Goal: Task Accomplishment & Management: Complete application form

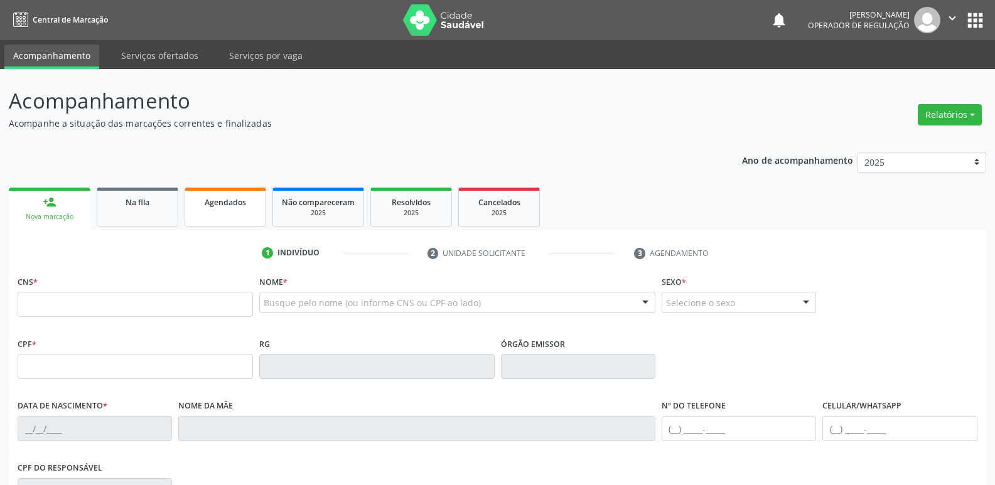
click at [237, 212] on link "Agendados" at bounding box center [226, 207] width 82 height 39
select select "7"
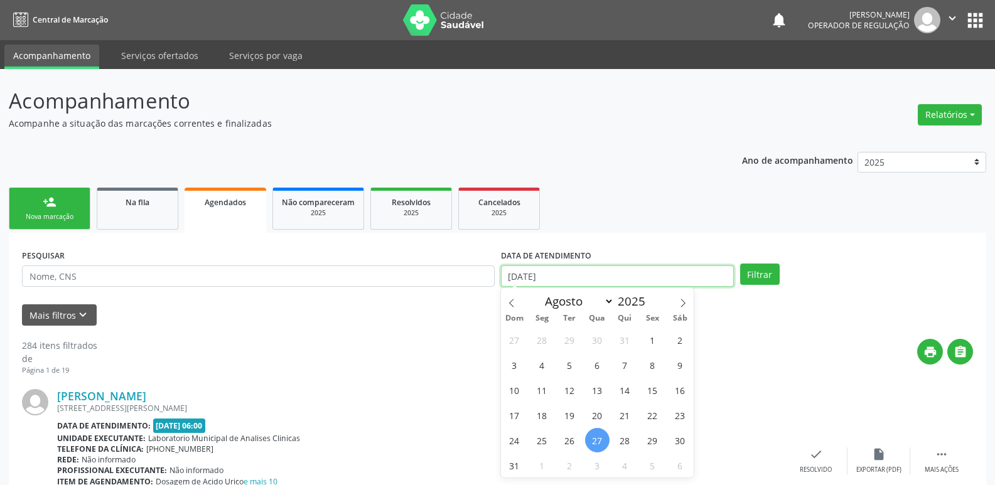
click at [595, 266] on input "[DATE]" at bounding box center [617, 276] width 233 height 21
click at [740, 264] on button "Filtrar" at bounding box center [760, 274] width 40 height 21
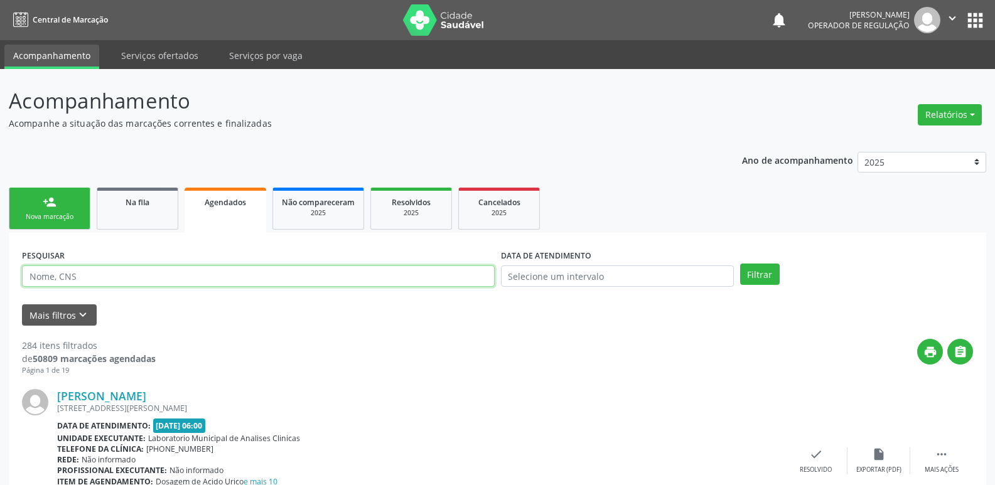
click at [165, 270] on input "text" at bounding box center [258, 276] width 473 height 21
type input "708505569453380"
click at [740, 264] on button "Filtrar" at bounding box center [760, 274] width 40 height 21
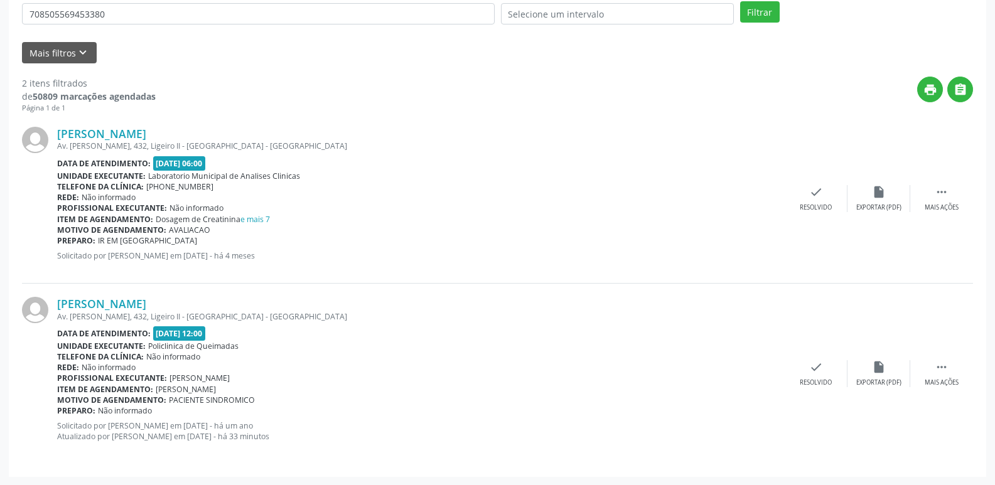
scroll to position [263, 0]
click at [932, 370] on div " Mais ações" at bounding box center [942, 373] width 63 height 27
click at [698, 361] on div "print Imprimir" at bounding box center [690, 373] width 63 height 27
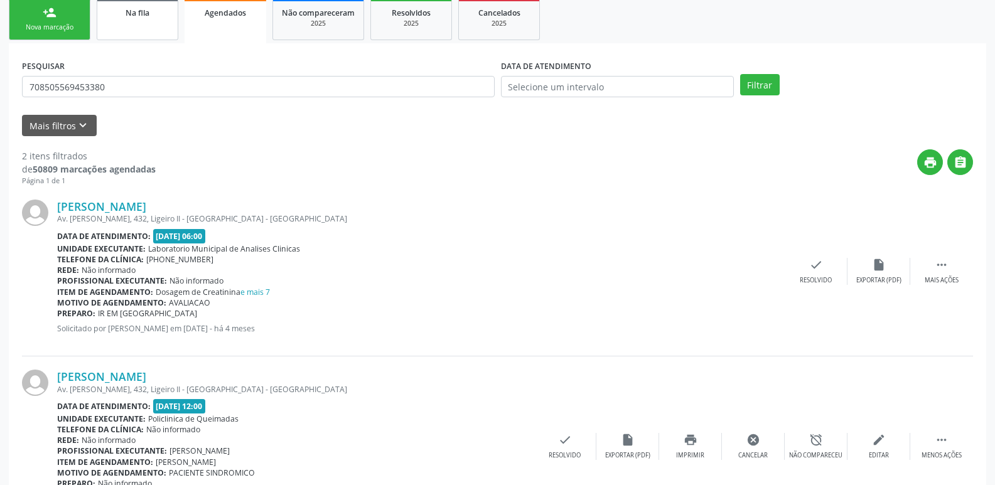
scroll to position [75, 0]
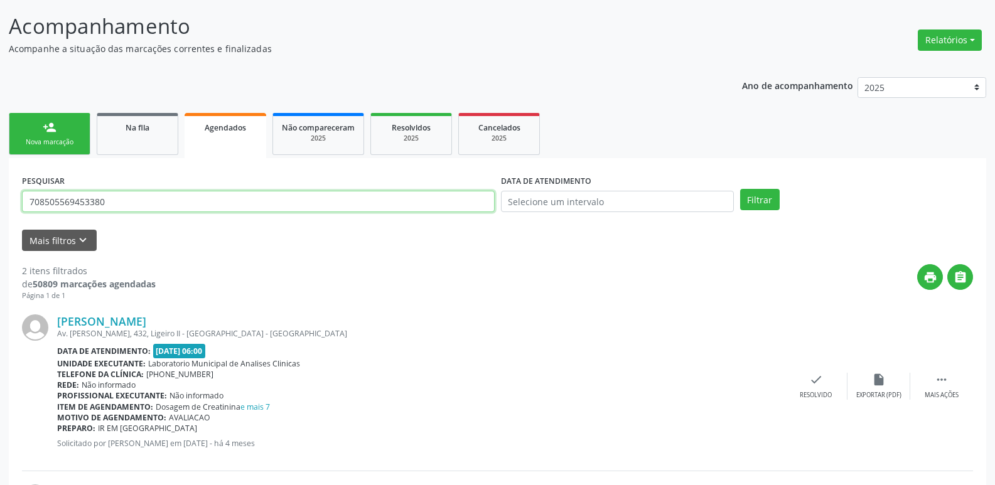
drag, startPoint x: 131, startPoint y: 204, endPoint x: 0, endPoint y: 195, distance: 131.6
click at [0, 195] on div "Acompanhamento Acompanhe a situação das marcações correntes e finalizadas Relat…" at bounding box center [497, 333] width 995 height 679
click at [740, 189] on button "Filtrar" at bounding box center [760, 199] width 40 height 21
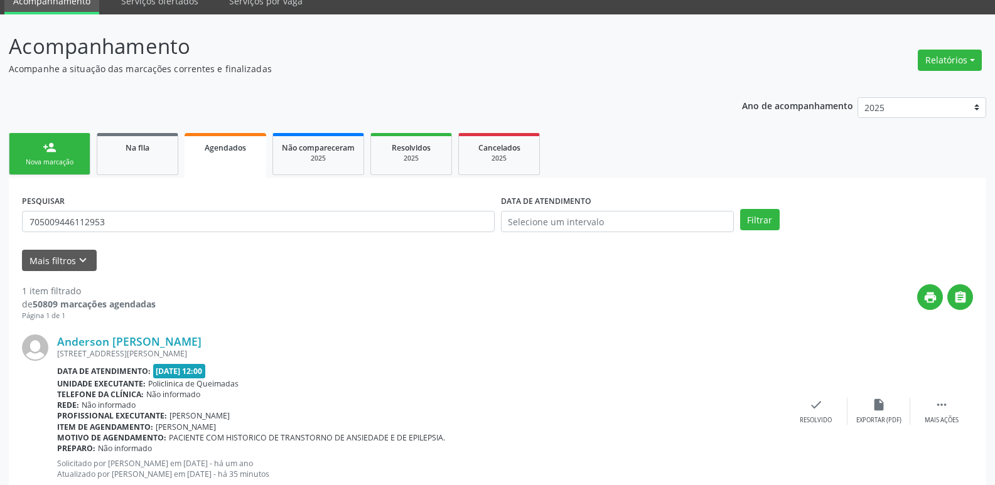
scroll to position [93, 0]
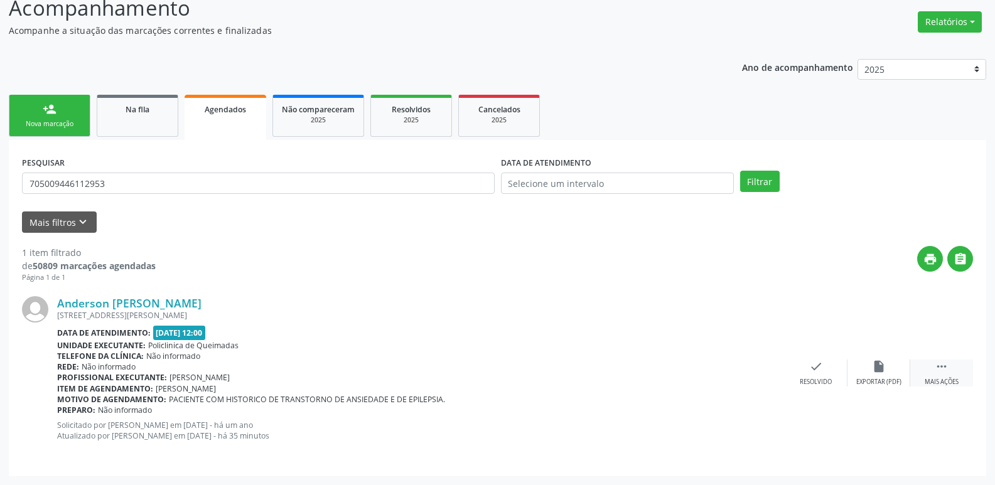
click at [934, 370] on div " Mais ações" at bounding box center [942, 373] width 63 height 27
click at [696, 372] on icon "print" at bounding box center [691, 367] width 14 height 14
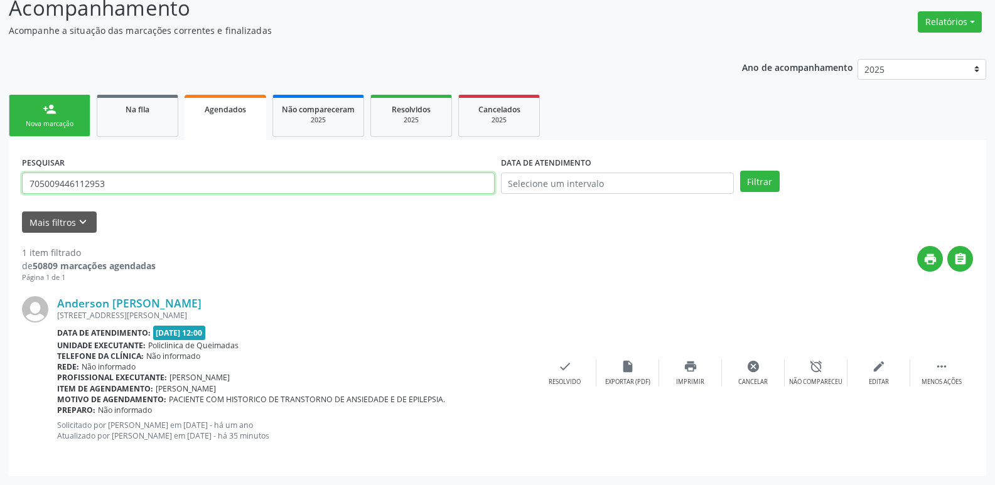
drag, startPoint x: 135, startPoint y: 185, endPoint x: 53, endPoint y: 183, distance: 82.3
click at [53, 183] on input "705009446112953" at bounding box center [258, 183] width 473 height 21
type input "7"
click at [740, 171] on button "Filtrar" at bounding box center [760, 181] width 40 height 21
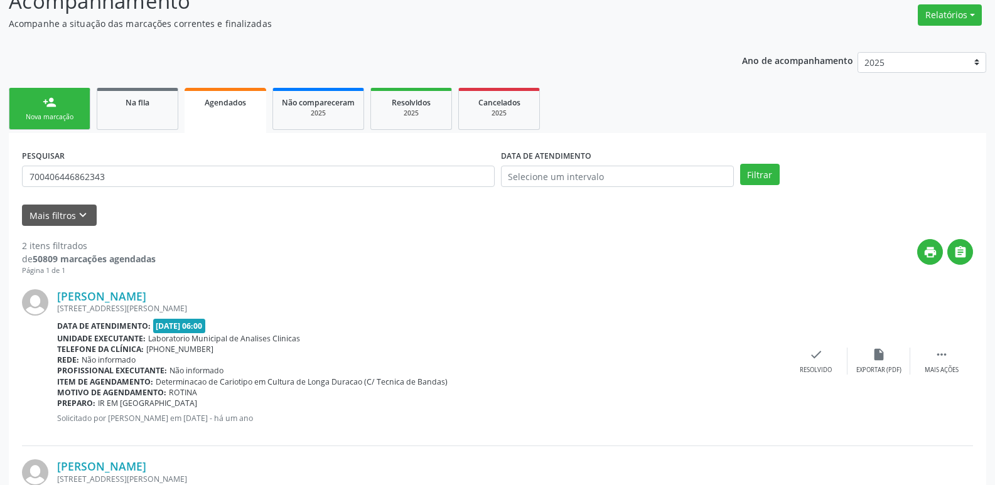
scroll to position [263, 0]
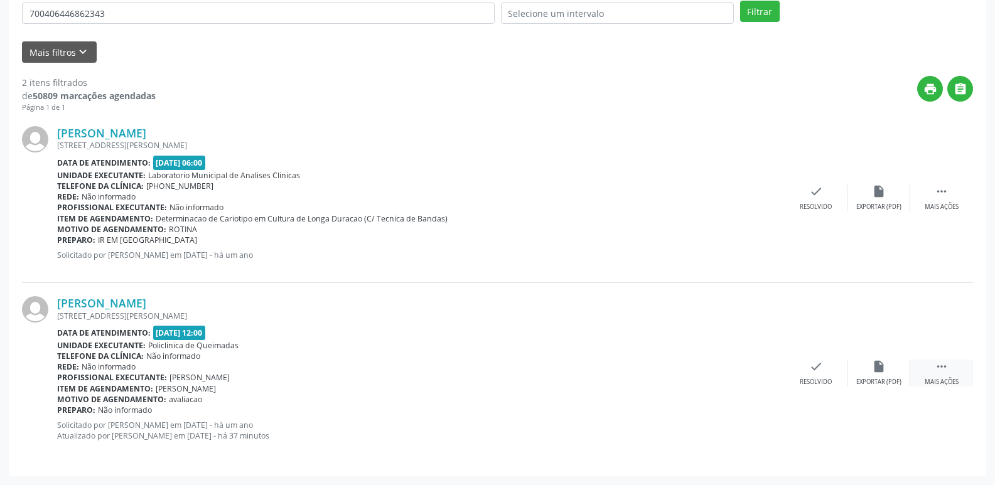
click at [954, 369] on div " Mais ações" at bounding box center [942, 373] width 63 height 27
click at [704, 366] on div "print Imprimir" at bounding box center [690, 373] width 63 height 27
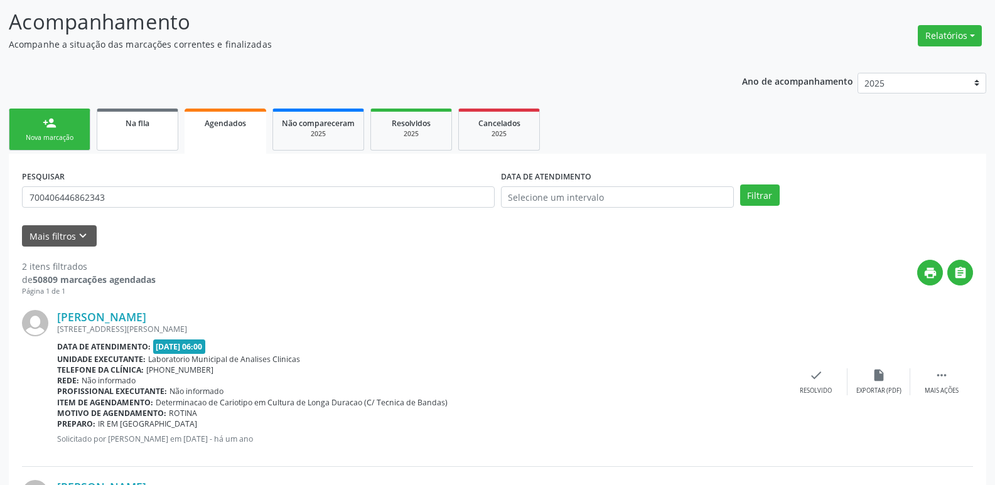
scroll to position [75, 0]
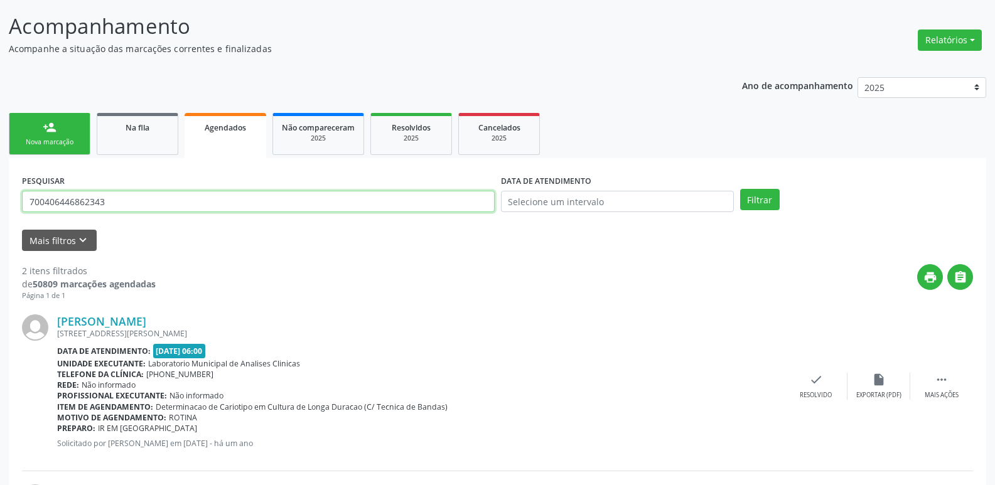
drag, startPoint x: 122, startPoint y: 198, endPoint x: 36, endPoint y: 193, distance: 85.5
click at [36, 193] on input "700406446862343" at bounding box center [258, 201] width 473 height 21
type input "7"
type input "700005533947609"
click at [740, 189] on button "Filtrar" at bounding box center [760, 199] width 40 height 21
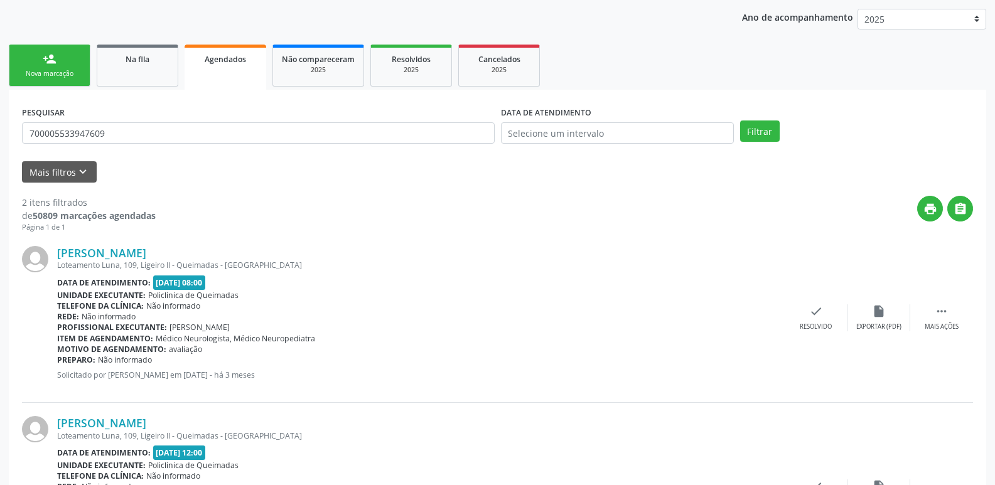
scroll to position [263, 0]
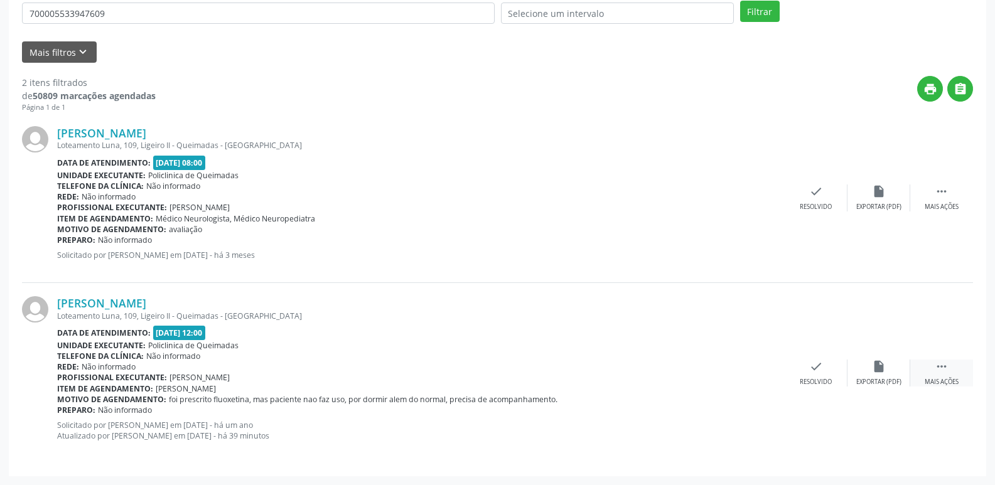
click at [952, 365] on div " Mais ações" at bounding box center [942, 373] width 63 height 27
click at [707, 371] on div "print Imprimir" at bounding box center [690, 373] width 63 height 27
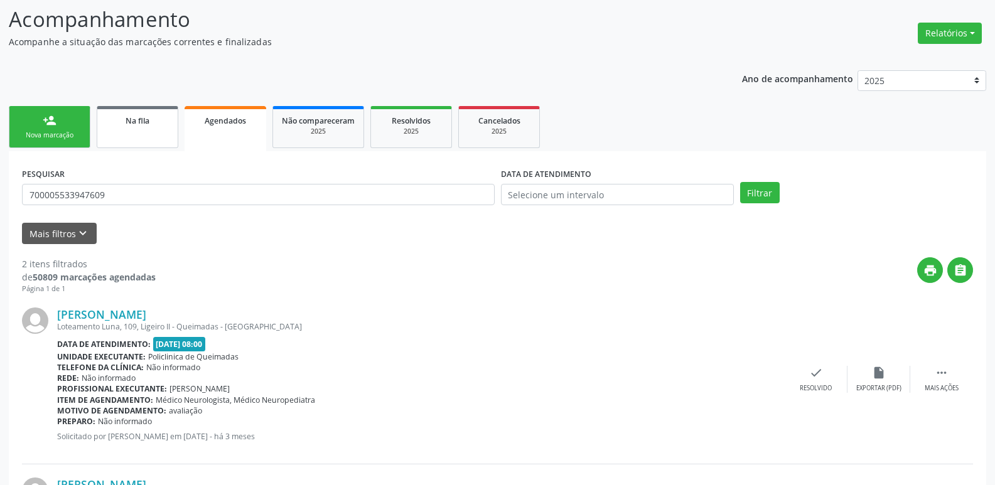
scroll to position [75, 0]
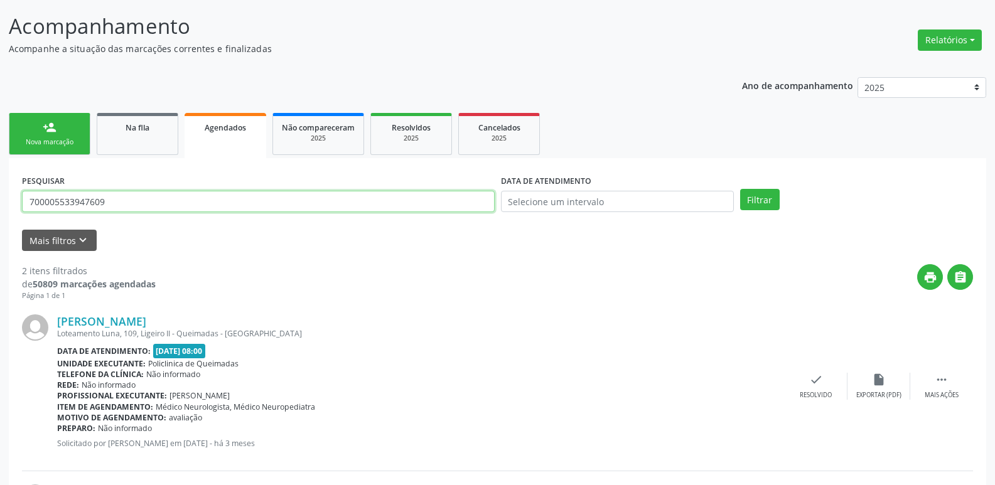
drag, startPoint x: 57, startPoint y: 213, endPoint x: 0, endPoint y: 213, distance: 57.1
click at [0, 213] on div "Acompanhamento Acompanhe a situação das marcações correntes e finalizadas Relat…" at bounding box center [497, 333] width 995 height 679
type input "708007323702720"
click at [740, 189] on button "Filtrar" at bounding box center [760, 199] width 40 height 21
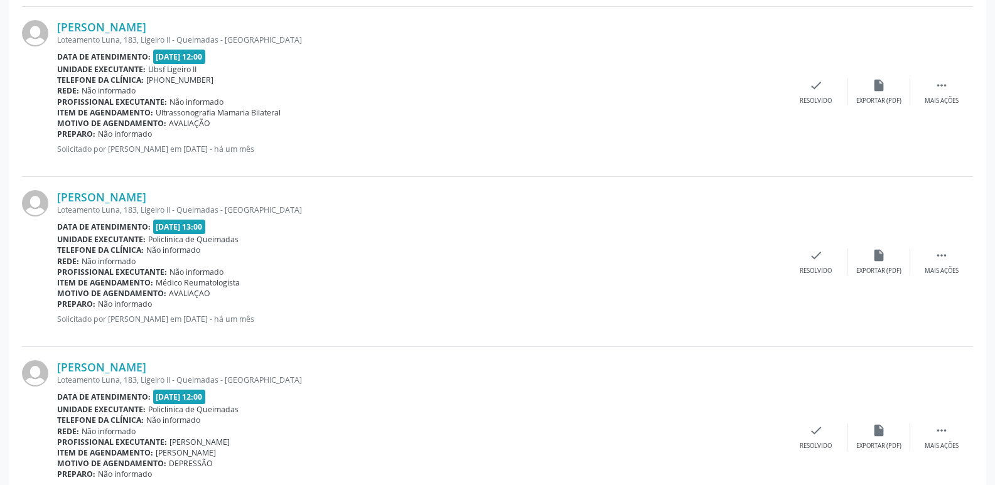
scroll to position [774, 0]
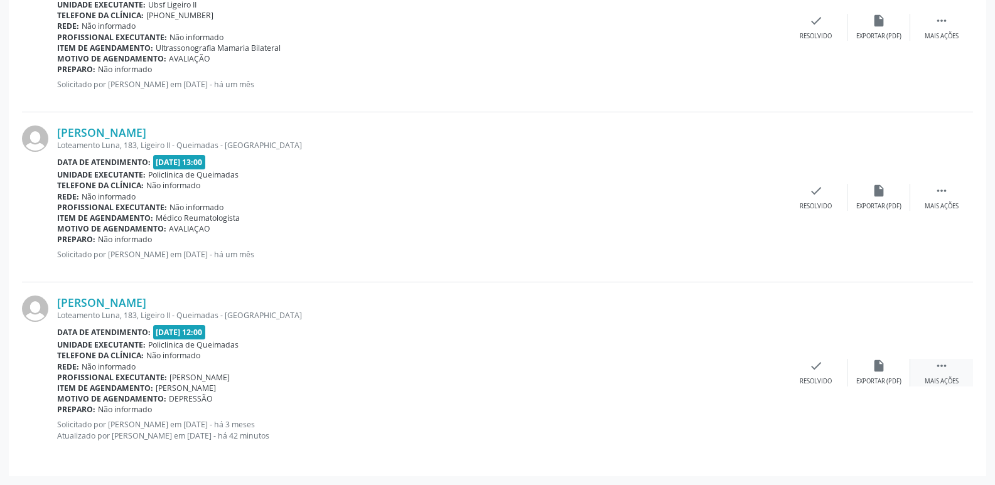
click at [924, 361] on div " Mais ações" at bounding box center [942, 372] width 63 height 27
click at [690, 372] on icon "print" at bounding box center [691, 366] width 14 height 14
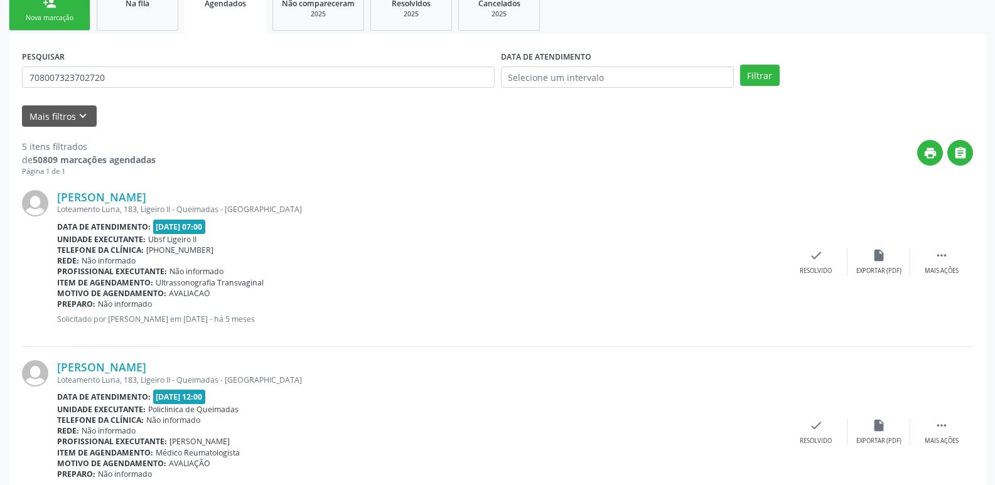
scroll to position [84, 0]
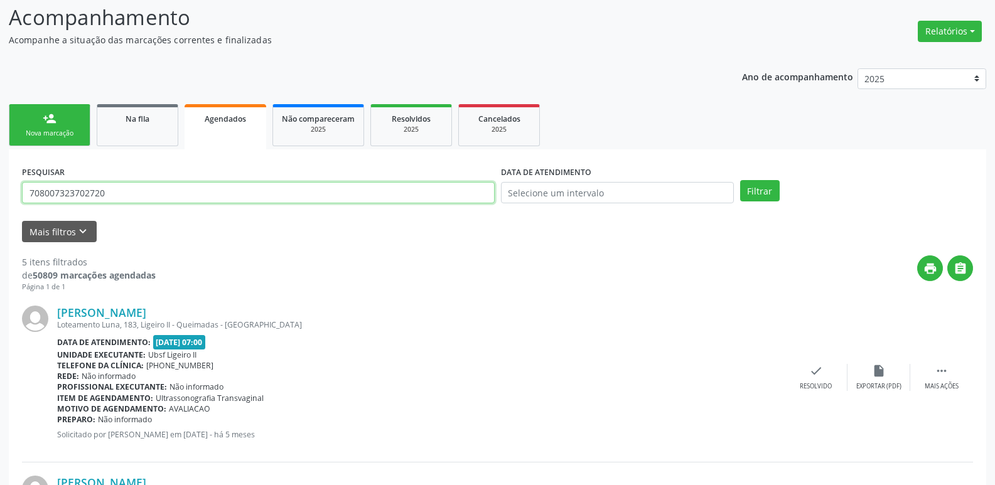
drag, startPoint x: 76, startPoint y: 189, endPoint x: 0, endPoint y: 153, distance: 84.0
type input "702807630667462"
click at [740, 180] on button "Filtrar" at bounding box center [760, 190] width 40 height 21
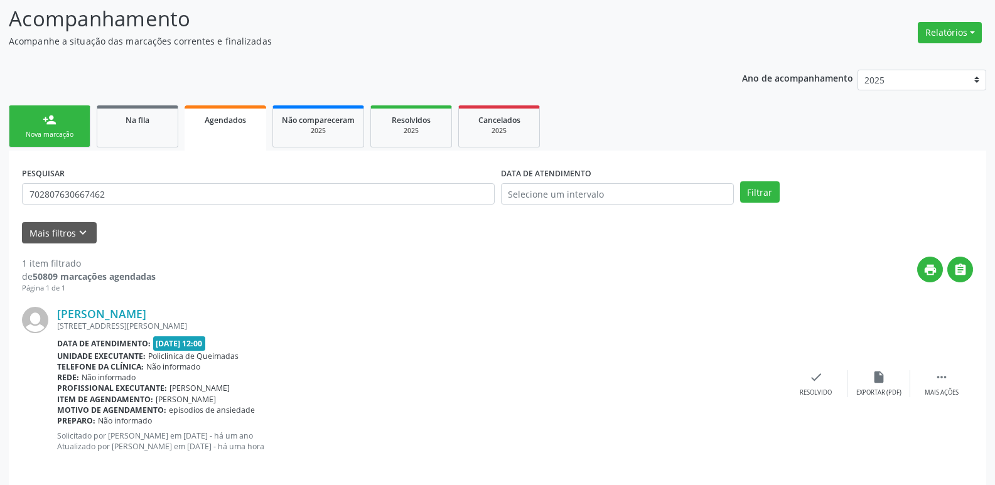
scroll to position [93, 0]
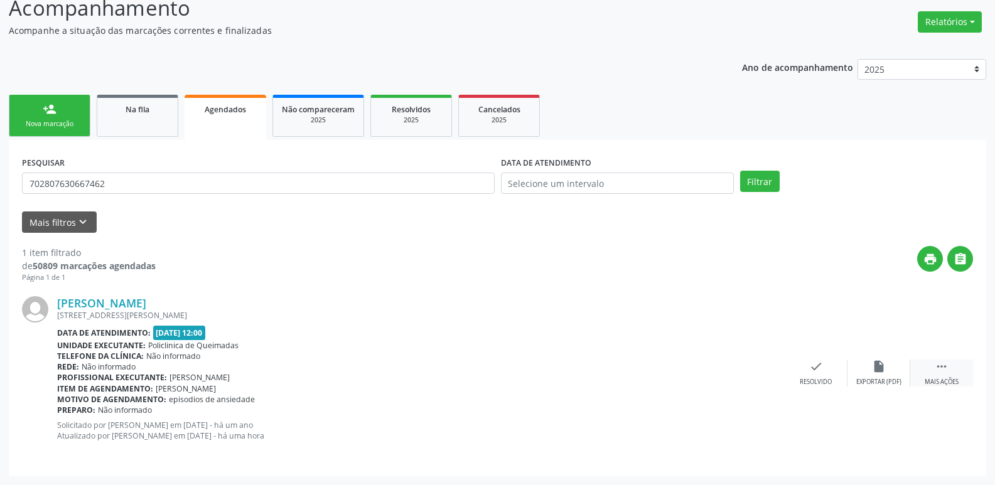
click at [929, 370] on div " Mais ações" at bounding box center [942, 373] width 63 height 27
click at [685, 379] on div "Imprimir" at bounding box center [690, 382] width 28 height 9
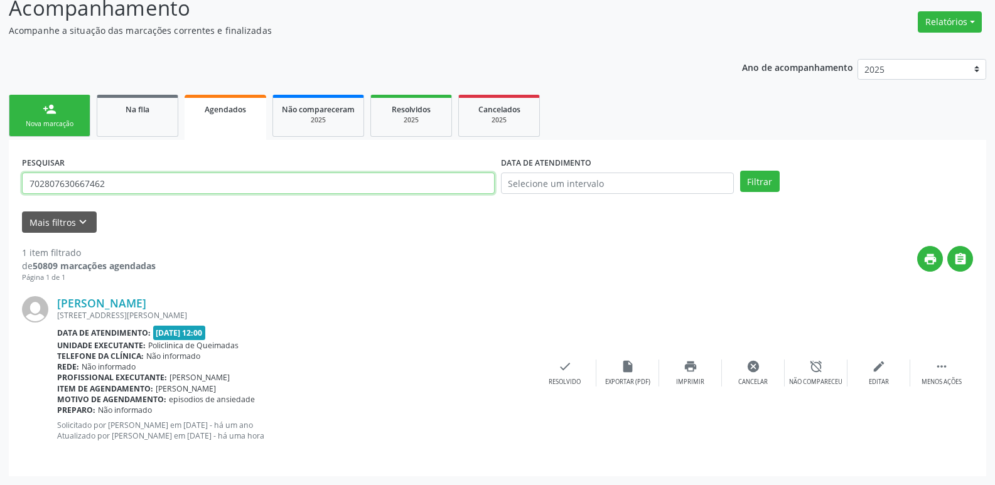
drag, startPoint x: 117, startPoint y: 180, endPoint x: 1, endPoint y: 112, distance: 134.2
click at [0, 164] on div "Acompanhamento Acompanhe a situação das marcações correntes e finalizadas Relat…" at bounding box center [497, 230] width 995 height 509
type input "700806469610681"
click at [740, 171] on button "Filtrar" at bounding box center [760, 181] width 40 height 21
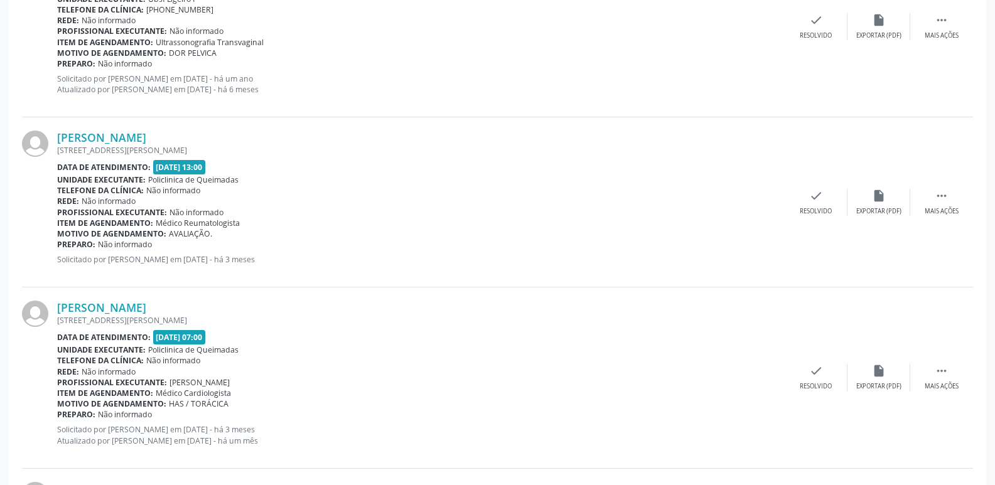
scroll to position [625, 0]
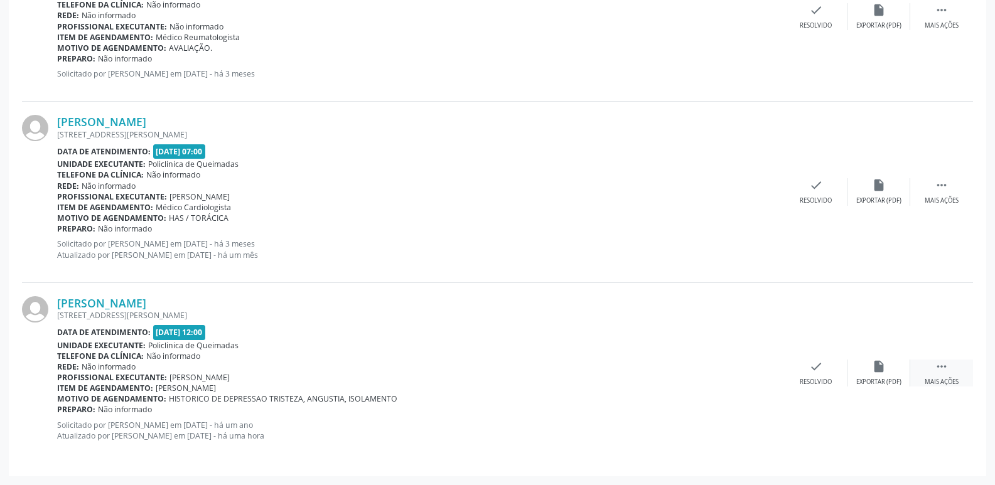
click at [936, 367] on icon "" at bounding box center [942, 367] width 14 height 14
click at [673, 374] on div "print Imprimir" at bounding box center [690, 373] width 63 height 27
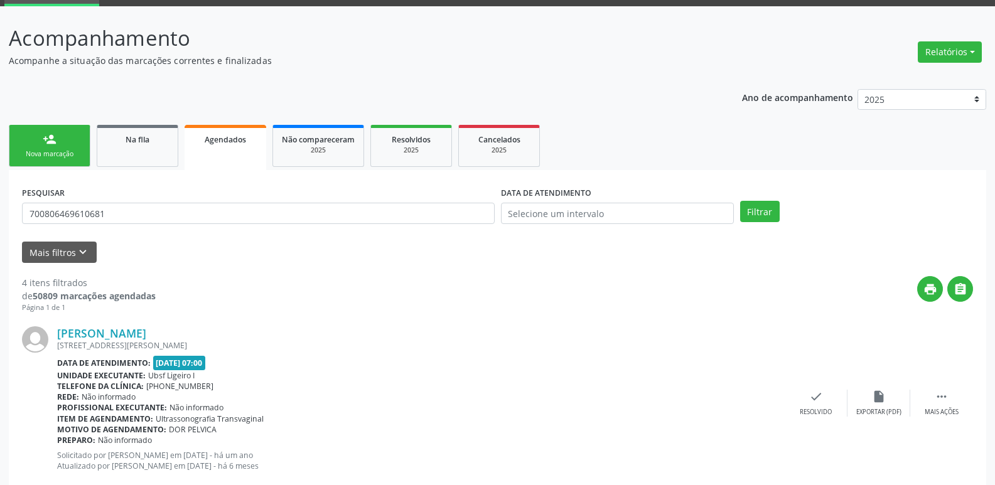
scroll to position [60, 0]
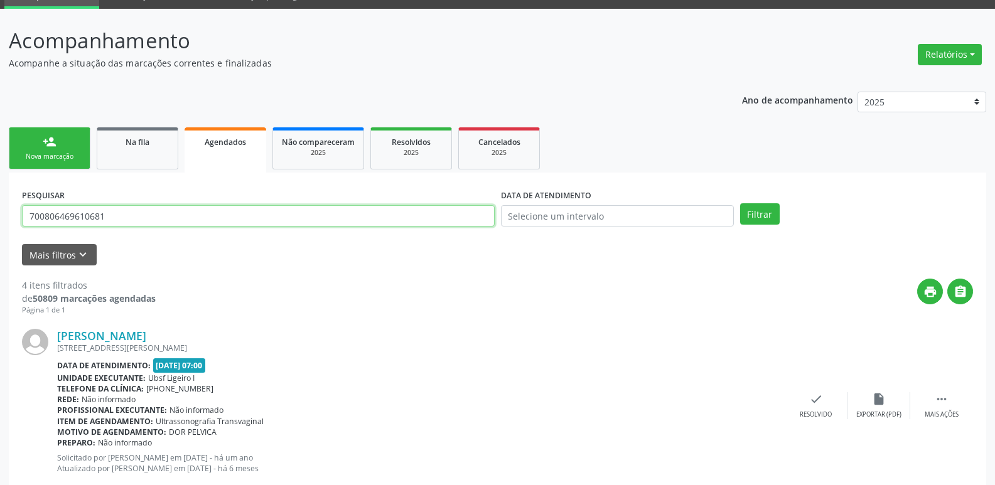
drag, startPoint x: 131, startPoint y: 211, endPoint x: 0, endPoint y: 206, distance: 131.3
type input "707806672314118"
click at [740, 203] on button "Filtrar" at bounding box center [760, 213] width 40 height 21
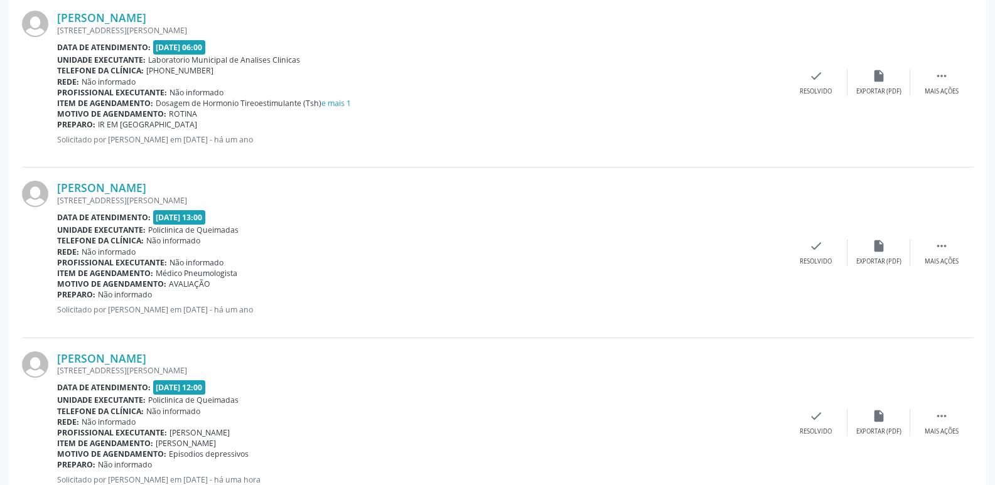
scroll to position [934, 0]
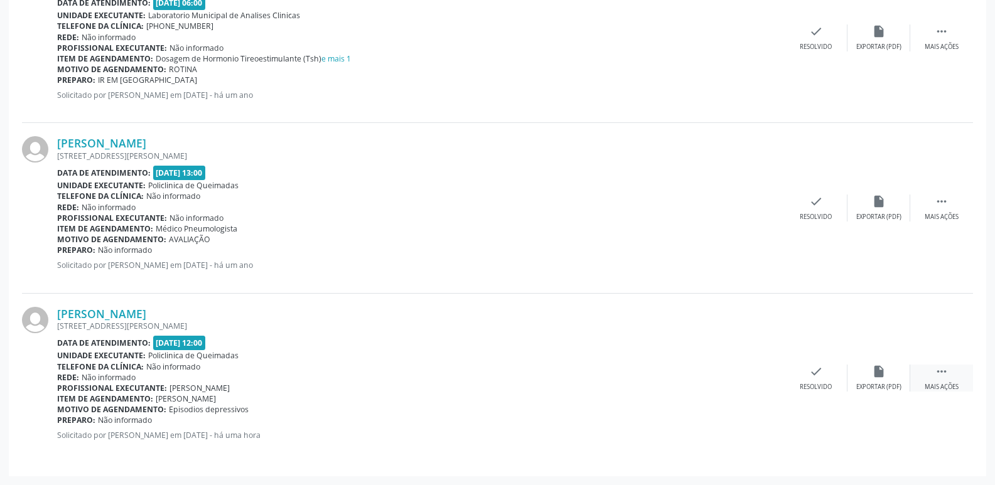
click at [935, 376] on icon "" at bounding box center [942, 372] width 14 height 14
click at [690, 382] on div "print Imprimir" at bounding box center [690, 378] width 63 height 27
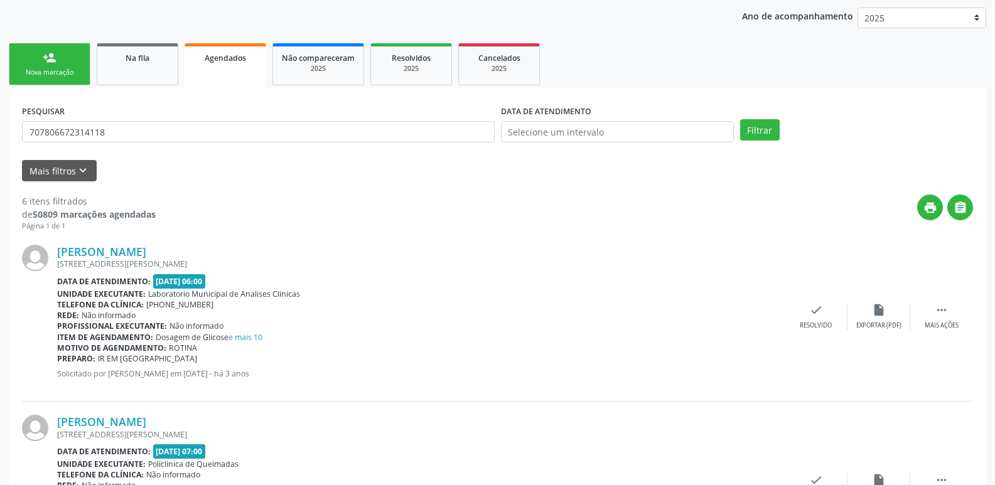
scroll to position [117, 0]
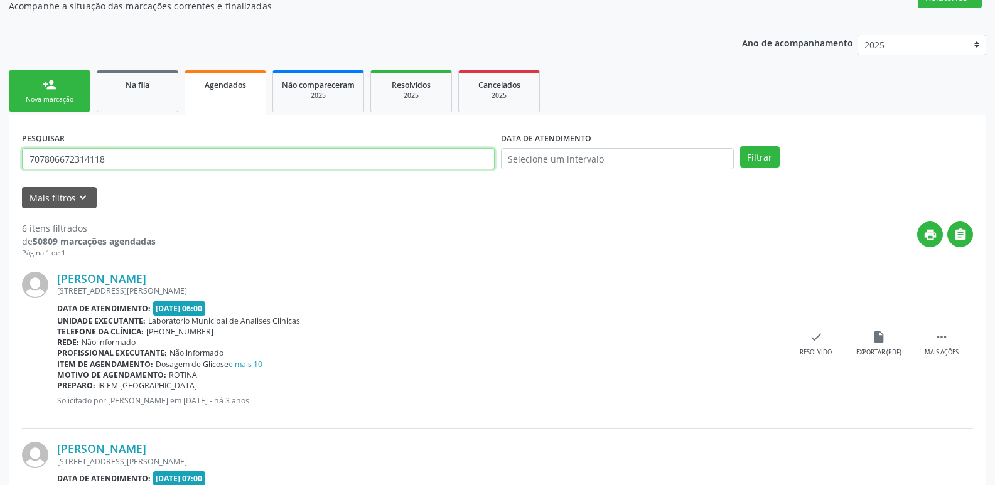
drag, startPoint x: 114, startPoint y: 159, endPoint x: 0, endPoint y: 156, distance: 113.7
type input "705707492506030"
click at [740, 146] on button "Filtrar" at bounding box center [760, 156] width 40 height 21
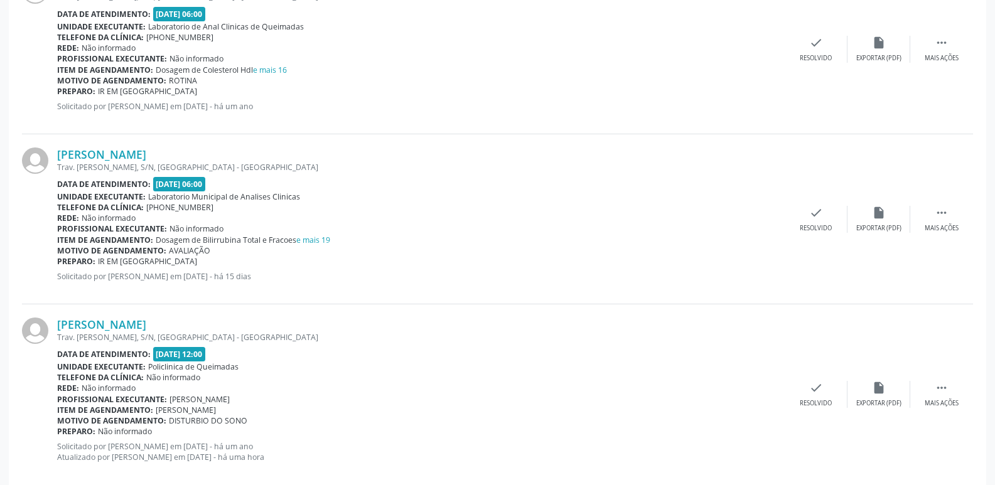
scroll to position [434, 0]
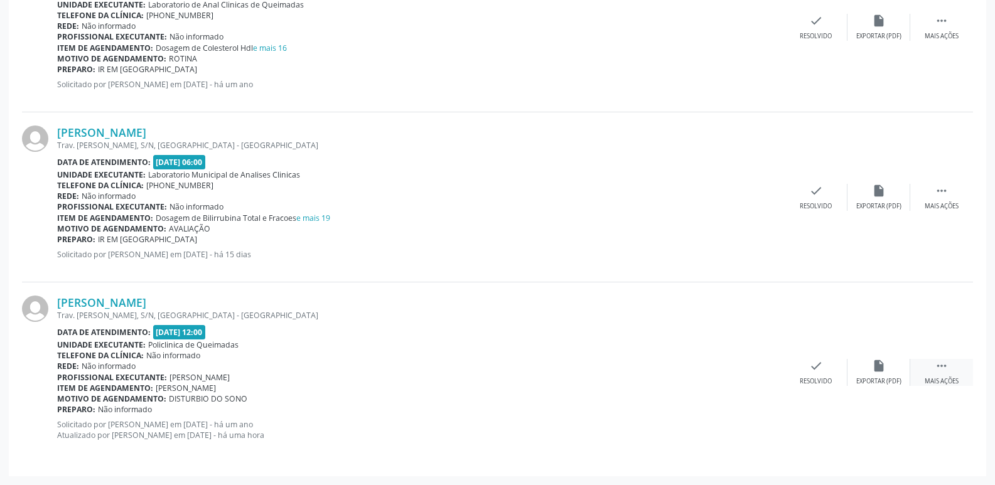
click at [954, 360] on div " Mais ações" at bounding box center [942, 372] width 63 height 27
click at [700, 370] on div "print Imprimir" at bounding box center [690, 372] width 63 height 27
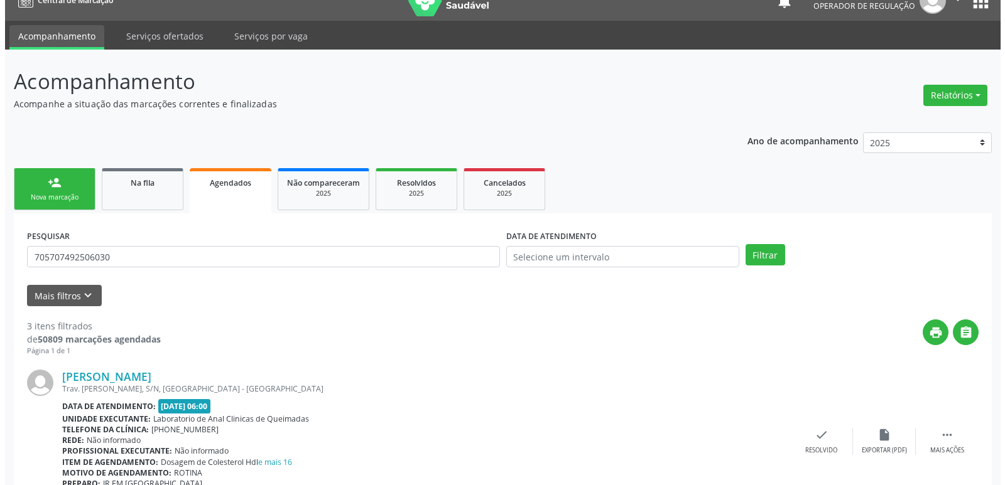
scroll to position [0, 0]
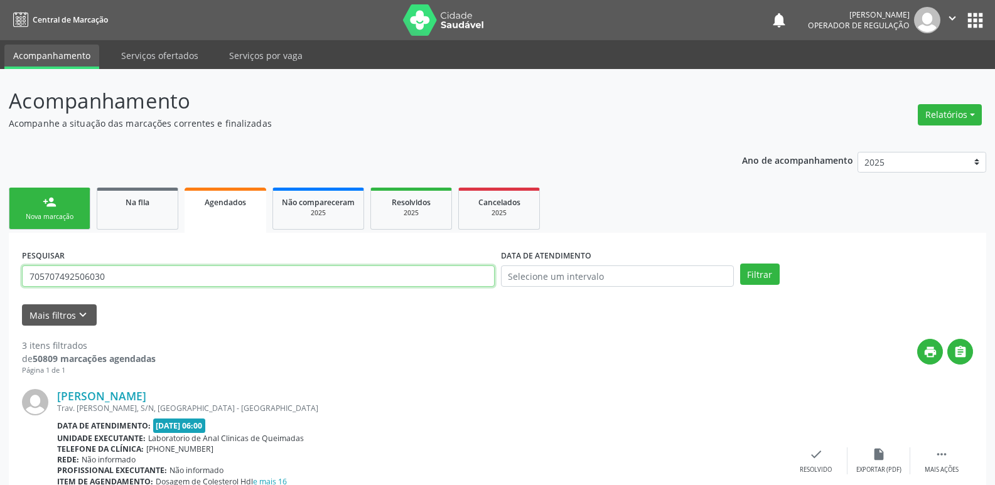
drag, startPoint x: 143, startPoint y: 274, endPoint x: 0, endPoint y: 281, distance: 143.3
click at [0, 281] on div "Acompanhamento Acompanhe a situação das marcações correntes e finalizadas Relat…" at bounding box center [497, 494] width 995 height 850
type input "700805970864789"
click at [740, 264] on button "Filtrar" at bounding box center [760, 274] width 40 height 21
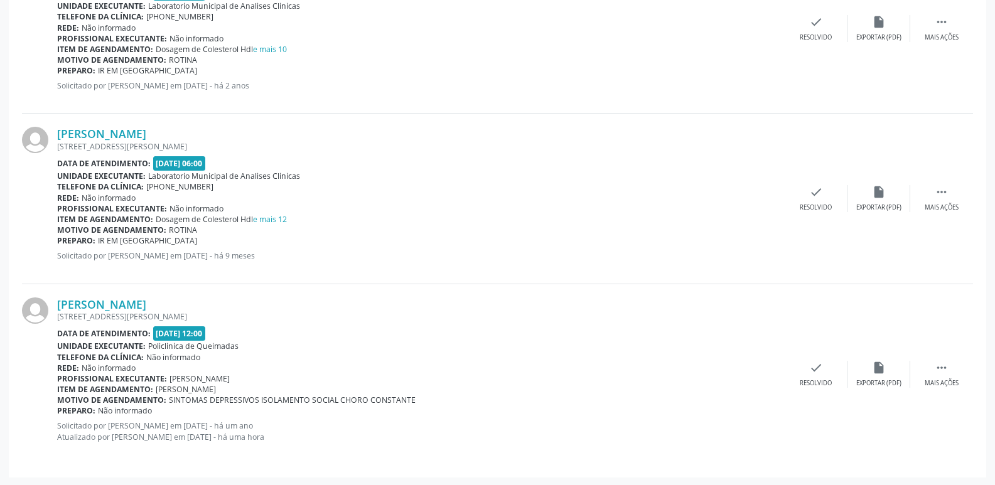
scroll to position [944, 0]
click at [940, 357] on div "[PERSON_NAME] [STREET_ADDRESS][PERSON_NAME] Data de atendimento: [DATE] 12:00 U…" at bounding box center [497, 373] width 951 height 180
click at [939, 364] on icon "" at bounding box center [942, 367] width 14 height 14
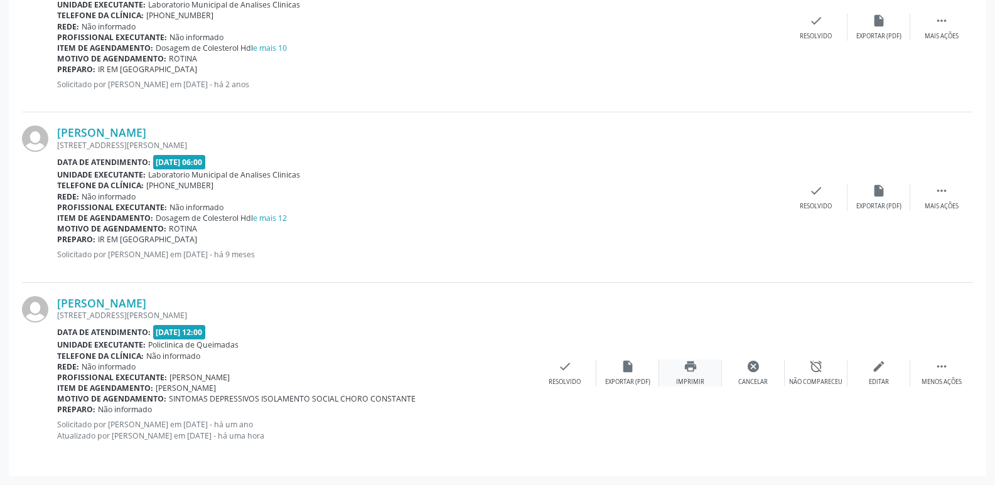
click at [689, 372] on icon "print" at bounding box center [691, 367] width 14 height 14
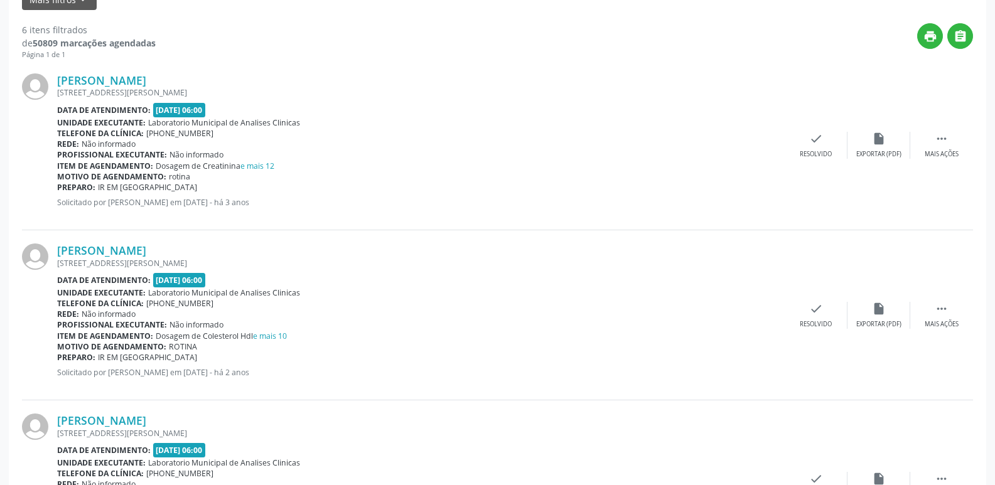
scroll to position [65, 0]
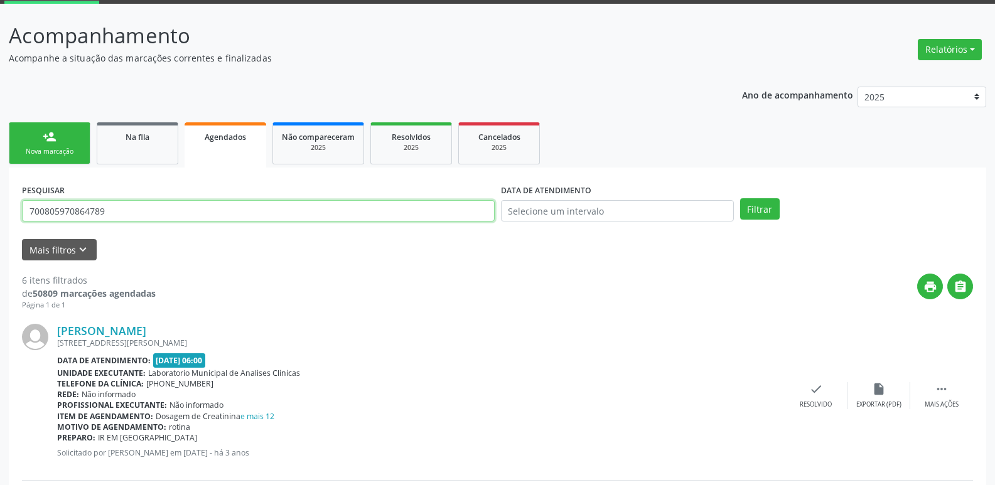
drag, startPoint x: 109, startPoint y: 219, endPoint x: 0, endPoint y: 222, distance: 109.3
click at [740, 198] on button "Filtrar" at bounding box center [760, 208] width 40 height 21
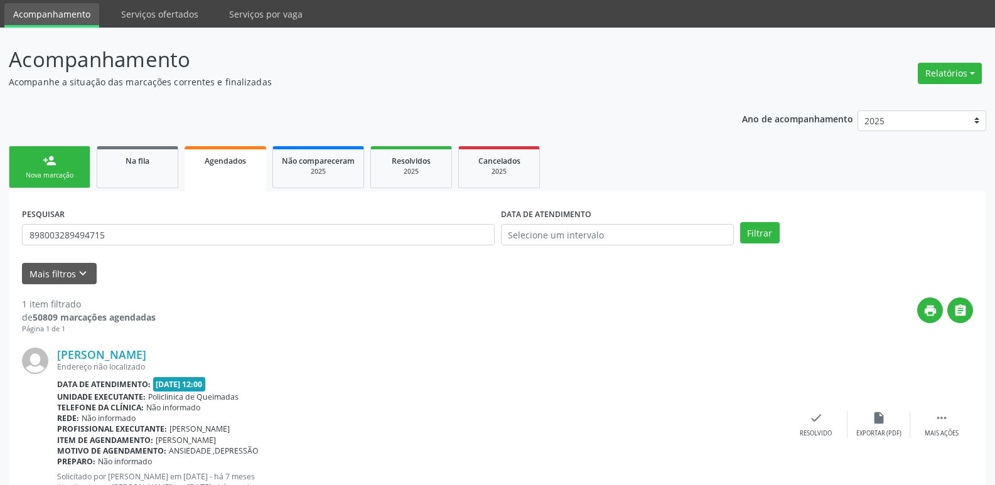
scroll to position [93, 0]
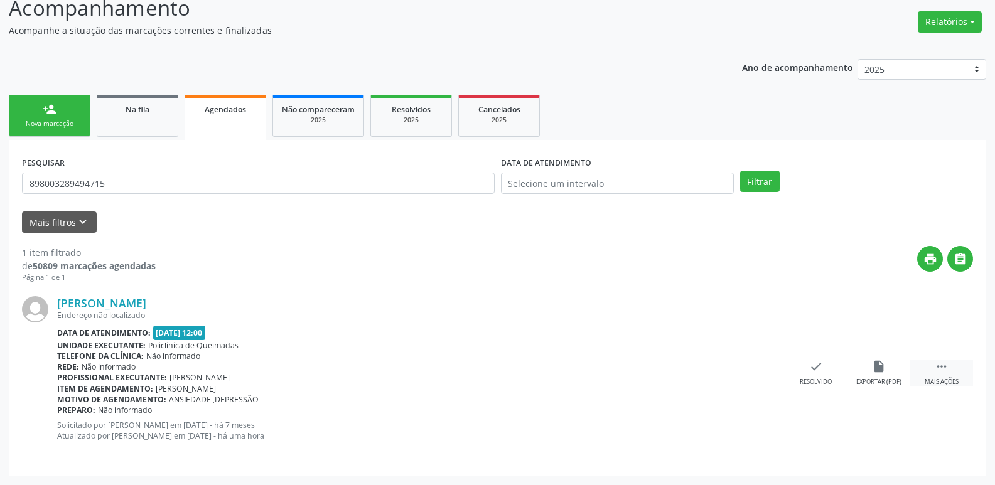
click at [941, 363] on icon "" at bounding box center [942, 367] width 14 height 14
click at [674, 379] on div "print Imprimir" at bounding box center [690, 373] width 63 height 27
click at [698, 381] on div "Imprimir" at bounding box center [690, 382] width 28 height 9
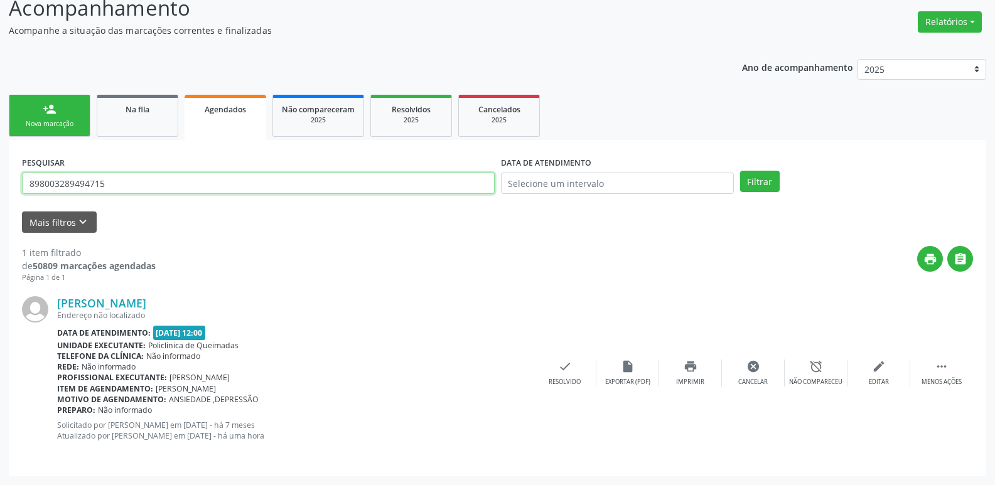
drag, startPoint x: 198, startPoint y: 180, endPoint x: 39, endPoint y: 185, distance: 159.6
click at [39, 185] on input "898003289494715" at bounding box center [258, 183] width 473 height 21
type input "8"
type input "708403267426266"
click at [740, 171] on button "Filtrar" at bounding box center [760, 181] width 40 height 21
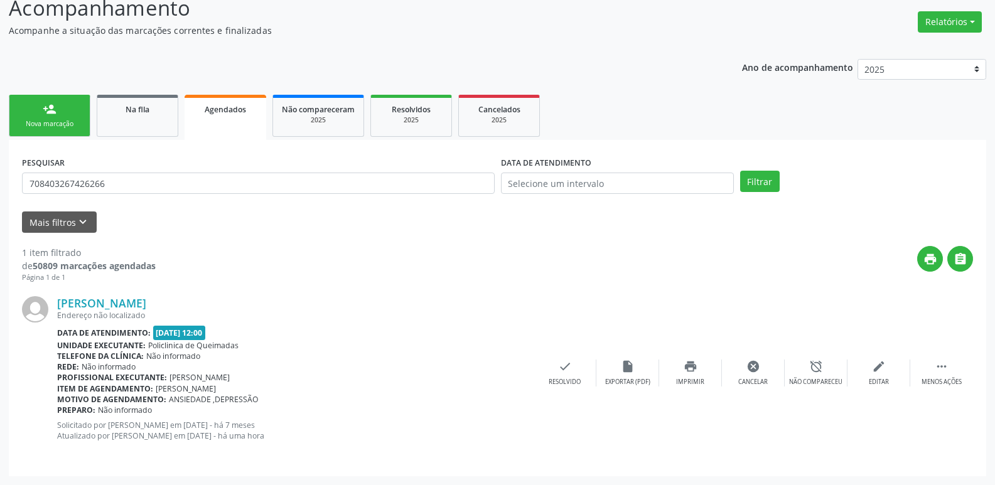
scroll to position [0, 0]
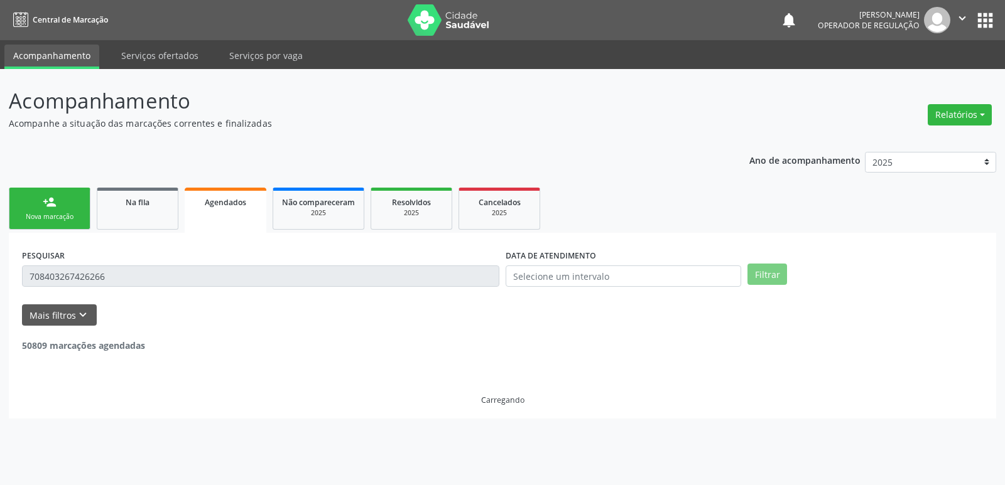
click at [8, 252] on div "Acompanhamento Acompanhe a situação das marcações correntes e finalizadas Relat…" at bounding box center [502, 277] width 1005 height 416
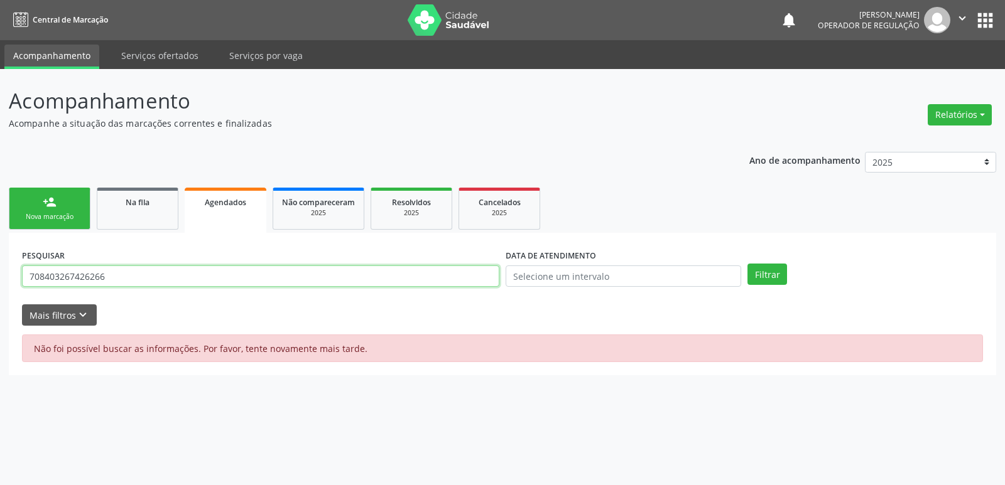
click at [109, 277] on input "708403267426266" at bounding box center [260, 276] width 477 height 21
click at [193, 263] on div "PESQUISAR 708403267426266" at bounding box center [261, 270] width 484 height 49
click at [764, 276] on button "Filtrar" at bounding box center [767, 274] width 40 height 21
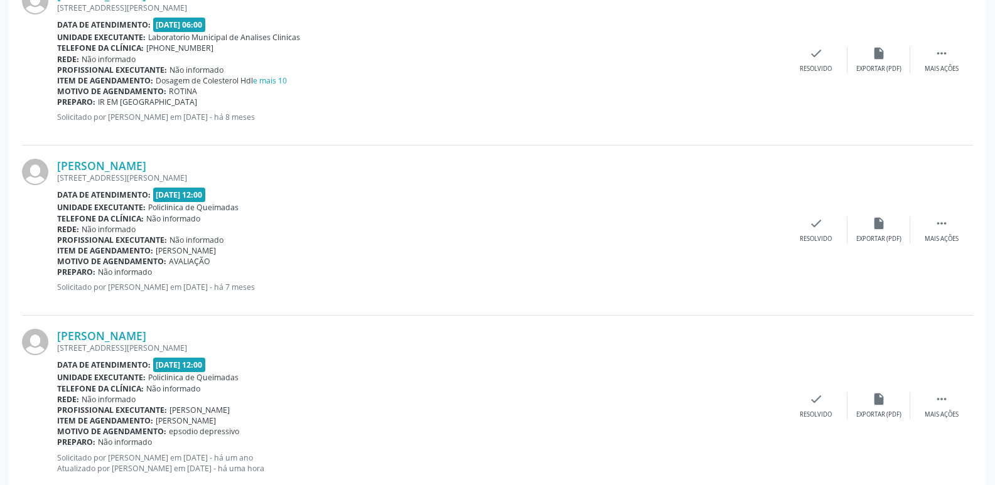
scroll to position [1115, 0]
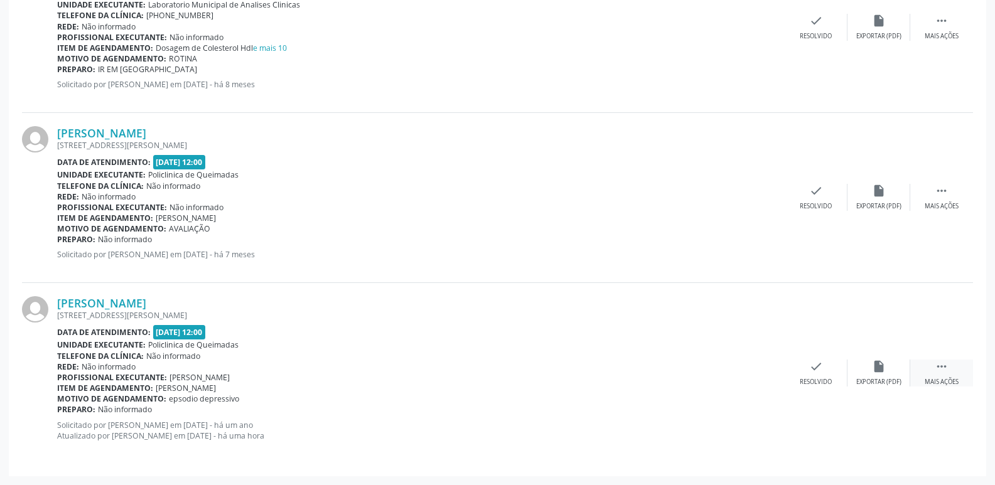
click at [936, 365] on icon "" at bounding box center [942, 367] width 14 height 14
click at [687, 367] on icon "print" at bounding box center [691, 367] width 14 height 14
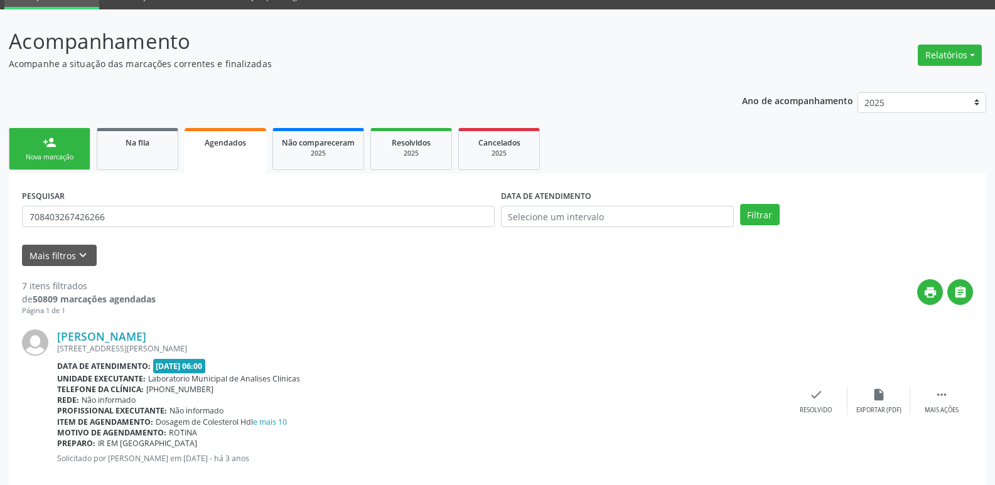
scroll to position [0, 0]
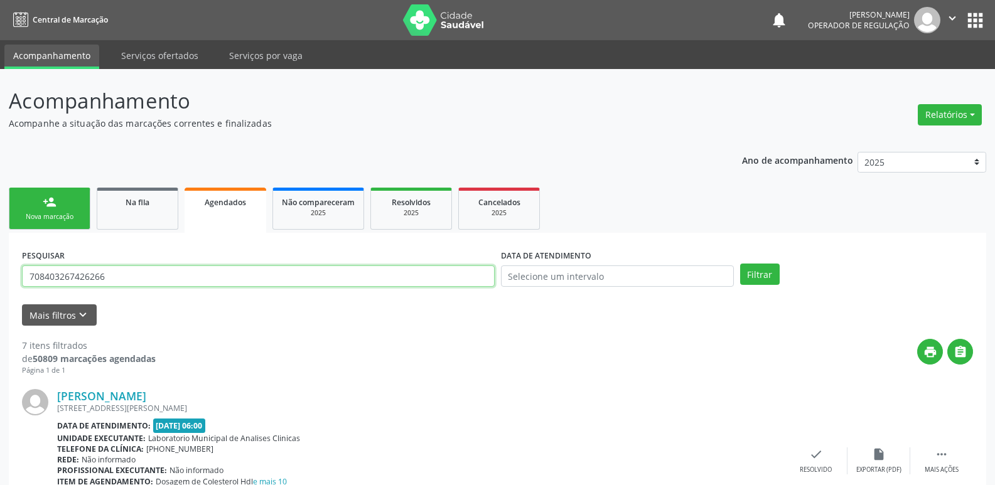
drag, startPoint x: 134, startPoint y: 279, endPoint x: 0, endPoint y: 279, distance: 133.8
type input "700906935805496"
click at [740, 264] on button "Filtrar" at bounding box center [760, 274] width 40 height 21
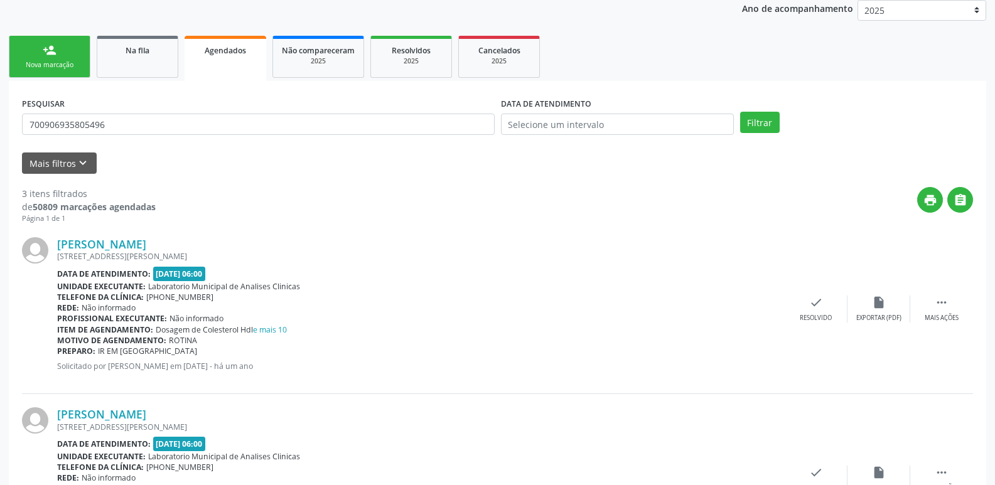
scroll to position [434, 0]
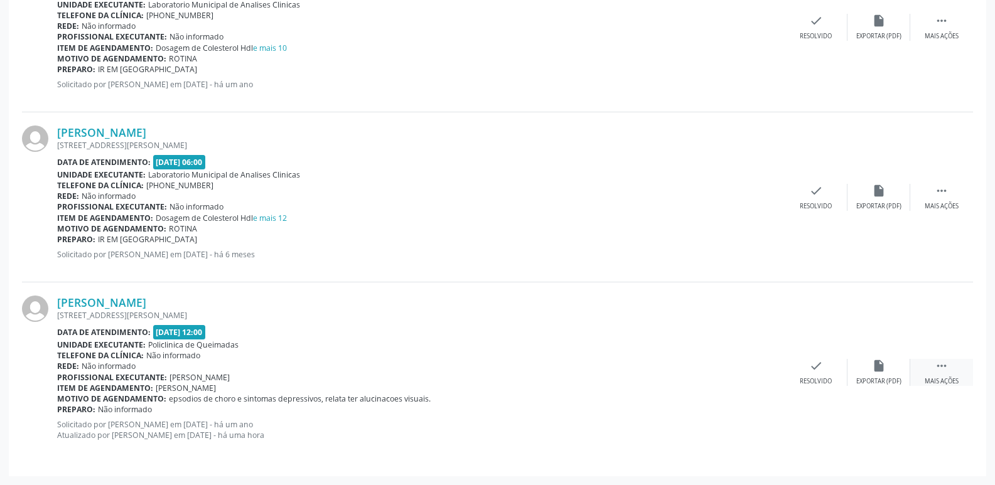
click at [949, 368] on div " Mais ações" at bounding box center [942, 372] width 63 height 27
click at [706, 365] on div "print Imprimir" at bounding box center [690, 372] width 63 height 27
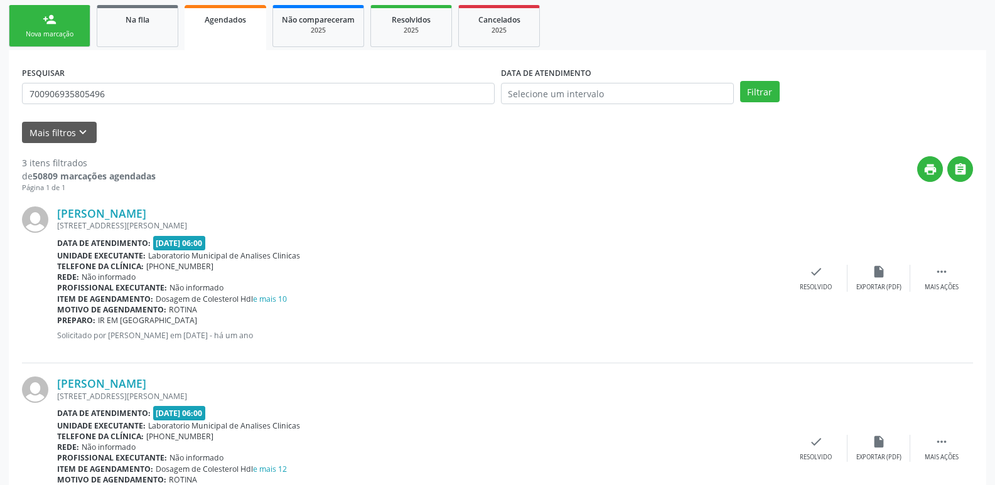
scroll to position [0, 0]
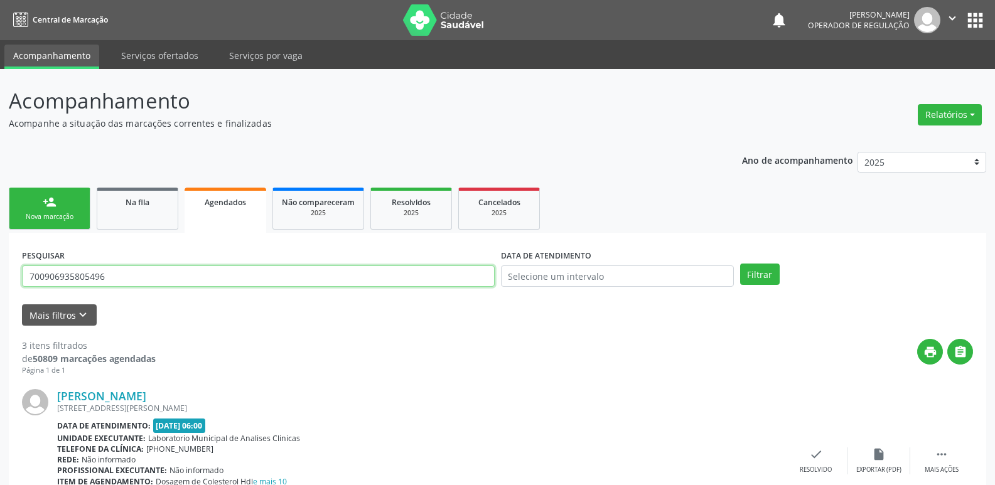
drag, startPoint x: 114, startPoint y: 282, endPoint x: 0, endPoint y: 308, distance: 116.7
click at [0, 308] on div "Acompanhamento Acompanhe a situação das marcações correntes e finalizadas Relat…" at bounding box center [497, 494] width 995 height 850
type input "704607667364828"
click at [740, 264] on button "Filtrar" at bounding box center [760, 274] width 40 height 21
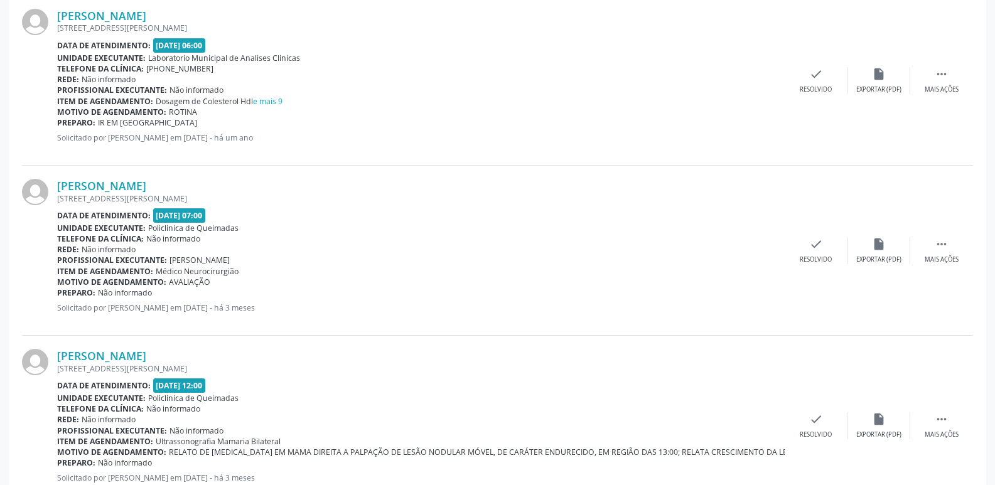
scroll to position [785, 0]
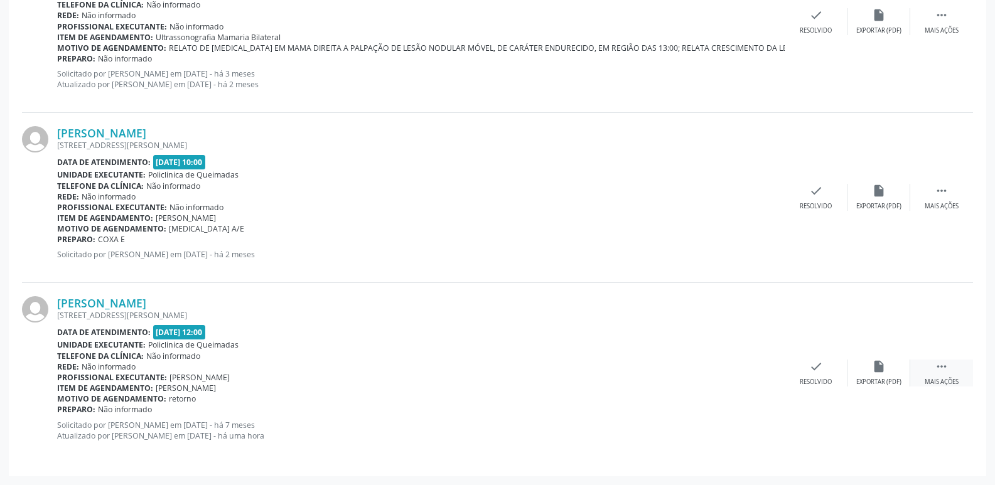
click at [934, 367] on div " Mais ações" at bounding box center [942, 373] width 63 height 27
click at [690, 369] on icon "print" at bounding box center [691, 367] width 14 height 14
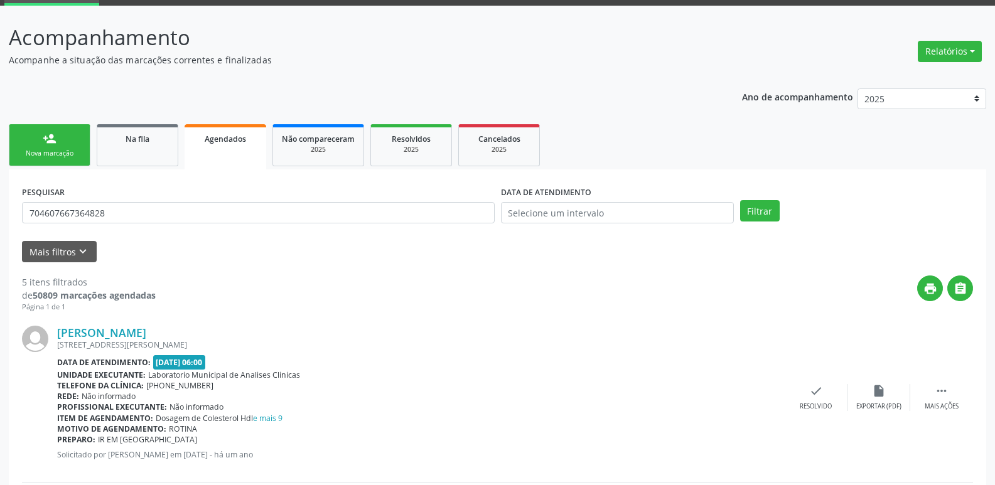
scroll to position [0, 0]
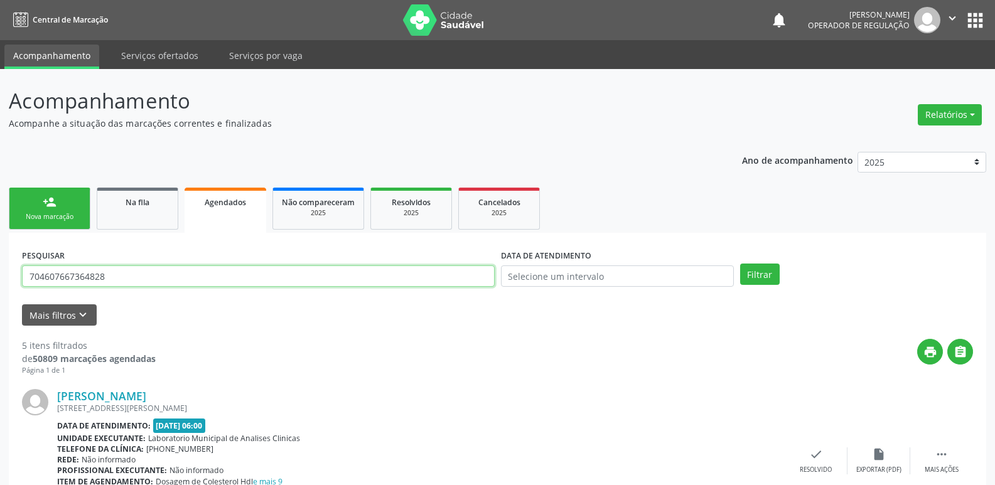
drag, startPoint x: 67, startPoint y: 298, endPoint x: 0, endPoint y: 298, distance: 67.2
type input "703004897427974"
click at [740, 264] on button "Filtrar" at bounding box center [760, 274] width 40 height 21
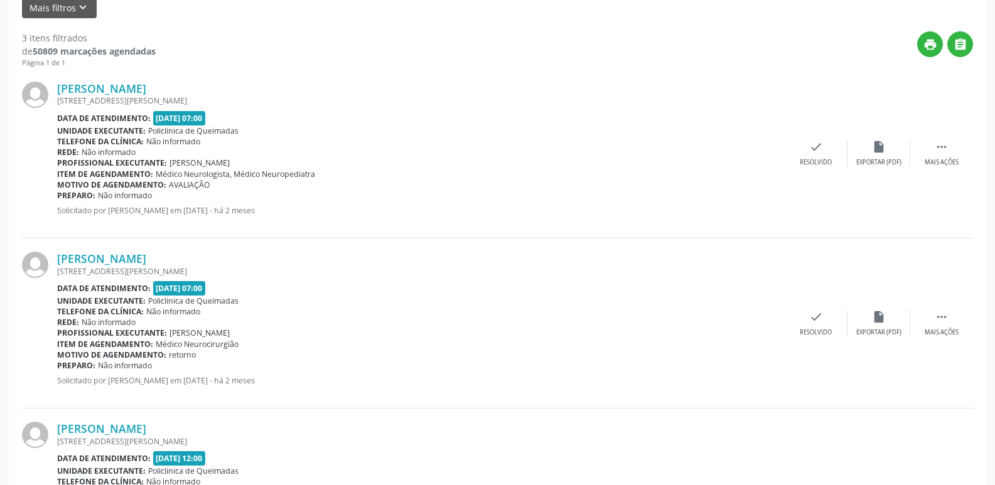
scroll to position [434, 0]
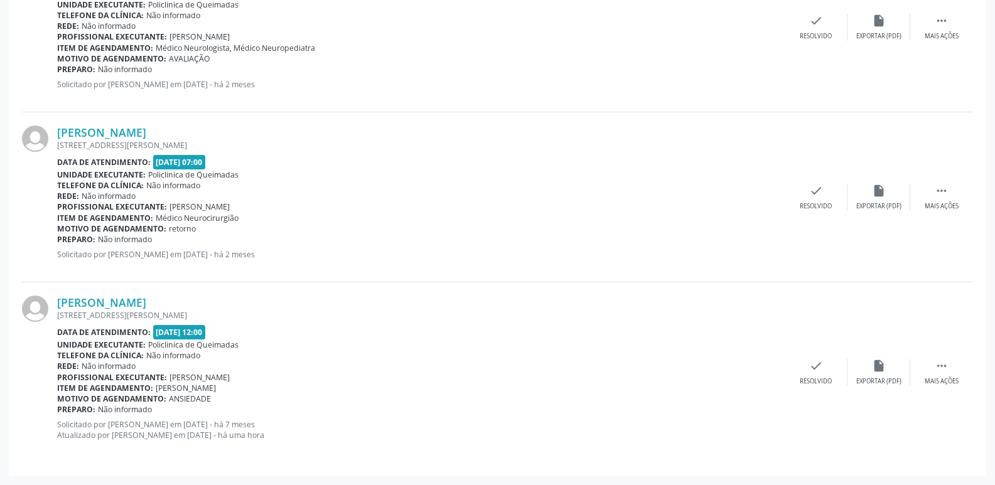
click at [939, 359] on div "[PERSON_NAME] [STREET_ADDRESS][PERSON_NAME] Data de atendimento: [DATE] 12:00 U…" at bounding box center [497, 373] width 951 height 180
click at [943, 367] on icon "" at bounding box center [942, 366] width 14 height 14
click at [680, 375] on div "print Imprimir" at bounding box center [690, 372] width 63 height 27
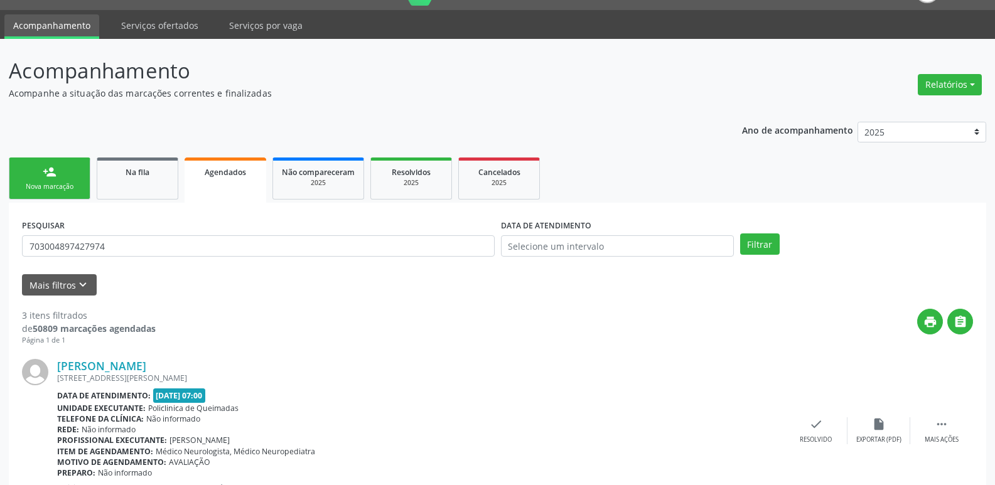
scroll to position [0, 0]
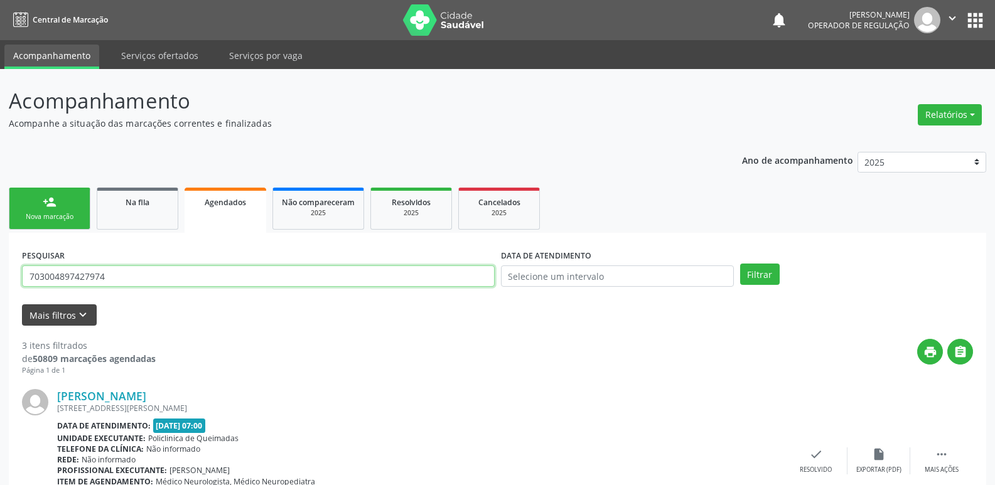
drag, startPoint x: 175, startPoint y: 280, endPoint x: 27, endPoint y: 309, distance: 150.4
click at [27, 309] on form "PESQUISAR 703004897427974 DATA DE ATENDIMENTO Filtrar UNIDADE DE REFERÊNCIA Sel…" at bounding box center [497, 286] width 951 height 80
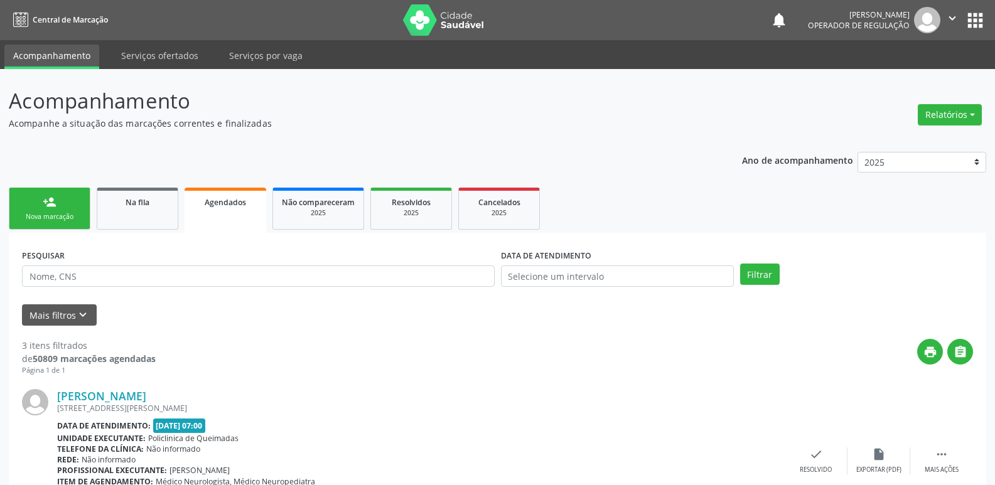
click at [38, 220] on div "Nova marcação" at bounding box center [49, 216] width 63 height 9
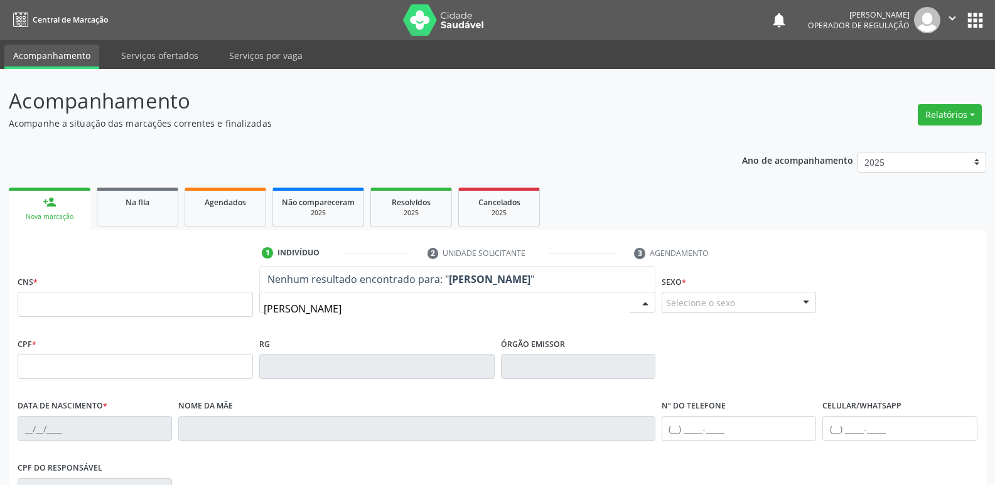
type input "ISABELA"
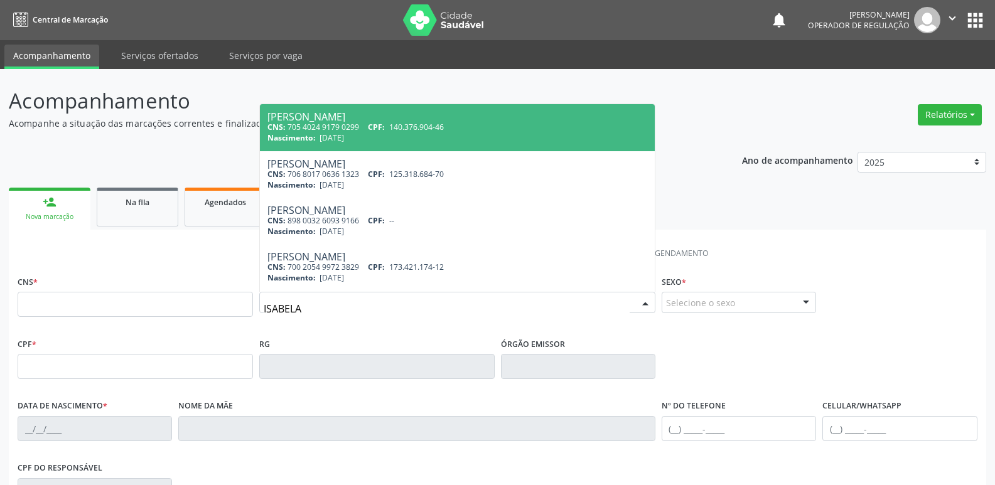
click at [416, 132] on span "140.376.904-46" at bounding box center [416, 127] width 55 height 11
type input "705 4024 9179 0299"
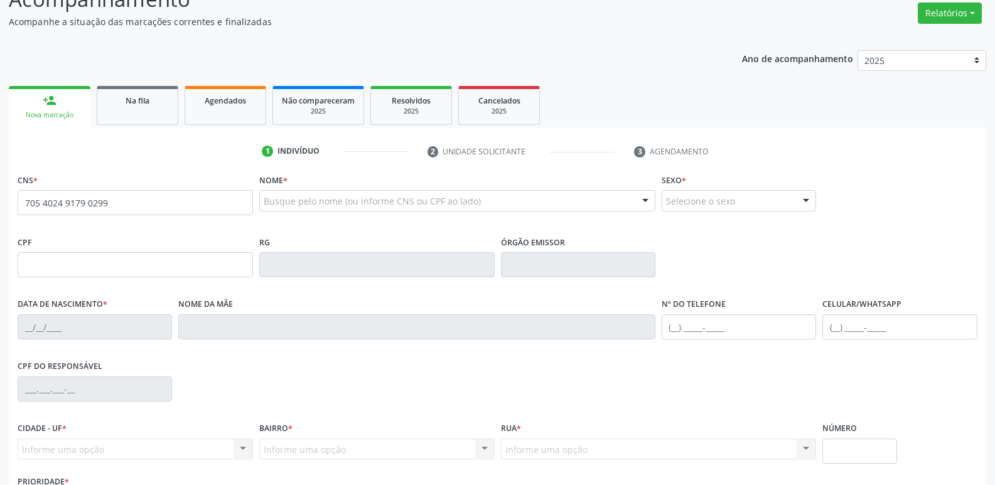
scroll to position [195, 0]
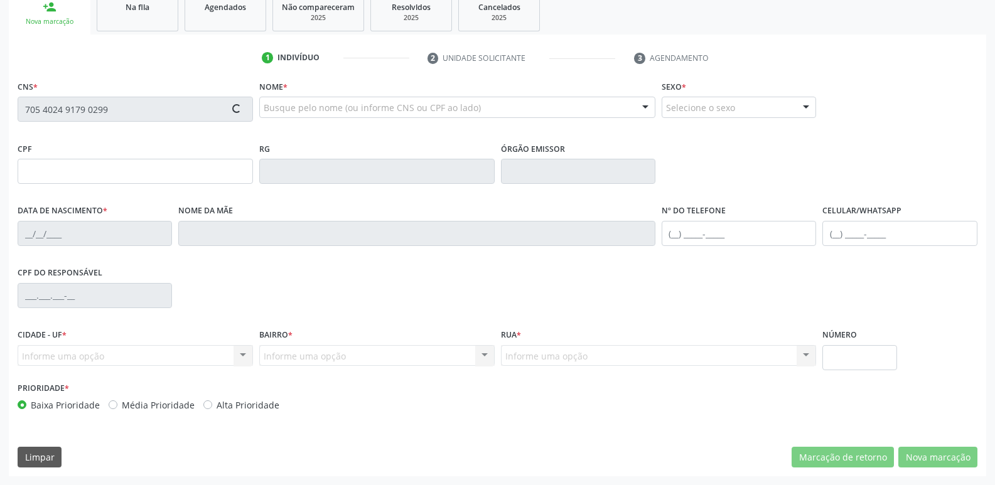
type input "140.376.904-46"
type input "[DATE]"
type input "[PERSON_NAME]"
type input "[PHONE_NUMBER]"
type input "056.049.594-30"
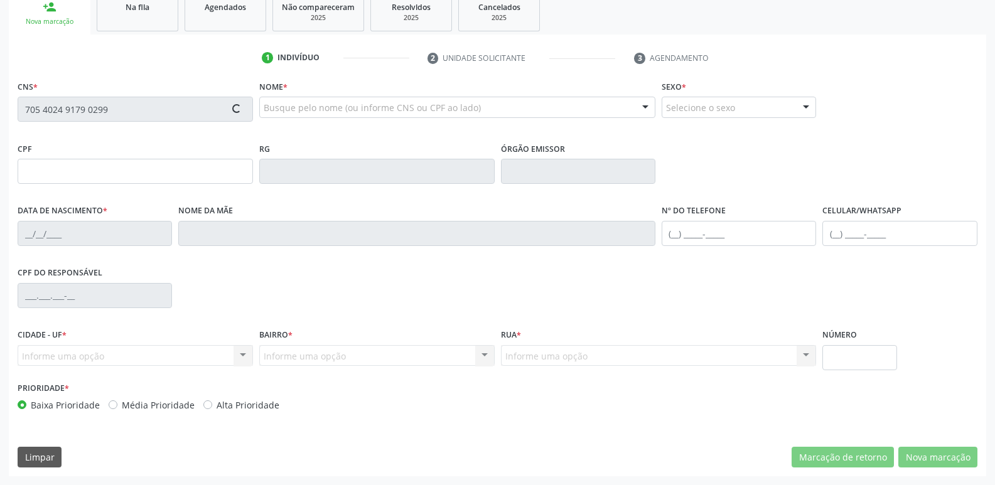
type input "140"
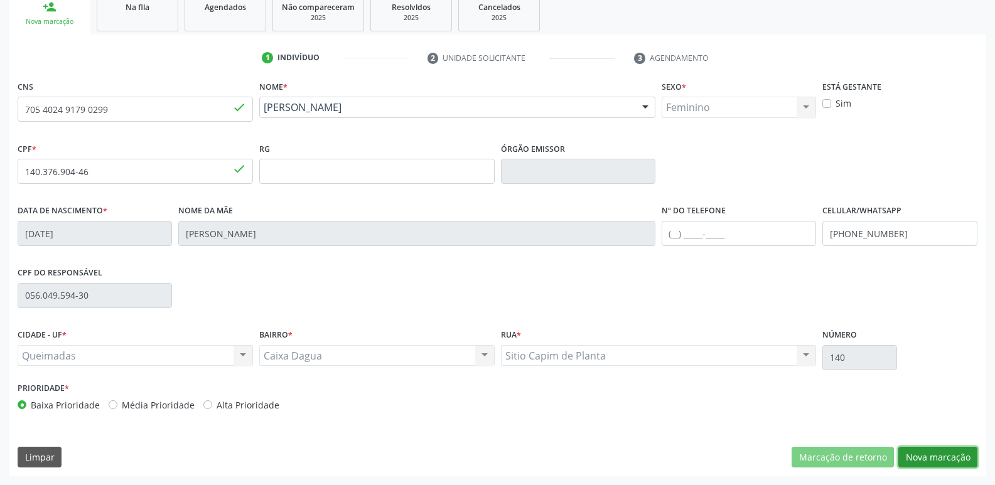
click at [946, 459] on button "Nova marcação" at bounding box center [938, 457] width 79 height 21
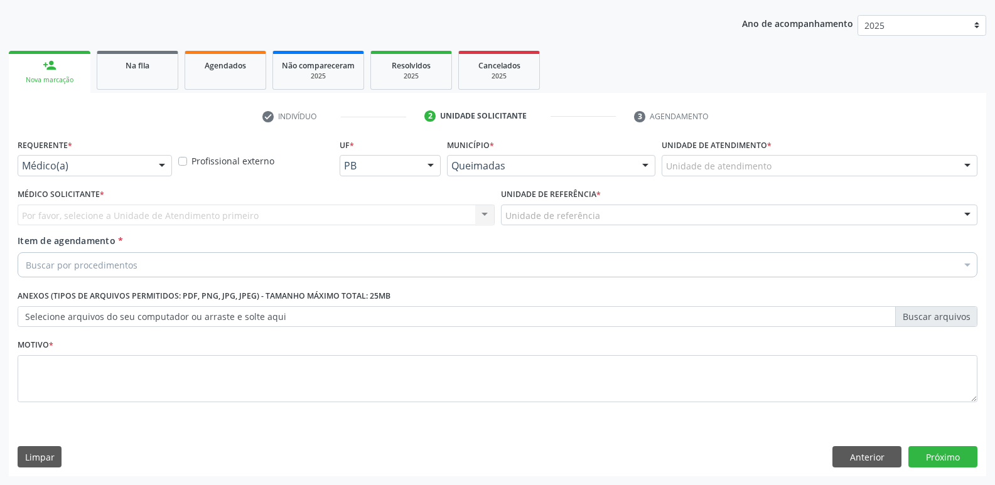
scroll to position [137, 0]
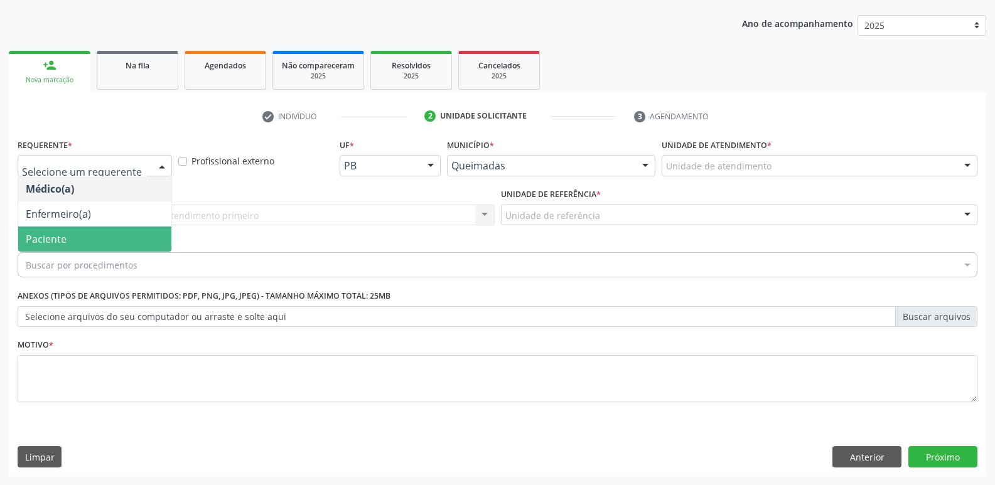
click at [76, 255] on div "Buscar por procedimentos" at bounding box center [498, 264] width 960 height 25
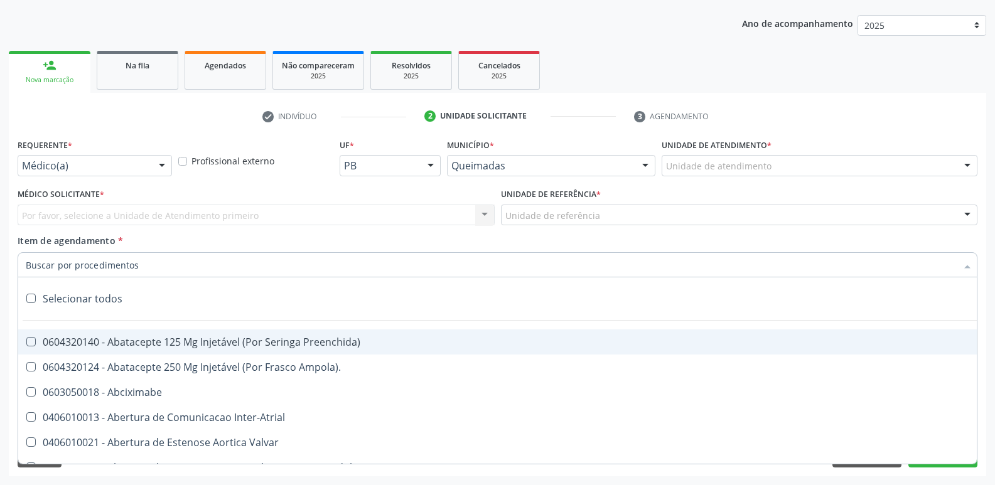
click at [117, 154] on div "Requerente * Médico(a) Médico(a) Enfermeiro(a) Paciente Nenhum resultado encont…" at bounding box center [95, 156] width 154 height 40
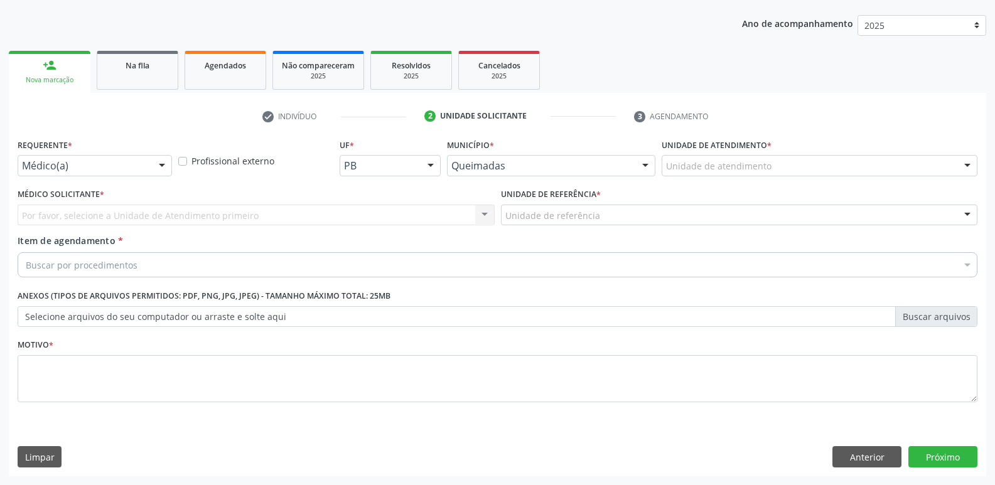
click at [118, 157] on div "Médico(a)" at bounding box center [95, 165] width 154 height 21
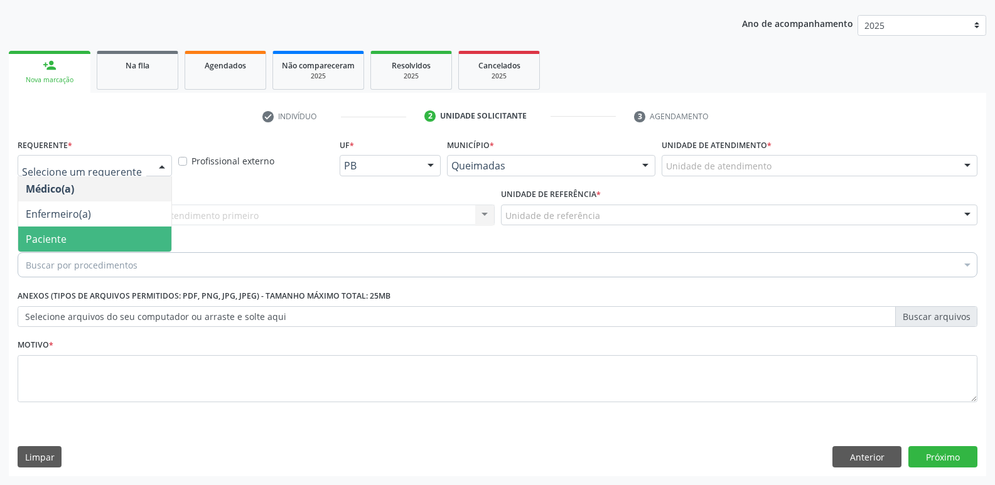
click at [113, 246] on span "Paciente" at bounding box center [94, 239] width 153 height 25
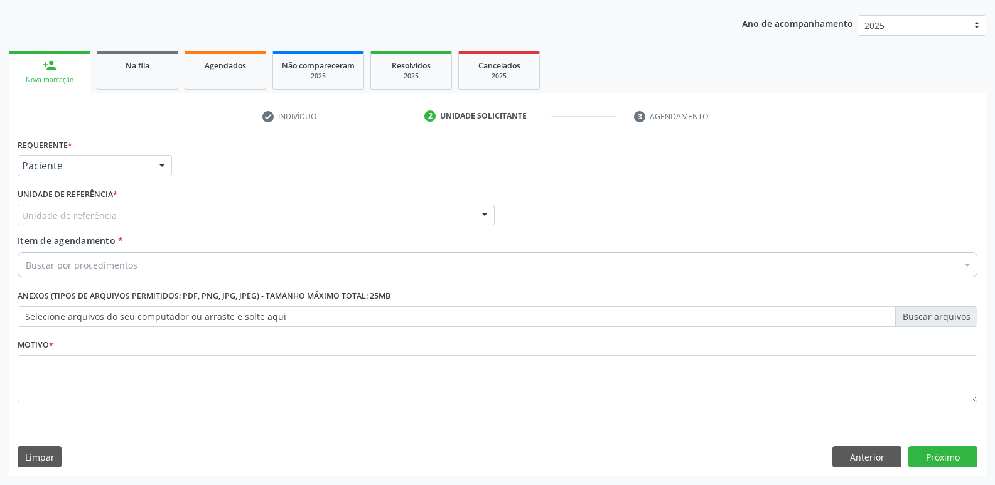
click at [131, 221] on div "Unidade de referência" at bounding box center [256, 215] width 477 height 21
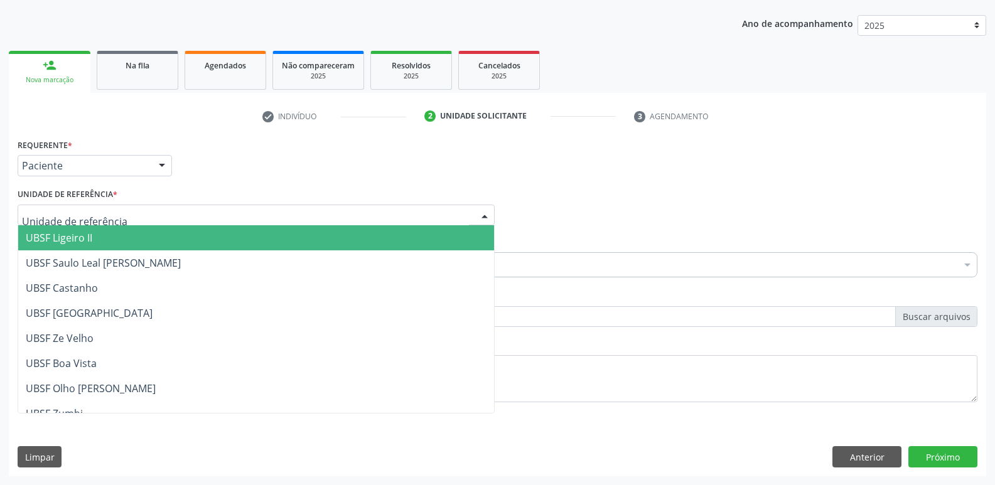
click at [130, 247] on span "UBSF Ligeiro II" at bounding box center [256, 237] width 476 height 25
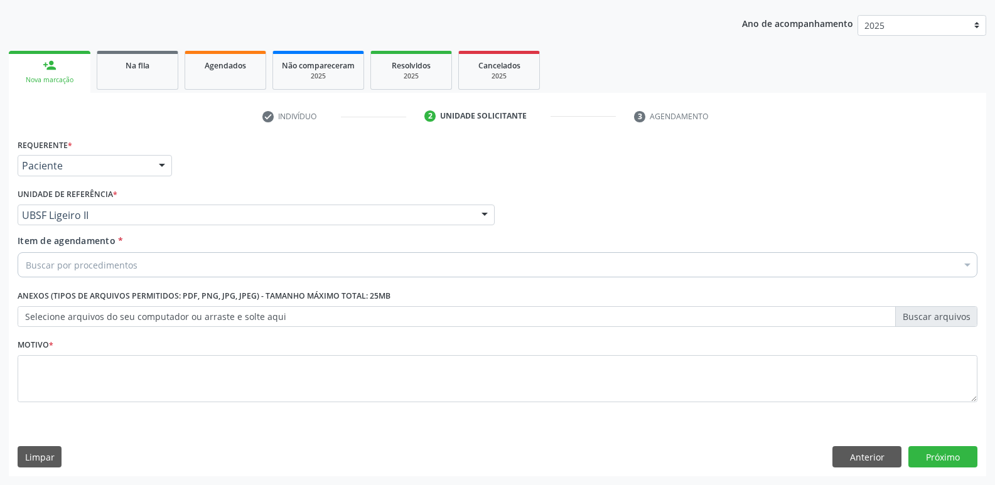
click at [130, 247] on div "Item de agendamento * Buscar por procedimentos Selecionar todos 0604320140 - Ab…" at bounding box center [498, 254] width 960 height 40
click at [131, 257] on div "Buscar por procedimentos" at bounding box center [498, 264] width 960 height 25
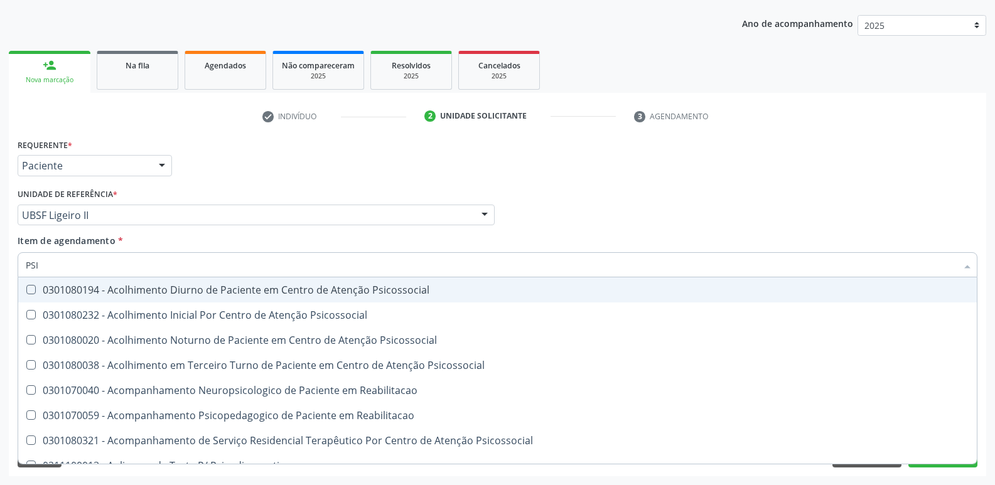
type input "PSIQ"
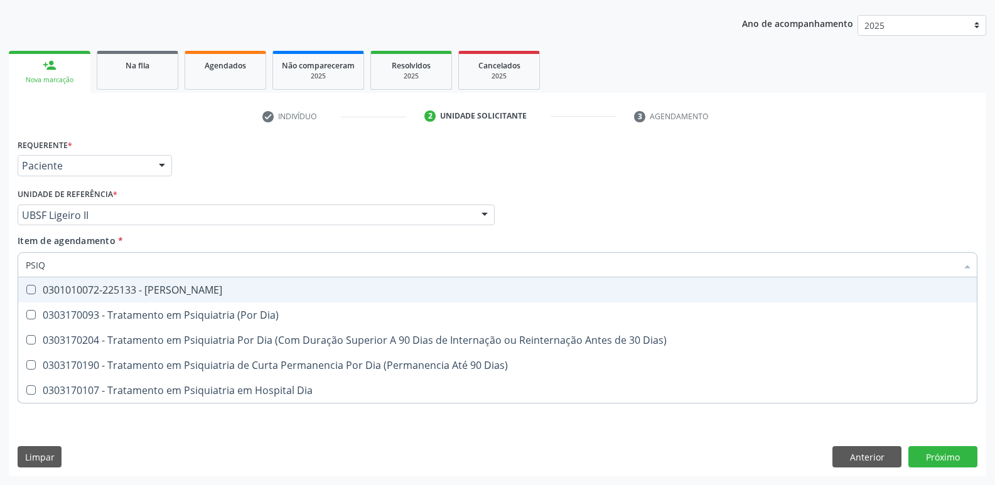
click at [183, 286] on div "0301010072-225133 - [PERSON_NAME]" at bounding box center [498, 290] width 944 height 10
checkbox Psiquiatra "true"
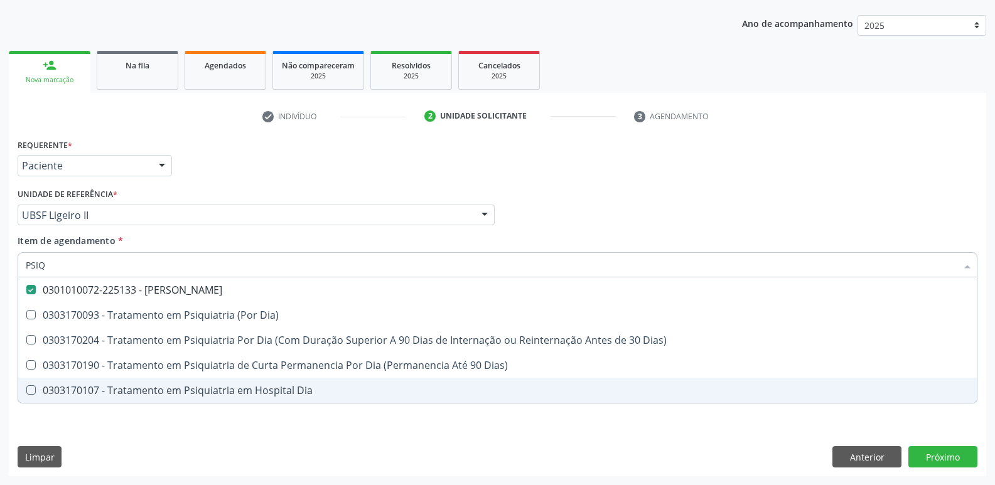
click at [139, 419] on div "Requerente * Paciente Médico(a) Enfermeiro(a) Paciente Nenhum resultado encontr…" at bounding box center [498, 278] width 960 height 284
checkbox Dia\) "true"
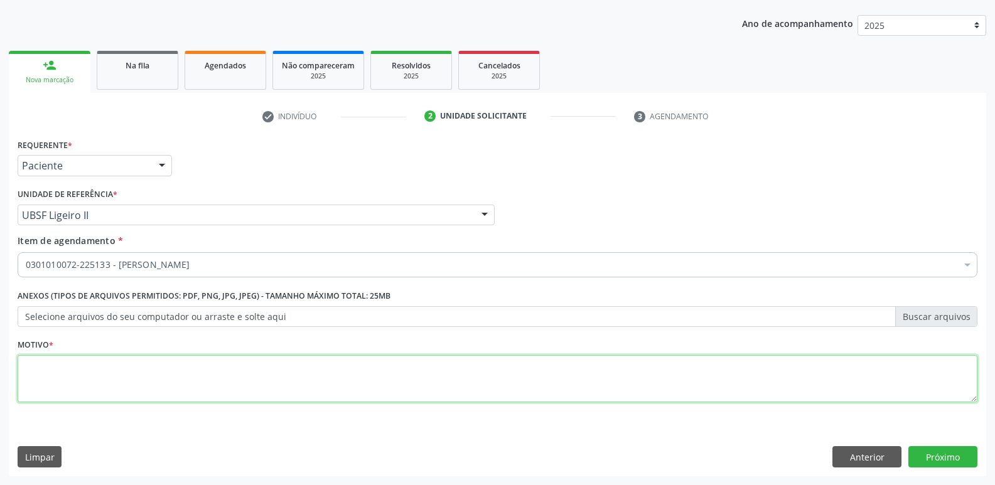
click at [146, 383] on textarea at bounding box center [498, 379] width 960 height 48
type textarea "EEEE"
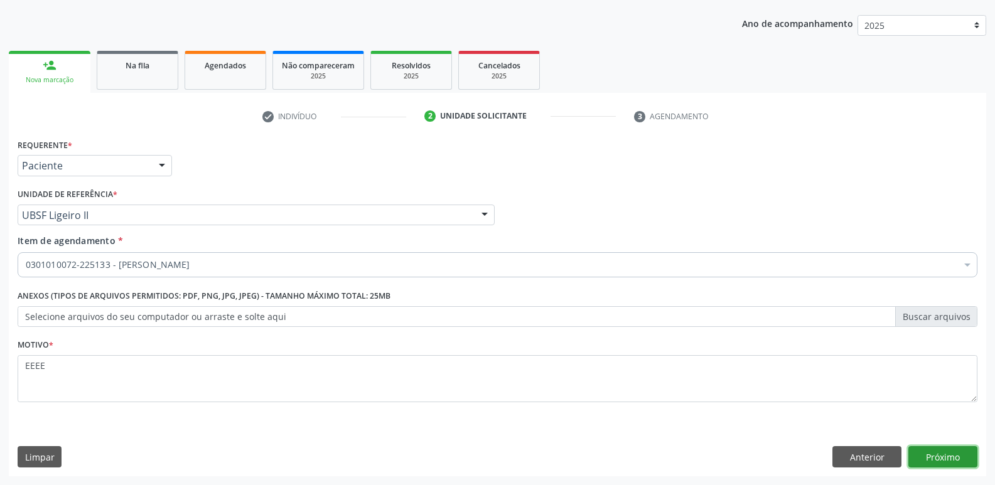
click at [936, 457] on button "Próximo" at bounding box center [943, 456] width 69 height 21
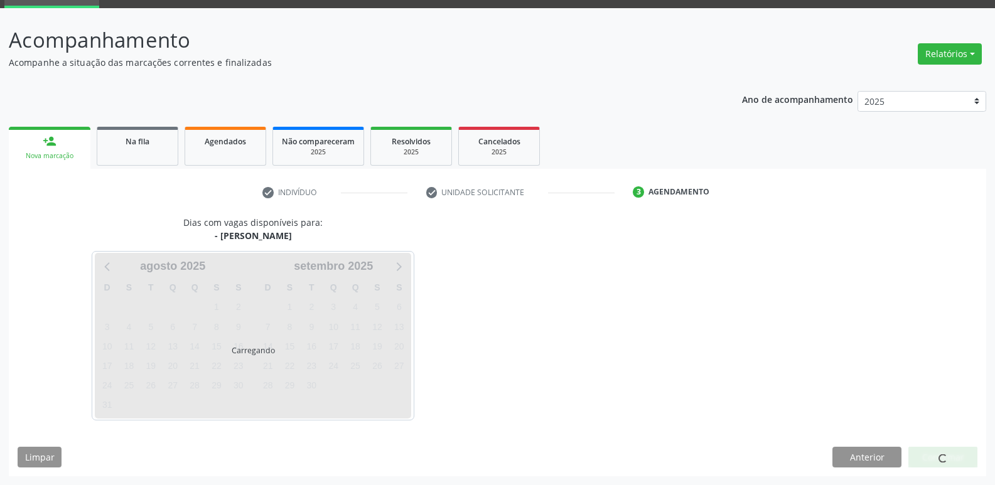
scroll to position [61, 0]
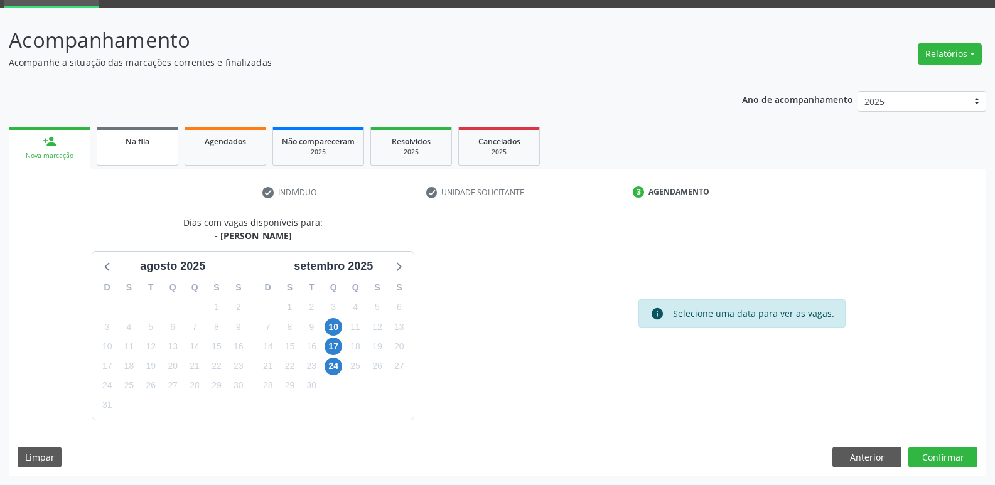
click at [144, 153] on link "Na fila" at bounding box center [138, 146] width 82 height 39
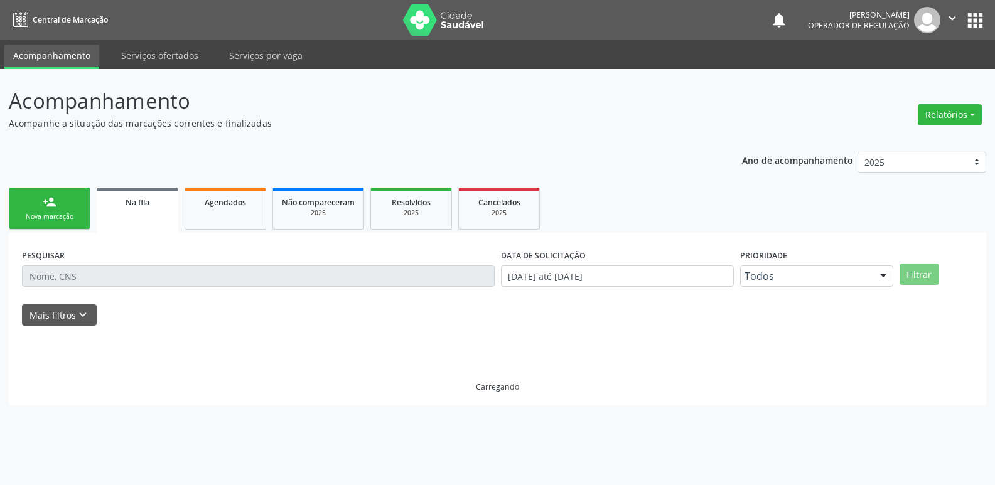
scroll to position [0, 0]
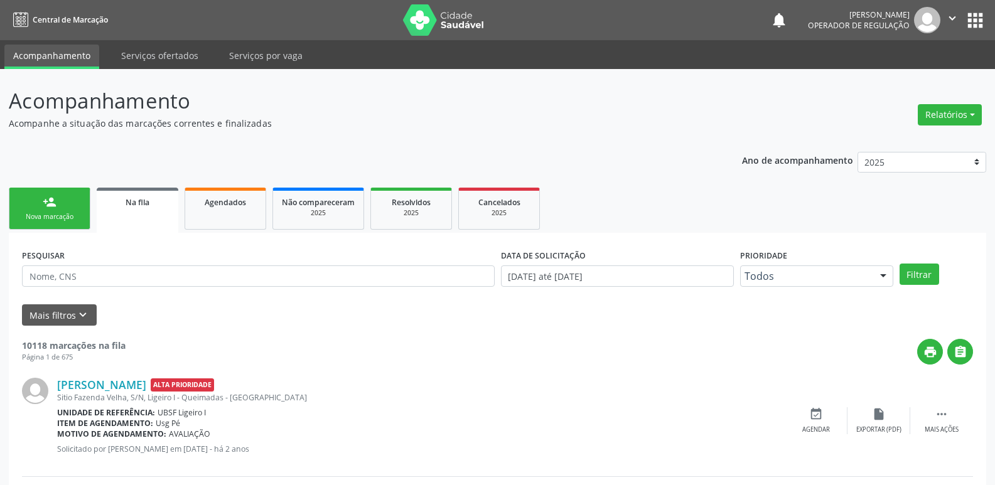
click at [58, 207] on link "person_add Nova marcação" at bounding box center [50, 209] width 82 height 42
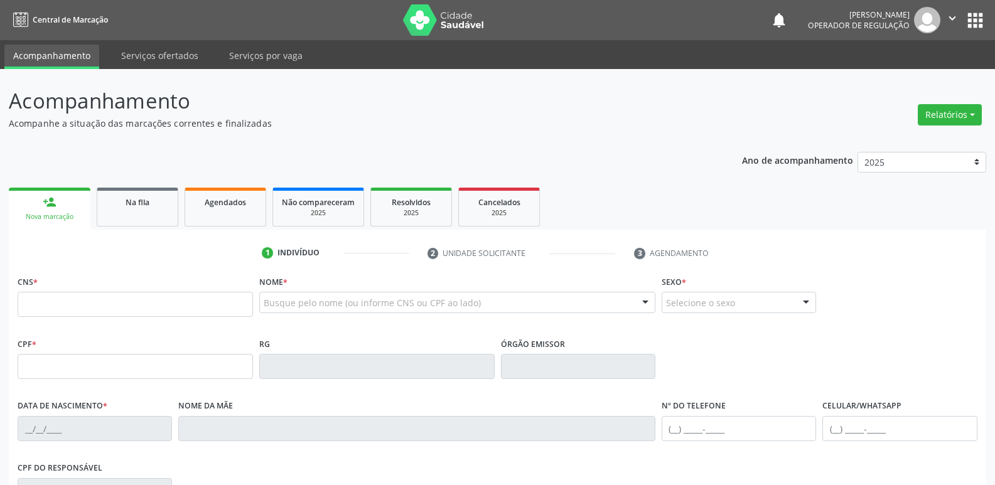
click at [141, 186] on ul "person_add Nova marcação Na fila Agendados Não compareceram 2025 Resolvidos 202…" at bounding box center [498, 207] width 978 height 45
click at [136, 220] on link "Na fila" at bounding box center [138, 207] width 82 height 39
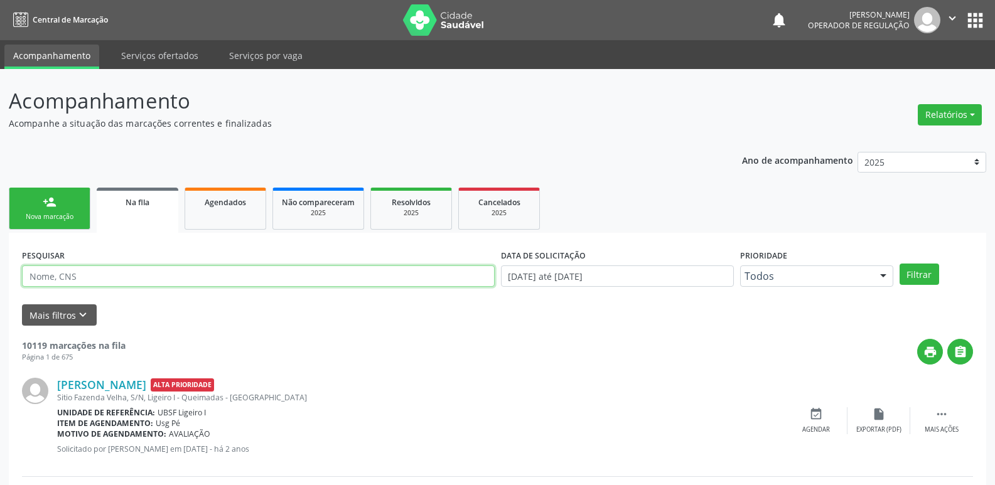
click at [126, 286] on input "text" at bounding box center [258, 276] width 473 height 21
type input "708506327350378"
click at [900, 264] on button "Filtrar" at bounding box center [920, 274] width 40 height 21
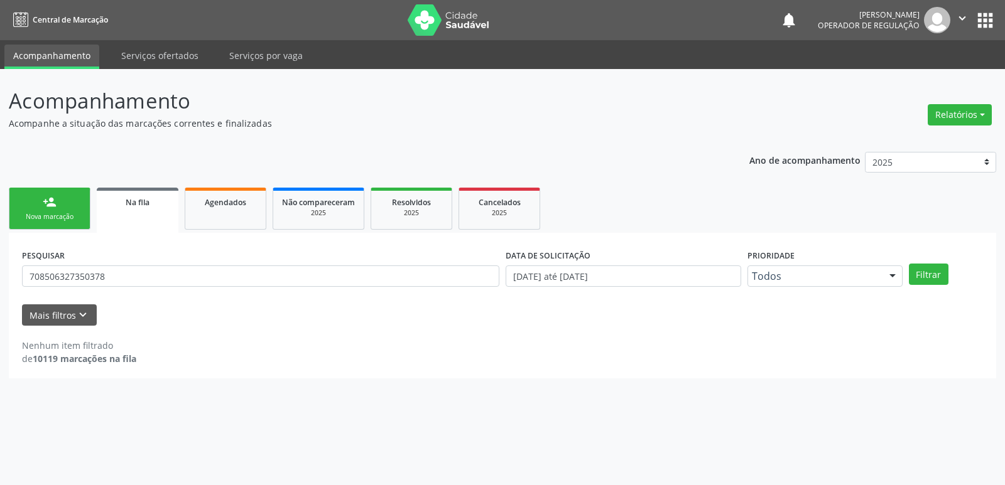
click at [159, 209] on link "Na fila" at bounding box center [138, 210] width 82 height 45
drag, startPoint x: 109, startPoint y: 274, endPoint x: 5, endPoint y: 277, distance: 104.3
click at [5, 277] on div "Acompanhamento Acompanhe a situação das marcações correntes e finalizadas Relat…" at bounding box center [502, 277] width 1005 height 416
drag, startPoint x: 83, startPoint y: 287, endPoint x: 225, endPoint y: 336, distance: 150.7
click at [225, 336] on div "Nenhum item filtrado de 10119 marcações na fila" at bounding box center [502, 346] width 961 height 40
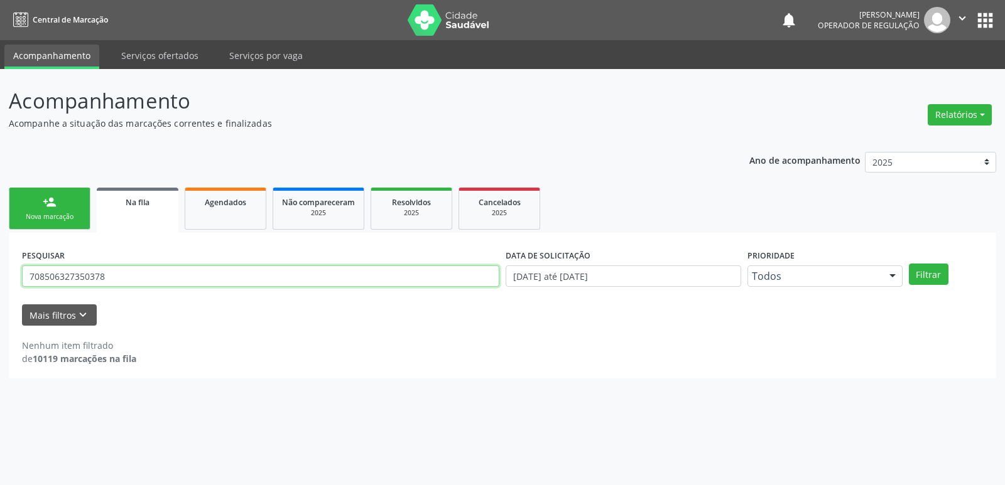
drag, startPoint x: 117, startPoint y: 273, endPoint x: 0, endPoint y: 269, distance: 116.9
click at [0, 269] on div "Acompanhamento Acompanhe a situação das marcações correntes e finalizadas Relat…" at bounding box center [502, 277] width 1005 height 416
click at [51, 202] on div "person_add" at bounding box center [50, 202] width 14 height 14
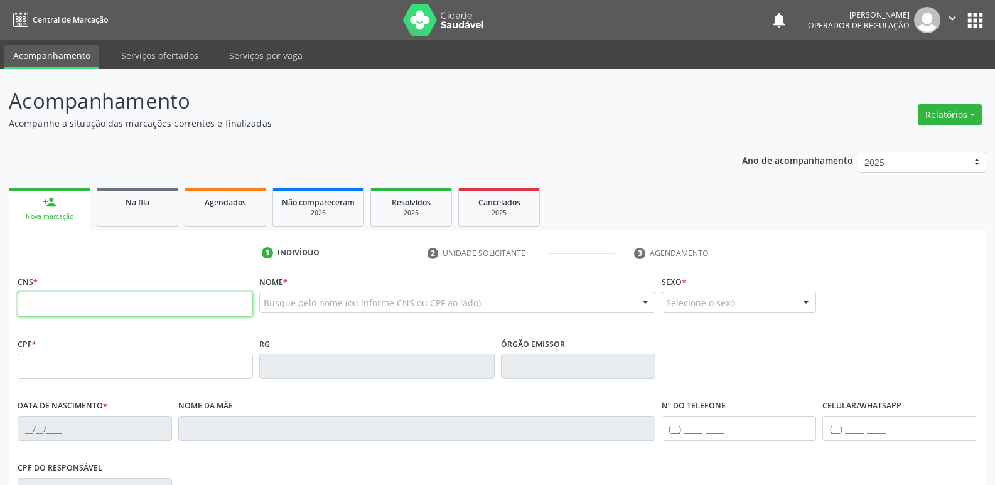
click at [72, 300] on input "text" at bounding box center [135, 304] width 235 height 25
paste input "708 5063 2735 0378"
type input "708 5063 2735 0378"
type input "601.510.724-34"
type input "[DATE]"
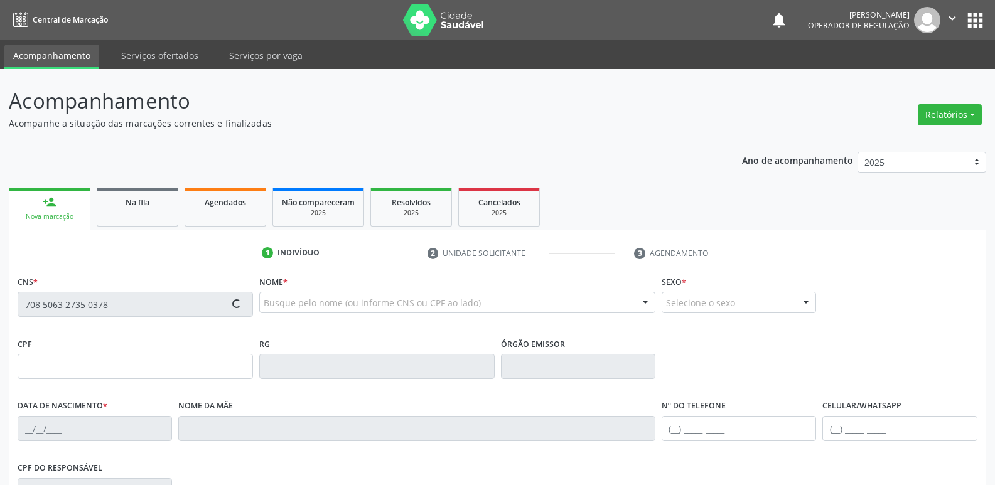
type input "[PERSON_NAME]"
type input "[PHONE_NUMBER]"
type input "S/N"
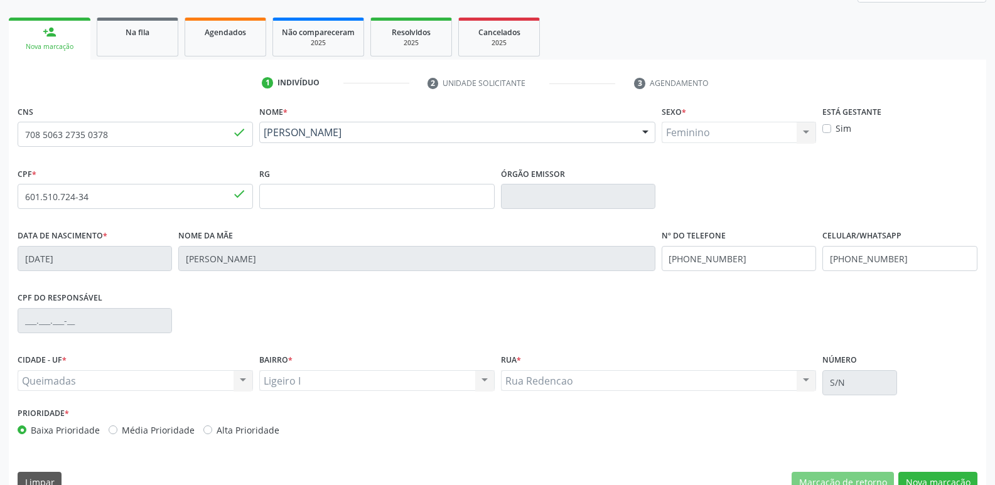
scroll to position [195, 0]
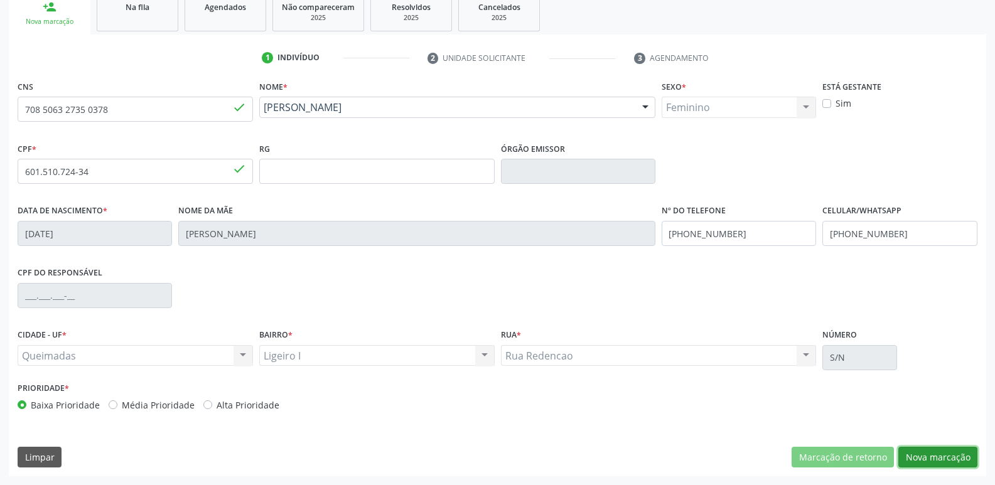
click at [938, 458] on button "Nova marcação" at bounding box center [938, 457] width 79 height 21
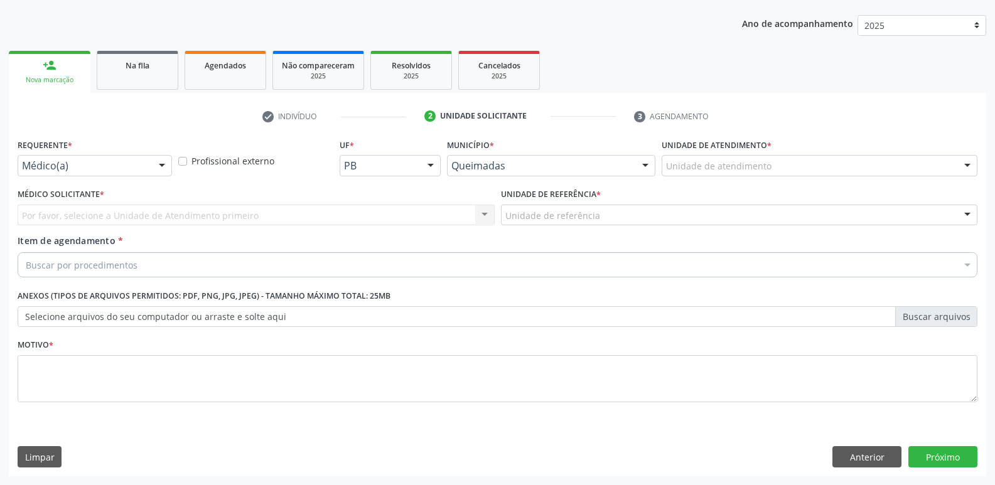
scroll to position [137, 0]
click at [147, 163] on div "Médico(a)" at bounding box center [95, 165] width 154 height 21
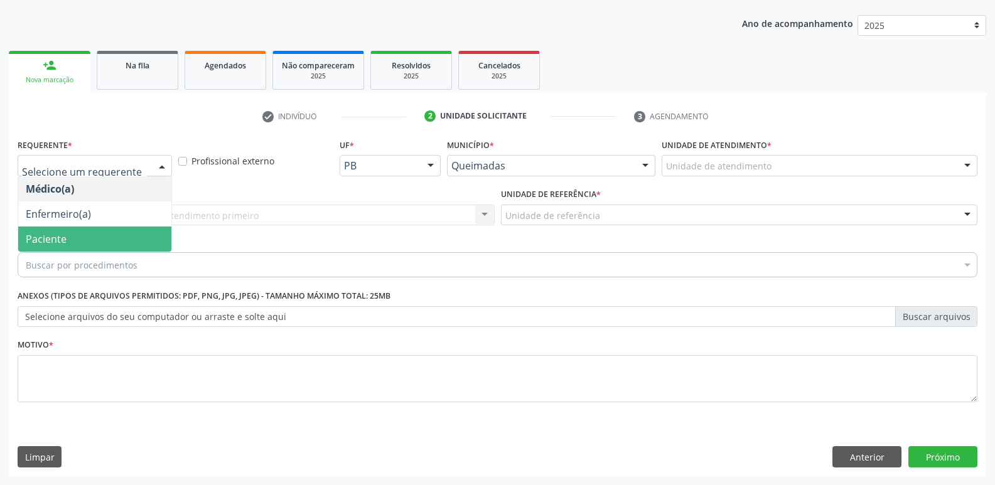
click at [136, 238] on span "Paciente" at bounding box center [94, 239] width 153 height 25
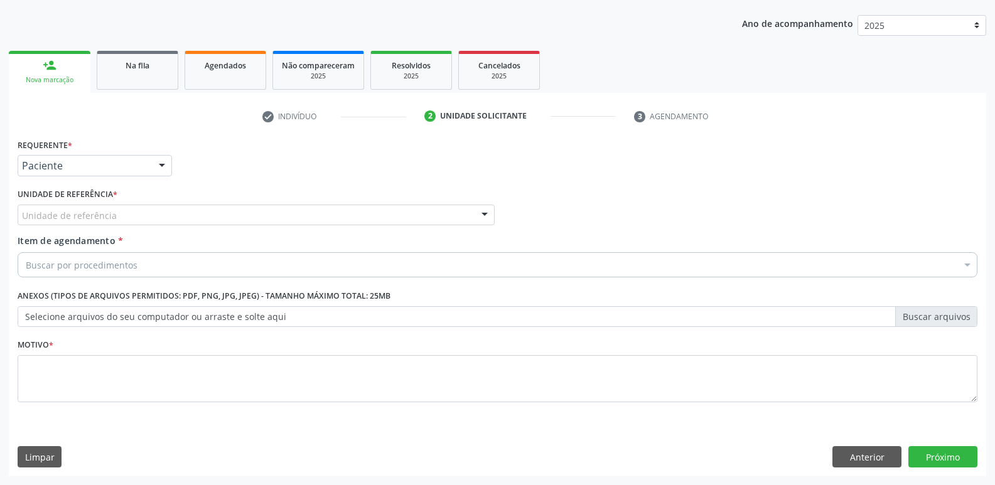
click at [149, 207] on div "Unidade de referência" at bounding box center [256, 215] width 477 height 21
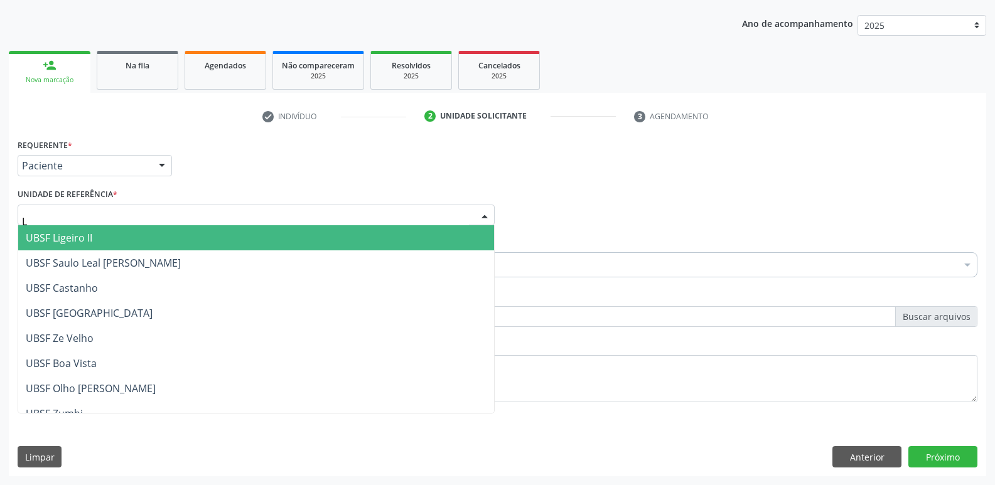
type input "LI"
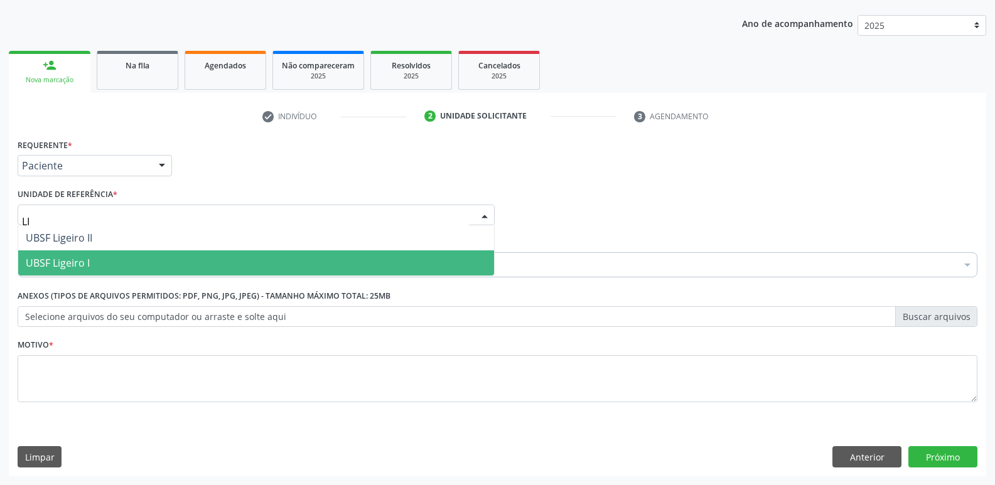
click at [79, 263] on span "UBSF Ligeiro I" at bounding box center [58, 263] width 64 height 14
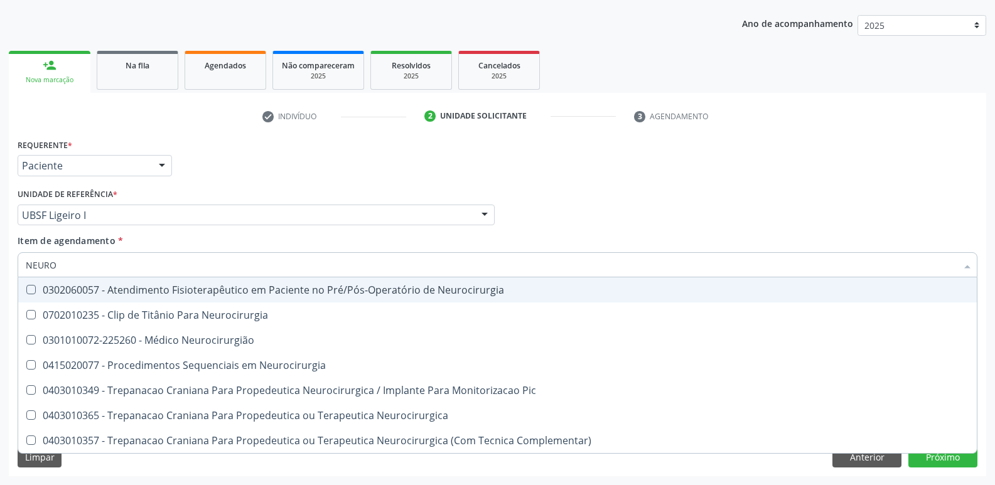
type input "NEUROC"
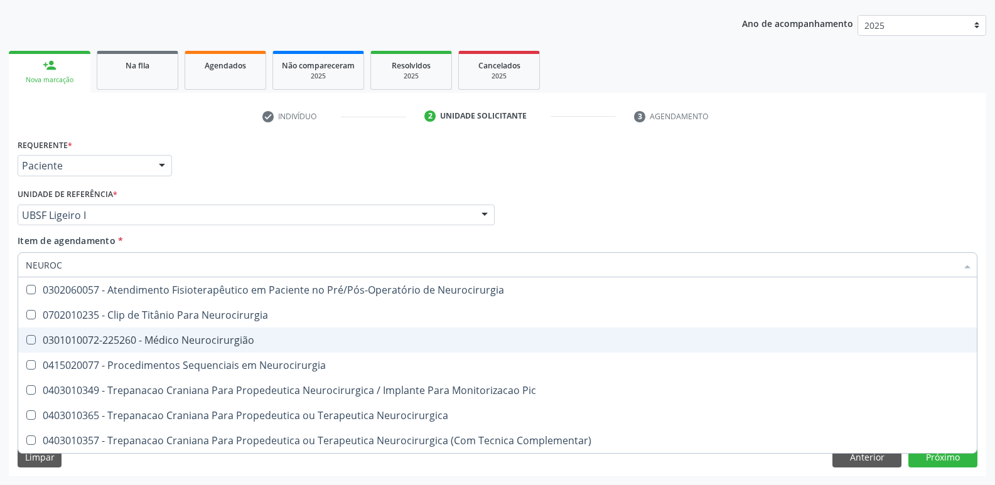
click at [176, 340] on div "0301010072-225260 - Médico Neurocirurgião" at bounding box center [498, 340] width 944 height 10
checkbox Neurocirurgião "true"
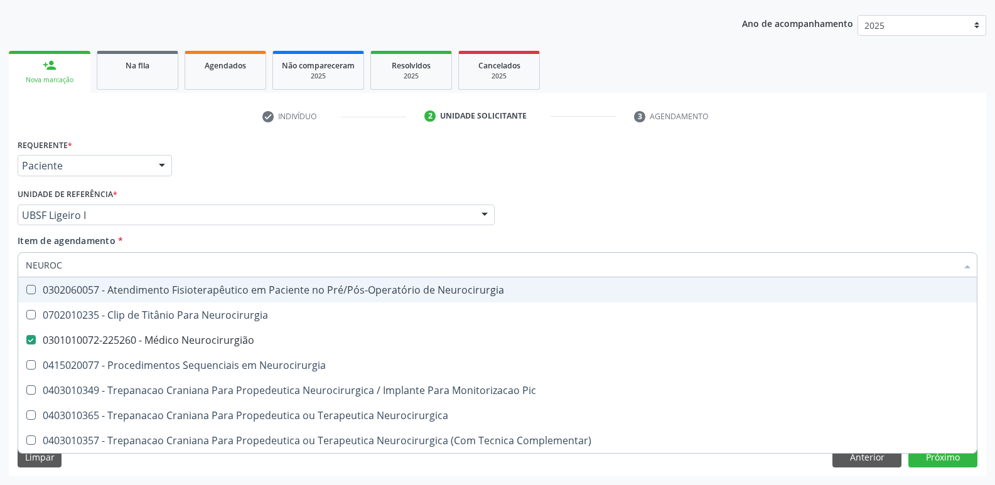
click at [579, 164] on div "Requerente * Paciente Médico(a) Enfermeiro(a) Paciente Nenhum resultado encontr…" at bounding box center [497, 160] width 966 height 49
checkbox Neurocirurgia "true"
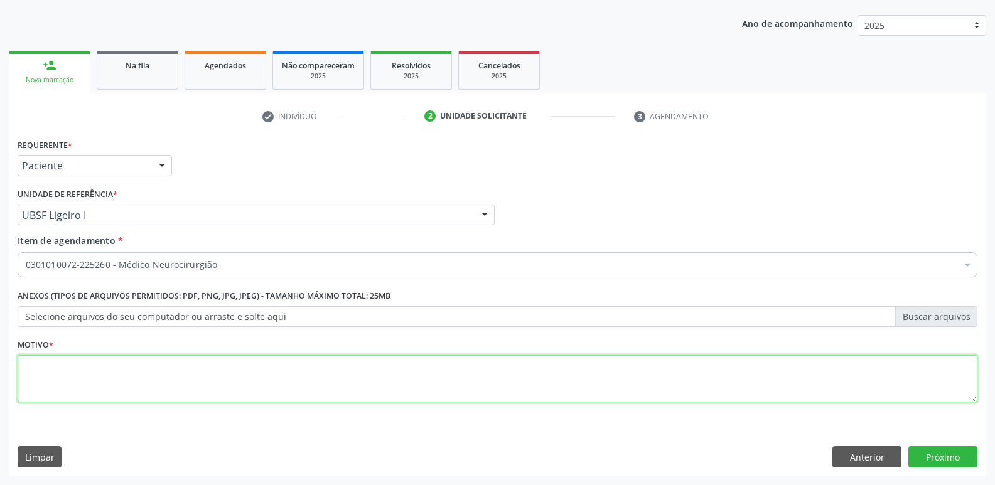
click at [187, 374] on textarea at bounding box center [498, 379] width 960 height 48
type textarea "RETORNO"
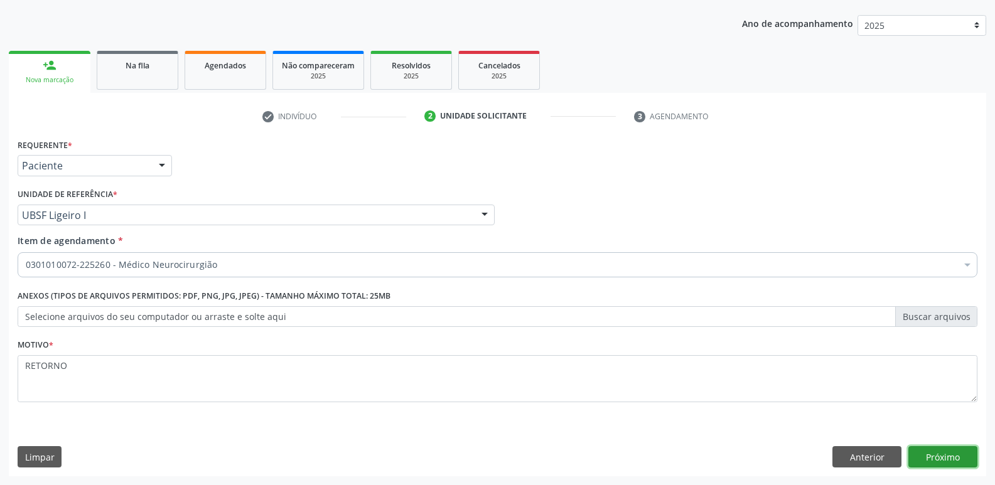
click at [921, 457] on button "Próximo" at bounding box center [943, 456] width 69 height 21
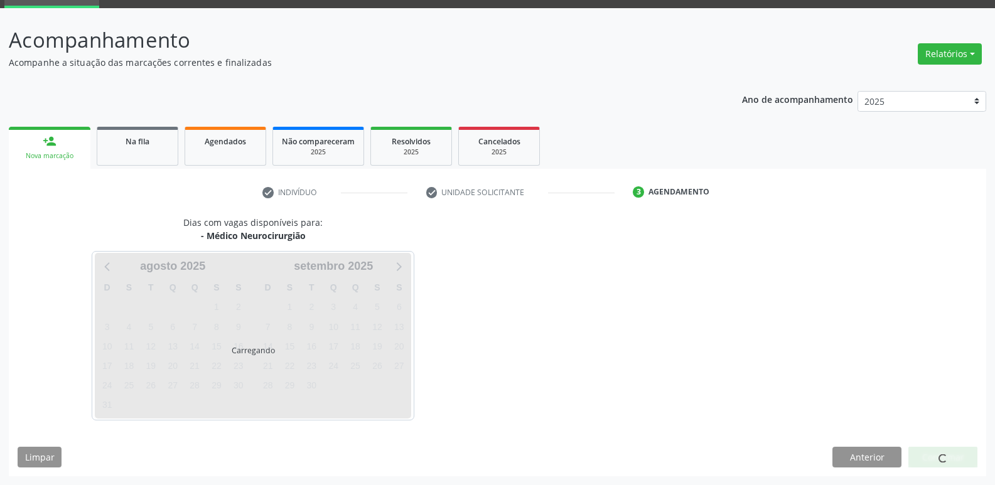
scroll to position [61, 0]
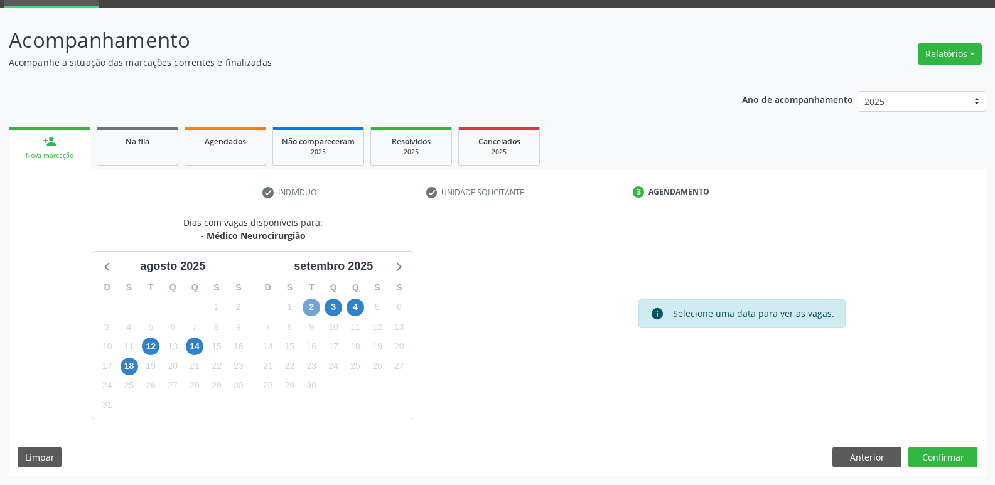
click at [316, 308] on span "2" at bounding box center [312, 308] width 18 height 18
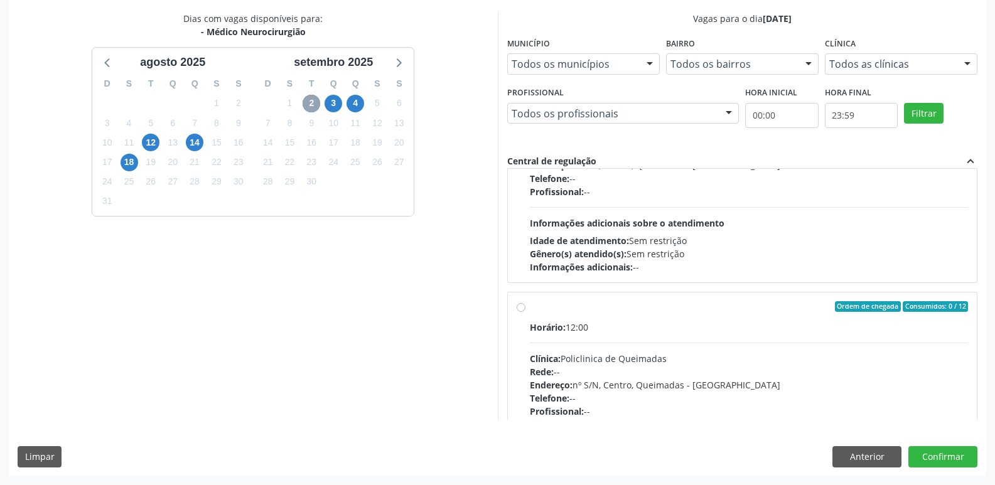
scroll to position [0, 0]
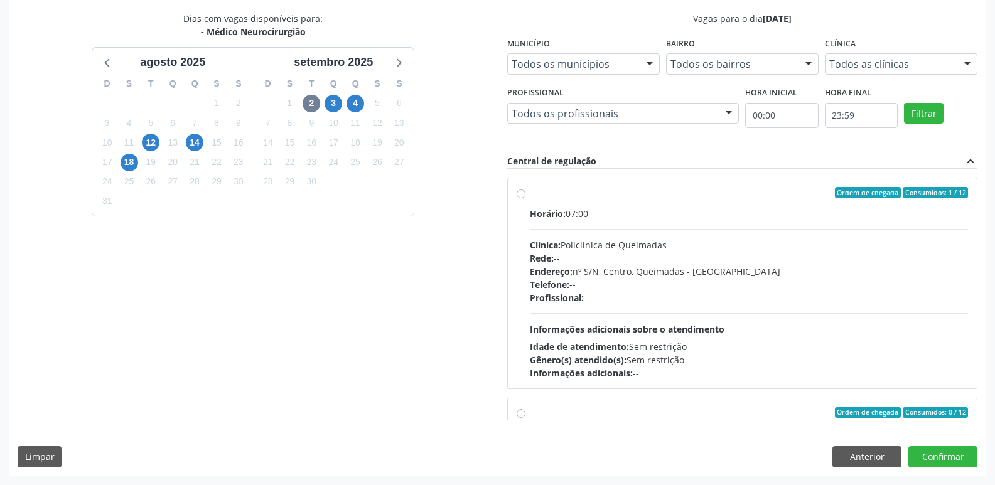
click at [806, 204] on label "Ordem de chegada Consumidos: 1 / 12 Horário: 07:00 Clínica: Policlinica de Quei…" at bounding box center [749, 283] width 439 height 193
click at [526, 198] on input "Ordem de chegada Consumidos: 1 / 12 Horário: 07:00 Clínica: Policlinica de Quei…" at bounding box center [521, 192] width 9 height 11
radio input "true"
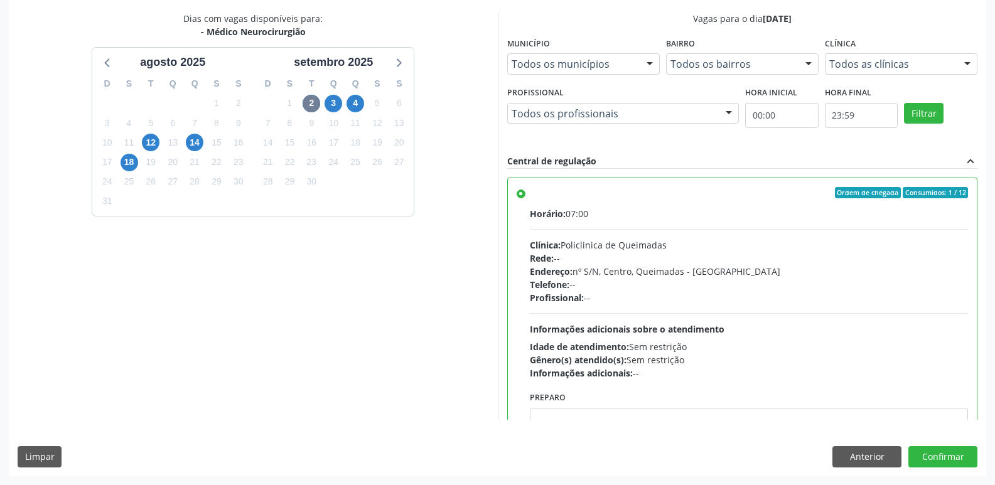
click at [936, 445] on div "Dias com vagas disponíveis para: - Médico Neurocirurgião [DATE] D S T Q Q S S 2…" at bounding box center [498, 244] width 978 height 464
click at [934, 460] on button "Confirmar" at bounding box center [943, 456] width 69 height 21
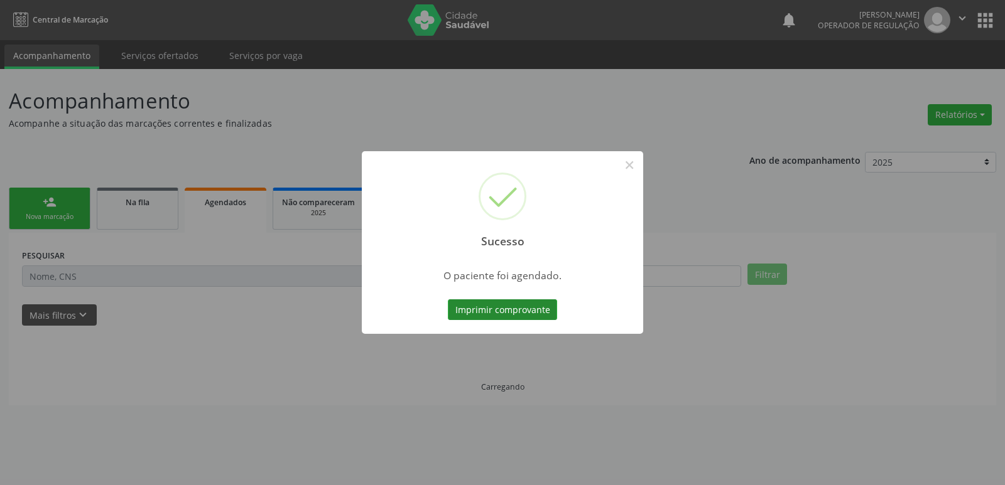
click at [544, 307] on button "Imprimir comprovante" at bounding box center [502, 310] width 109 height 21
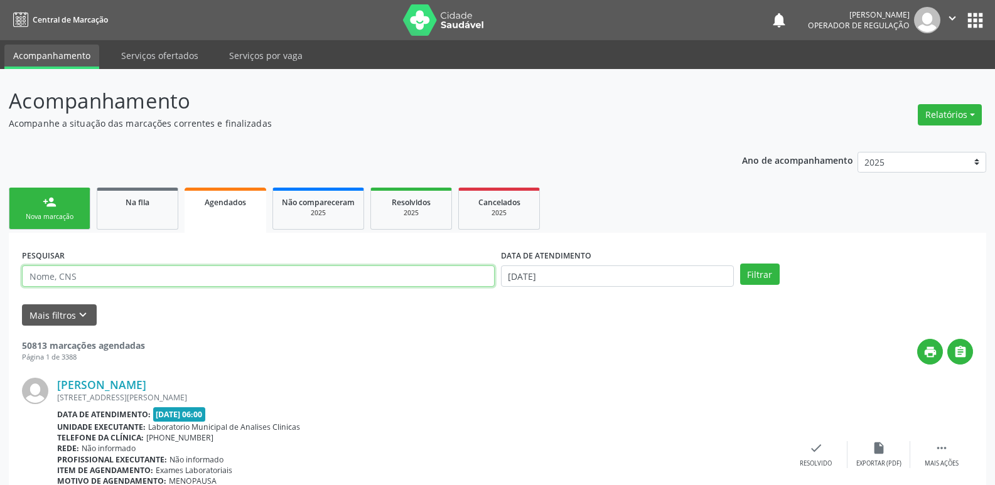
click at [92, 270] on input "text" at bounding box center [258, 276] width 473 height 21
type input "705003660263457"
click at [740, 264] on button "Filtrar" at bounding box center [760, 274] width 40 height 21
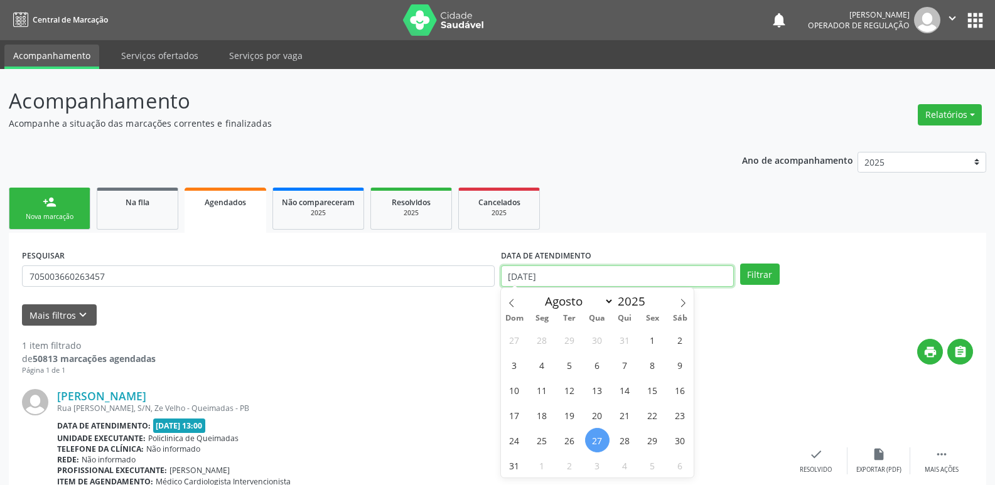
click at [629, 275] on input "[DATE]" at bounding box center [617, 276] width 233 height 21
click at [740, 264] on button "Filtrar" at bounding box center [760, 274] width 40 height 21
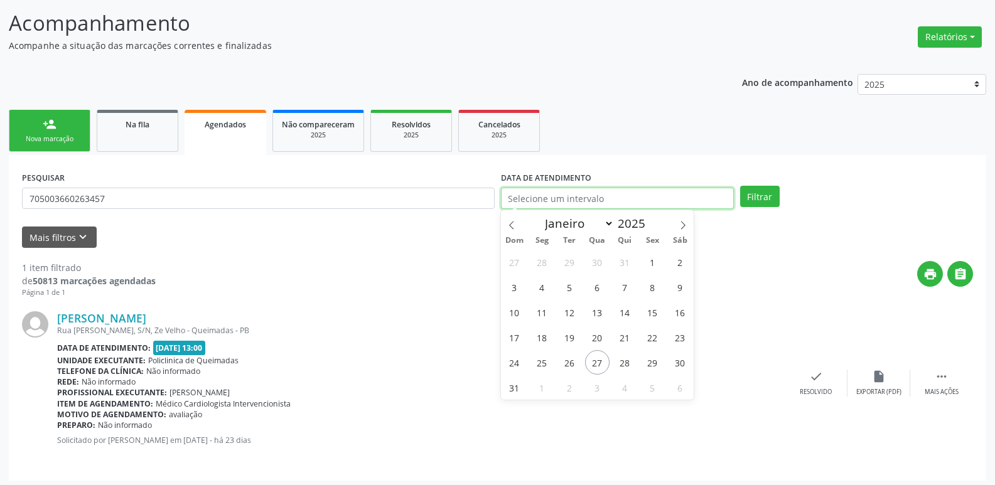
scroll to position [82, 0]
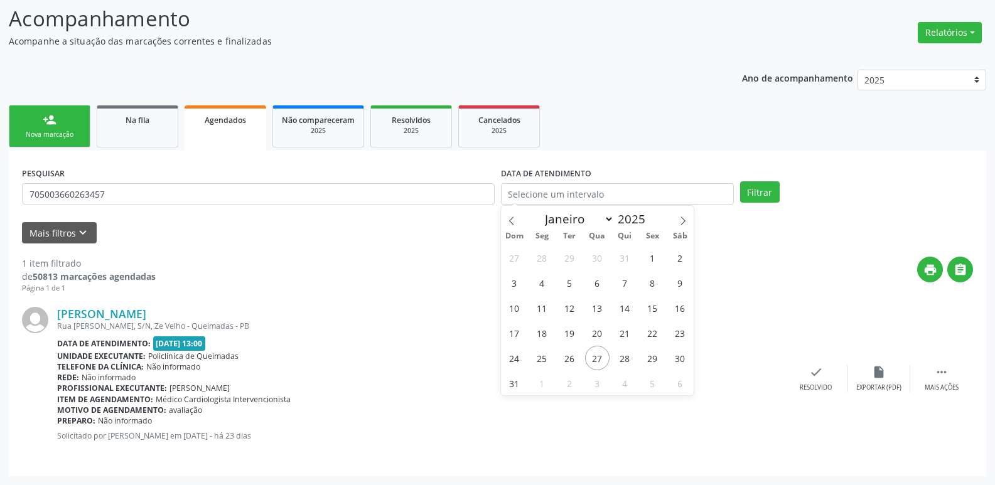
click at [428, 314] on div "[PERSON_NAME]" at bounding box center [421, 314] width 728 height 14
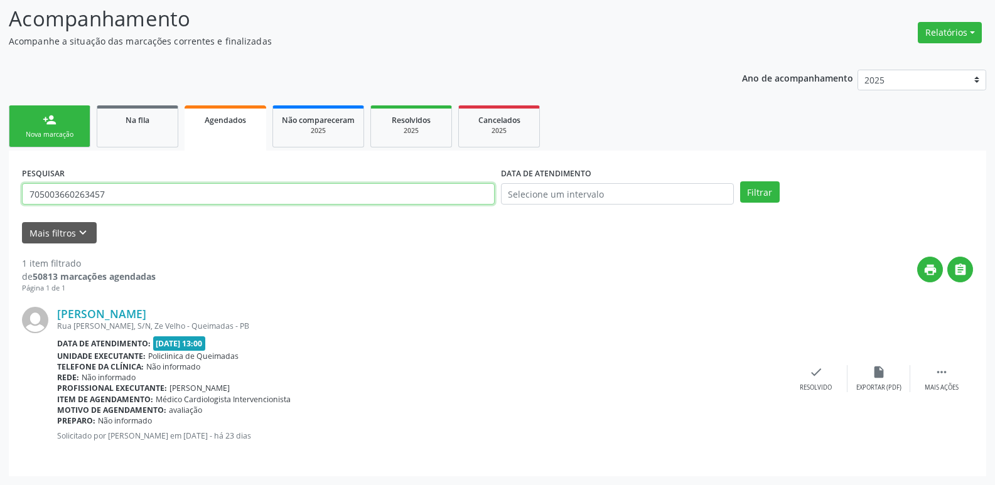
drag, startPoint x: 124, startPoint y: 188, endPoint x: 42, endPoint y: 197, distance: 82.7
click at [42, 197] on input "705003660263457" at bounding box center [258, 193] width 473 height 21
click at [154, 190] on input "705003660263457" at bounding box center [258, 193] width 473 height 21
click at [149, 190] on input "705003660263457" at bounding box center [258, 193] width 473 height 21
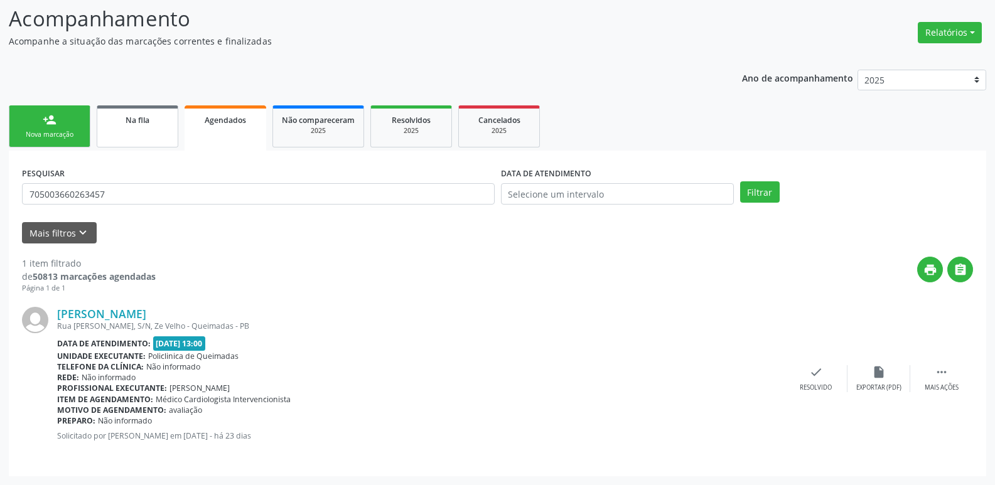
click at [138, 144] on link "Na fila" at bounding box center [138, 126] width 82 height 42
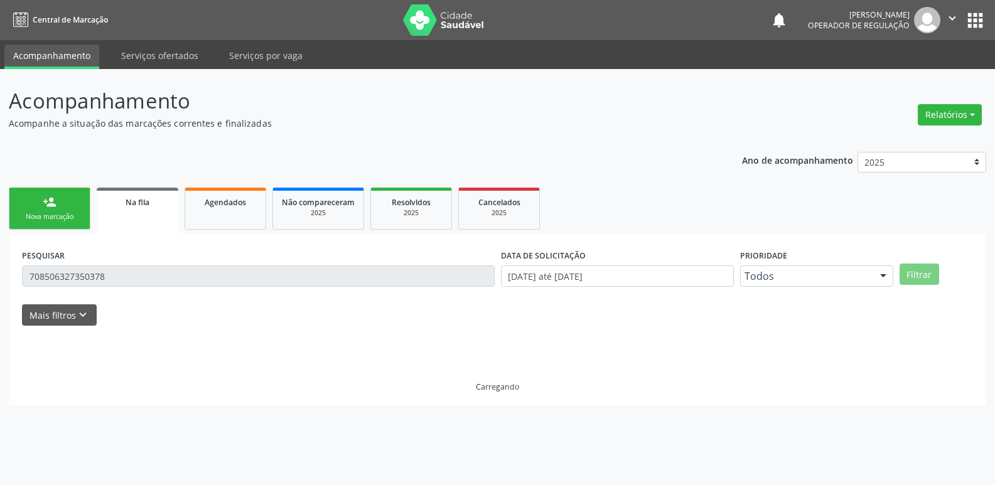
scroll to position [0, 0]
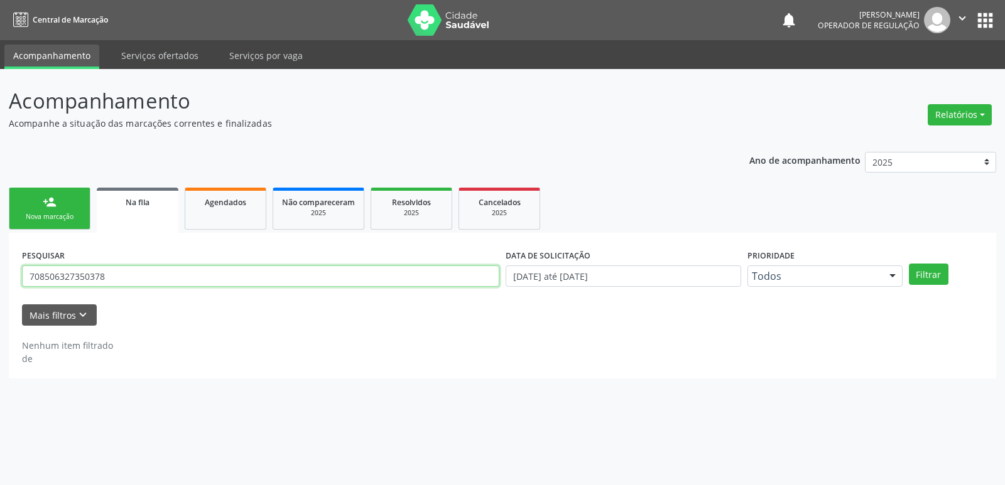
drag, startPoint x: 124, startPoint y: 272, endPoint x: 19, endPoint y: 252, distance: 106.0
click at [17, 260] on div "PESQUISAR 708506327350378 DATA DE SOLICITAÇÃO [DATE] até [DATE] Prioridade Todo…" at bounding box center [502, 306] width 987 height 146
paste input "705003660263457"
type input "705003660263457"
click at [909, 264] on button "Filtrar" at bounding box center [929, 274] width 40 height 21
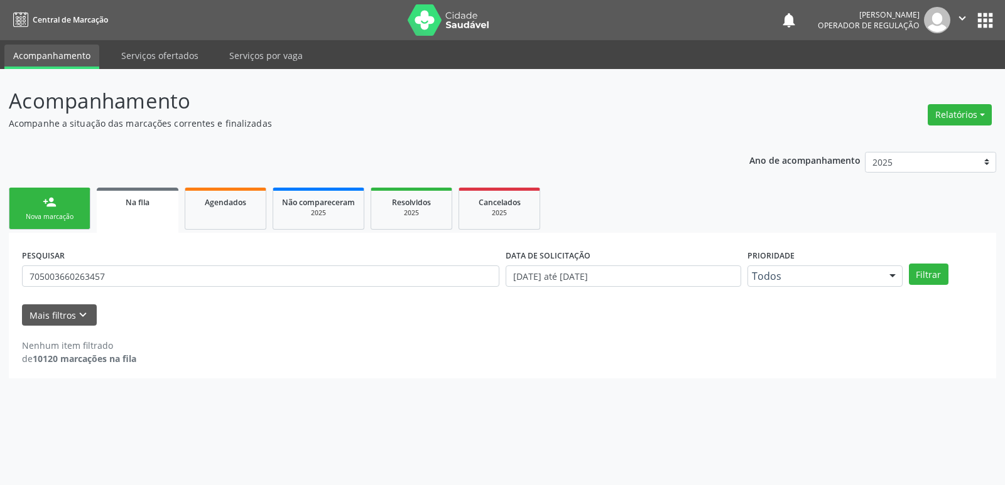
click at [50, 198] on div "person_add" at bounding box center [50, 202] width 14 height 14
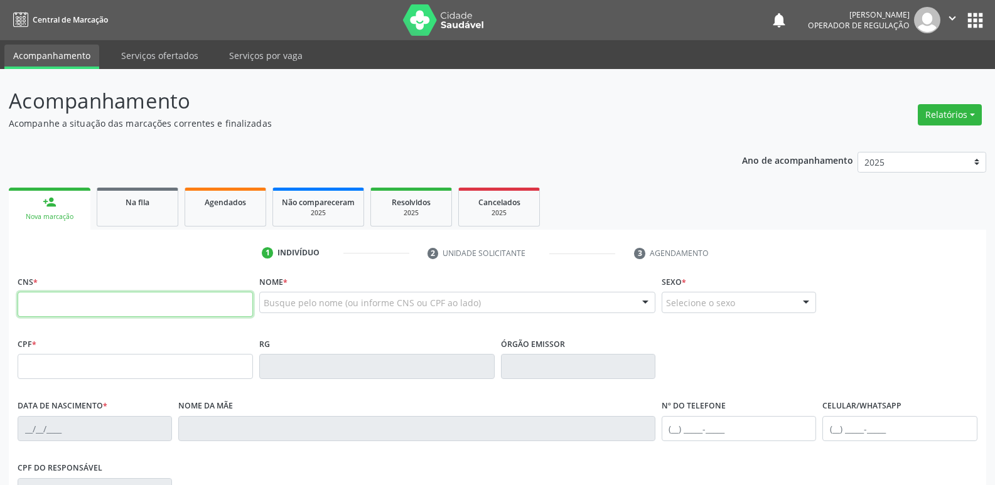
drag, startPoint x: 82, startPoint y: 299, endPoint x: 75, endPoint y: 302, distance: 7.6
click at [82, 299] on input "text" at bounding box center [135, 304] width 235 height 25
paste input "705 0036 6026 3457"
type input "705 0036 6026 3457"
type input "068.370.374-98"
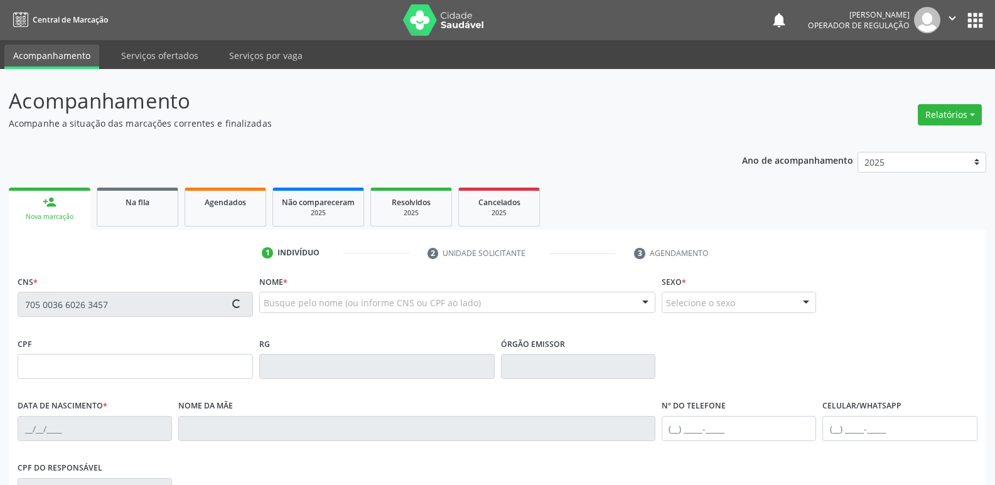
type input "[DATE]"
type input "[PERSON_NAME]"
type input "[PHONE_NUMBER]"
type input "S/N"
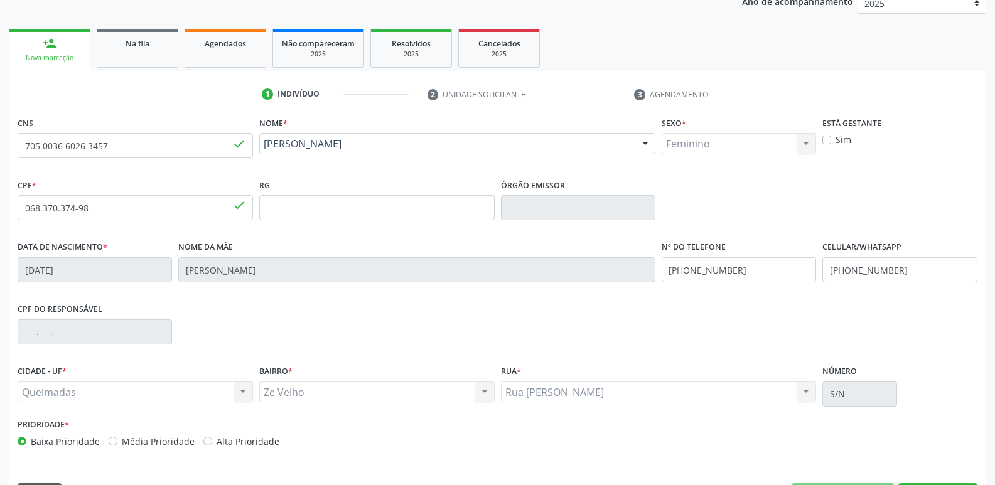
scroll to position [195, 0]
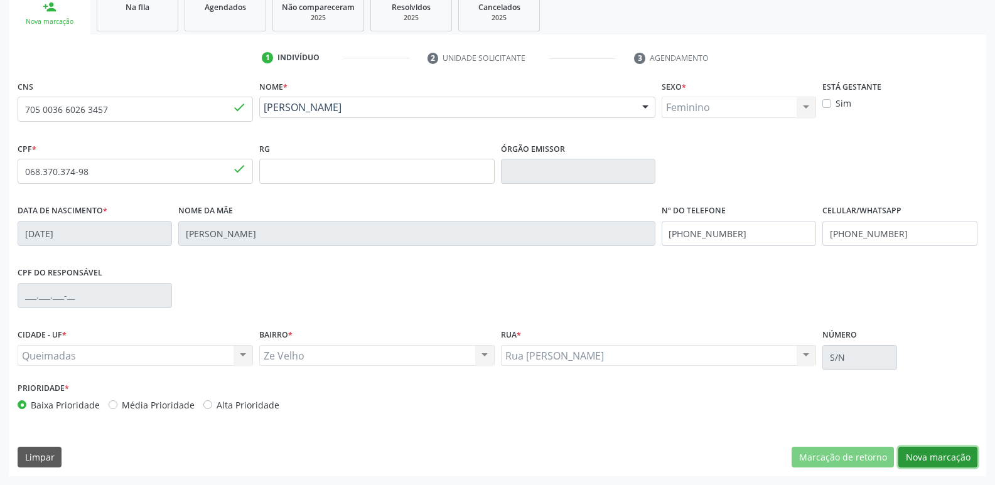
click at [949, 453] on button "Nova marcação" at bounding box center [938, 457] width 79 height 21
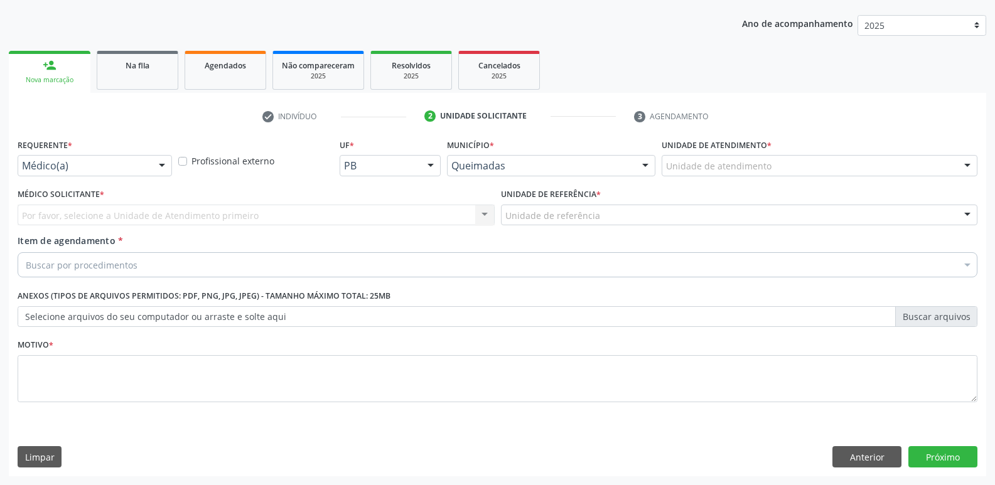
scroll to position [137, 0]
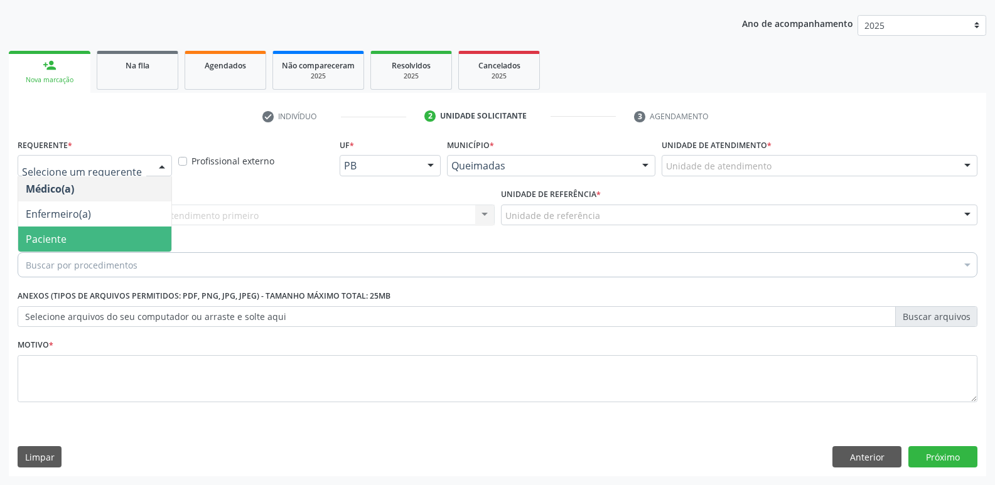
click at [56, 242] on span "Paciente" at bounding box center [46, 239] width 41 height 14
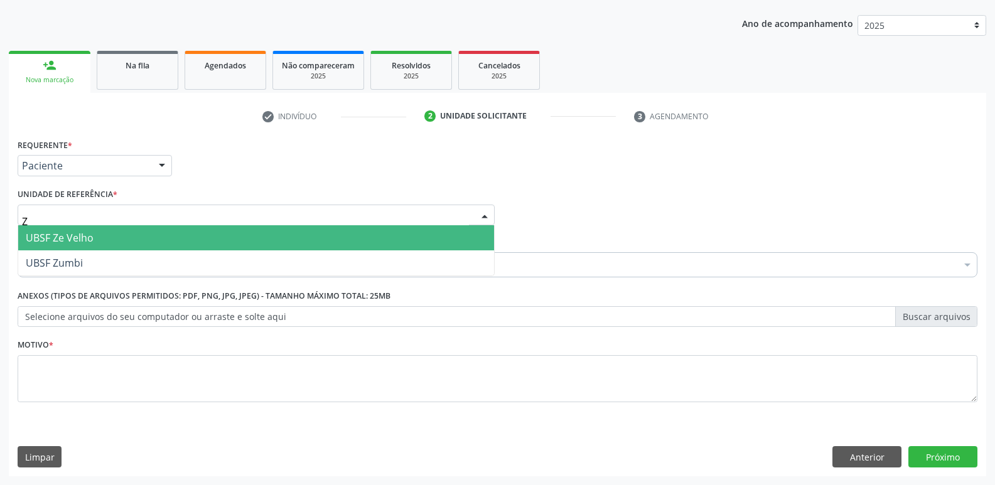
type input "ZE"
click at [63, 236] on span "UBSF Ze Velho" at bounding box center [60, 238] width 68 height 14
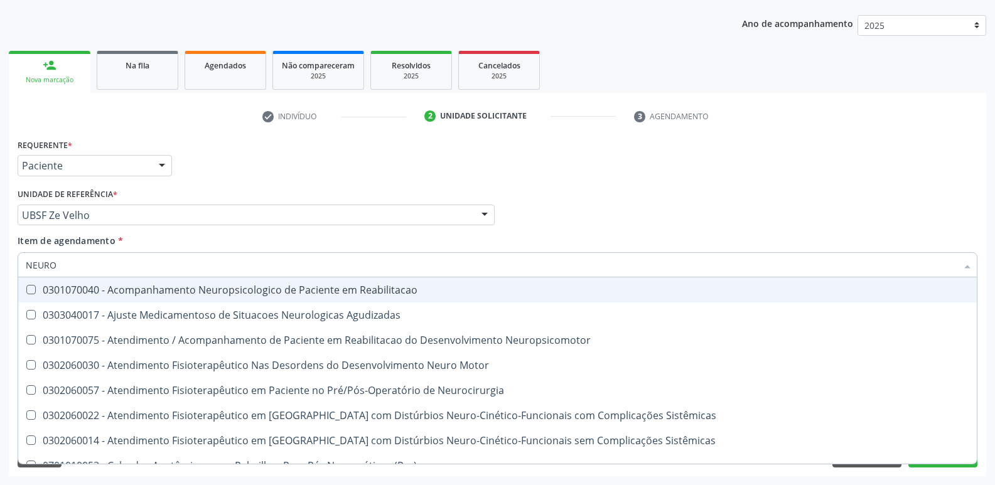
type input "NEUROC"
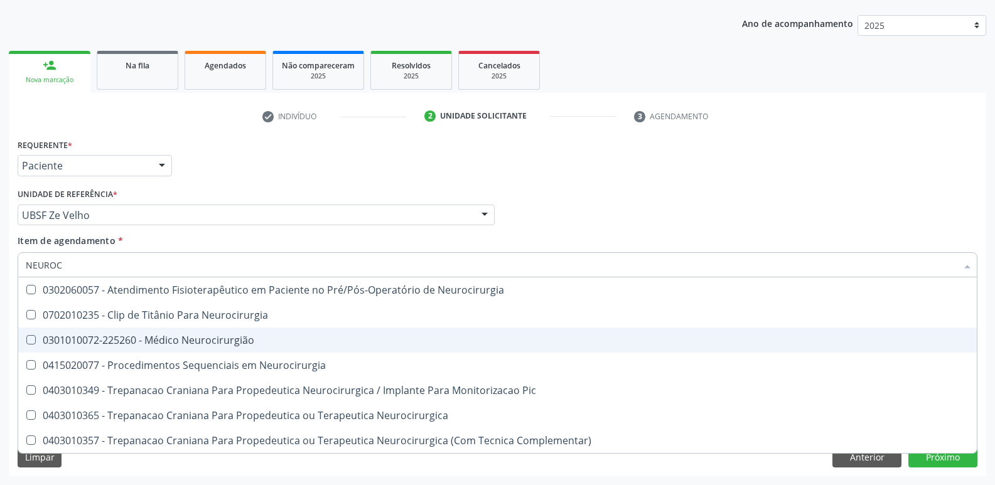
click at [68, 339] on div "0301010072-225260 - Médico Neurocirurgião" at bounding box center [498, 340] width 944 height 10
checkbox Neurocirurgião "true"
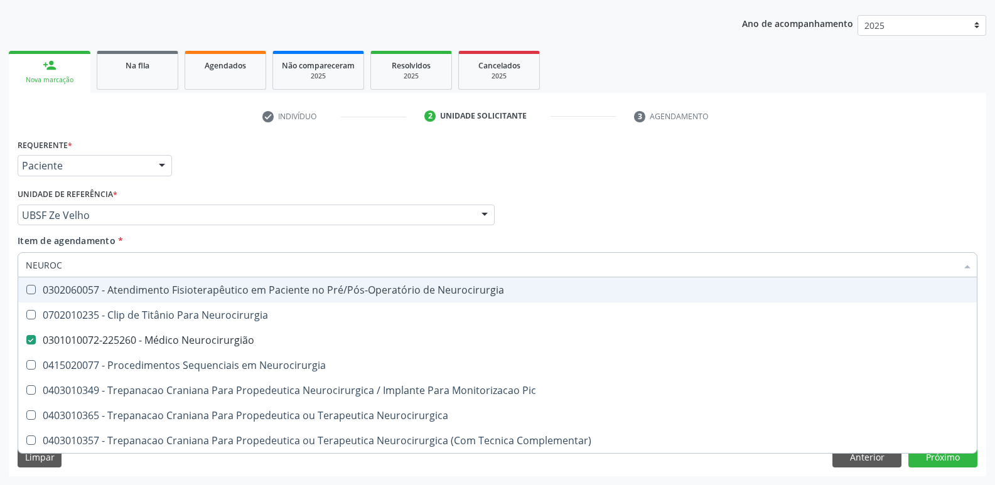
drag, startPoint x: 620, startPoint y: 190, endPoint x: 561, endPoint y: 236, distance: 75.1
click at [619, 190] on div "Médico Solicitante Por favor, selecione a Unidade de Atendimento primeiro Nenhu…" at bounding box center [497, 209] width 966 height 49
checkbox Neurocirurgia "true"
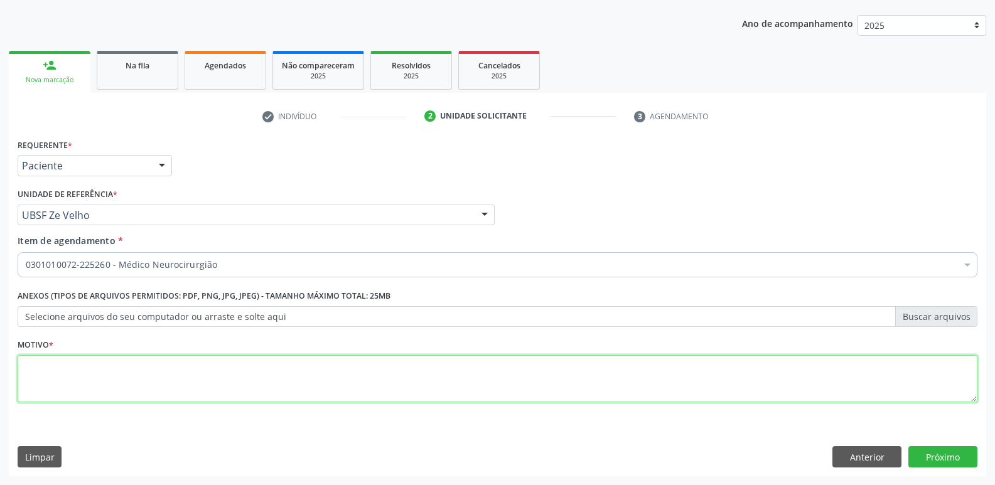
click at [316, 369] on textarea at bounding box center [498, 379] width 960 height 48
type textarea "RETORNO"
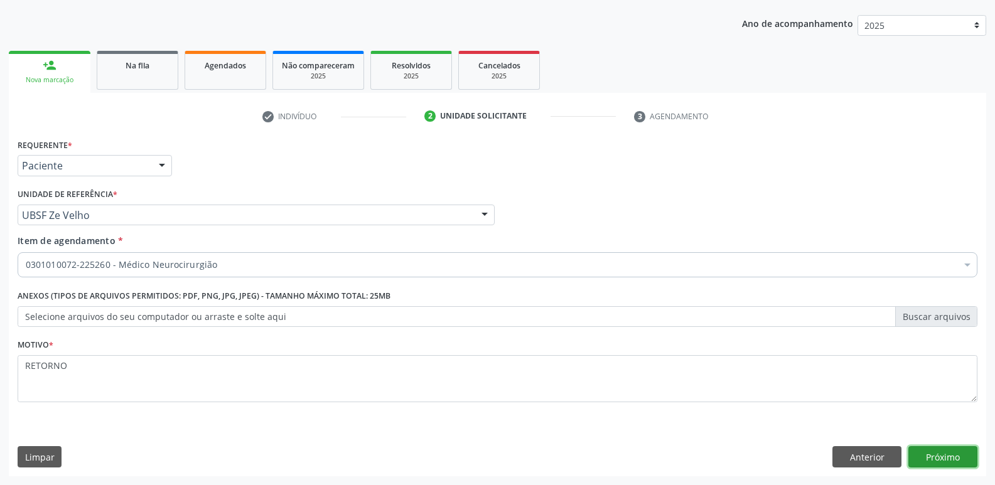
click at [950, 459] on button "Próximo" at bounding box center [943, 456] width 69 height 21
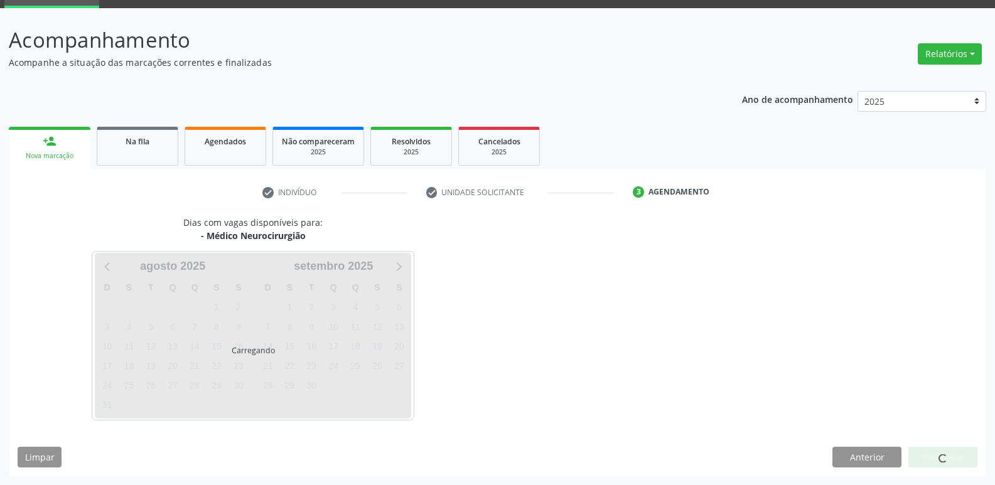
scroll to position [61, 0]
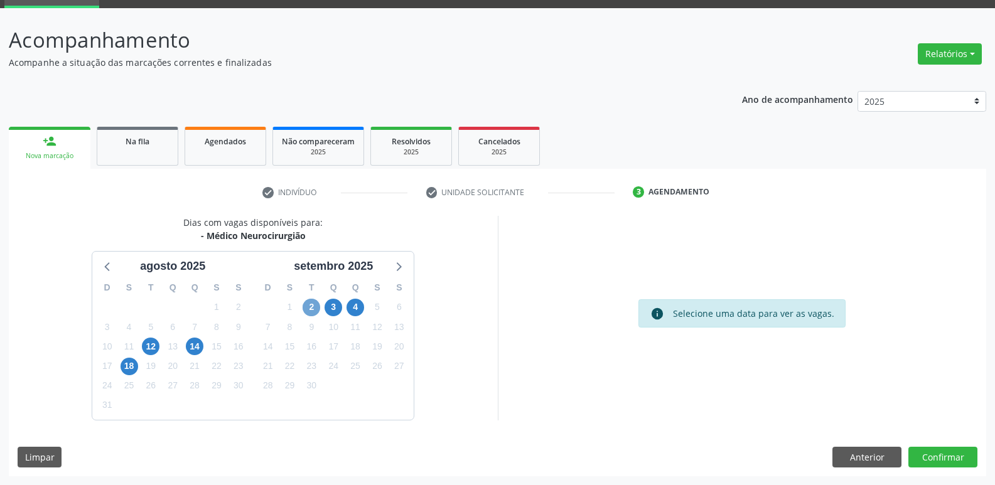
click at [313, 309] on span "2" at bounding box center [312, 308] width 18 height 18
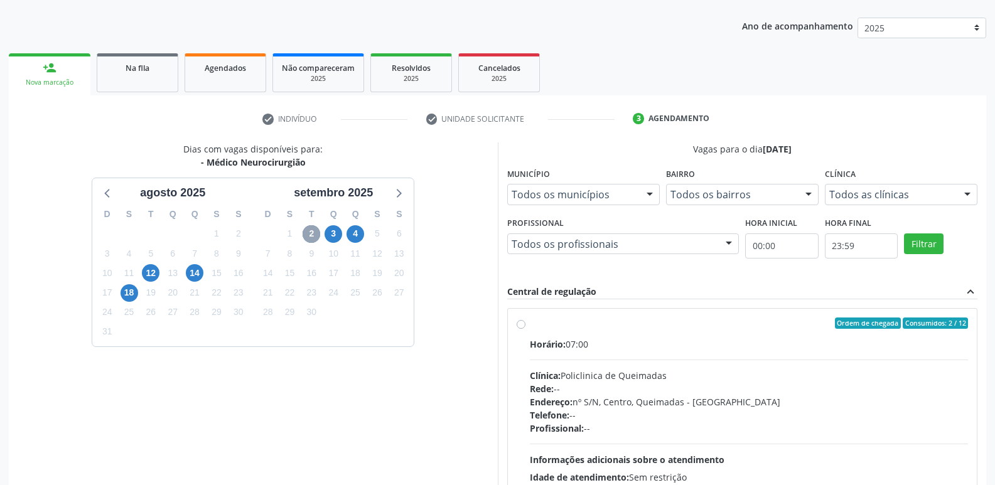
scroll to position [249, 0]
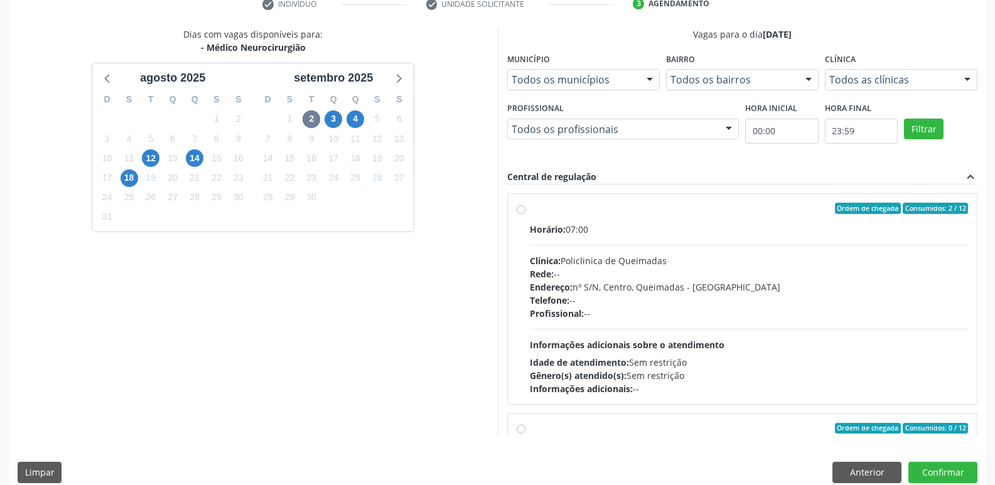
click at [785, 227] on div "Horário: 07:00" at bounding box center [749, 229] width 439 height 13
click at [526, 214] on input "Ordem de chegada Consumidos: 2 / 12 Horário: 07:00 Clínica: Policlinica de Quei…" at bounding box center [521, 208] width 9 height 11
radio input "true"
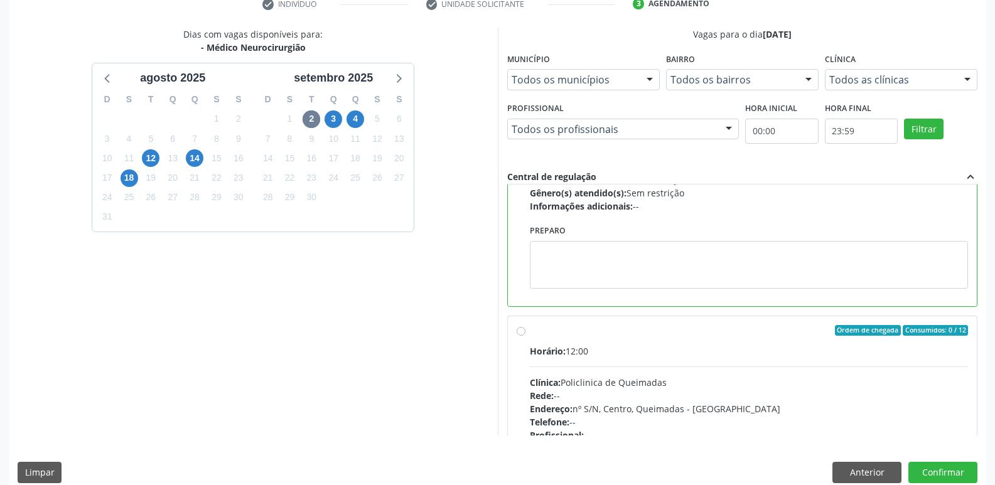
scroll to position [188, 0]
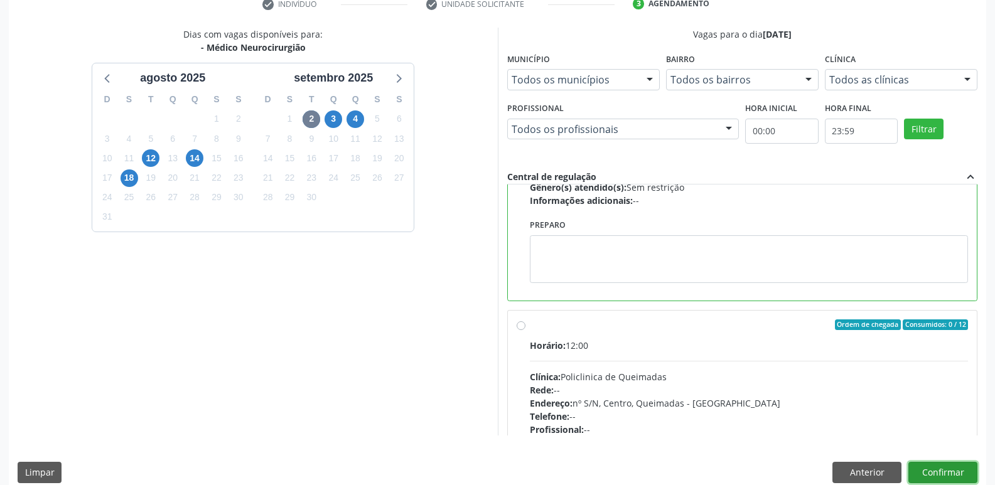
click at [929, 473] on button "Confirmar" at bounding box center [943, 472] width 69 height 21
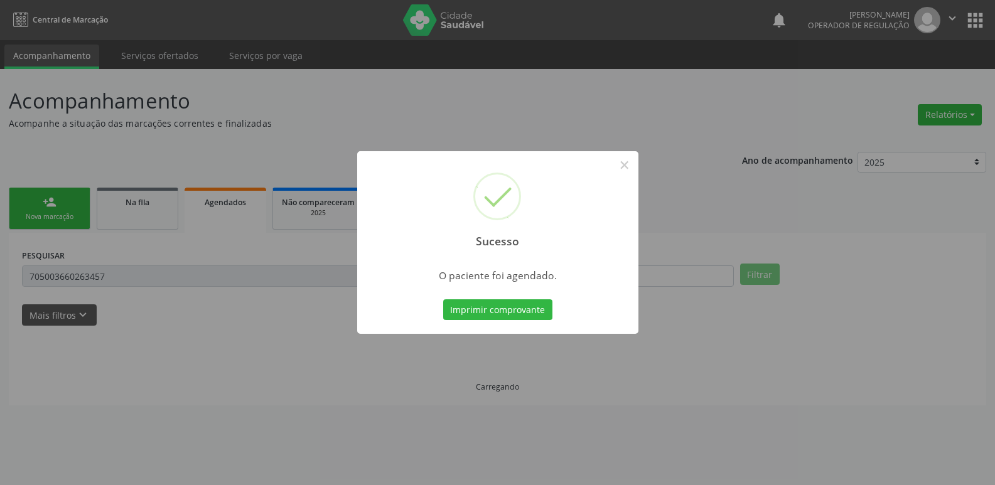
scroll to position [0, 0]
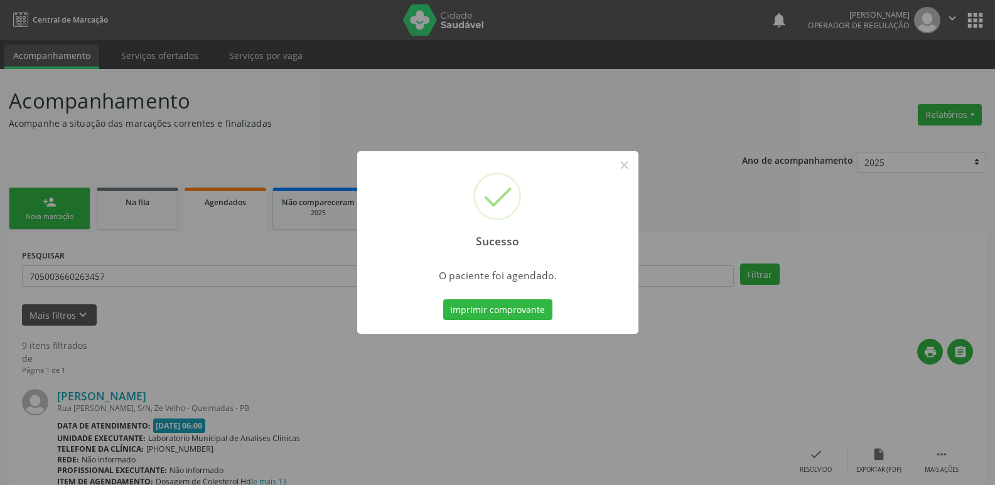
click at [531, 323] on div "Sucesso × O paciente foi agendado. Imprimir comprovante Cancel" at bounding box center [497, 242] width 281 height 183
click at [544, 305] on button "Imprimir comprovante" at bounding box center [497, 310] width 109 height 21
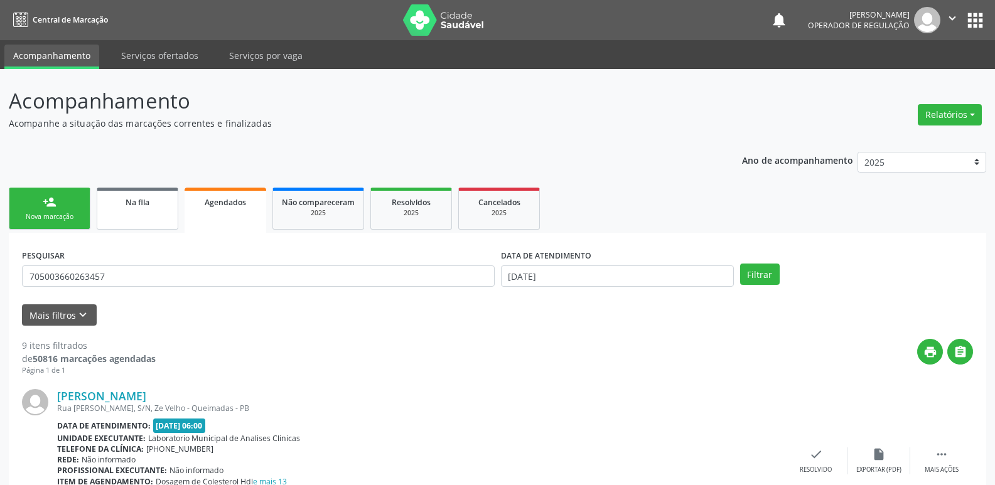
click at [136, 215] on link "Na fila" at bounding box center [138, 209] width 82 height 42
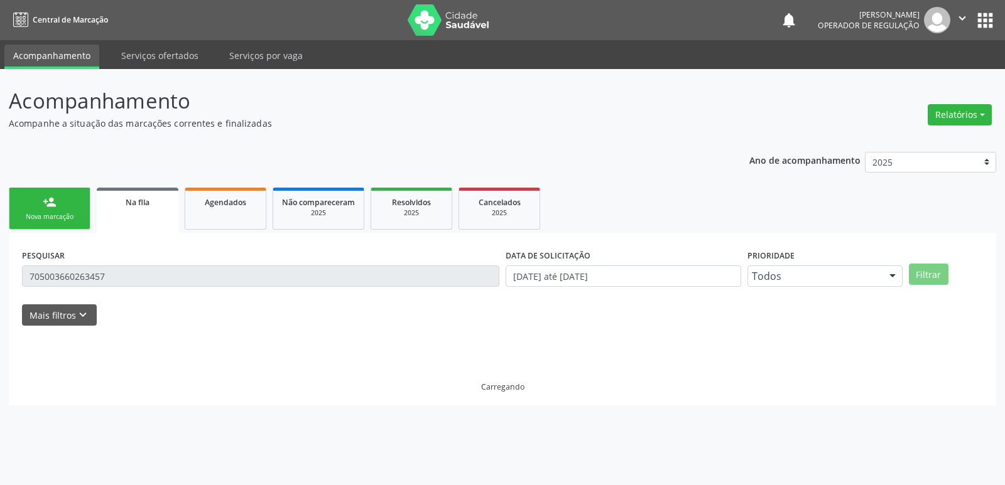
click at [0, 301] on div "Acompanhamento Acompanhe a situação das marcações correntes e finalizadas Relat…" at bounding box center [502, 277] width 1005 height 416
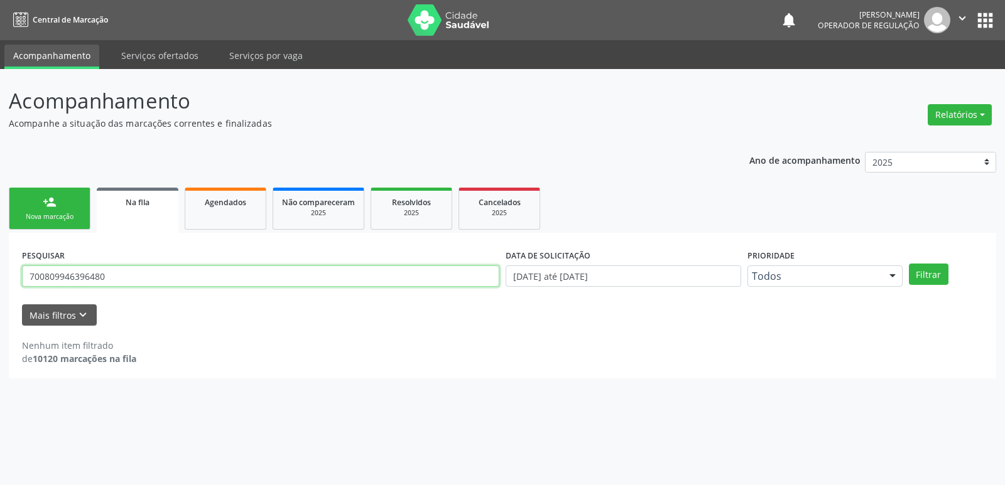
type input "700809946396480"
click at [909, 264] on button "Filtrar" at bounding box center [929, 274] width 40 height 21
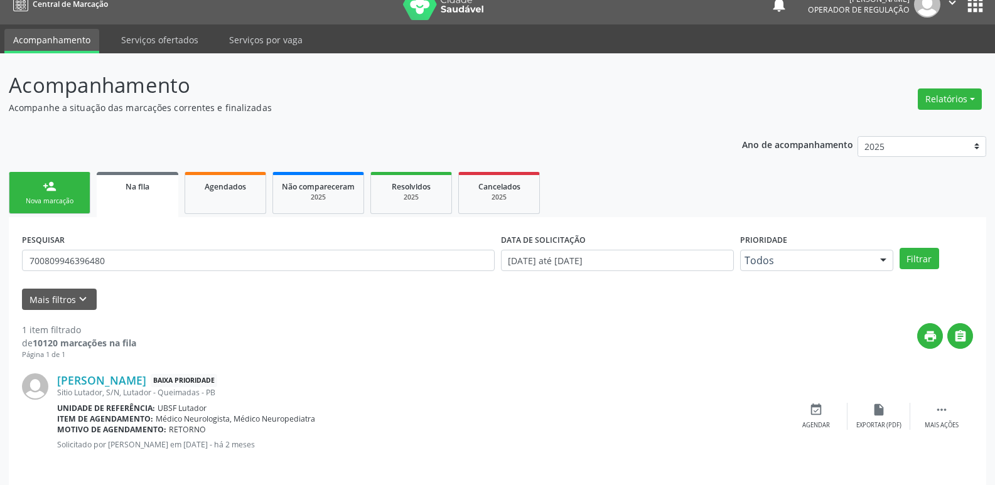
scroll to position [24, 0]
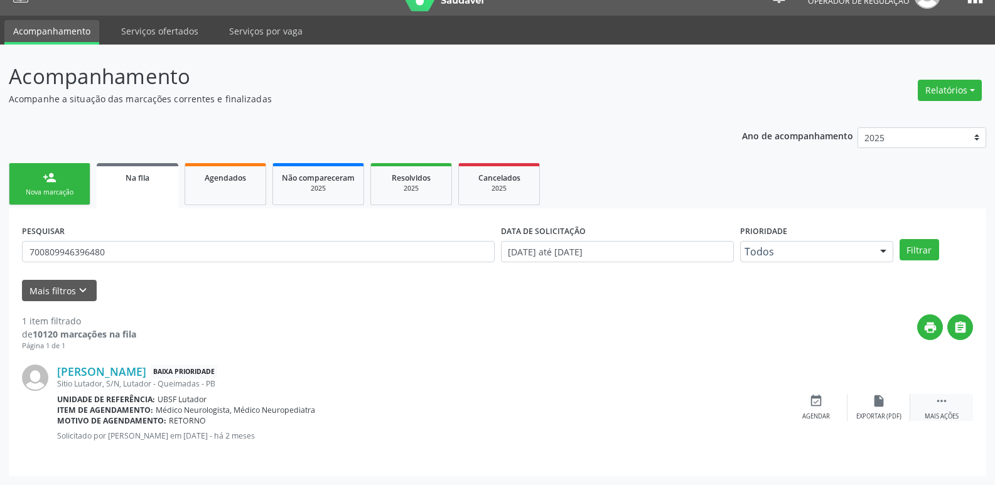
click at [933, 404] on div " Mais ações" at bounding box center [942, 407] width 63 height 27
click at [892, 408] on div "edit Editar" at bounding box center [879, 407] width 63 height 27
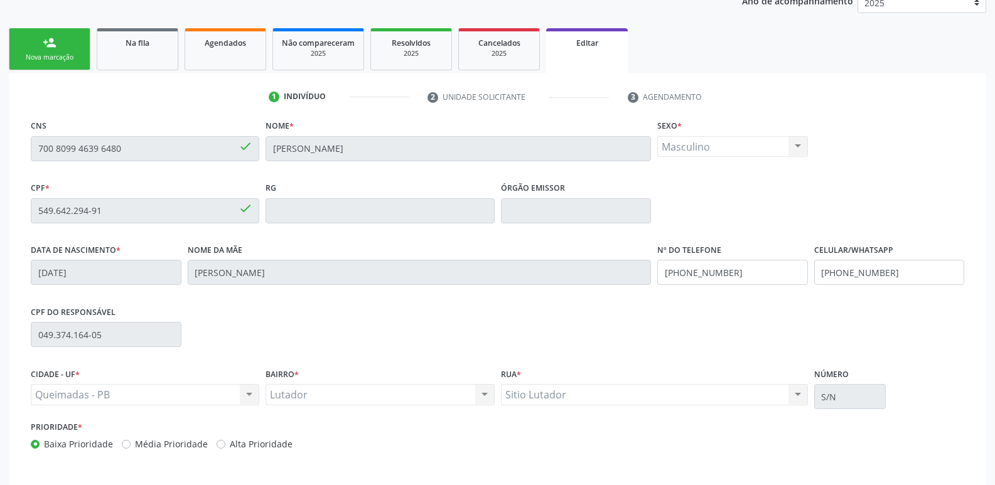
scroll to position [212, 0]
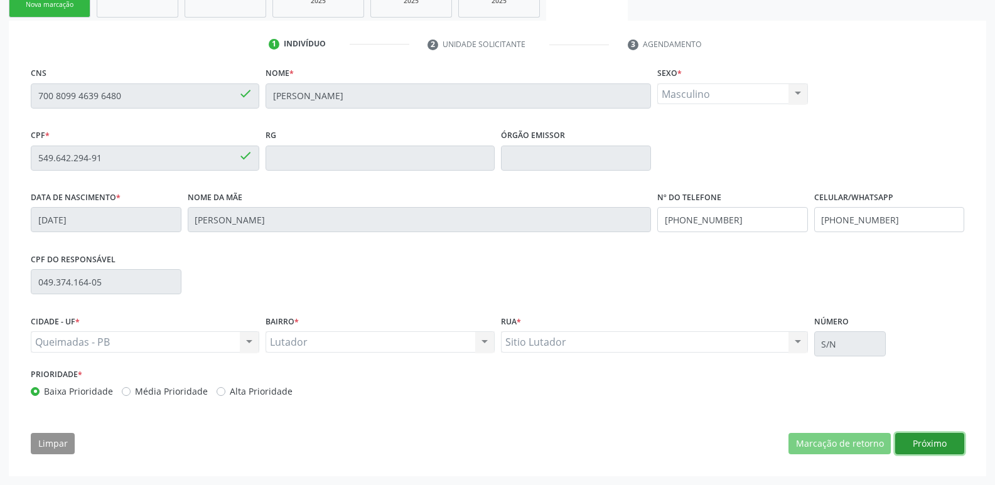
click at [916, 446] on button "Próximo" at bounding box center [929, 443] width 69 height 21
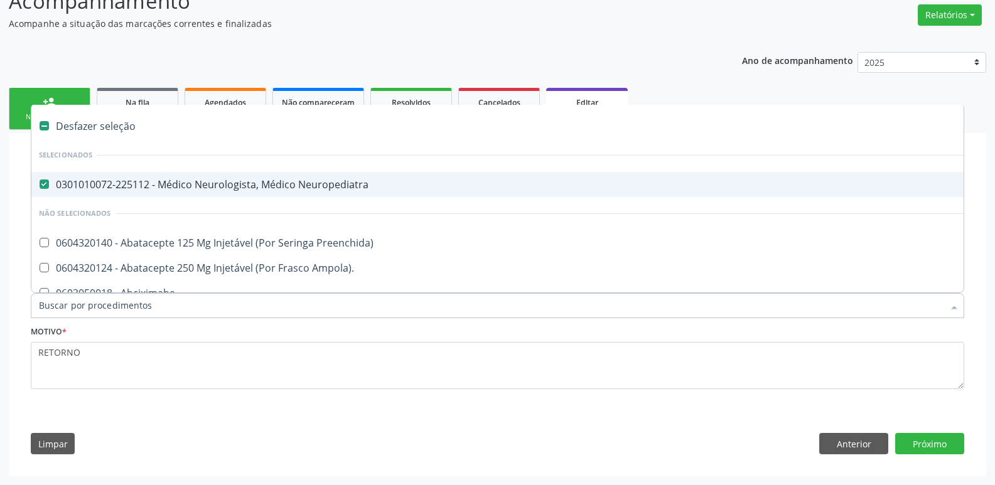
click at [283, 188] on div "0301010072-225112 - Médico Neurologista, Médico Neuropediatra" at bounding box center [528, 185] width 978 height 10
checkbox Neuropediatra "false"
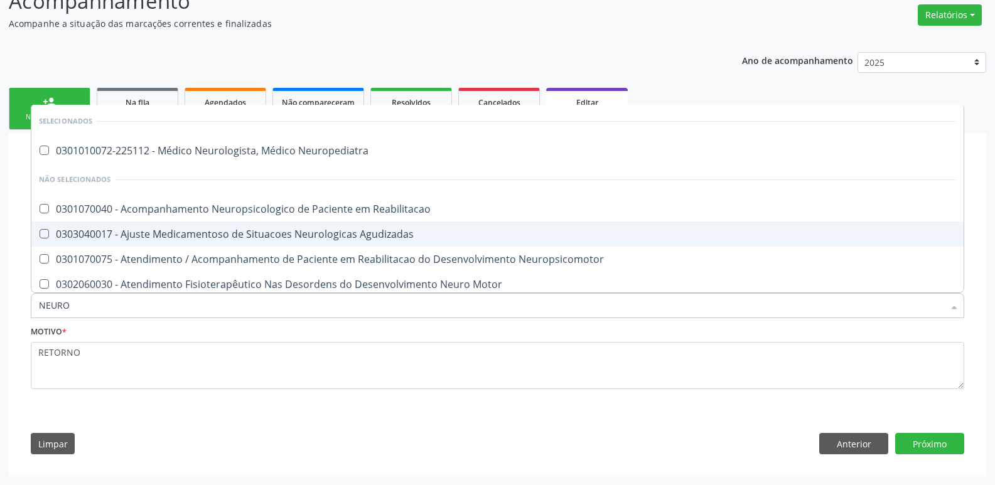
type input "NEUROC"
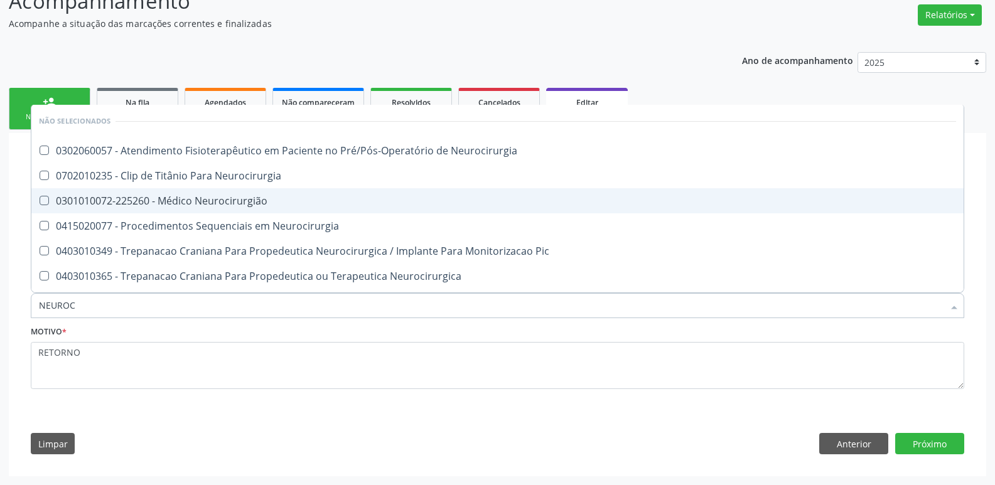
click at [303, 189] on span "0301010072-225260 - Médico Neurocirurgião" at bounding box center [497, 200] width 932 height 25
checkbox Neurocirurgião "true"
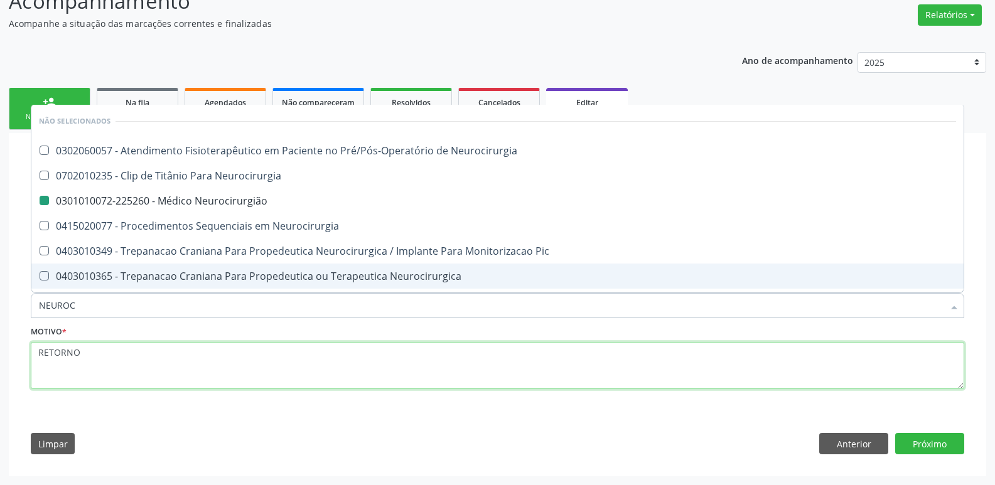
click at [186, 359] on textarea "RETORNO" at bounding box center [498, 366] width 934 height 48
checkbox Neurocirurgia "true"
checkbox Neurocirurgião "false"
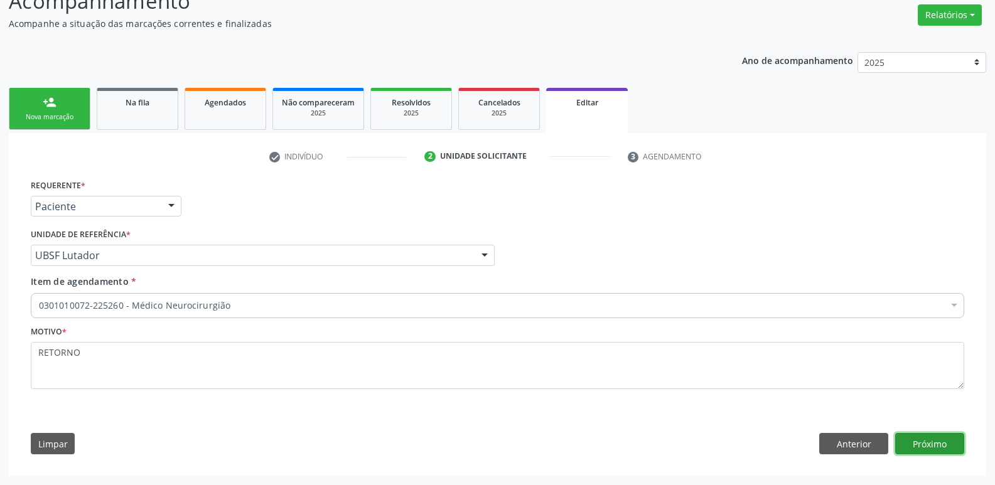
click at [903, 449] on button "Próximo" at bounding box center [929, 443] width 69 height 21
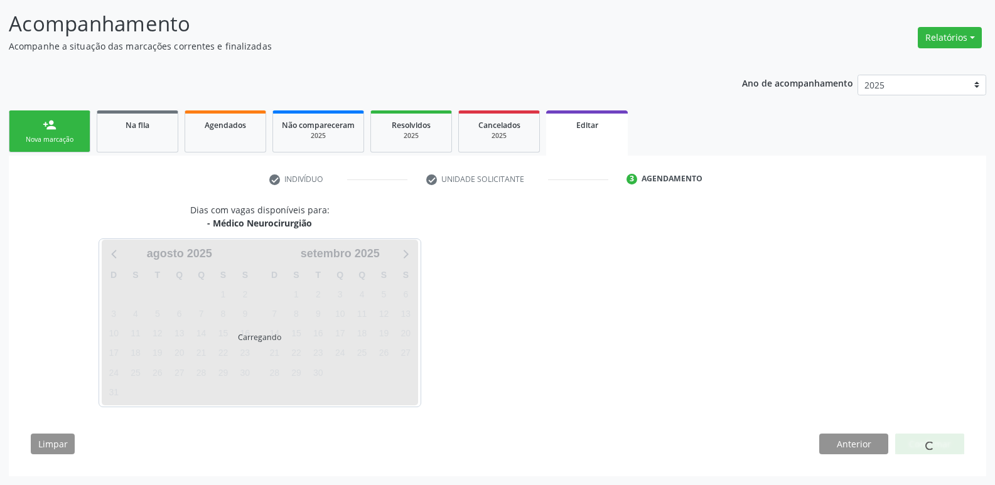
scroll to position [77, 0]
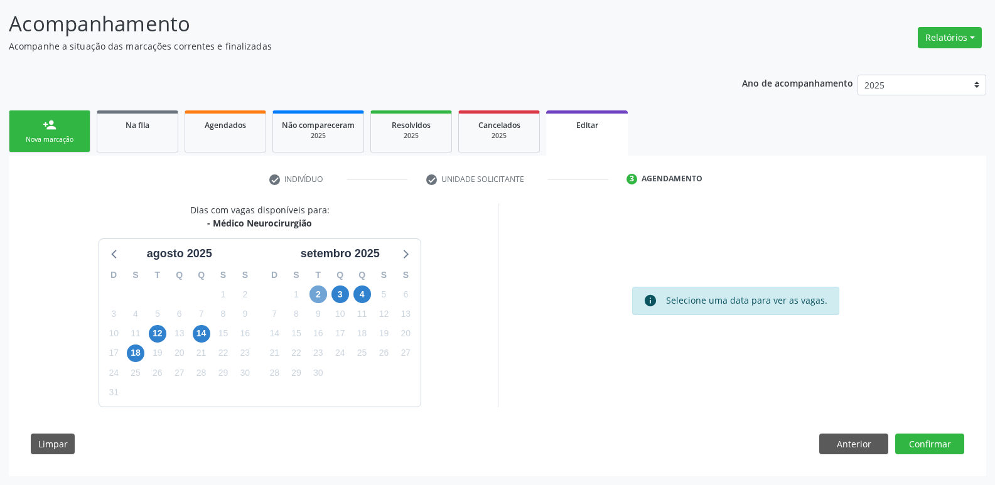
click at [322, 287] on span "2" at bounding box center [319, 295] width 18 height 18
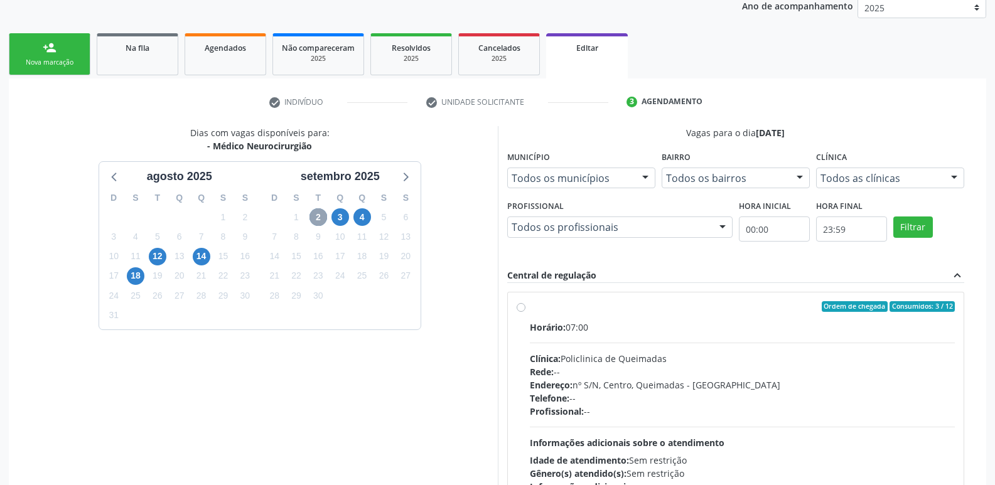
scroll to position [281, 0]
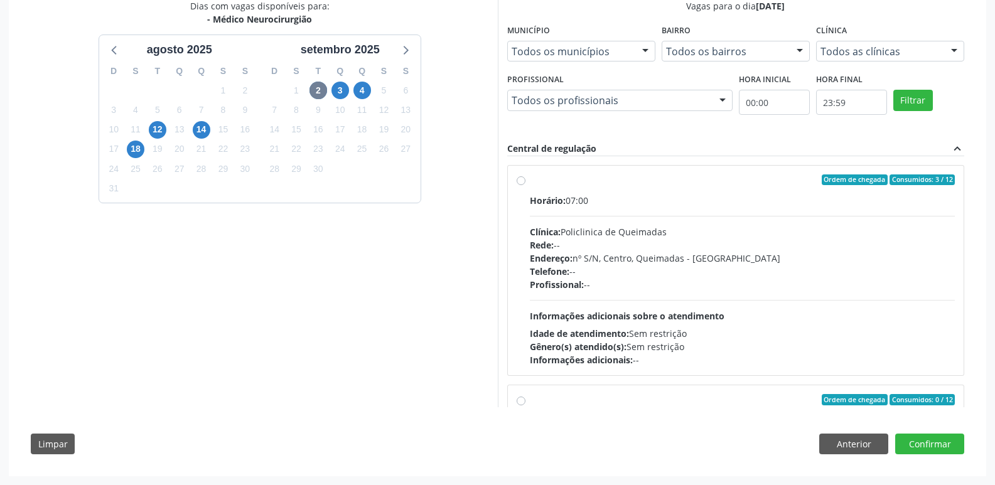
click at [859, 180] on span "Ordem de chegada" at bounding box center [855, 180] width 66 height 11
click at [526, 180] on input "Ordem de chegada Consumidos: 3 / 12 Horário: 07:00 Clínica: Policlinica de Quei…" at bounding box center [521, 180] width 9 height 11
radio input "true"
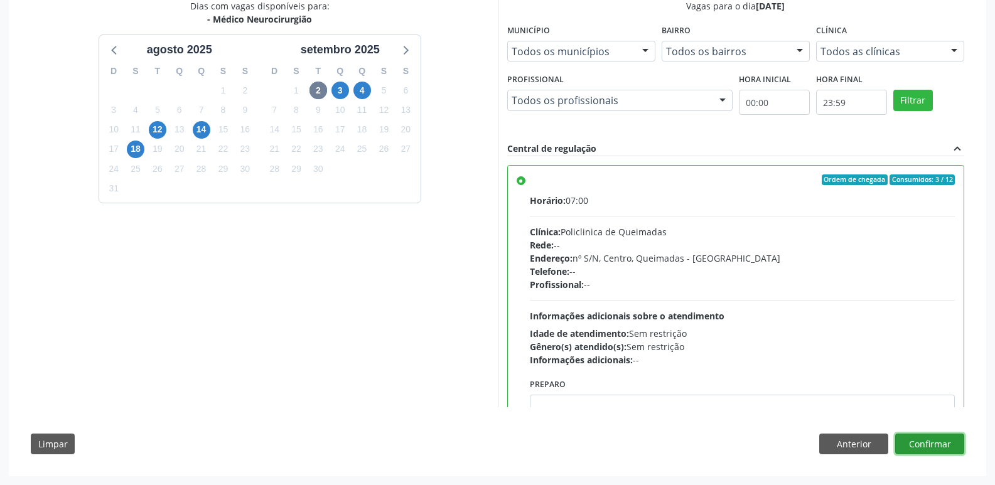
click at [941, 440] on button "Confirmar" at bounding box center [929, 444] width 69 height 21
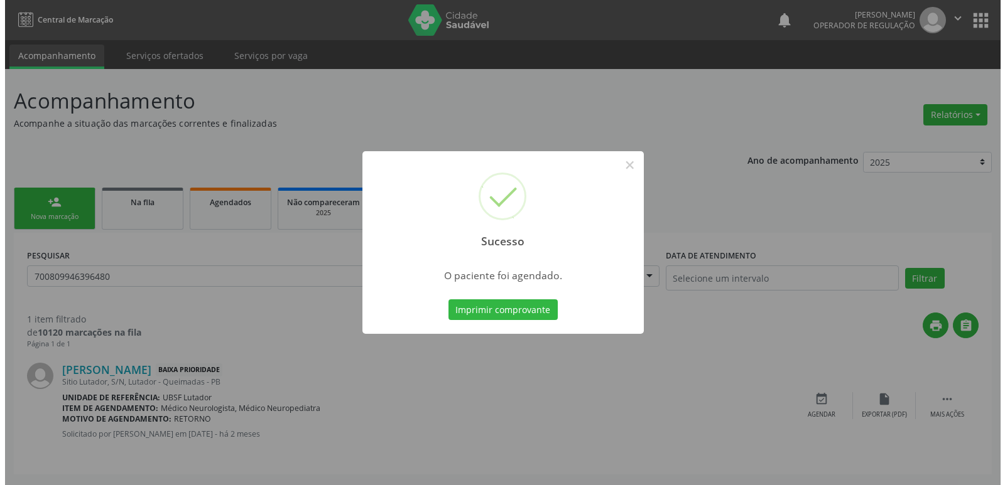
scroll to position [0, 0]
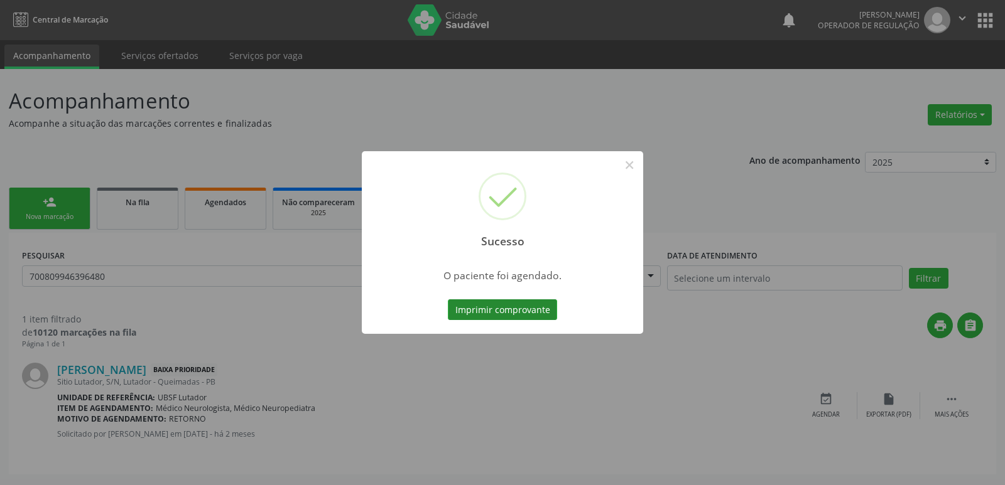
click at [553, 300] on button "Imprimir comprovante" at bounding box center [502, 310] width 109 height 21
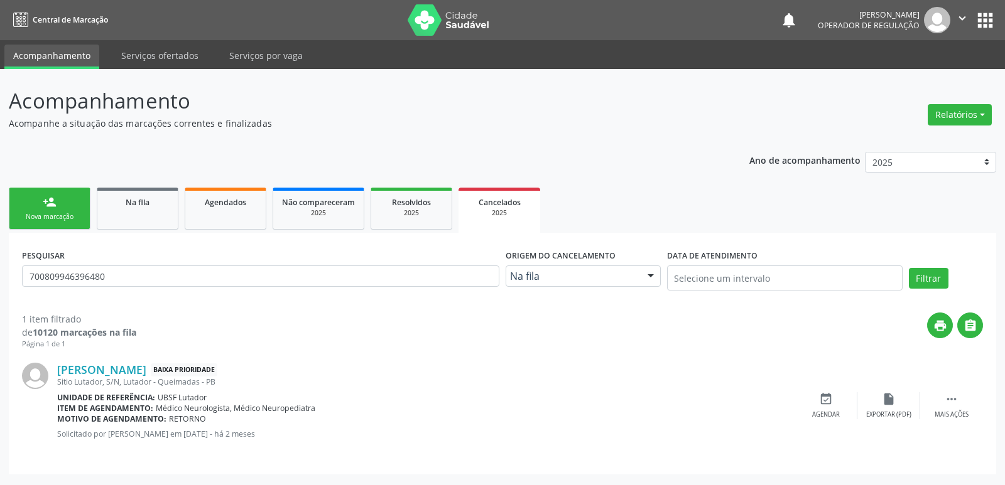
click at [133, 175] on div "Ano de acompanhamento 2025 2024 2023 2022 2021 person_add Nova marcação Na fila…" at bounding box center [502, 309] width 987 height 332
click at [143, 212] on link "Na fila" at bounding box center [138, 209] width 82 height 42
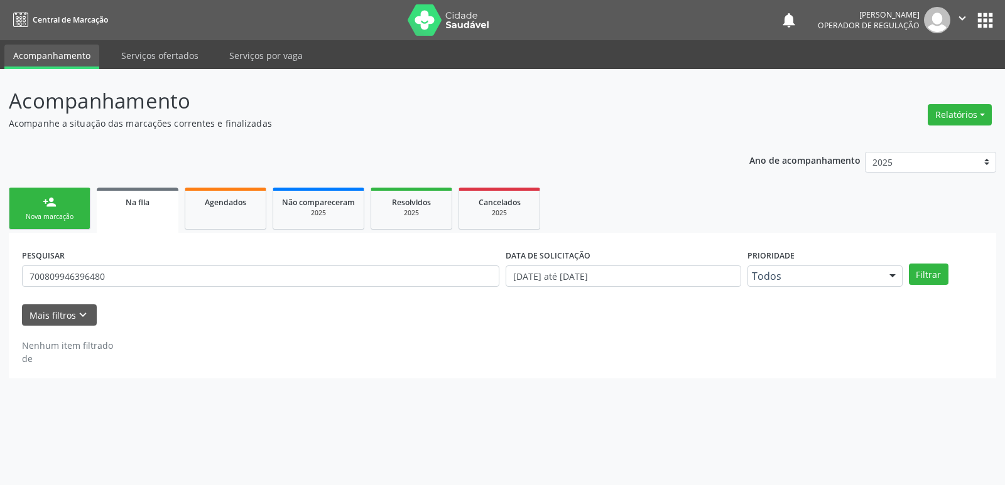
click at [3, 306] on div "Acompanhamento Acompanhe a situação das marcações correntes e finalizadas Relat…" at bounding box center [502, 277] width 1005 height 416
type input "700309975595032"
click at [909, 264] on button "Filtrar" at bounding box center [929, 274] width 40 height 21
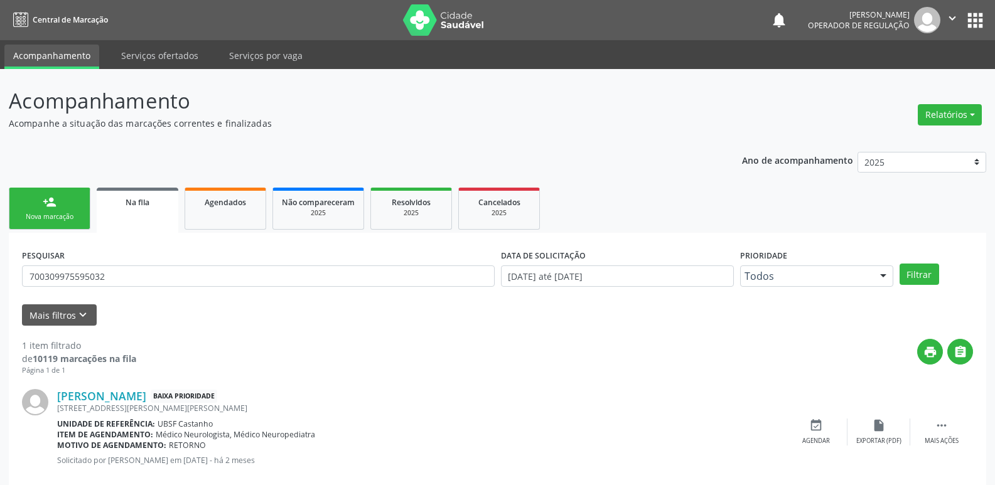
scroll to position [24, 0]
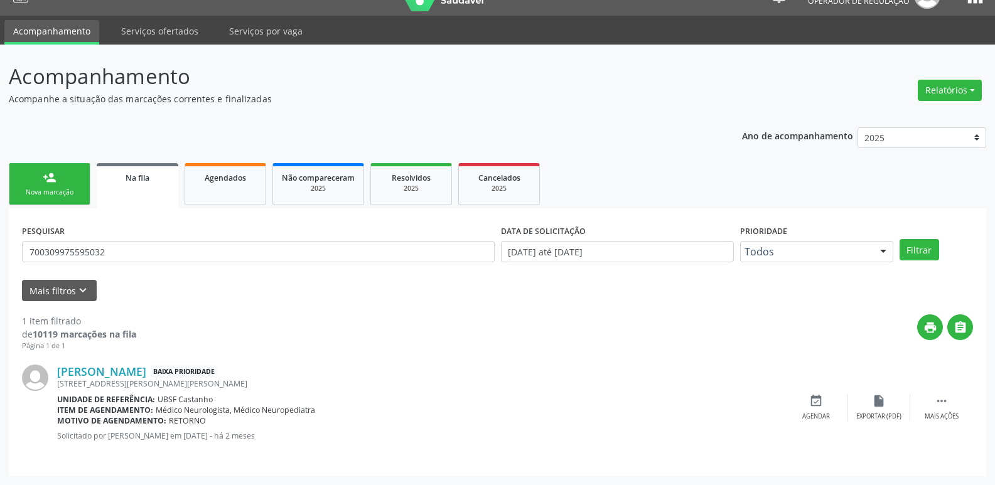
click at [943, 392] on div "Uilson Félix da Silva Baixa Prioridade Rua Felix Xavier, 73, Castanho - Queimad…" at bounding box center [497, 408] width 951 height 112
click at [943, 397] on icon "" at bounding box center [942, 401] width 14 height 14
click at [890, 404] on div "edit Editar" at bounding box center [879, 407] width 63 height 27
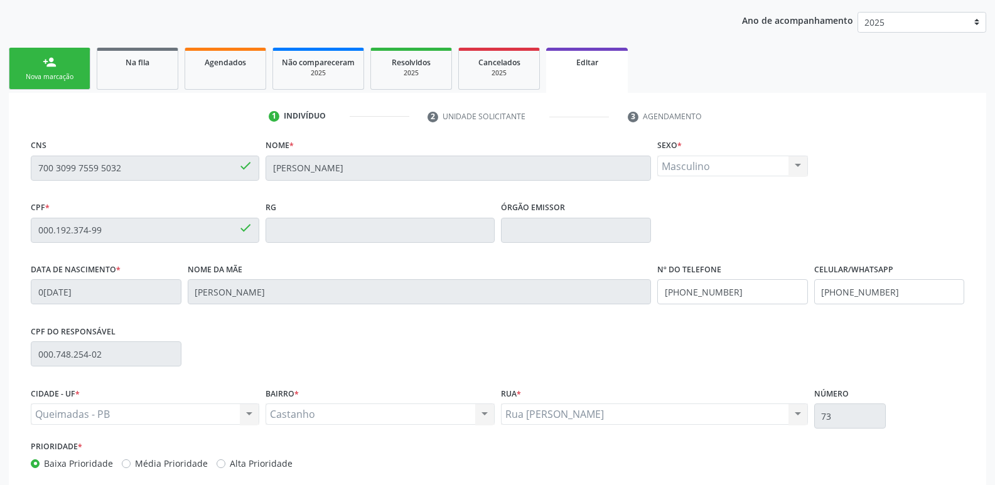
scroll to position [212, 0]
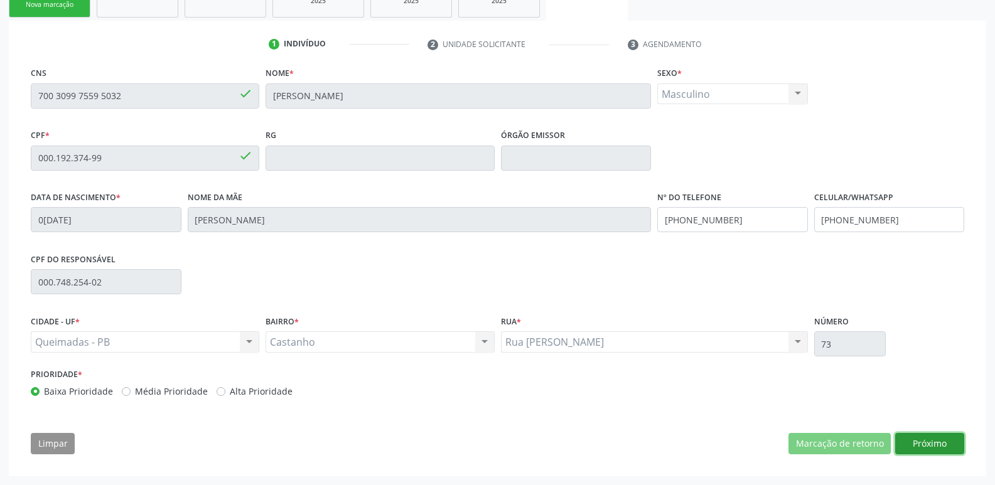
click at [917, 440] on button "Próximo" at bounding box center [929, 443] width 69 height 21
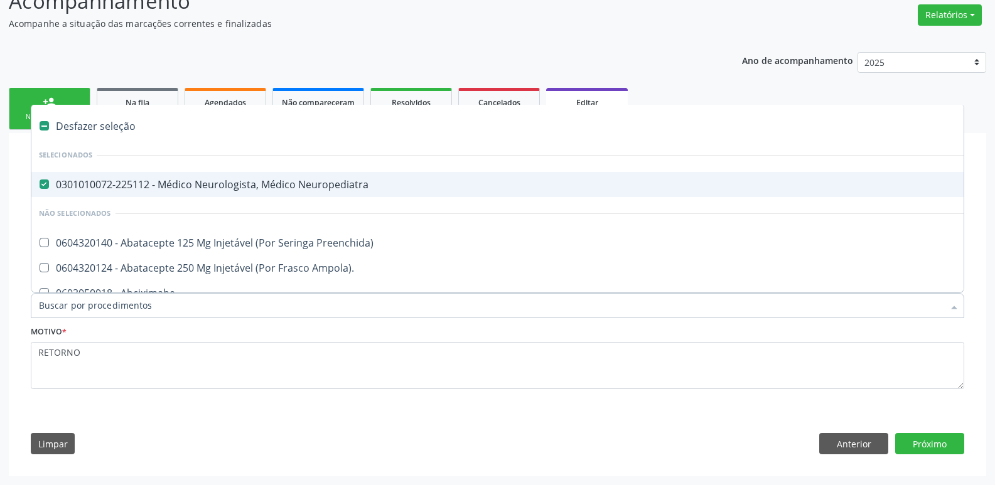
click at [234, 181] on div "0301010072-225112 - Médico Neurologista, Médico Neuropediatra" at bounding box center [528, 185] width 978 height 10
checkbox Neuropediatra "false"
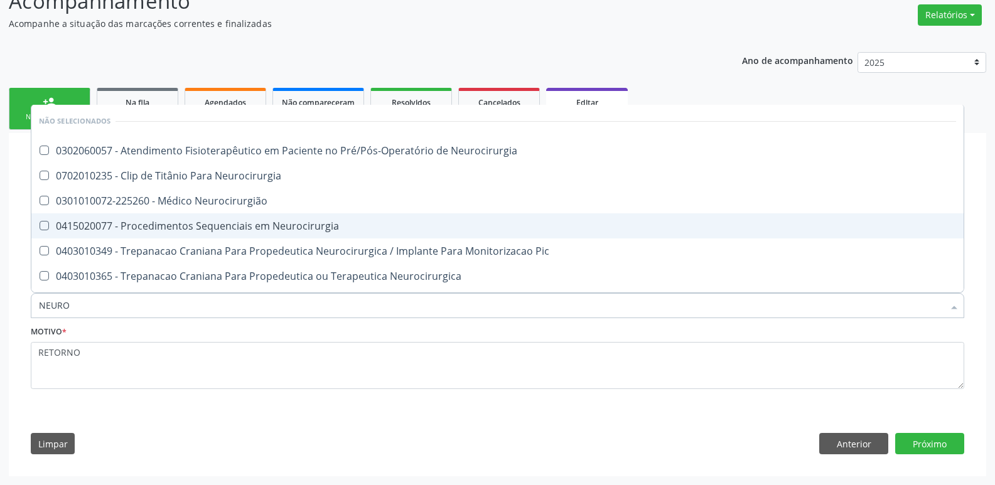
type input "NEUROC"
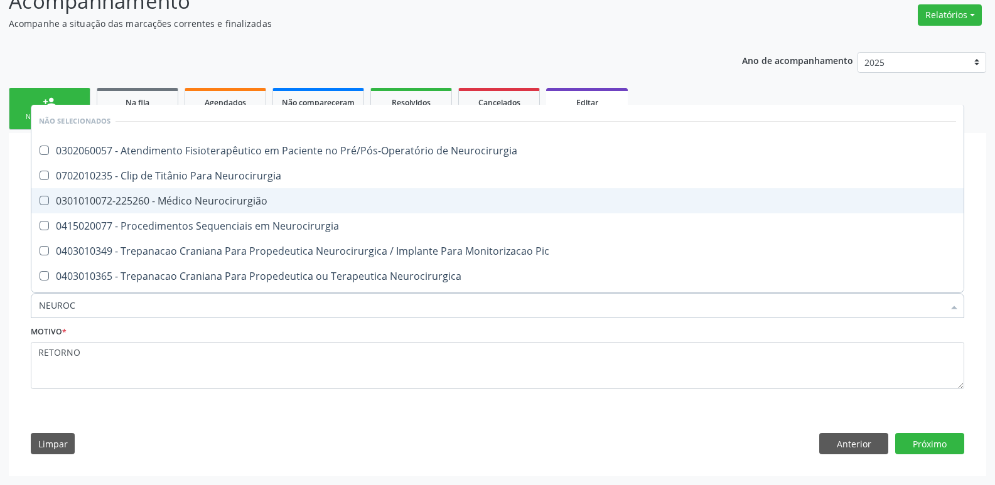
click at [225, 202] on div "0301010072-225260 - Médico Neurocirurgião" at bounding box center [497, 201] width 917 height 10
checkbox Neurocirurgião "true"
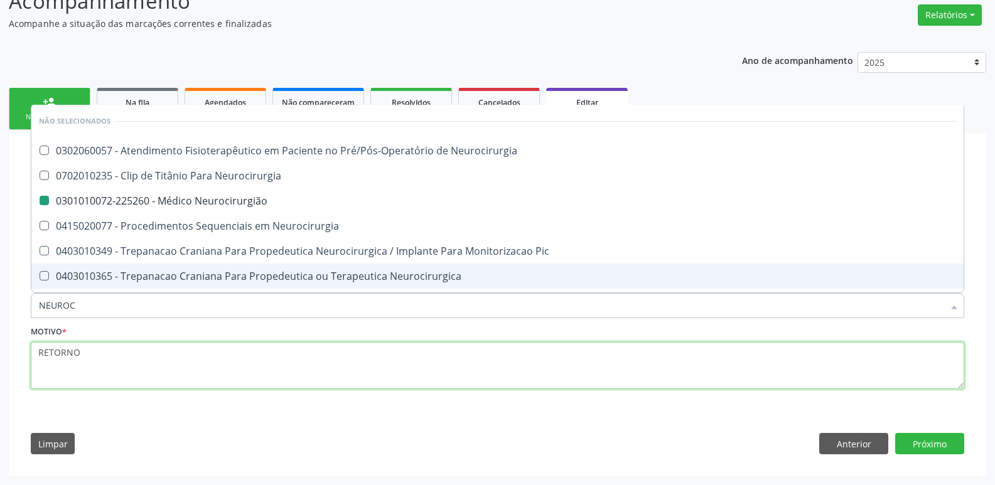
click at [146, 377] on textarea "RETORNO" at bounding box center [498, 366] width 934 height 48
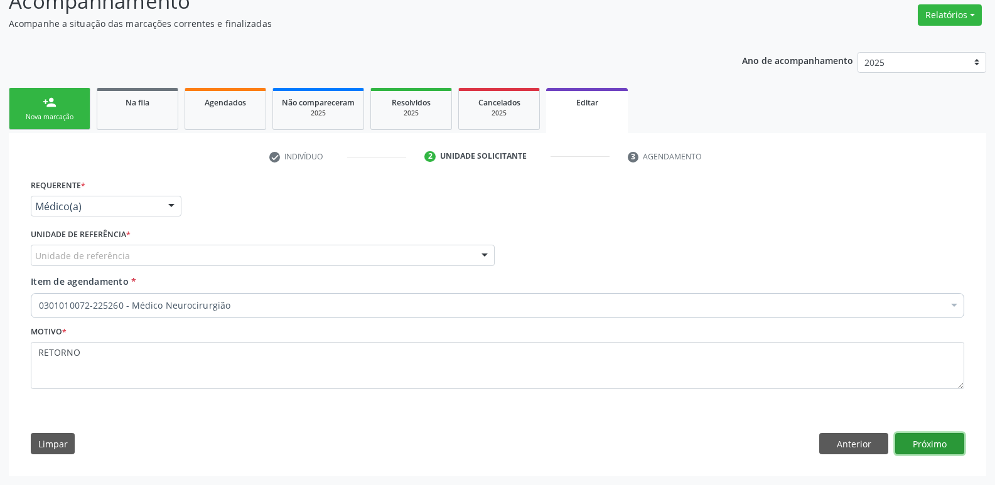
click at [908, 445] on button "Próximo" at bounding box center [929, 443] width 69 height 21
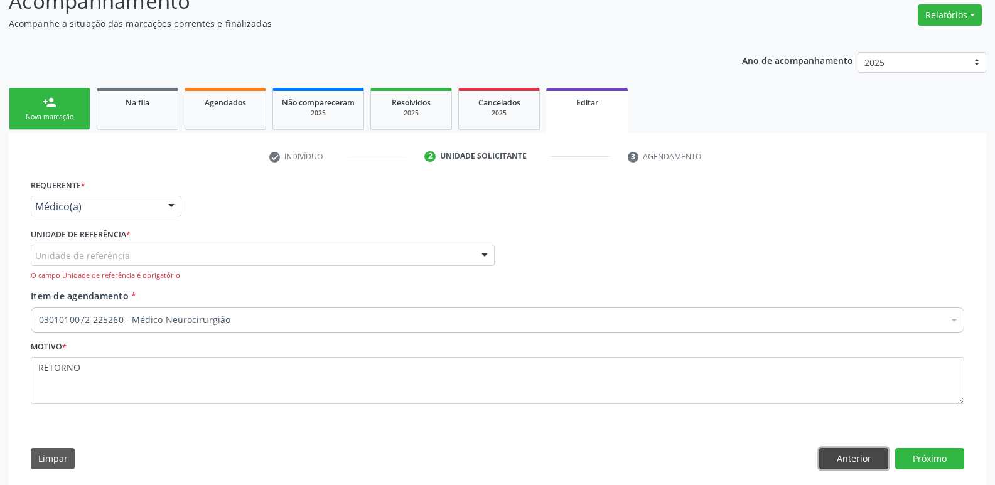
click at [849, 457] on button "Anterior" at bounding box center [853, 458] width 69 height 21
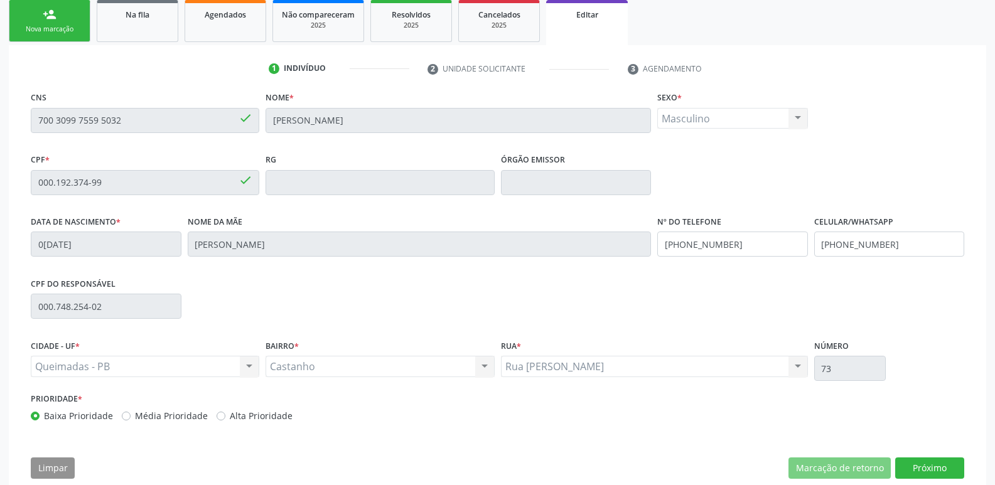
scroll to position [212, 0]
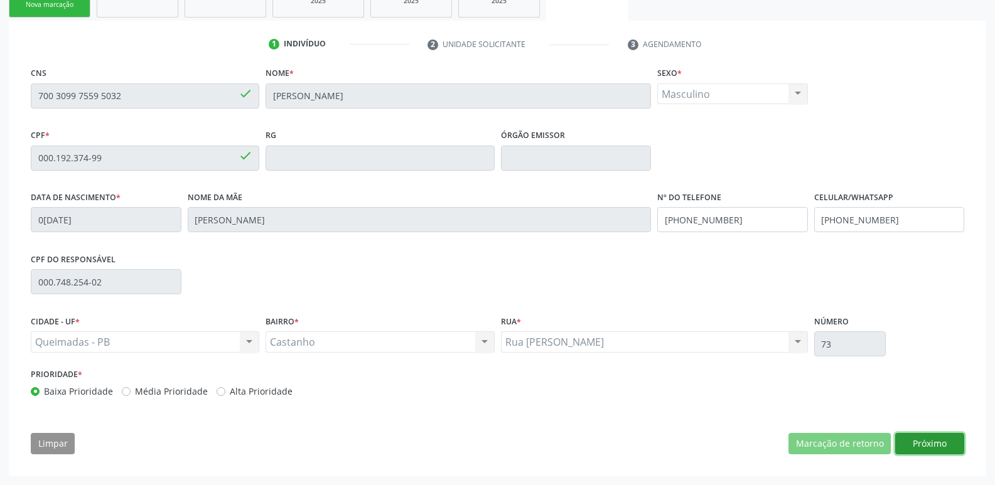
click at [934, 444] on button "Próximo" at bounding box center [929, 443] width 69 height 21
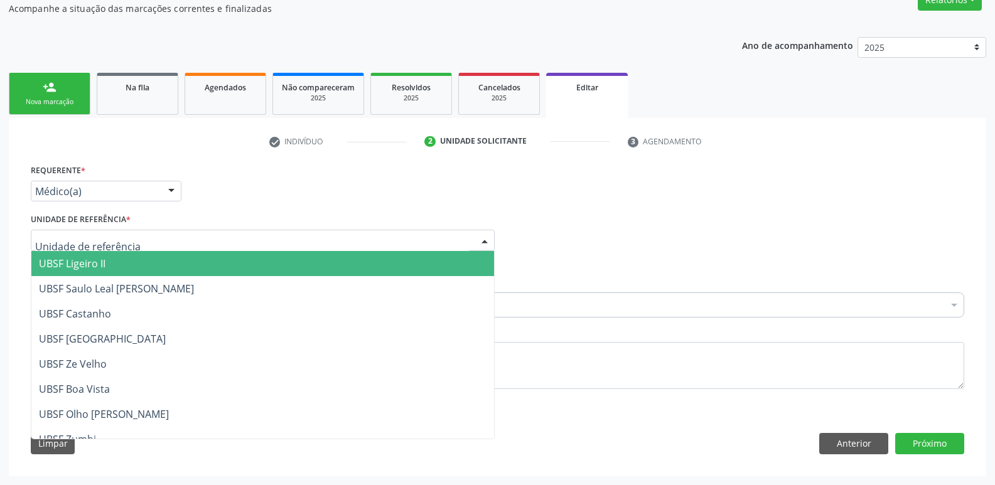
click at [470, 242] on div at bounding box center [263, 240] width 464 height 21
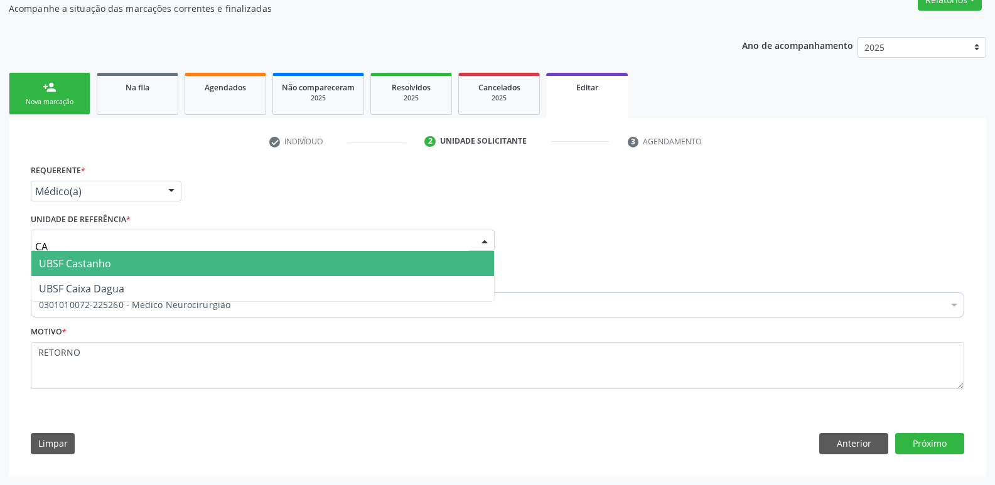
type input "CAS"
click at [309, 254] on span "UBSF Castanho" at bounding box center [262, 263] width 463 height 25
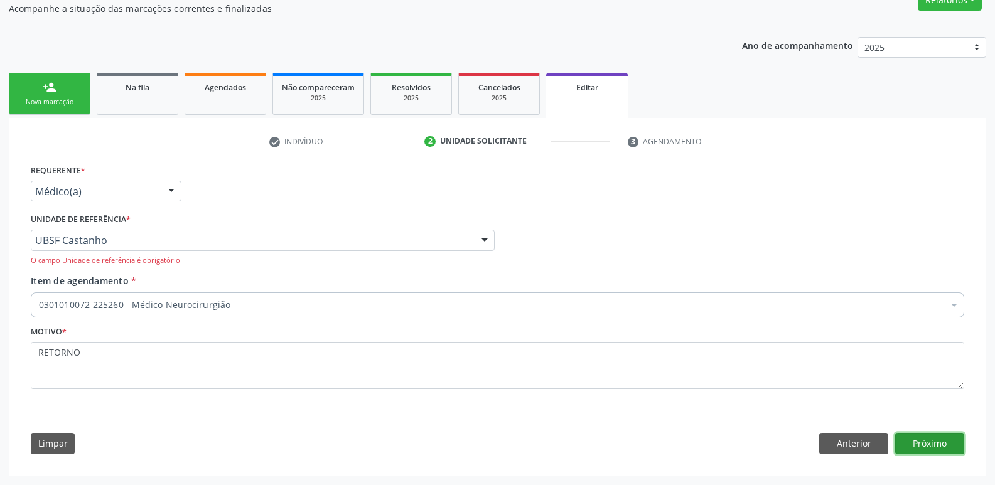
click at [953, 440] on button "Próximo" at bounding box center [929, 443] width 69 height 21
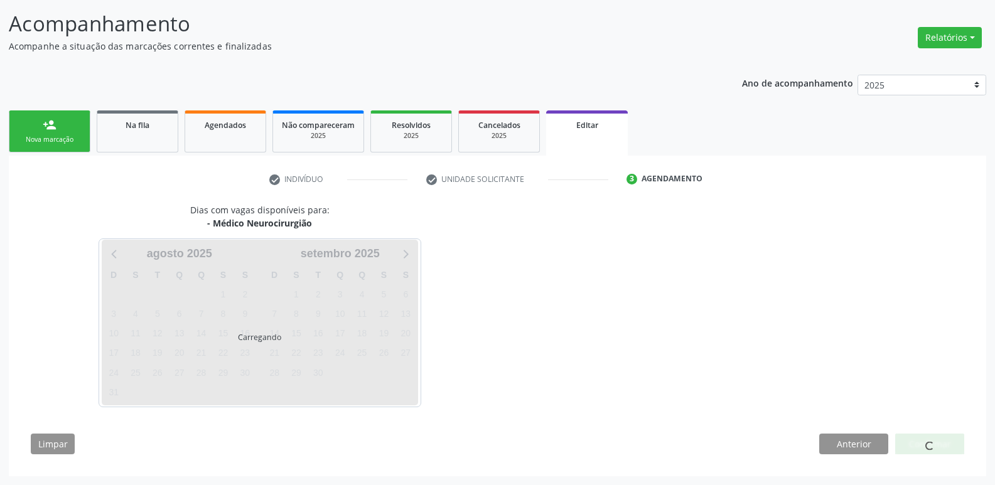
scroll to position [77, 0]
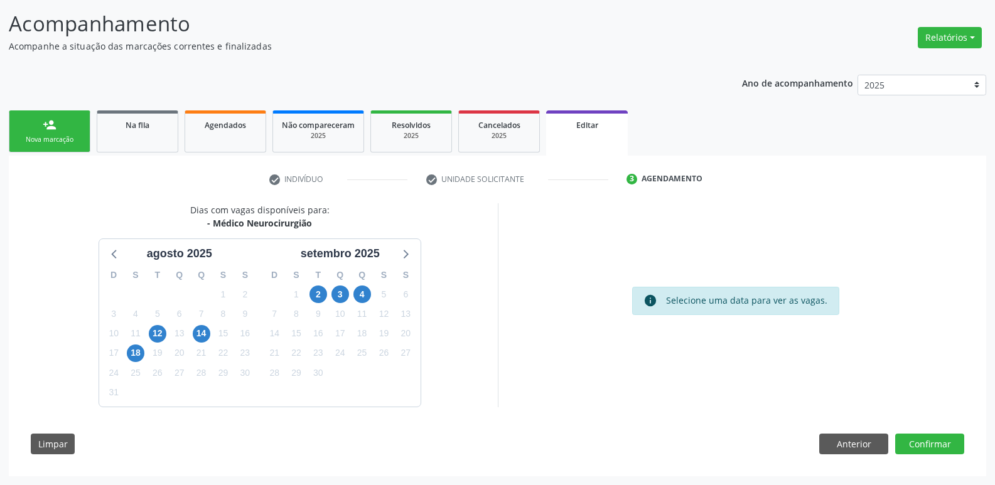
click at [327, 293] on div "2" at bounding box center [318, 294] width 22 height 19
click at [322, 293] on span "2" at bounding box center [319, 295] width 18 height 18
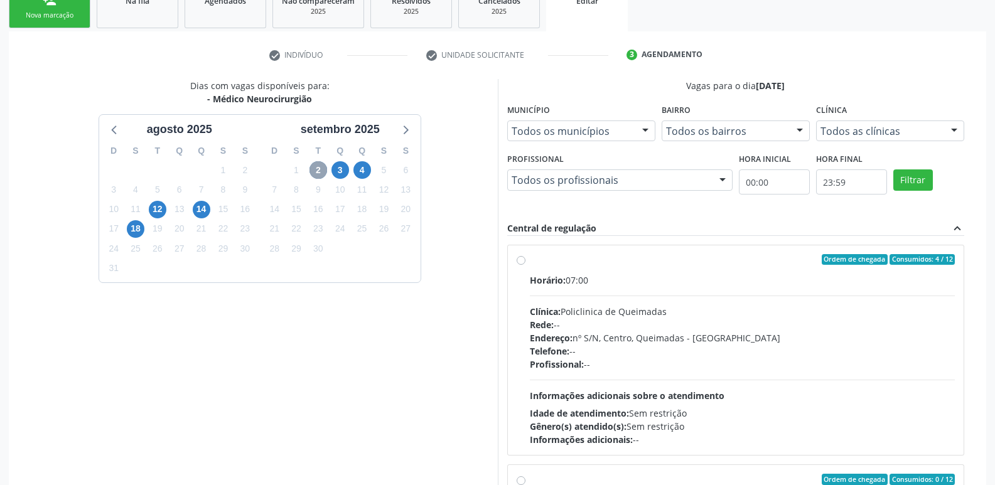
scroll to position [203, 0]
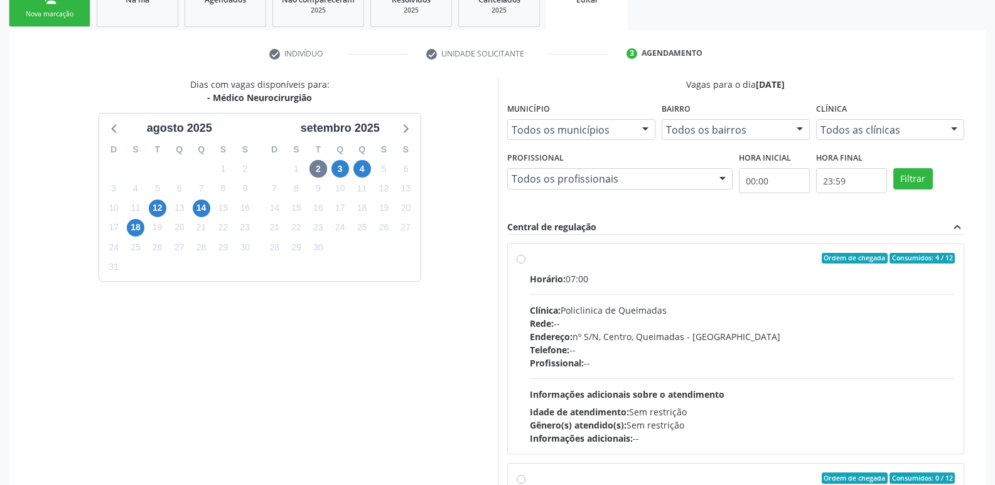
click at [859, 255] on span "Ordem de chegada" at bounding box center [855, 258] width 66 height 11
click at [526, 255] on input "Ordem de chegada Consumidos: 4 / 12 Horário: 07:00 Clínica: Policlinica de Quei…" at bounding box center [521, 258] width 9 height 11
radio input "true"
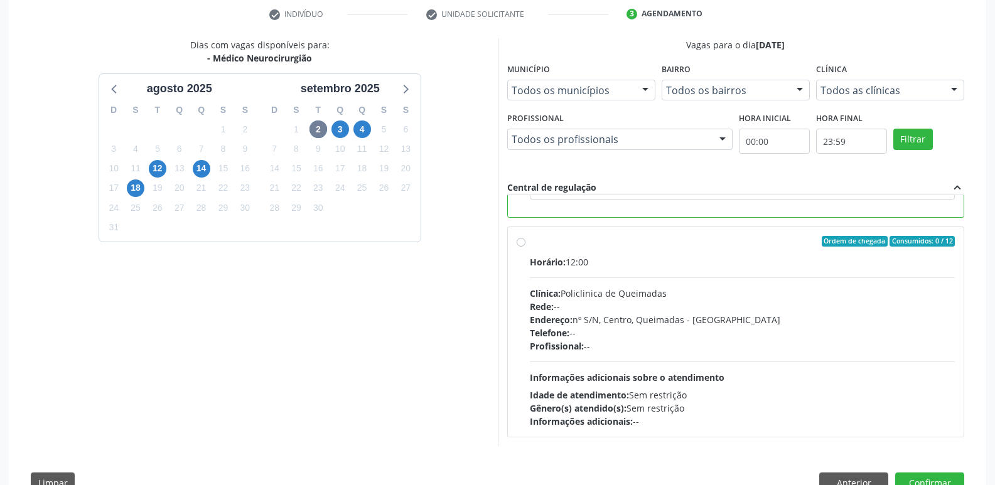
scroll to position [281, 0]
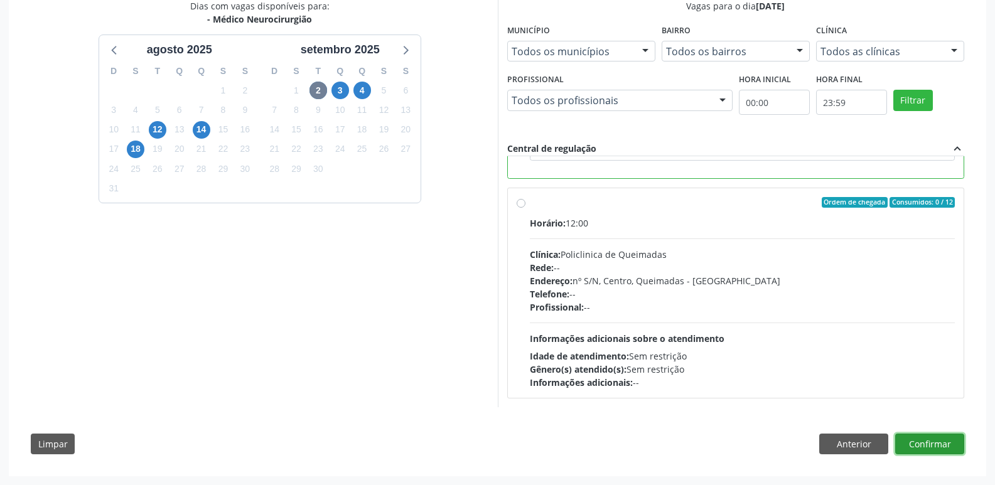
click at [931, 451] on button "Confirmar" at bounding box center [929, 444] width 69 height 21
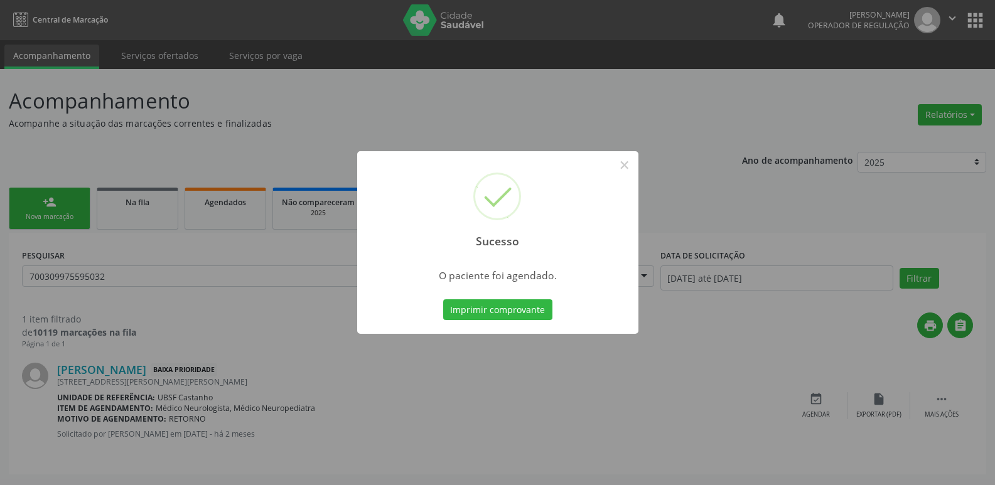
scroll to position [0, 0]
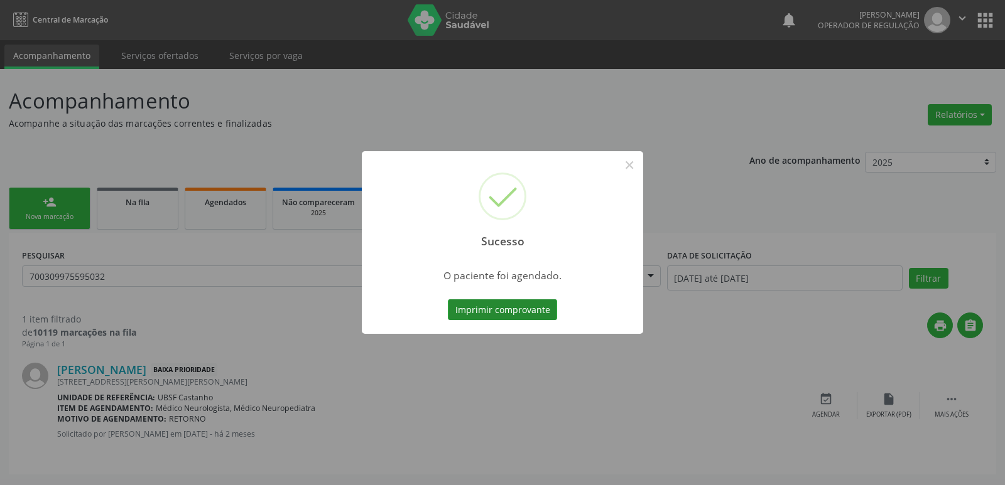
click at [538, 311] on button "Imprimir comprovante" at bounding box center [502, 310] width 109 height 21
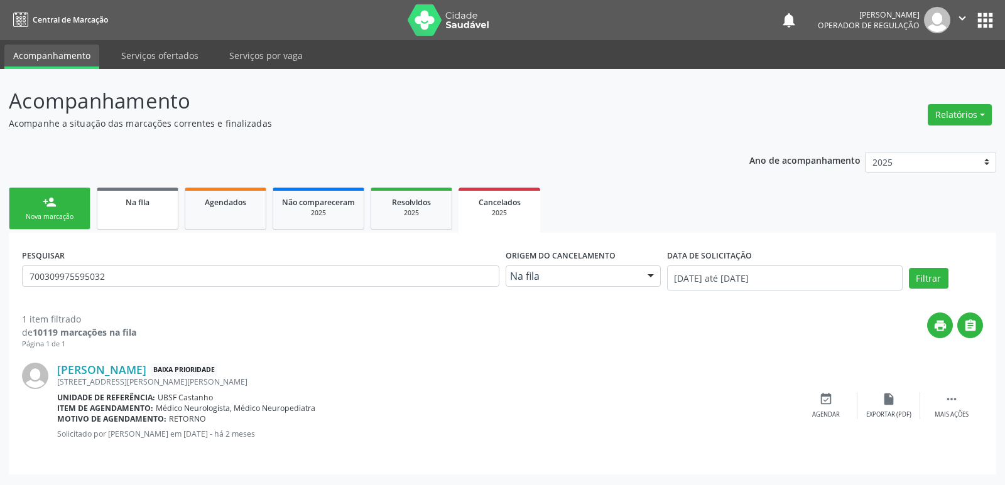
click at [126, 198] on span "Na fila" at bounding box center [138, 202] width 24 height 11
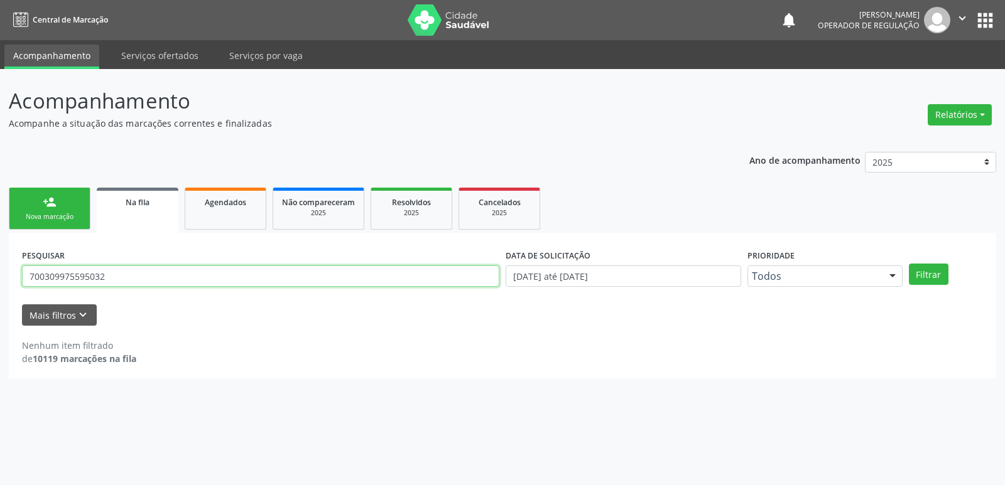
drag, startPoint x: 134, startPoint y: 280, endPoint x: 10, endPoint y: 235, distance: 131.7
click at [0, 275] on div "Acompanhamento Acompanhe a situação das marcações correntes e finalizadas Relat…" at bounding box center [502, 277] width 1005 height 416
type input "707801654674510"
click at [909, 264] on button "Filtrar" at bounding box center [929, 274] width 40 height 21
click at [408, 271] on input "707801654674510" at bounding box center [260, 276] width 477 height 21
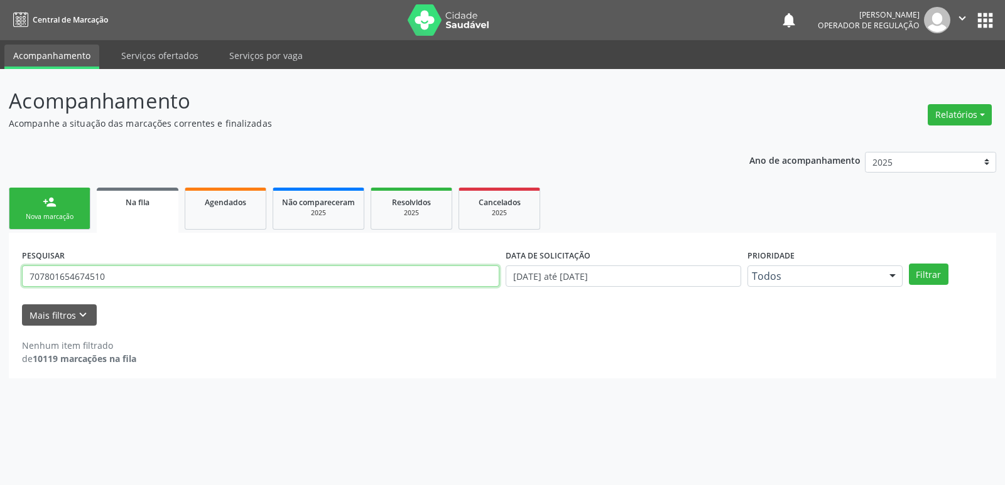
click at [909, 264] on button "Filtrar" at bounding box center [929, 274] width 40 height 21
drag, startPoint x: 144, startPoint y: 279, endPoint x: 11, endPoint y: 269, distance: 134.1
click at [7, 272] on div "Acompanhamento Acompanhe a situação das marcações correntes e finalizadas Relat…" at bounding box center [502, 277] width 1005 height 416
click at [76, 221] on div "Nova marcação" at bounding box center [49, 216] width 63 height 9
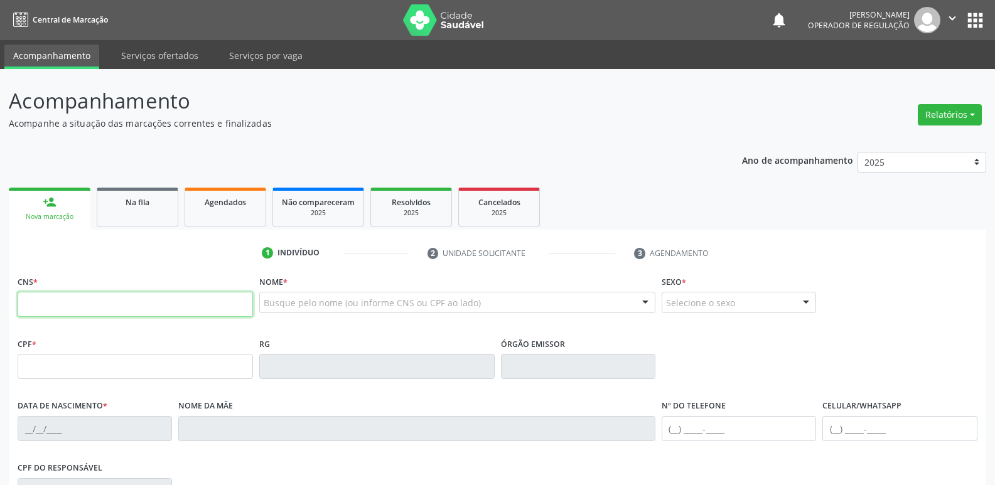
click at [107, 308] on input "text" at bounding box center [135, 304] width 235 height 25
paste input "707 8016 5467 4510"
type input "707 8016 5467 4510"
type input "147.805.694-00"
type input "25/10/1945"
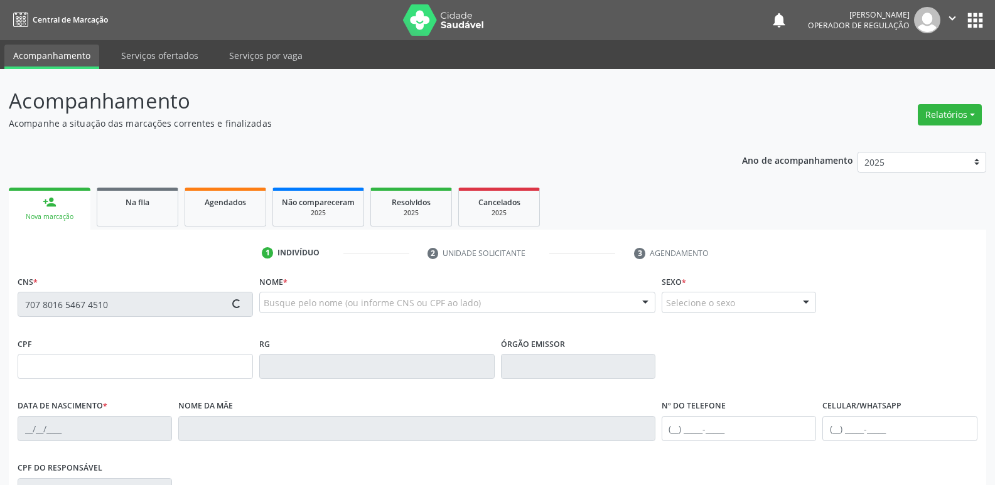
type input "Hermina Santina"
type input "(83) 99155-8266"
type input "19"
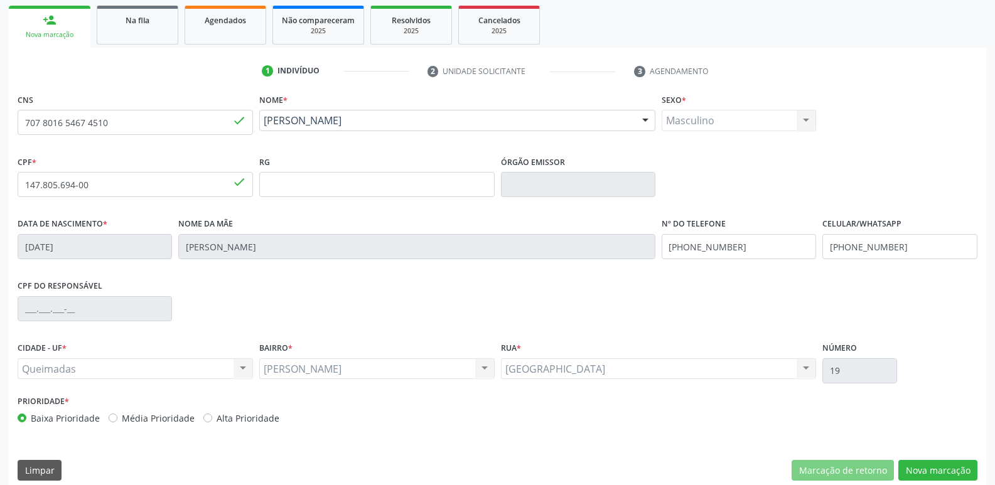
scroll to position [195, 0]
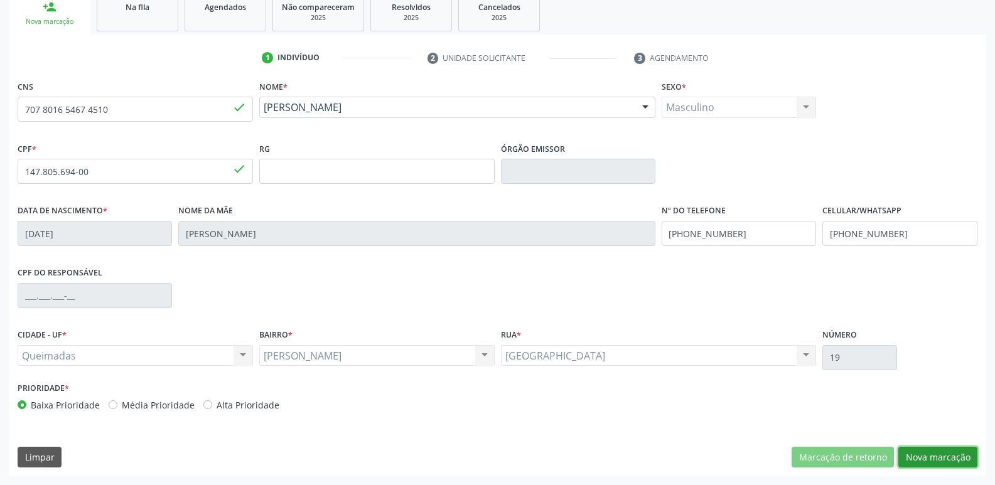
click at [956, 459] on button "Nova marcação" at bounding box center [938, 457] width 79 height 21
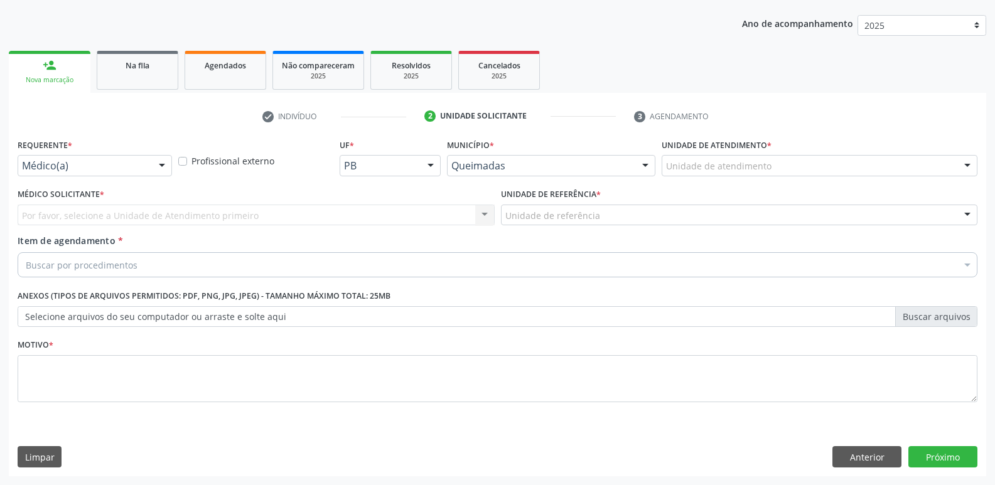
scroll to position [137, 0]
click at [170, 168] on div at bounding box center [162, 166] width 19 height 21
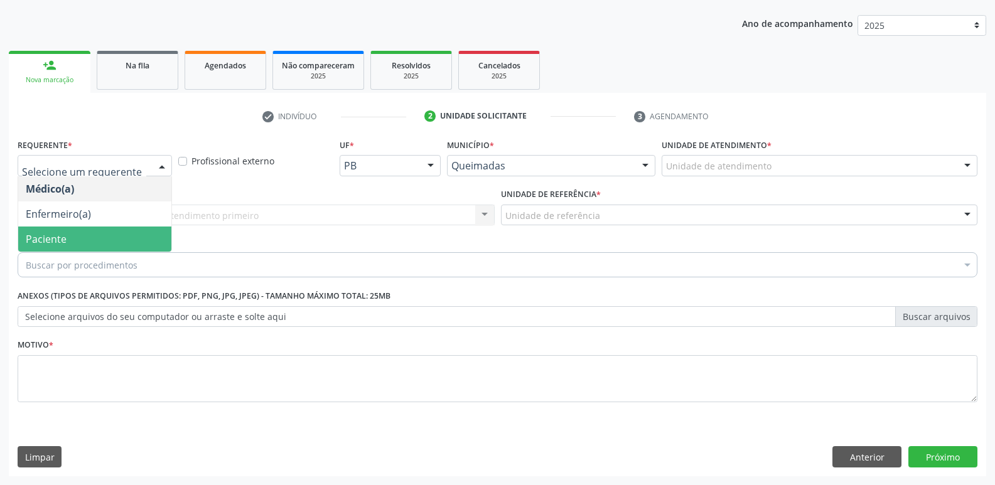
click at [158, 230] on span "Paciente" at bounding box center [94, 239] width 153 height 25
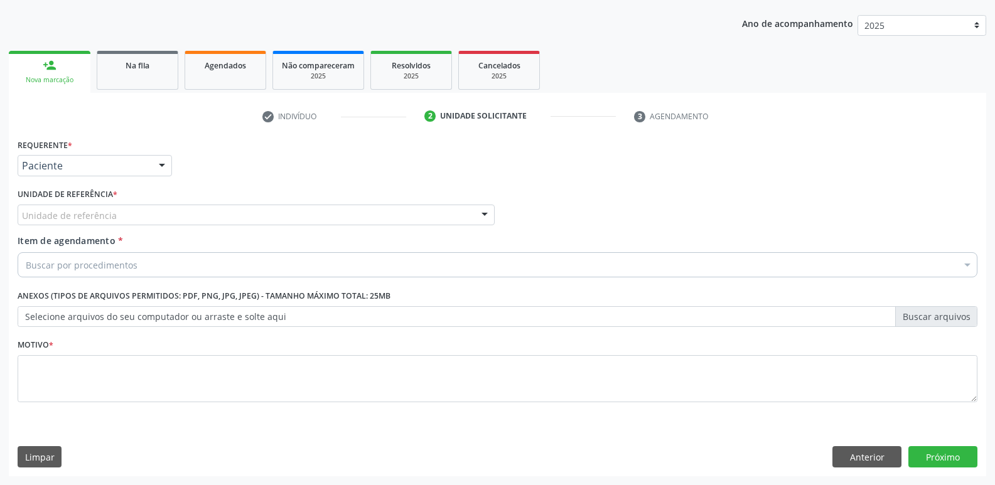
click at [161, 219] on div "Unidade de referência" at bounding box center [256, 215] width 477 height 21
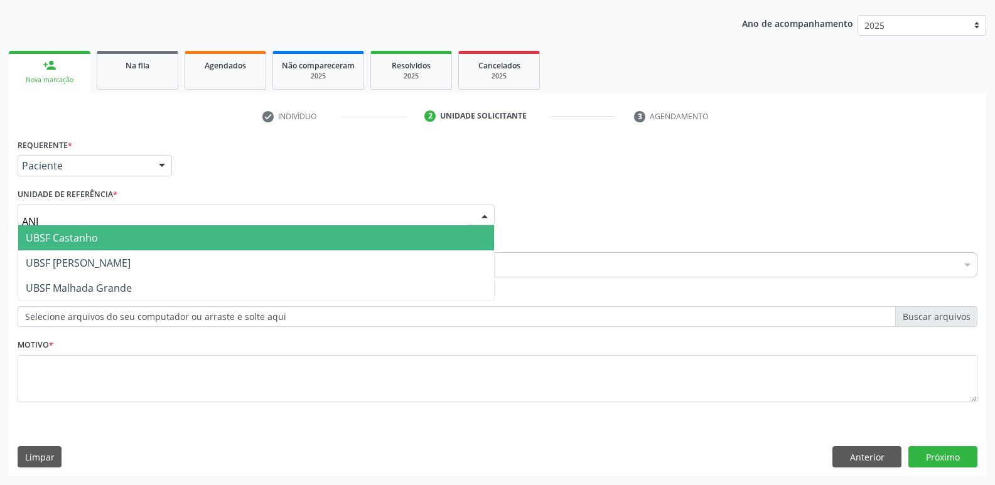
type input "ANIB"
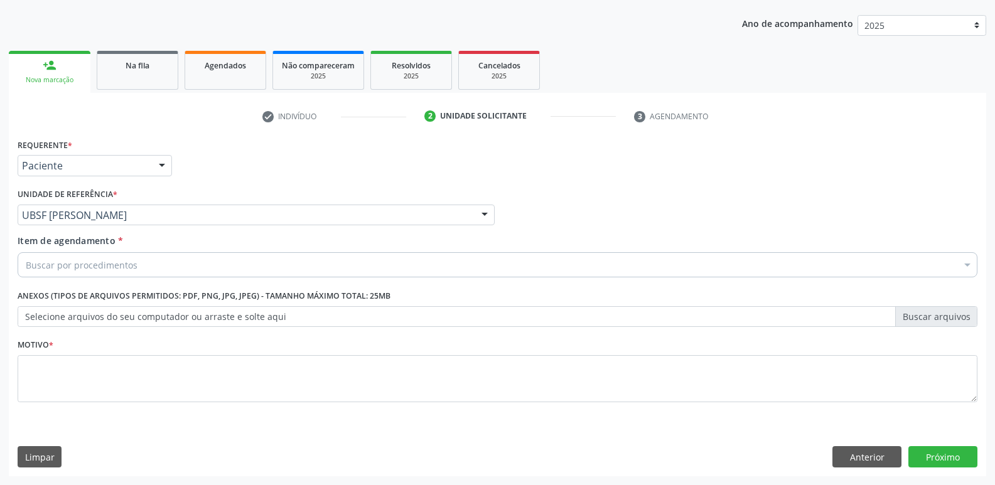
click at [170, 267] on div "Buscar por procedimentos" at bounding box center [498, 264] width 960 height 25
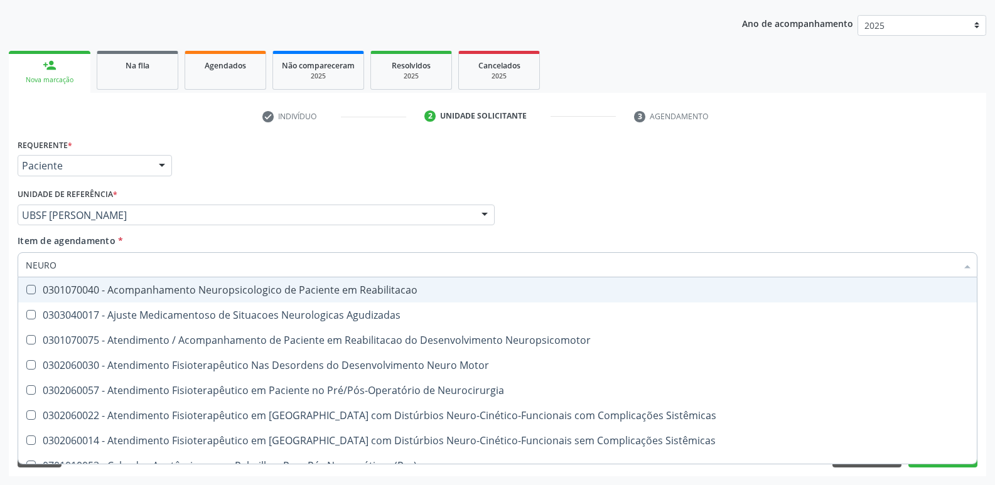
type input "NEUROC"
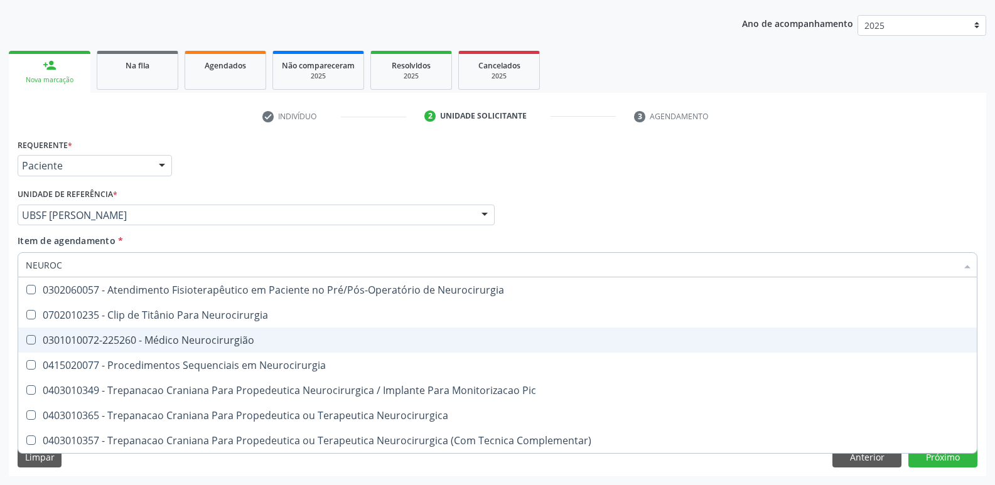
click at [122, 352] on span "0301010072-225260 - Médico Neurocirurgião" at bounding box center [497, 340] width 959 height 25
checkbox Neurocirurgião "true"
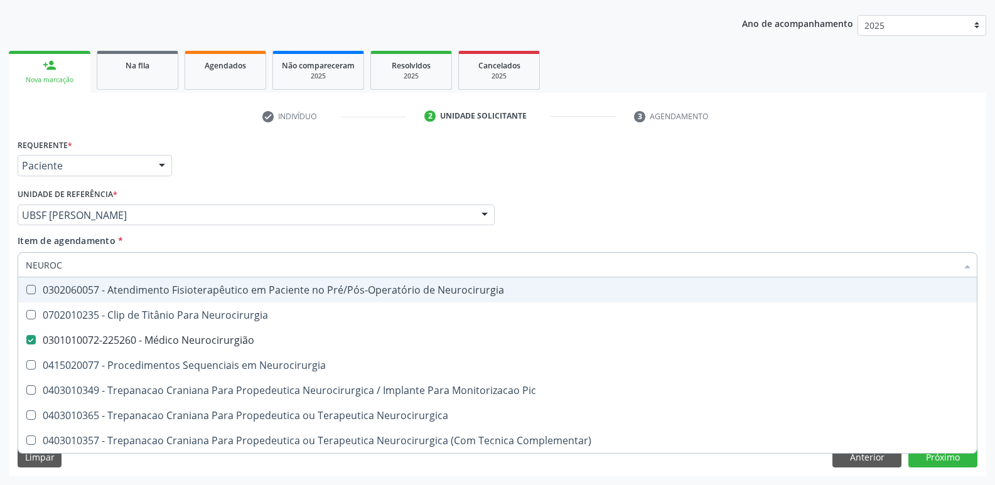
click at [350, 165] on div "Requerente * Paciente Médico(a) Enfermeiro(a) Paciente Nenhum resultado encontr…" at bounding box center [497, 160] width 966 height 49
checkbox Neurocirurgia "true"
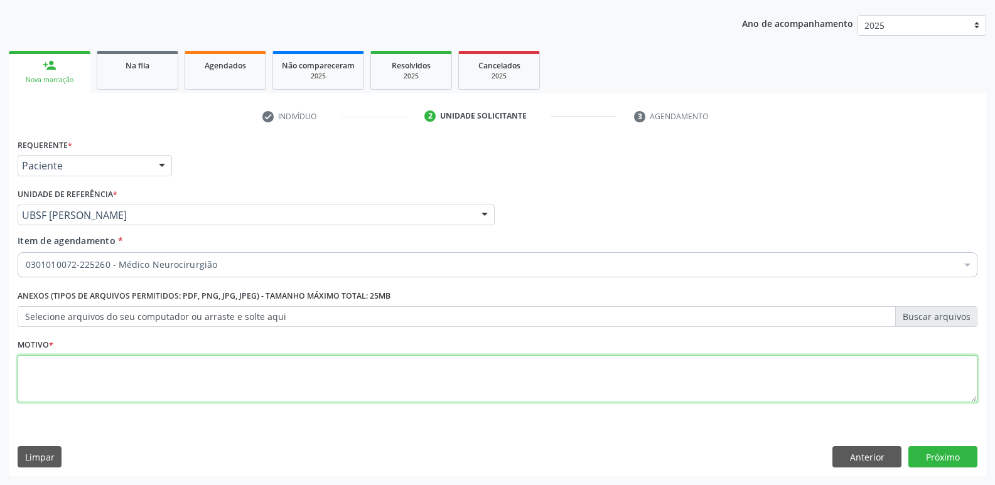
click at [144, 389] on textarea at bounding box center [498, 379] width 960 height 48
type textarea "RETORNO"
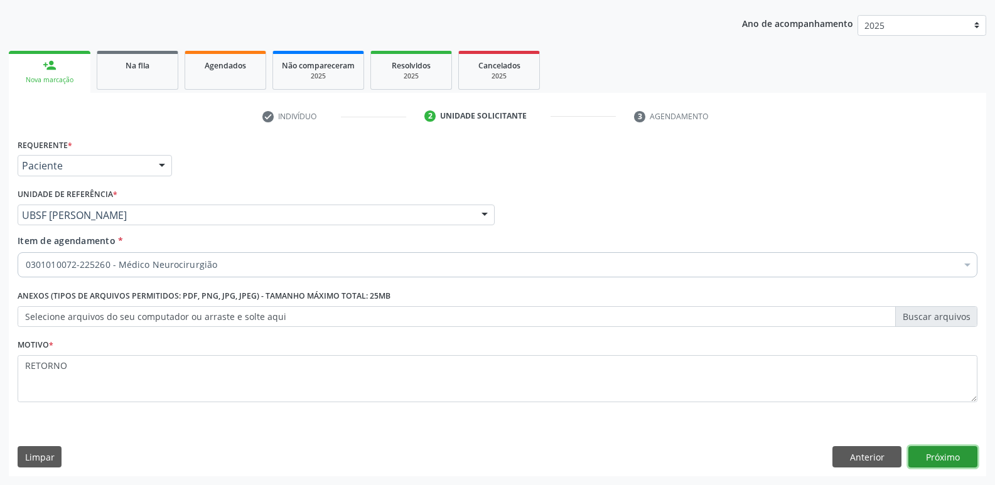
click at [926, 455] on button "Próximo" at bounding box center [943, 456] width 69 height 21
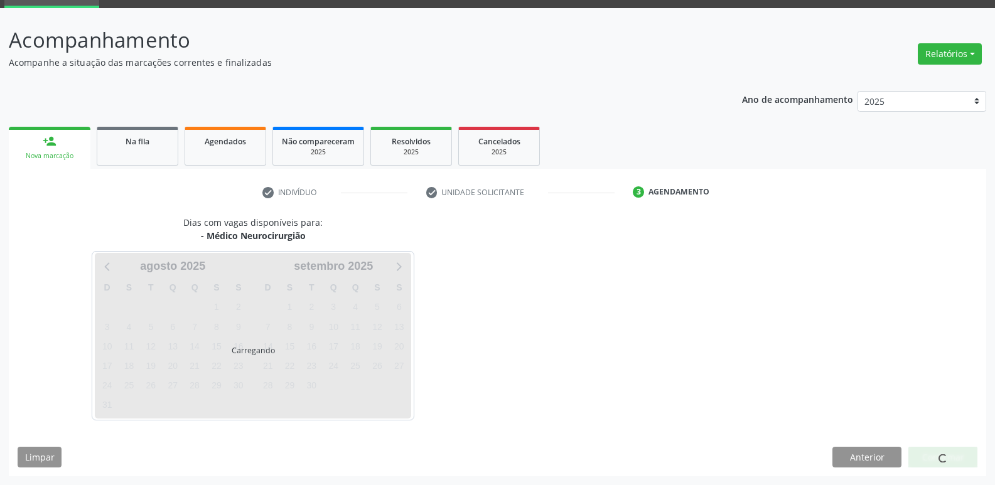
scroll to position [61, 0]
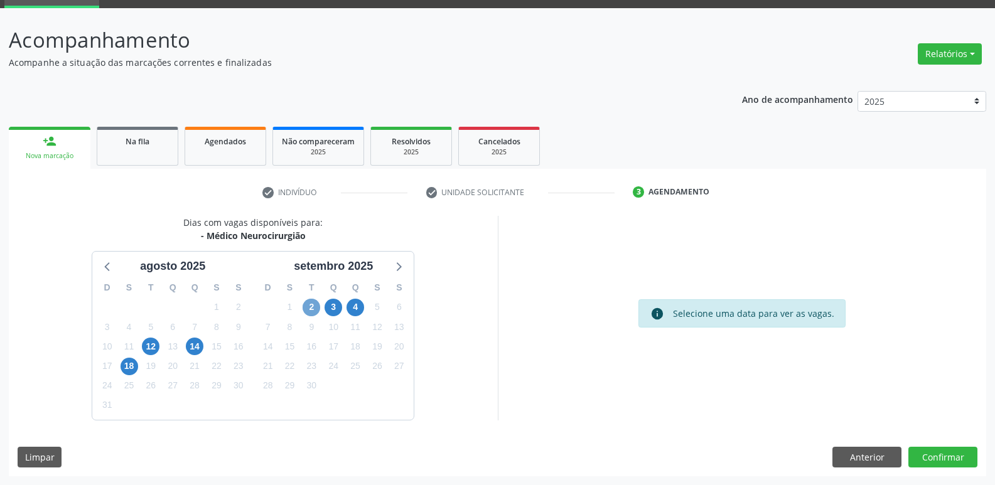
click at [315, 307] on span "2" at bounding box center [312, 308] width 18 height 18
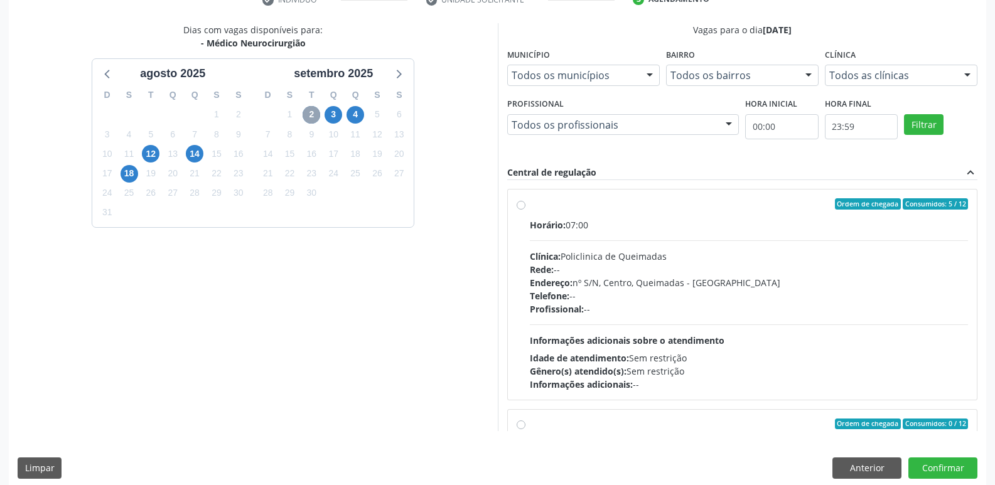
scroll to position [265, 0]
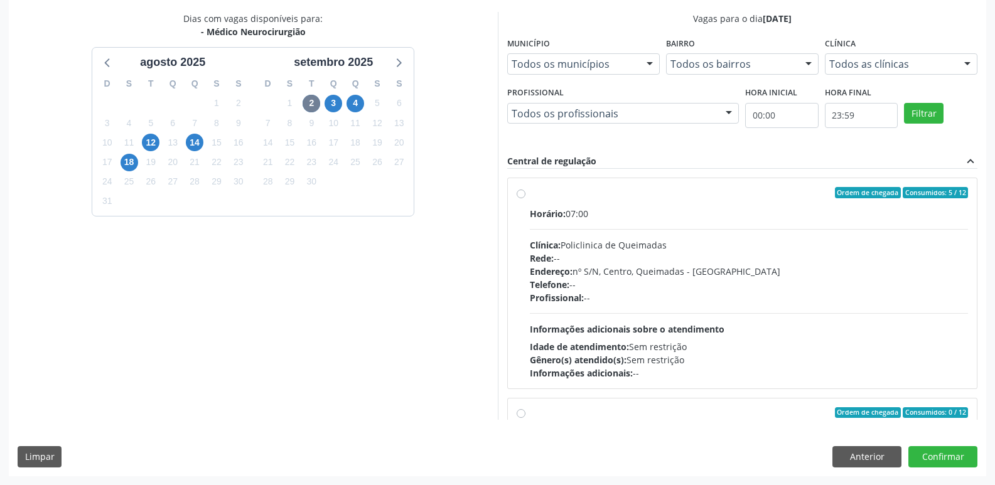
click at [687, 198] on div "Ordem de chegada Consumidos: 5 / 12" at bounding box center [749, 192] width 439 height 11
click at [526, 198] on input "Ordem de chegada Consumidos: 5 / 12 Horário: 07:00 Clínica: Policlinica de Quei…" at bounding box center [521, 192] width 9 height 11
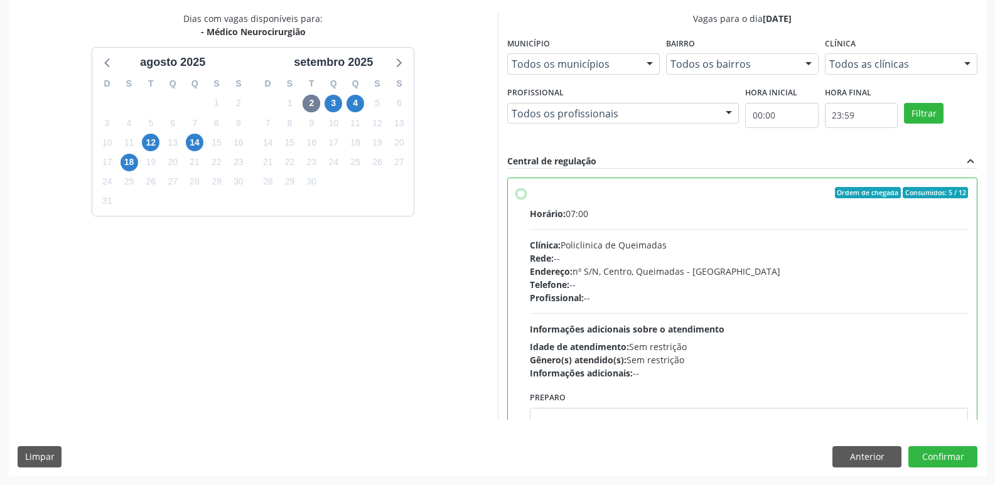
radio input "true"
click at [966, 455] on button "Confirmar" at bounding box center [943, 456] width 69 height 21
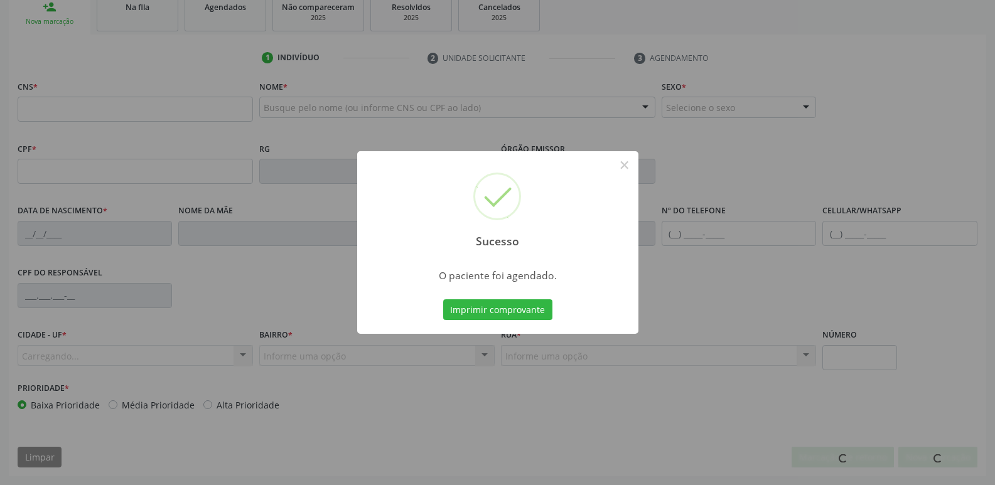
scroll to position [195, 0]
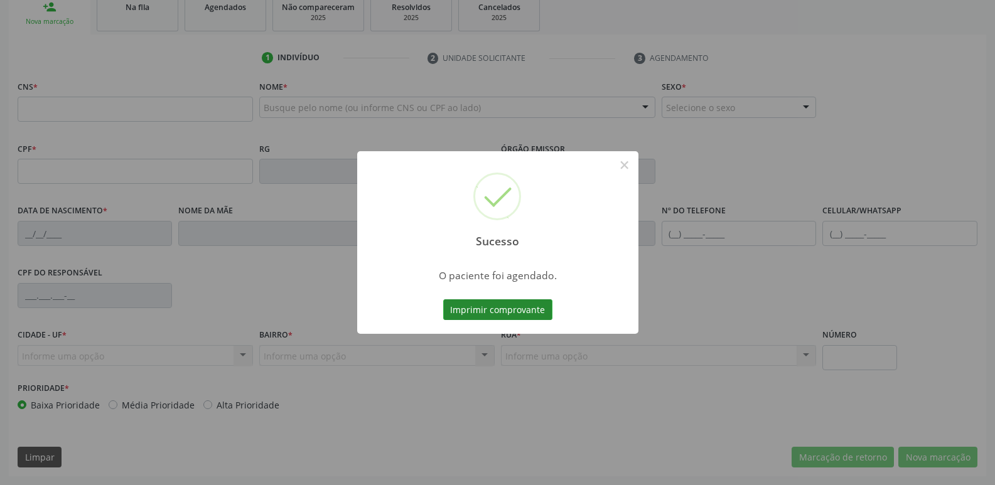
click at [488, 315] on button "Imprimir comprovante" at bounding box center [497, 310] width 109 height 21
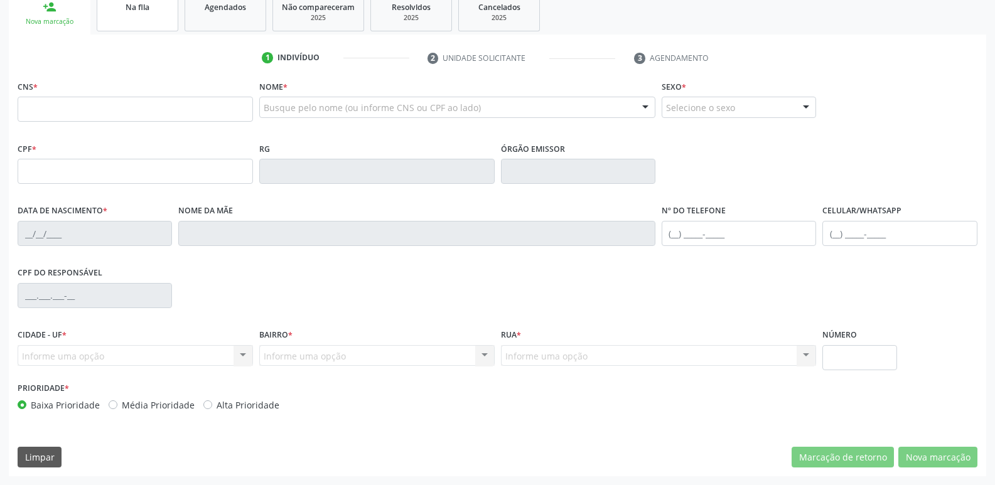
click at [146, 26] on link "Na fila" at bounding box center [138, 11] width 82 height 39
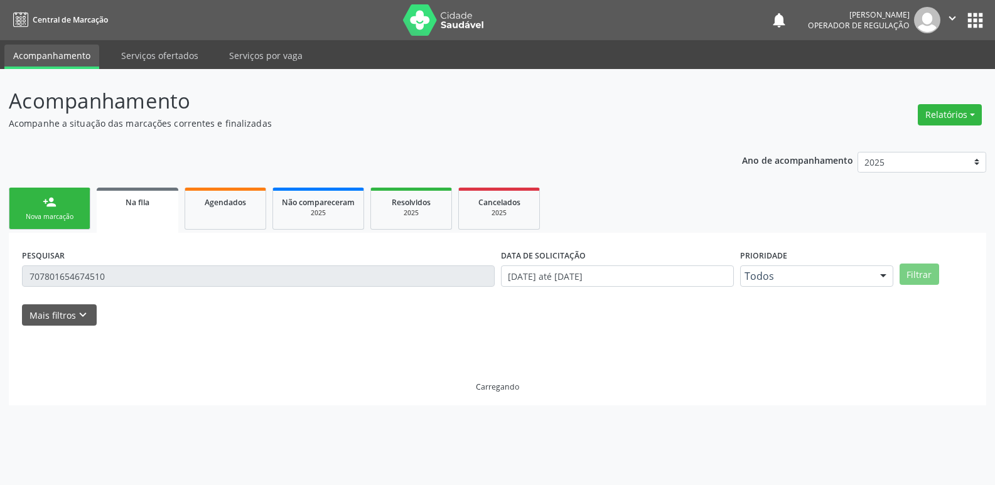
scroll to position [0, 0]
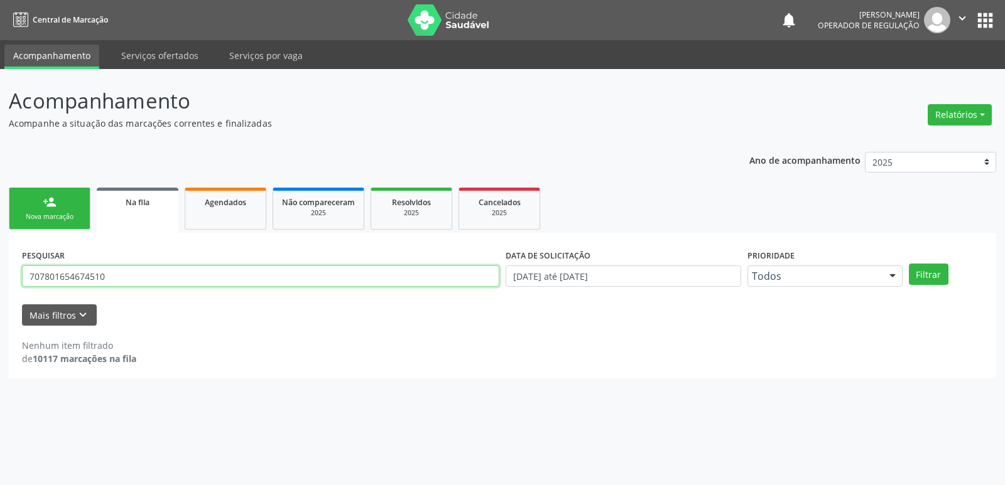
drag, startPoint x: 126, startPoint y: 266, endPoint x: 22, endPoint y: 143, distance: 161.4
click at [4, 224] on div "Acompanhamento Acompanhe a situação das marcações correntes e finalizadas Relat…" at bounding box center [502, 277] width 1005 height 416
type input "709605667261874"
click at [909, 264] on button "Filtrar" at bounding box center [929, 274] width 40 height 21
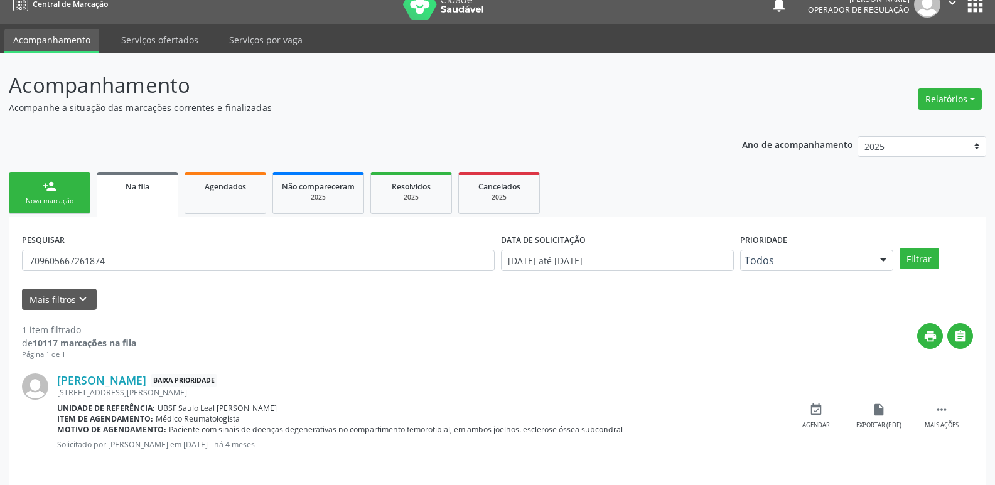
scroll to position [24, 0]
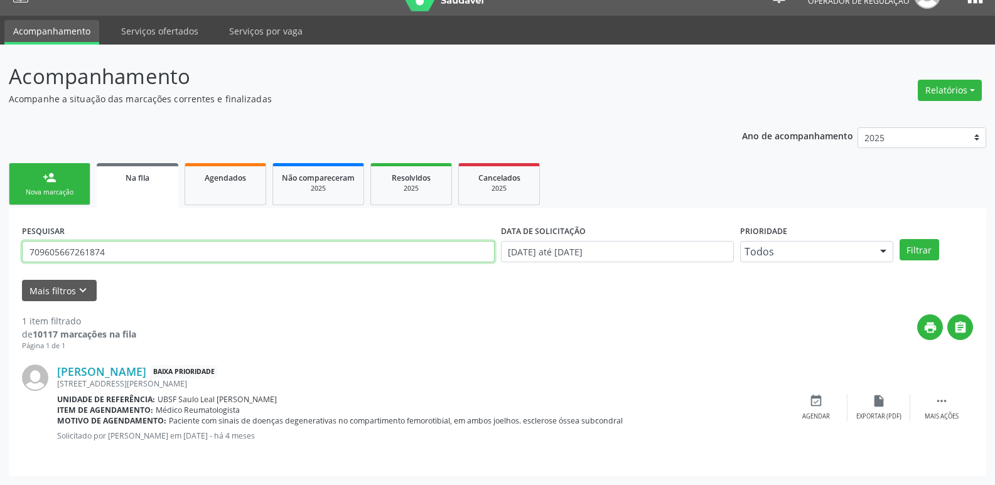
drag, startPoint x: 104, startPoint y: 251, endPoint x: 23, endPoint y: 246, distance: 81.2
click at [7, 251] on div "Acompanhamento Acompanhe a situação das marcações correntes e finalizadas Relat…" at bounding box center [497, 265] width 995 height 441
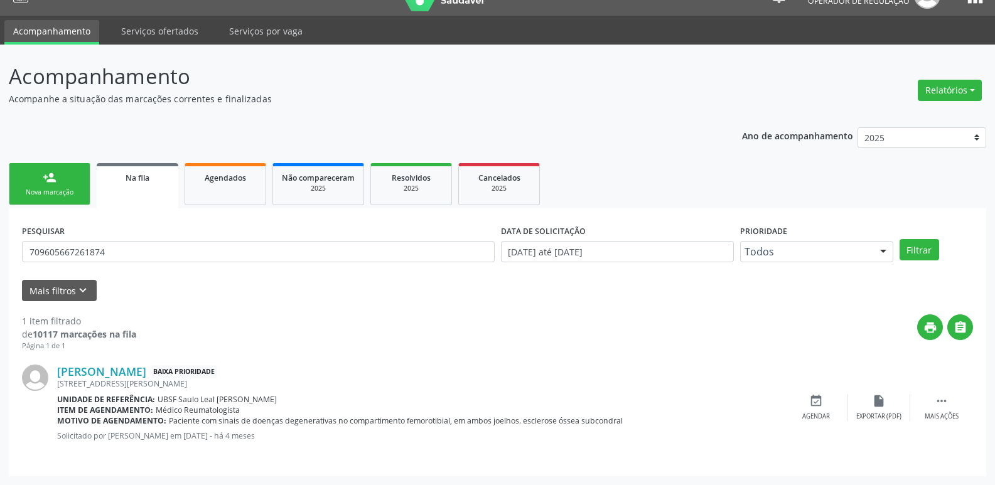
click at [28, 173] on link "person_add Nova marcação" at bounding box center [50, 184] width 82 height 42
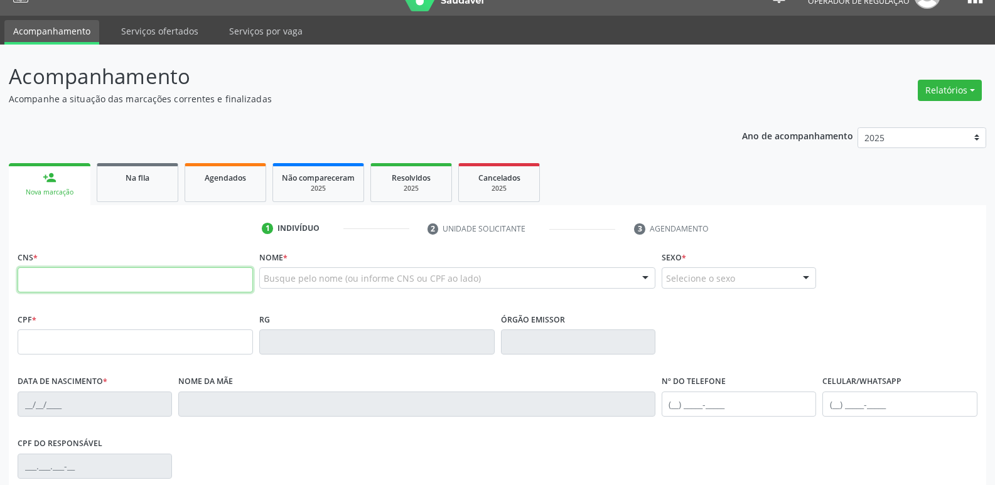
drag, startPoint x: 183, startPoint y: 271, endPoint x: 183, endPoint y: 261, distance: 10.7
click at [183, 271] on input "text" at bounding box center [135, 280] width 235 height 25
paste input "709 6056 6726 1874"
type input "709 6056 6726 1874"
type input "441.736.604-72"
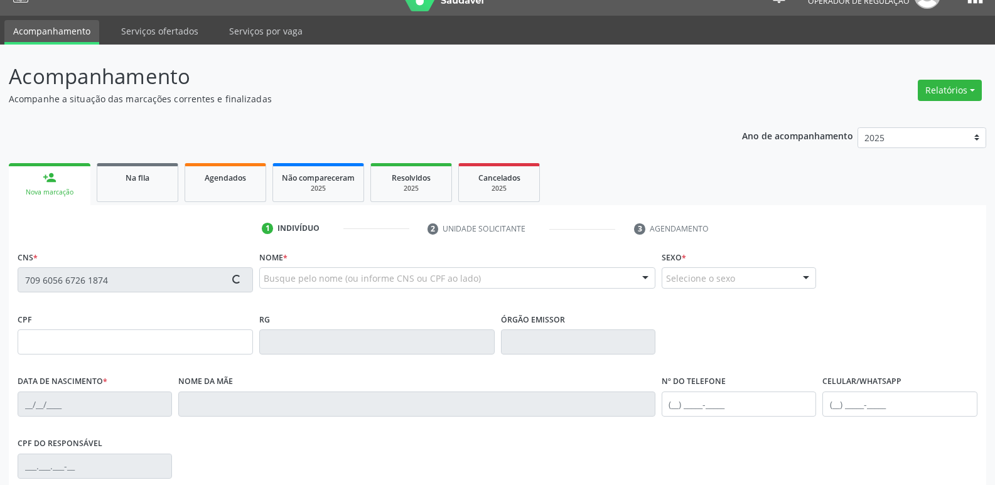
type input "09/11/1965"
type input "Josefa Alves da Silva"
type input "(83) 99123-8803"
type input "690.770.964-34"
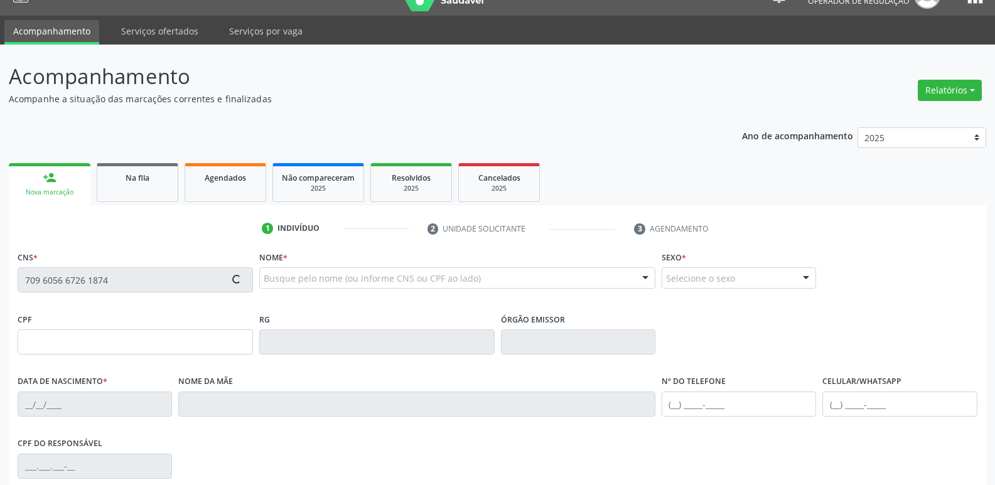
type input "42"
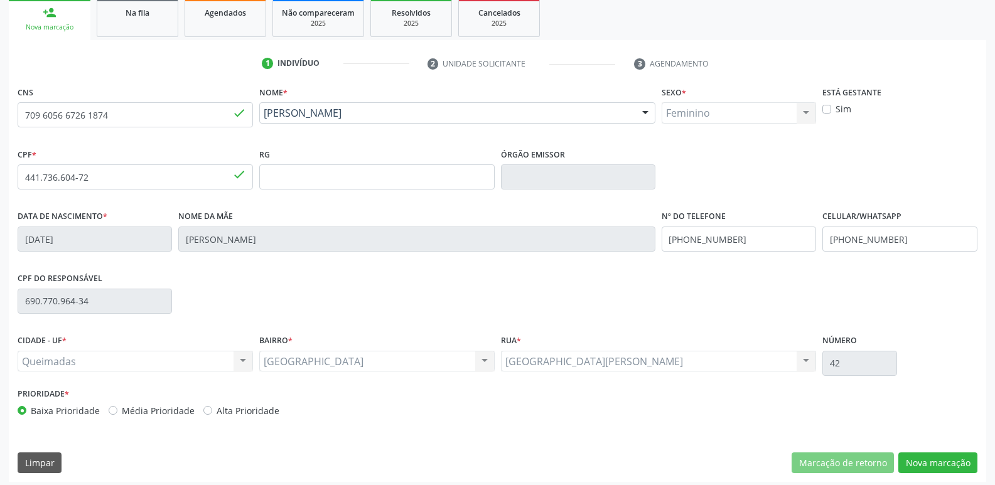
scroll to position [195, 0]
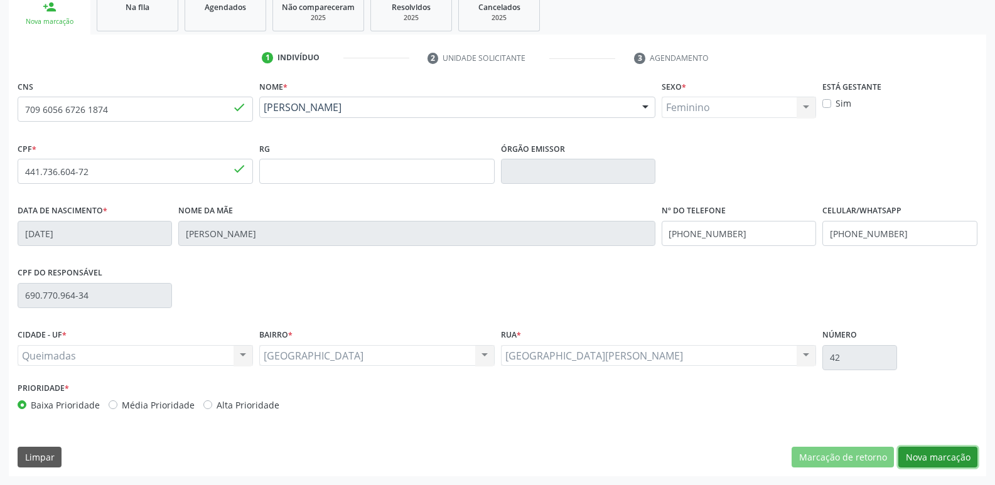
click at [959, 463] on button "Nova marcação" at bounding box center [938, 457] width 79 height 21
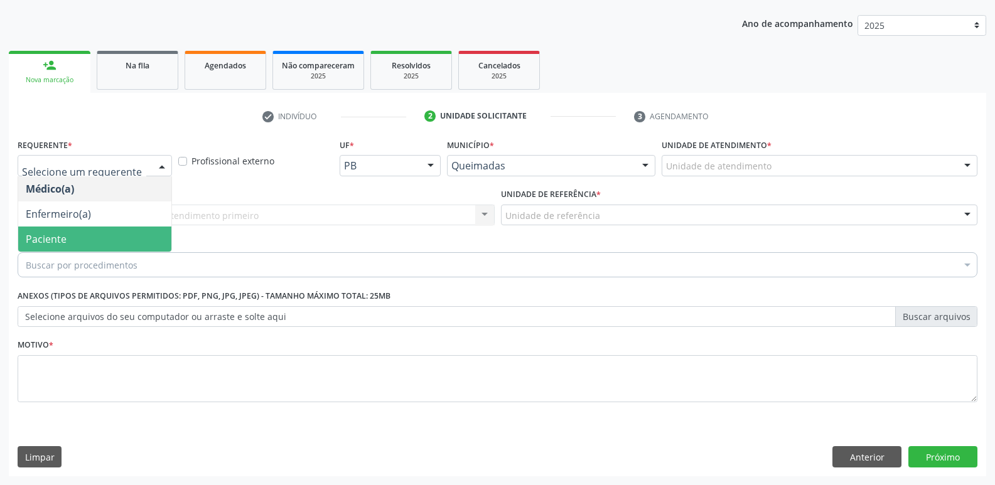
click at [64, 246] on span "Paciente" at bounding box center [94, 239] width 153 height 25
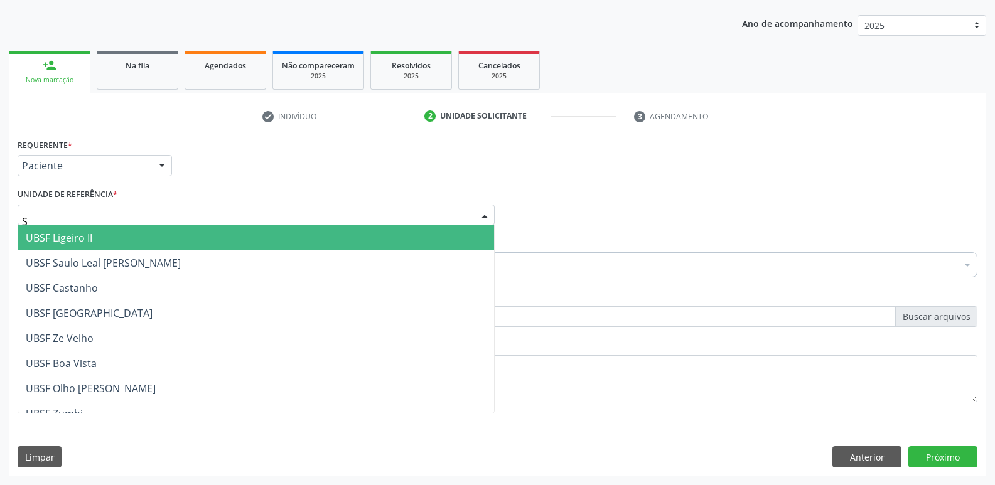
type input "SA"
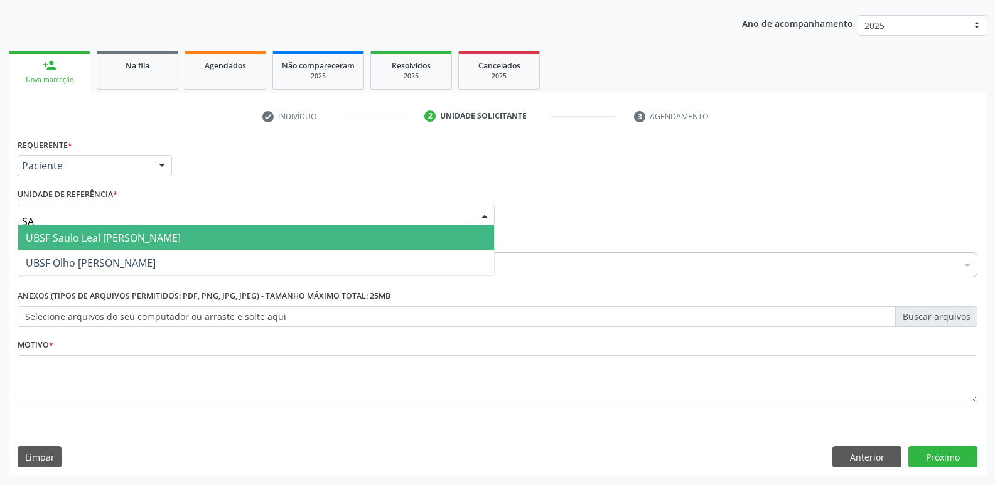
click at [75, 231] on span "UBSF Saulo Leal [PERSON_NAME]" at bounding box center [103, 238] width 155 height 14
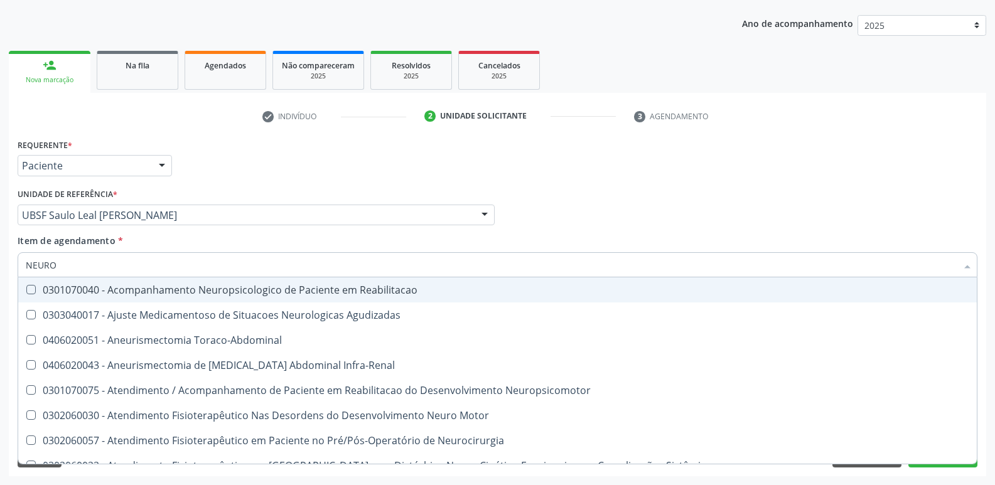
type input "NEUROC"
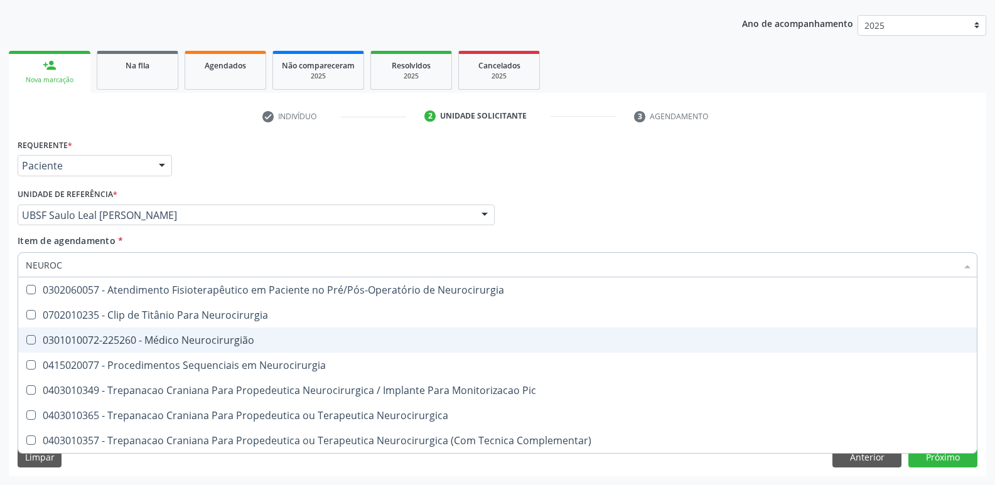
click at [151, 350] on span "0301010072-225260 - Médico Neurocirurgião" at bounding box center [497, 340] width 959 height 25
checkbox Neurocirurgião "true"
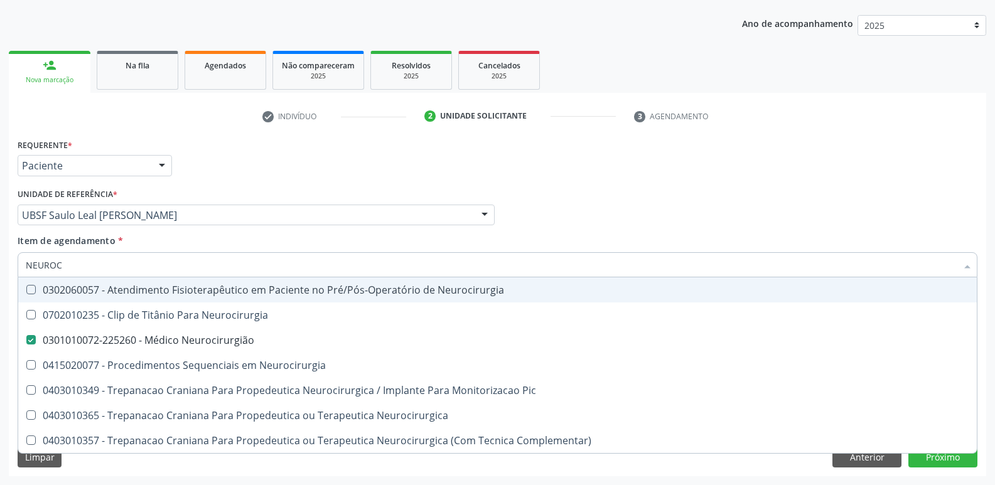
click at [906, 114] on ul "check Indivíduo 2 Unidade solicitante 3 Agendamento" at bounding box center [498, 116] width 978 height 21
checkbox Neurocirurgia "true"
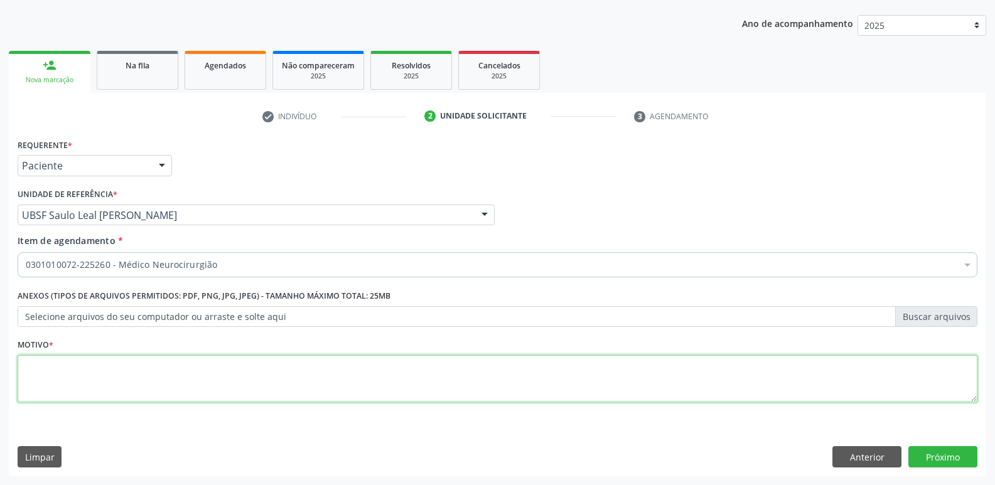
click at [109, 355] on textarea at bounding box center [498, 379] width 960 height 48
type textarea "RETORNO"
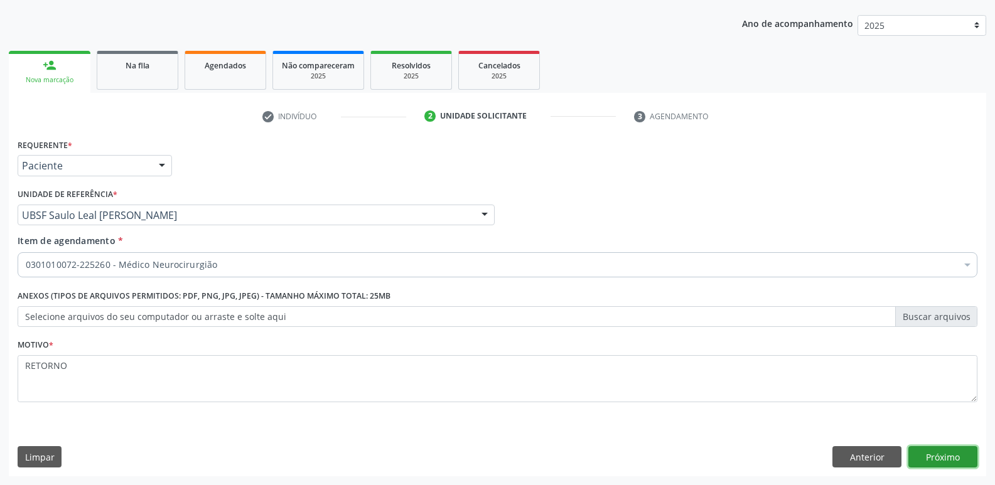
click at [944, 454] on button "Próximo" at bounding box center [943, 456] width 69 height 21
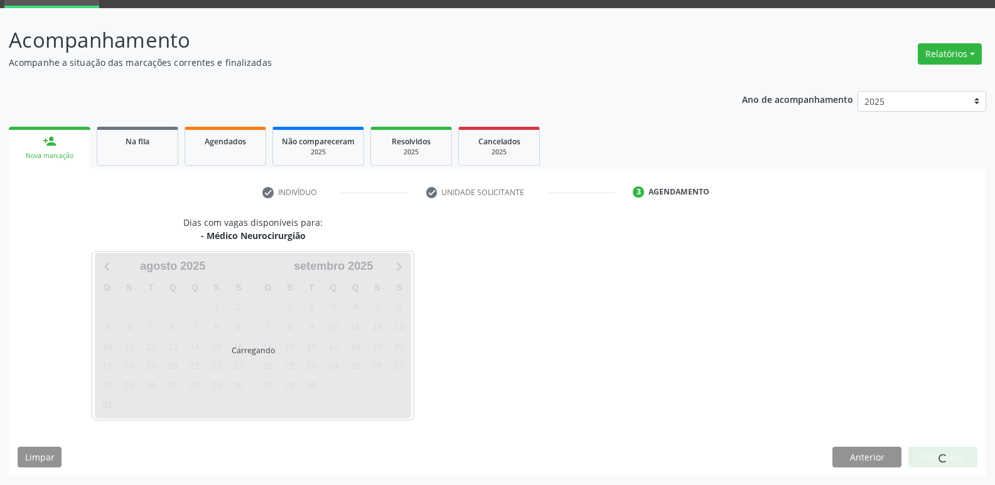
scroll to position [61, 0]
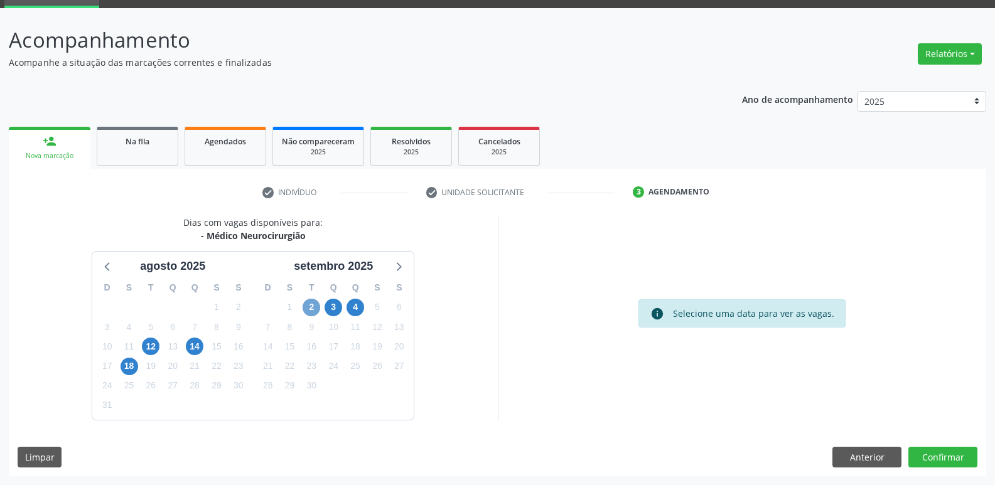
click at [314, 312] on span "2" at bounding box center [312, 308] width 18 height 18
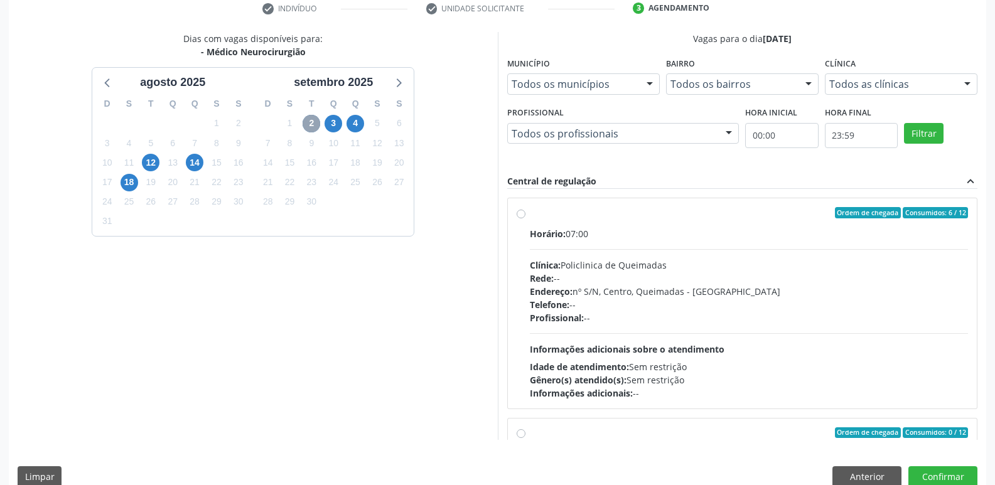
scroll to position [249, 0]
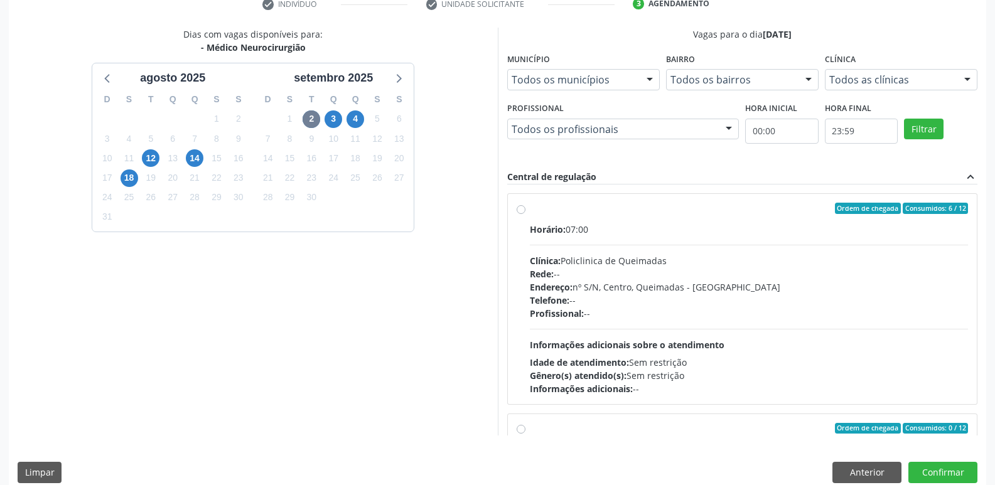
click at [843, 237] on div "Horário: 07:00 Clínica: Policlinica de Queimadas Rede: -- Endereço: nº S/N, Cen…" at bounding box center [749, 309] width 439 height 173
click at [526, 214] on input "Ordem de chegada Consumidos: 6 / 12 Horário: 07:00 Clínica: Policlinica de Quei…" at bounding box center [521, 208] width 9 height 11
radio input "true"
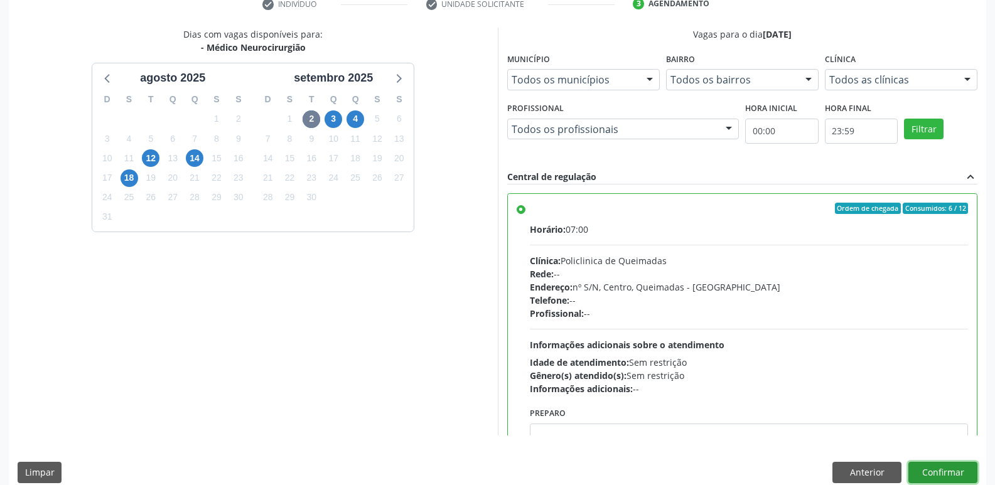
click at [940, 470] on button "Confirmar" at bounding box center [943, 472] width 69 height 21
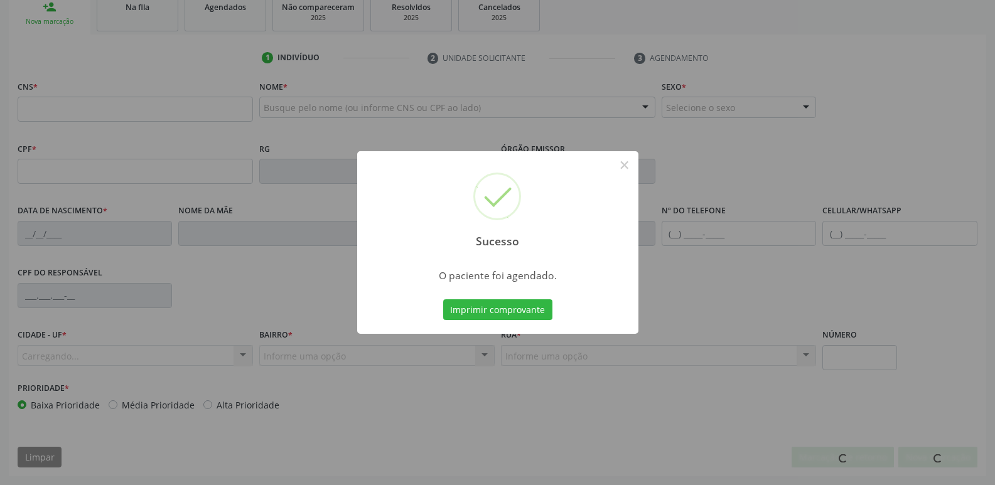
scroll to position [195, 0]
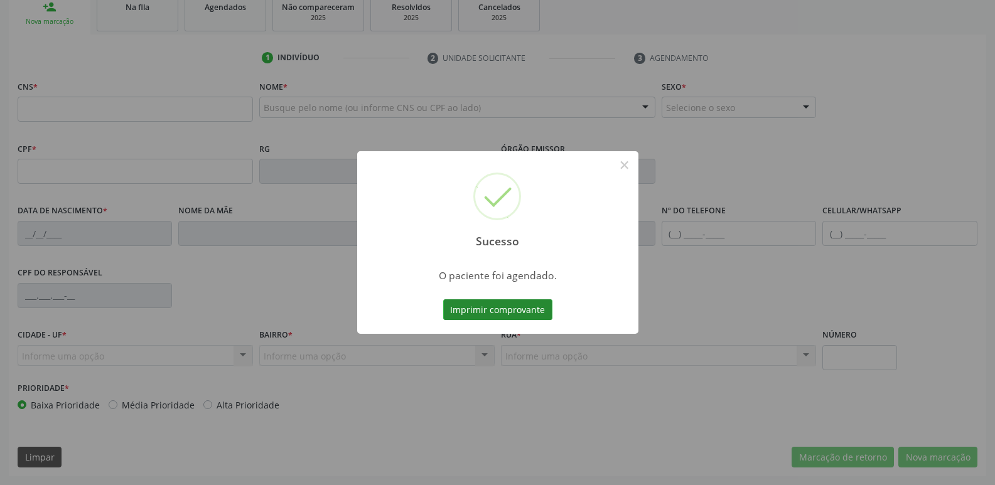
click at [542, 312] on button "Imprimir comprovante" at bounding box center [497, 310] width 109 height 21
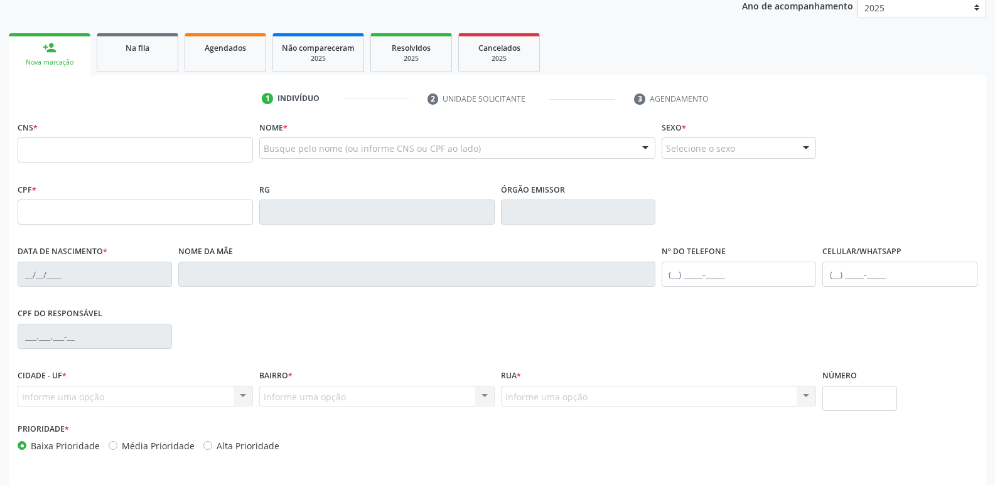
scroll to position [132, 0]
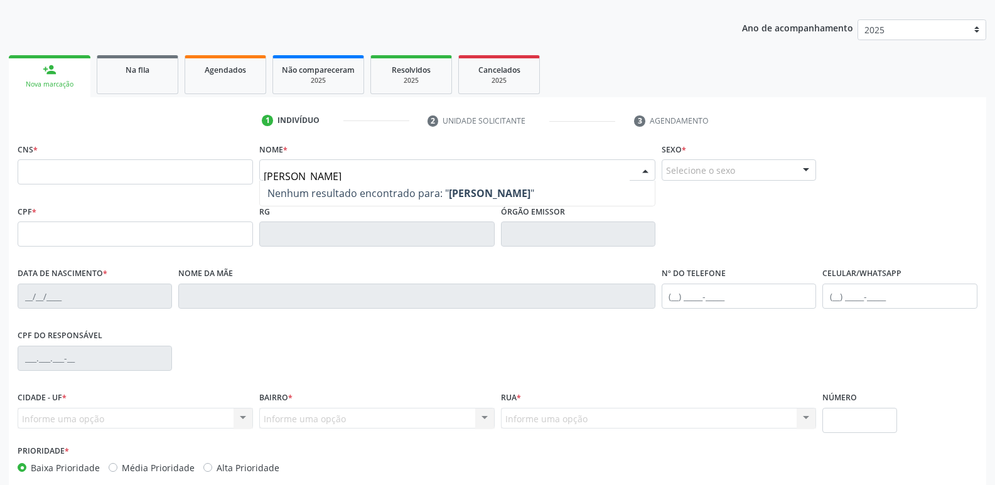
click at [300, 176] on input "JOSE HELIO G" at bounding box center [447, 176] width 366 height 25
click at [379, 178] on input "JOSE HÉLIO G" at bounding box center [447, 176] width 366 height 25
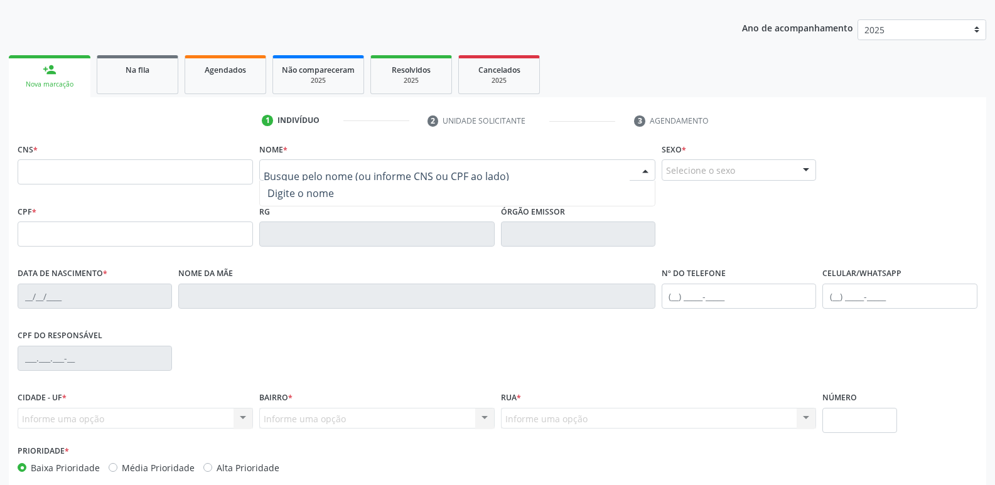
click at [334, 161] on div at bounding box center [457, 169] width 396 height 21
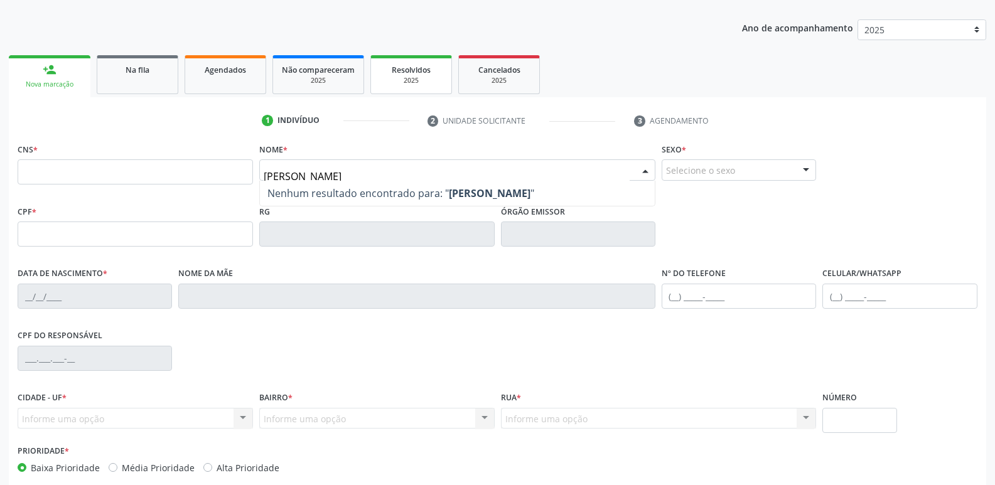
type input "ELAINE MACHA"
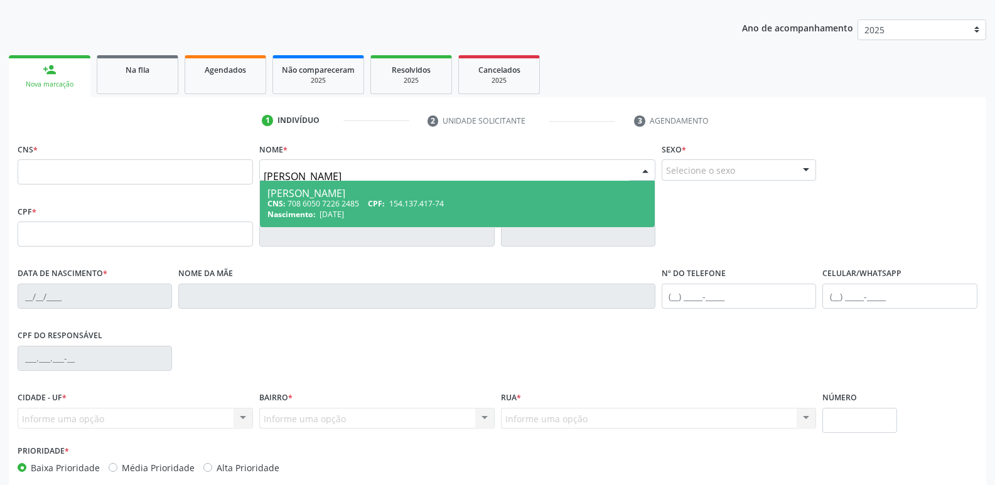
click at [454, 197] on div "[PERSON_NAME]" at bounding box center [458, 193] width 380 height 10
type input "708 6050 7226 2485"
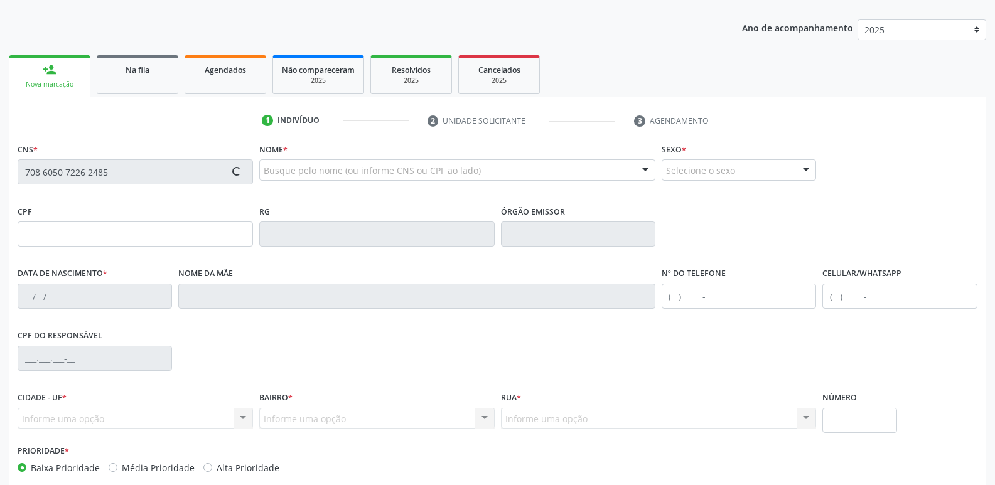
type input "154.137.417-74"
type input "04/02/1994"
type input "Liduina Machado da Silva"
type input "(83) 99968-4535"
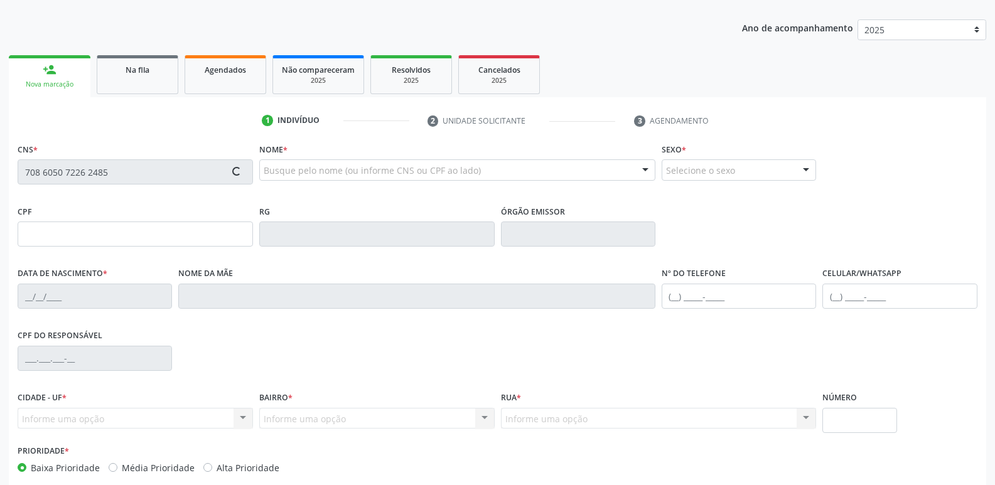
type input "860.269.337-00"
type input "70"
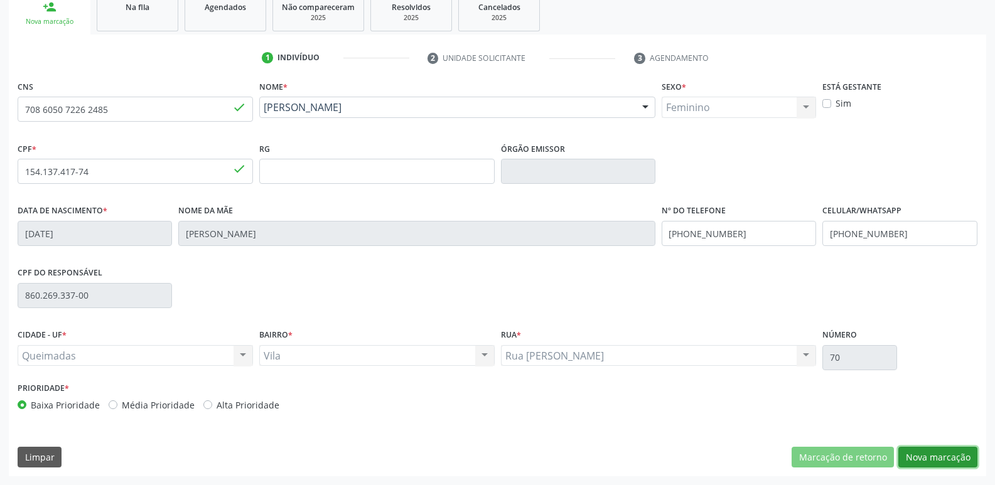
click at [929, 463] on button "Nova marcação" at bounding box center [938, 457] width 79 height 21
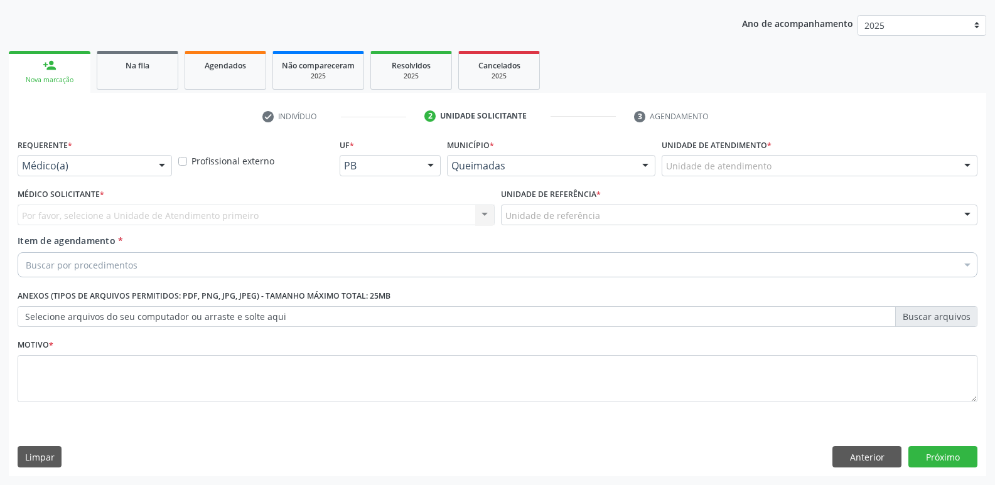
scroll to position [137, 0]
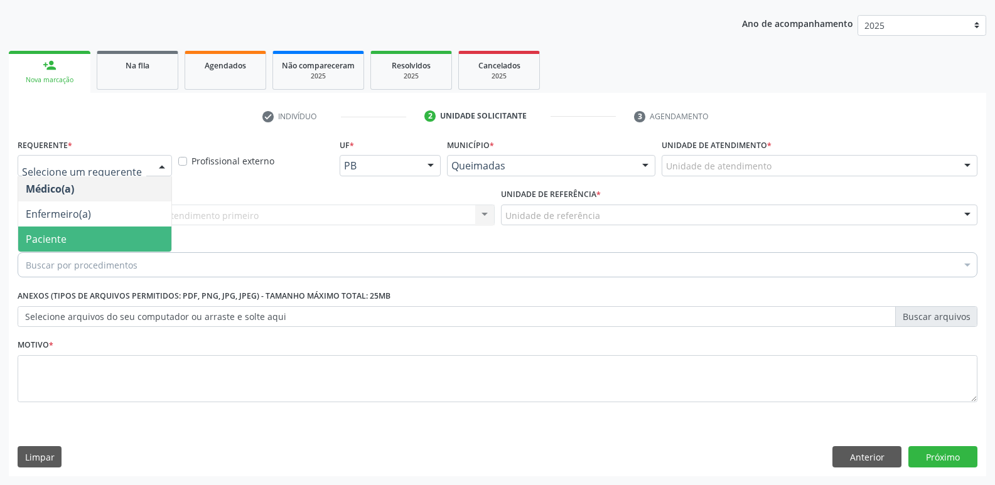
drag, startPoint x: 24, startPoint y: 246, endPoint x: 96, endPoint y: 221, distance: 75.7
click at [35, 238] on span "Paciente" at bounding box center [94, 239] width 153 height 25
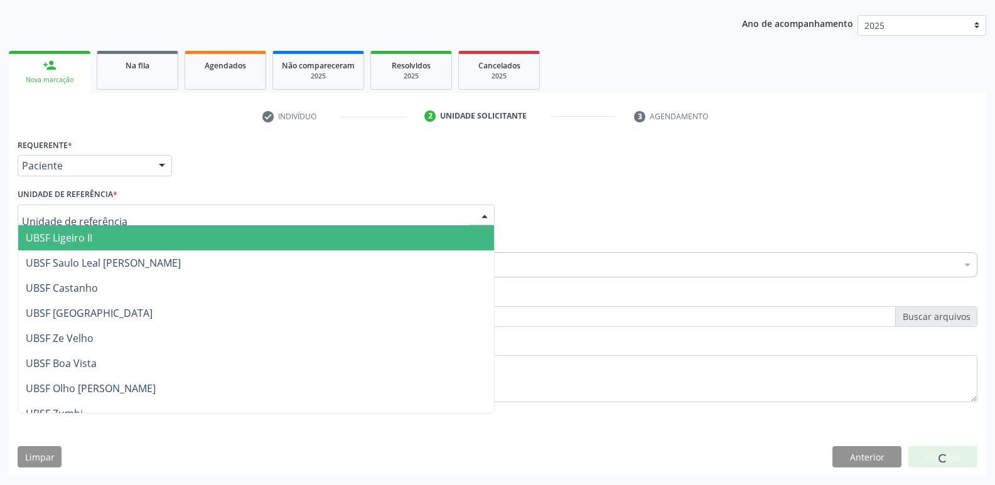
click at [87, 245] on span "UBSF Ligeiro II" at bounding box center [59, 238] width 67 height 14
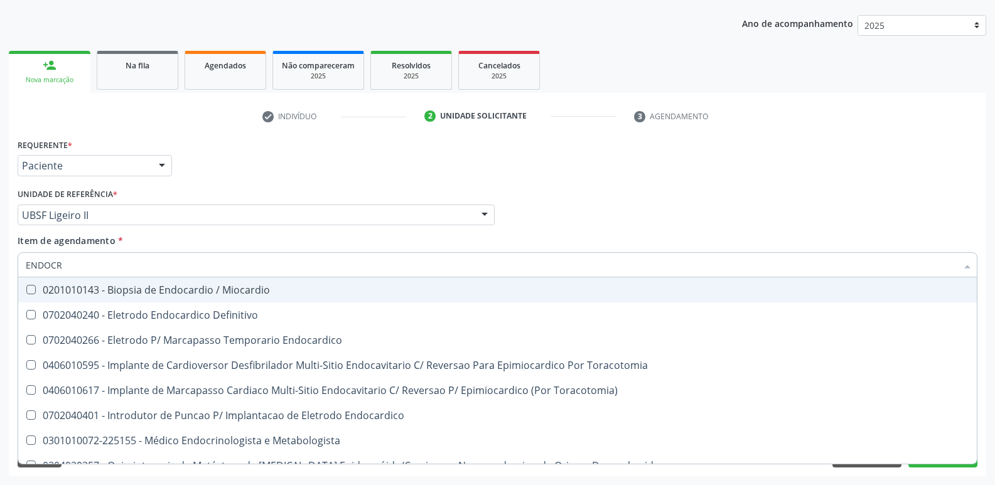
type input "ENDOCRI"
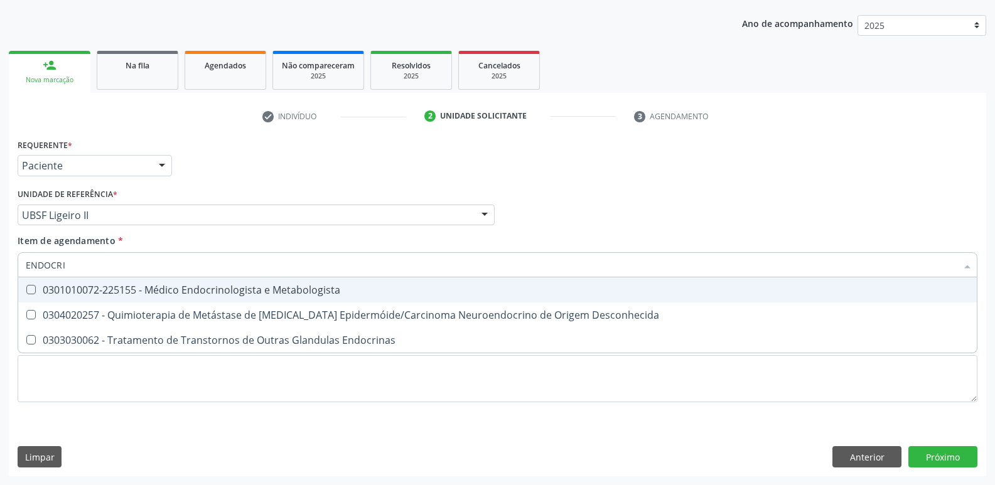
drag, startPoint x: 228, startPoint y: 283, endPoint x: 219, endPoint y: 303, distance: 21.9
click at [228, 283] on span "0301010072-225155 - Médico Endocrinologista e Metabologista" at bounding box center [497, 290] width 959 height 25
checkbox Metabologista "true"
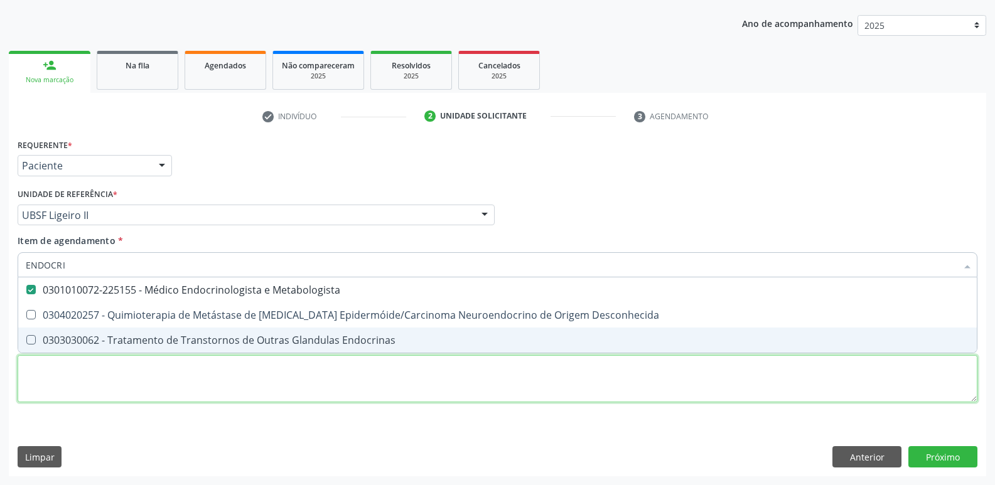
click at [176, 392] on div "Requerente * Paciente Médico(a) Enfermeiro(a) Paciente Nenhum resultado encontr…" at bounding box center [498, 278] width 960 height 284
type textarea "FD"
checkbox Desconhecida "true"
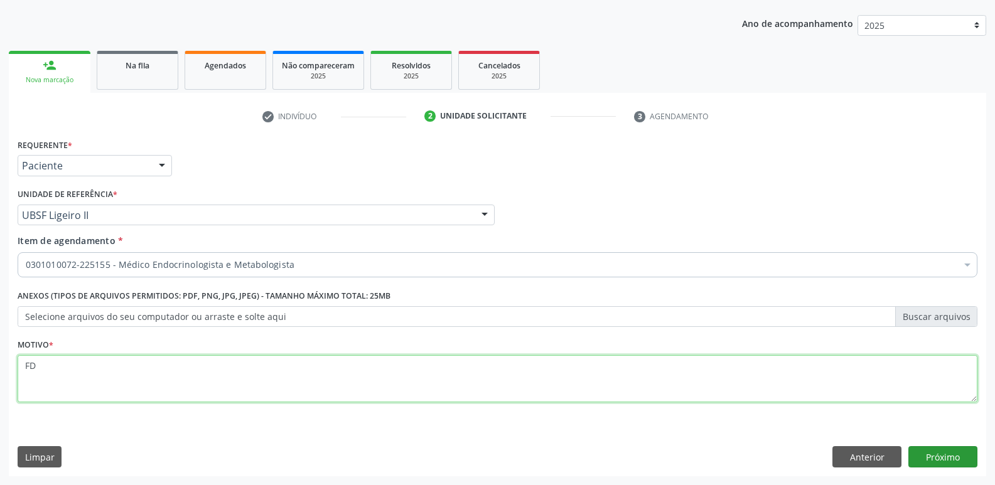
type textarea "FD"
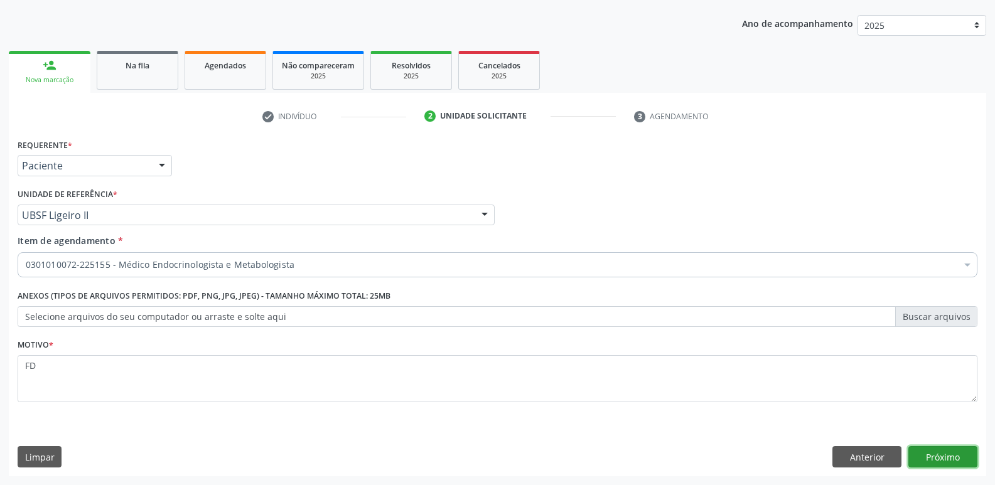
click at [928, 452] on button "Próximo" at bounding box center [943, 456] width 69 height 21
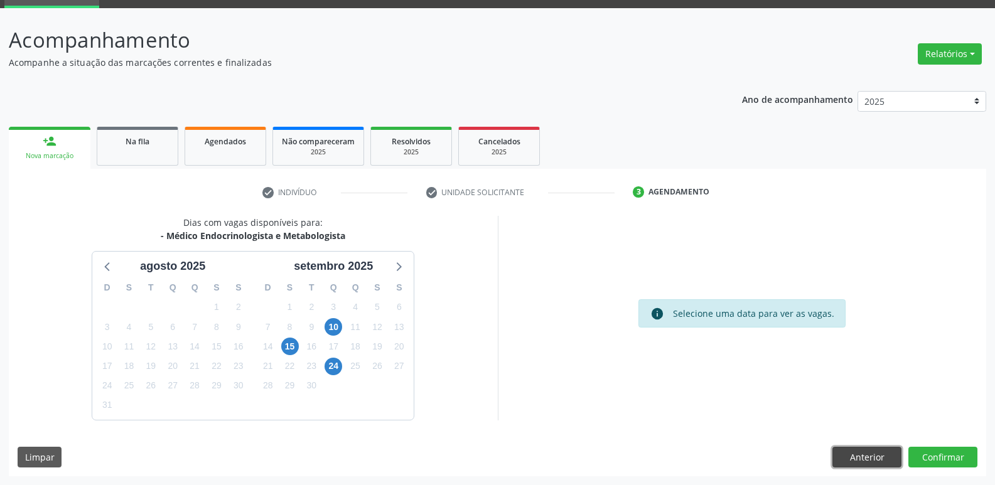
drag, startPoint x: 867, startPoint y: 460, endPoint x: 794, endPoint y: 433, distance: 78.5
click at [865, 460] on button "Anterior" at bounding box center [867, 457] width 69 height 21
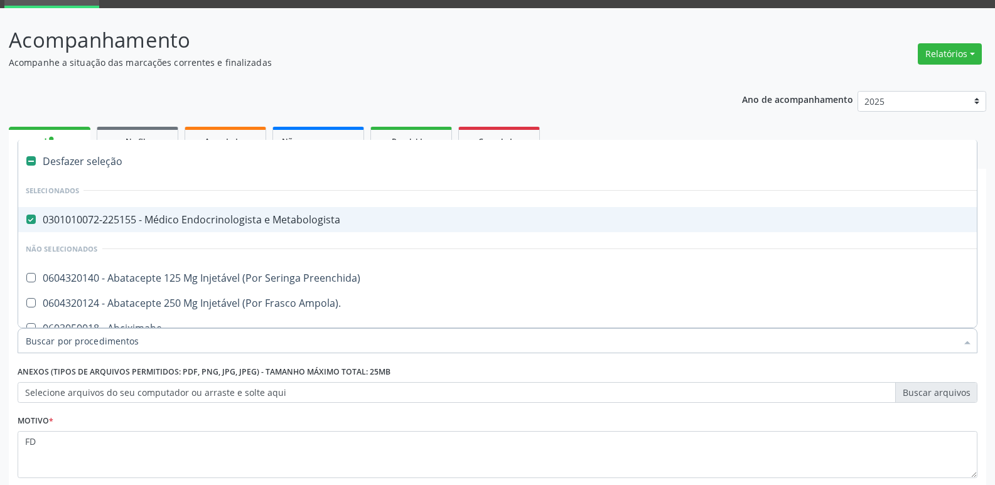
click at [251, 211] on span "0301010072-225155 - Médico Endocrinologista e Metabologista" at bounding box center [514, 219] width 993 height 25
checkbox Metabologista "false"
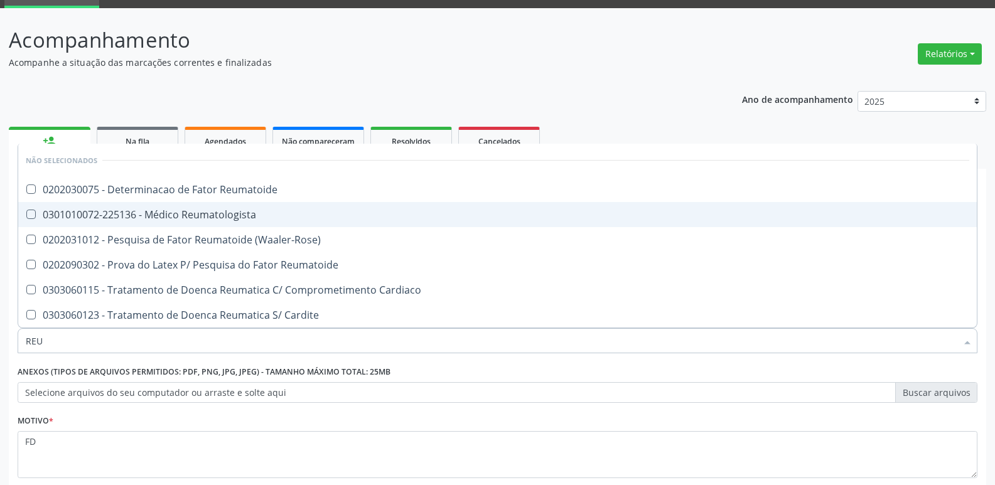
type input "REUM"
click at [251, 211] on div "0301010072-225136 - Médico Reumatologista" at bounding box center [498, 215] width 944 height 10
checkbox Reumatologista "true"
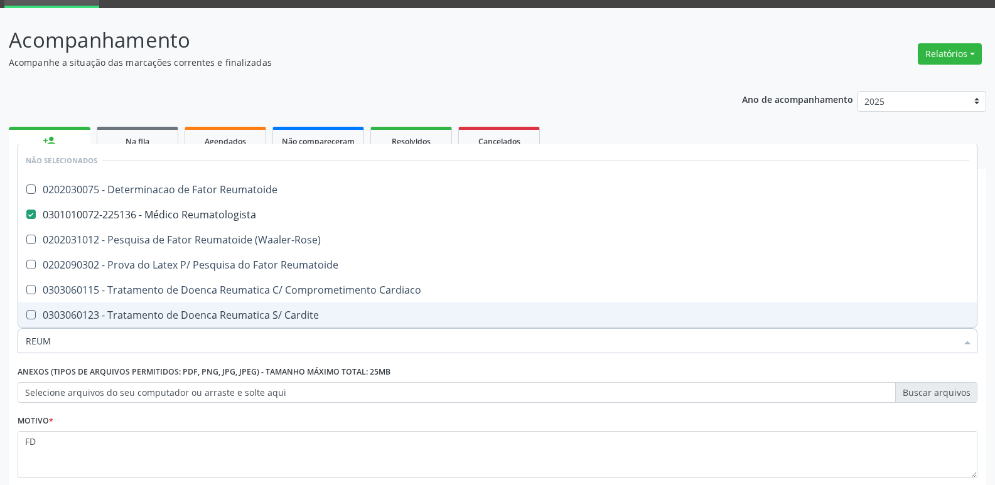
scroll to position [137, 0]
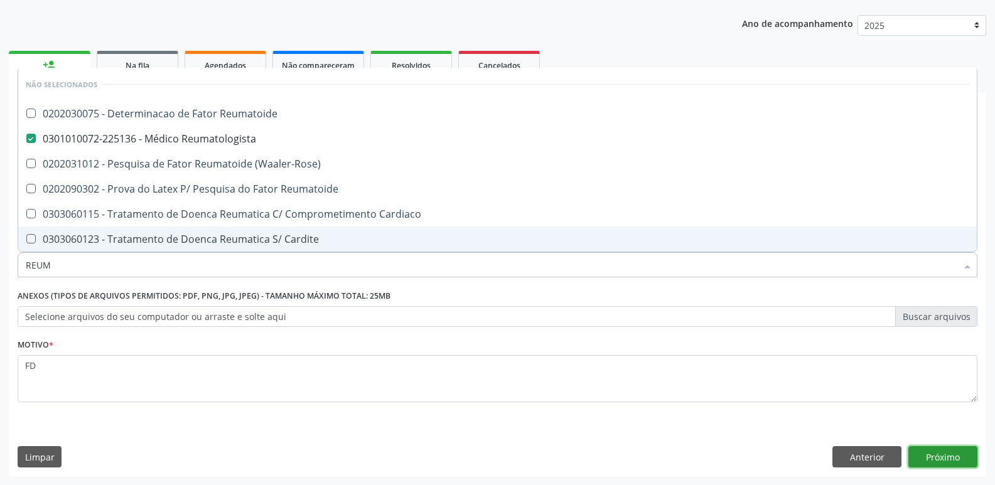
click at [965, 449] on button "Próximo" at bounding box center [943, 456] width 69 height 21
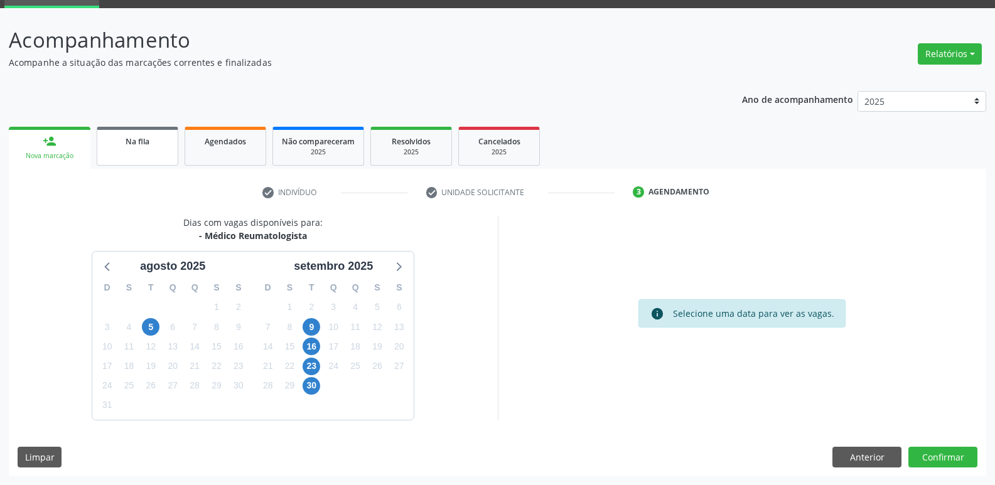
click at [128, 141] on span "Na fila" at bounding box center [138, 141] width 24 height 11
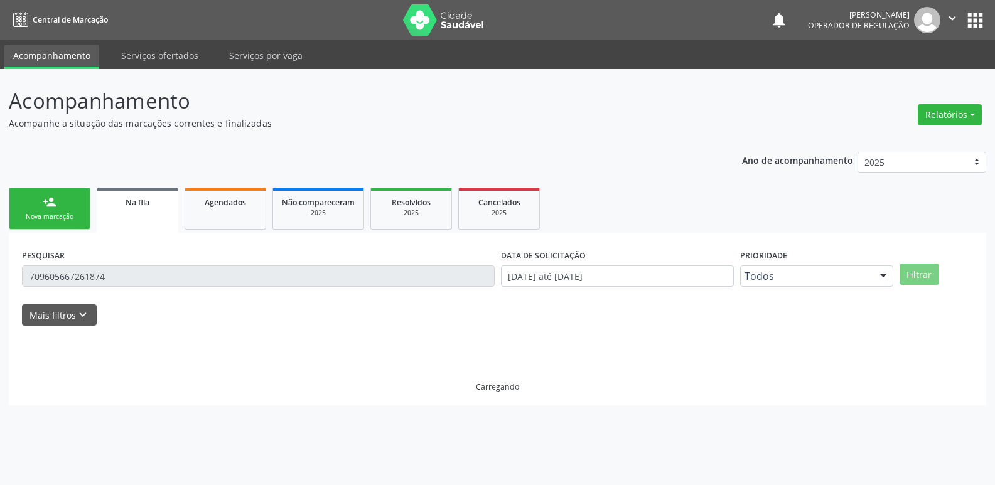
scroll to position [0, 0]
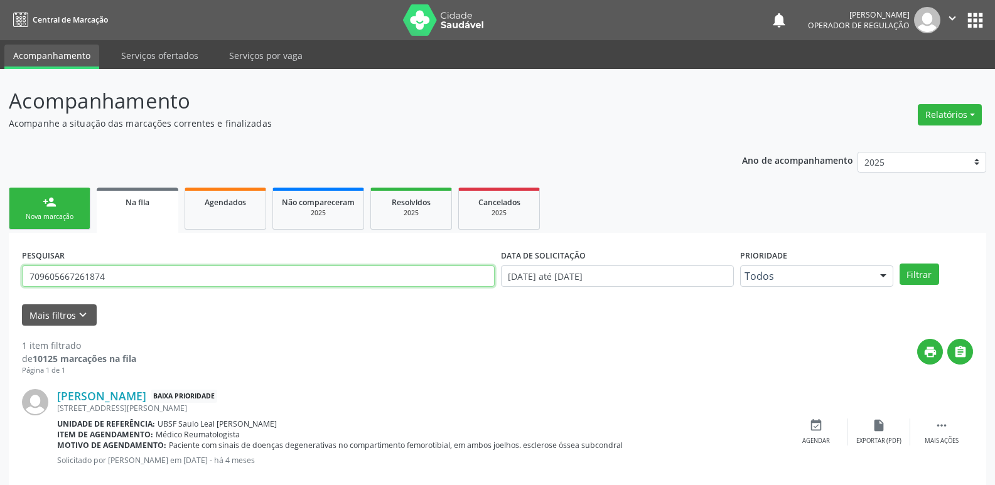
drag, startPoint x: 115, startPoint y: 278, endPoint x: 546, endPoint y: 8, distance: 508.4
click at [27, 260] on div "PESQUISAR 709605667261874" at bounding box center [258, 270] width 479 height 49
type input "LARISSA DA NOBREGA"
click at [900, 264] on button "Filtrar" at bounding box center [920, 274] width 40 height 21
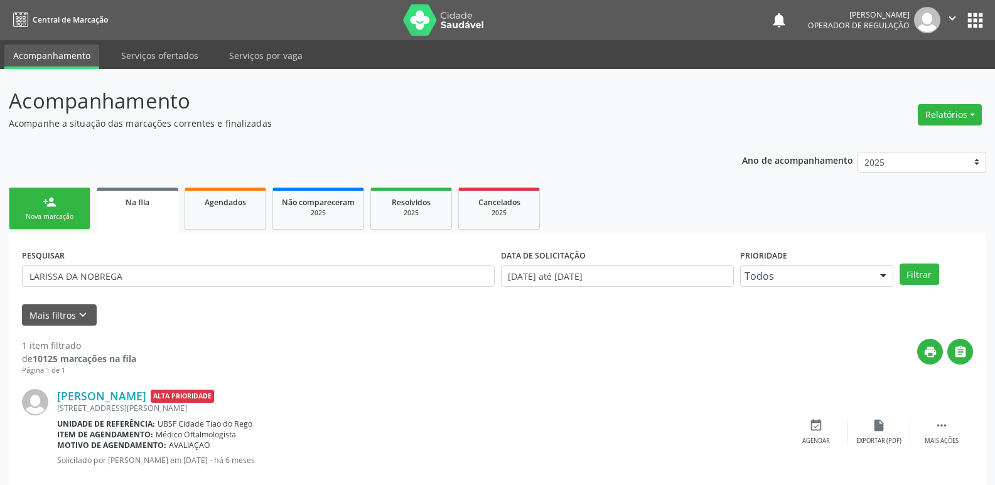
scroll to position [24, 0]
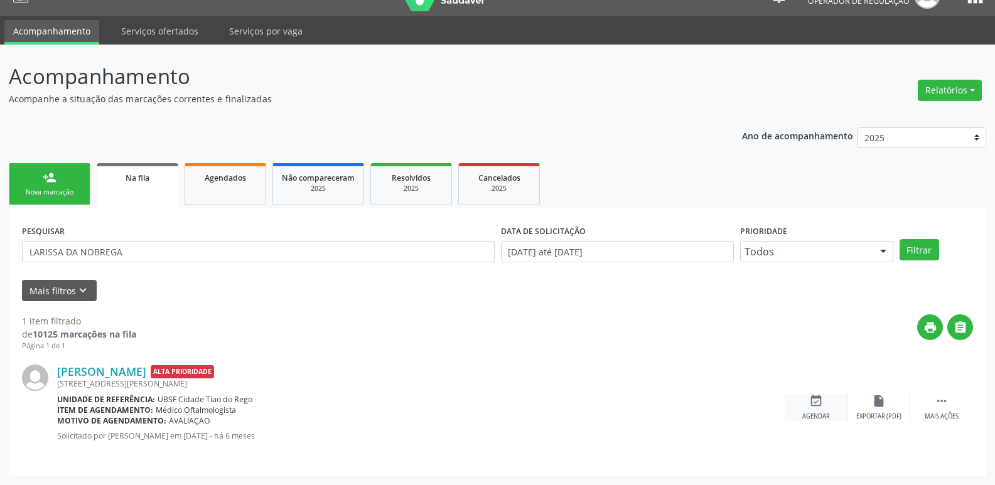
click at [824, 411] on div "event_available Agendar" at bounding box center [816, 407] width 63 height 27
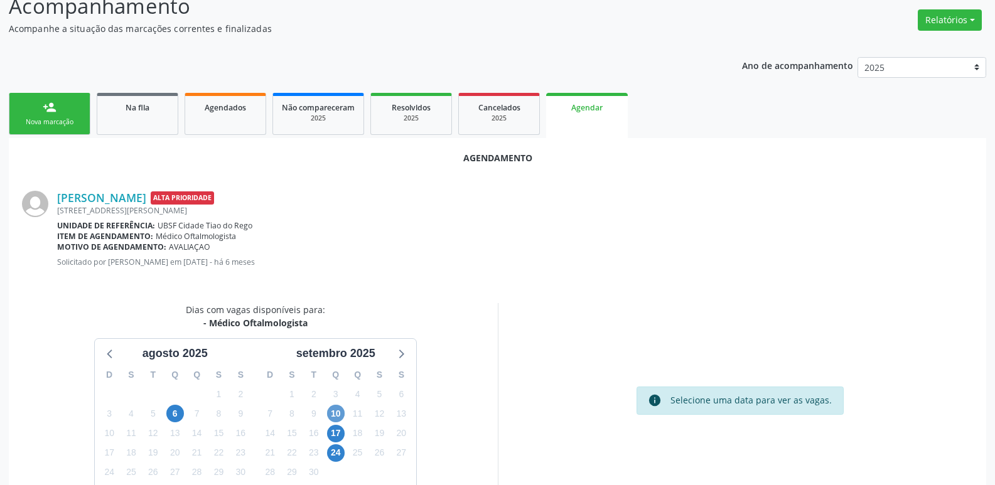
scroll to position [168, 0]
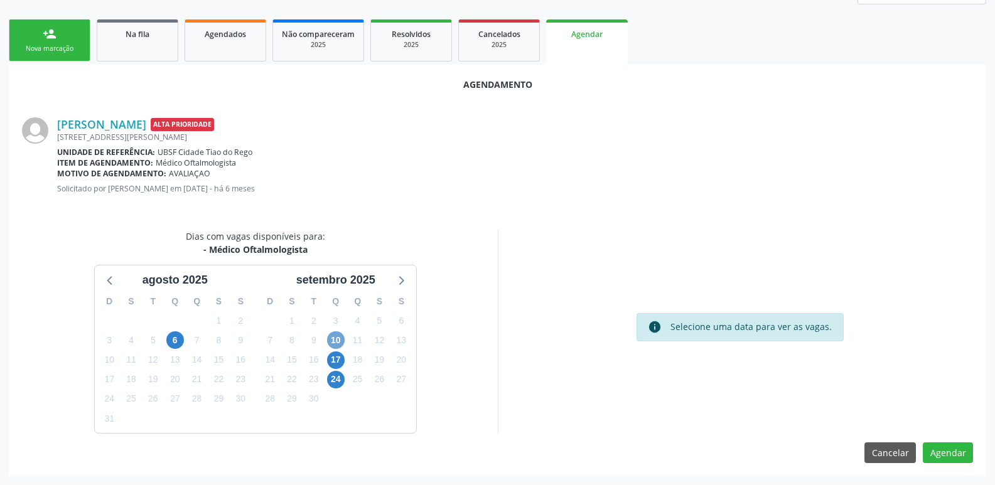
click at [330, 341] on span "10" at bounding box center [336, 341] width 18 height 18
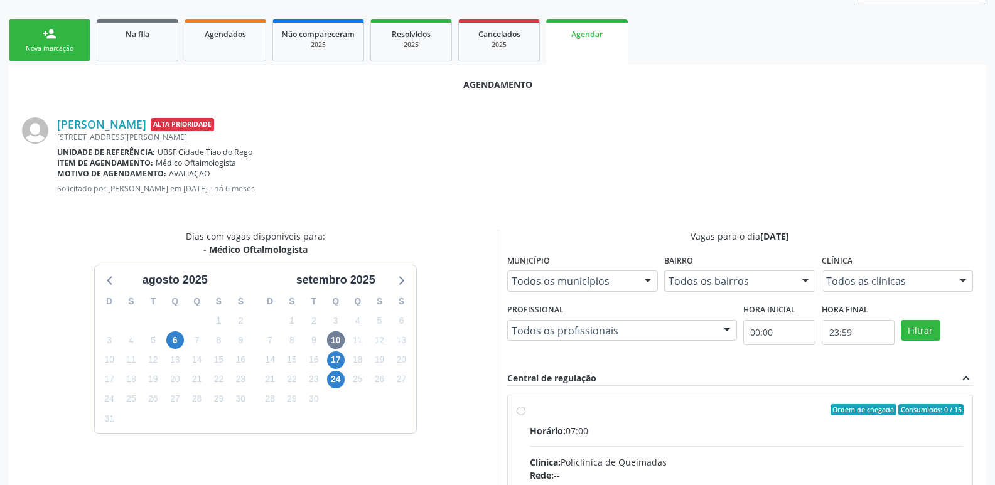
drag, startPoint x: 716, startPoint y: 419, endPoint x: 781, endPoint y: 340, distance: 102.2
click at [526, 416] on input "Ordem de chegada Consumidos: 0 / 15 Horário: 07:00 Clínica: Policlinica de Quei…" at bounding box center [521, 409] width 9 height 11
radio input "true"
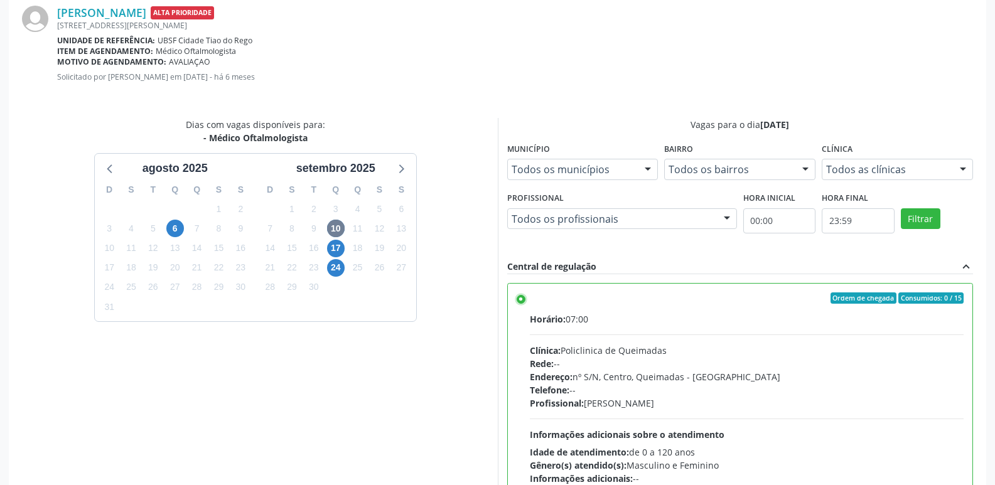
scroll to position [372, 0]
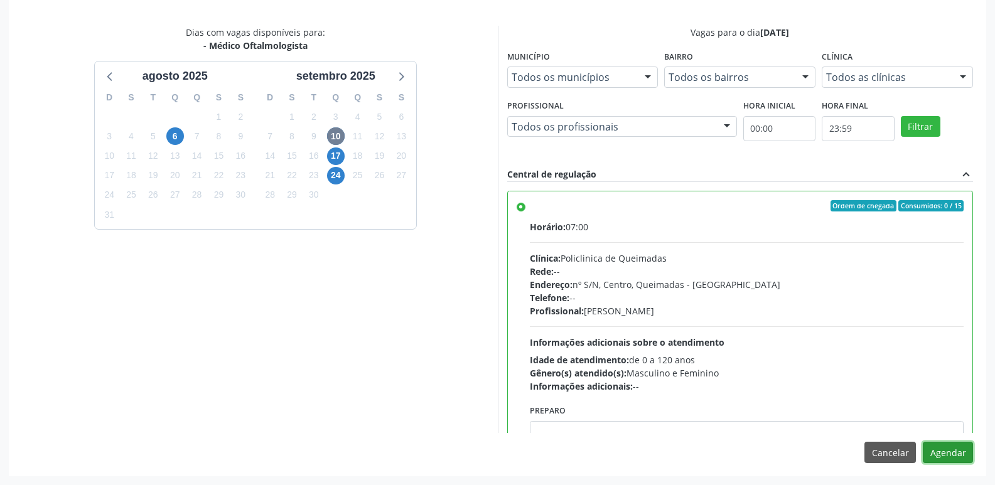
click at [938, 457] on button "Agendar" at bounding box center [948, 452] width 50 height 21
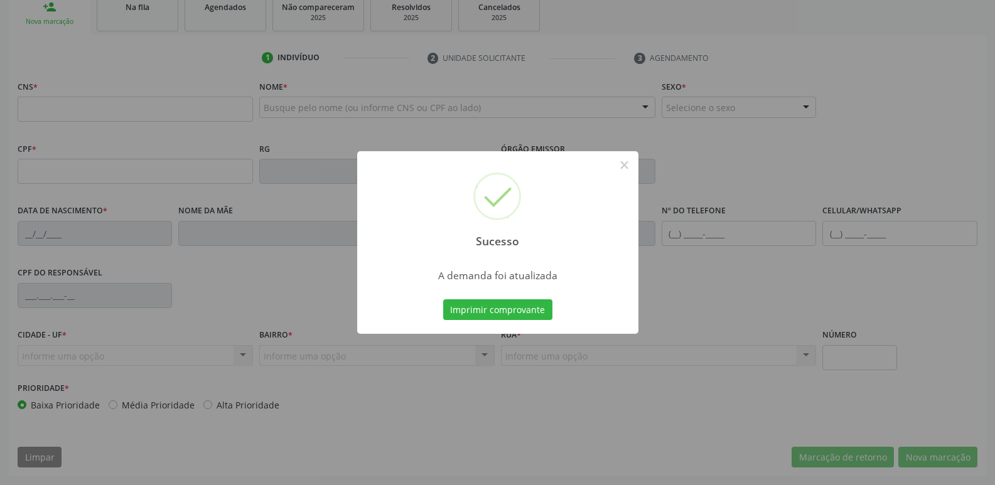
scroll to position [195, 0]
click at [477, 315] on button "Imprimir comprovante" at bounding box center [497, 310] width 109 height 21
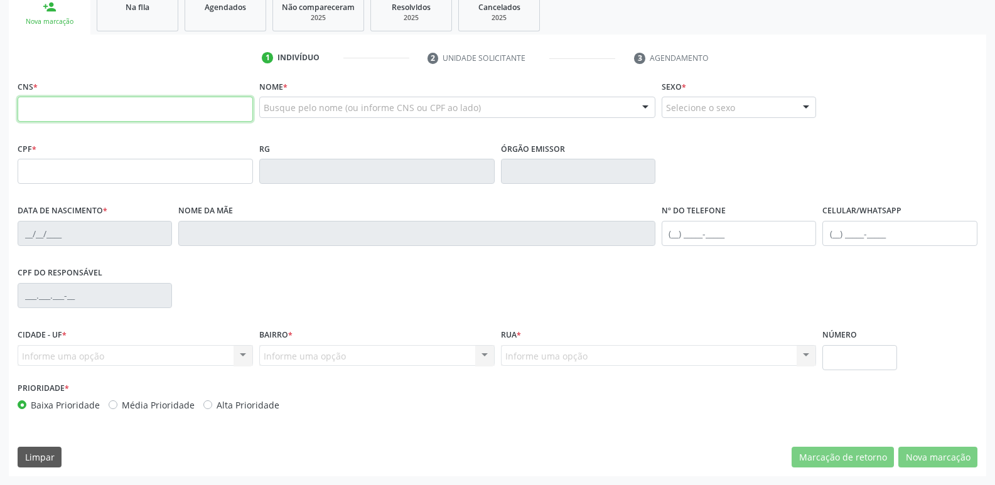
click at [202, 101] on input "text" at bounding box center [135, 109] width 235 height 25
drag, startPoint x: 117, startPoint y: 11, endPoint x: 102, endPoint y: 57, distance: 47.7
click at [117, 11] on div "Na fila" at bounding box center [137, 6] width 63 height 13
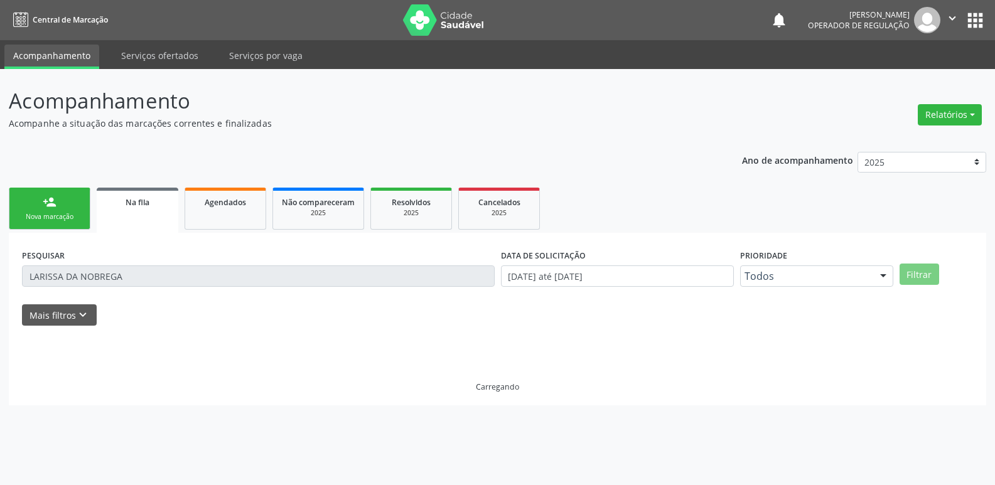
scroll to position [0, 0]
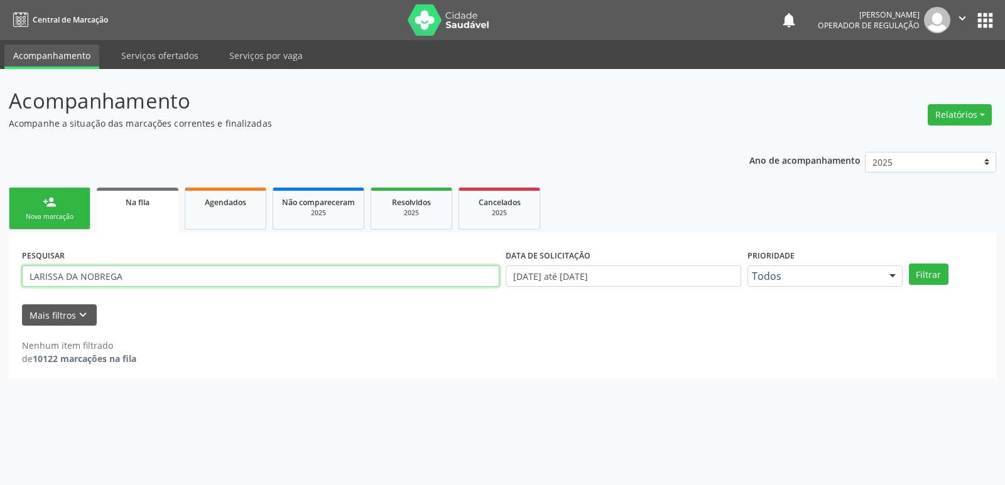
drag, startPoint x: 127, startPoint y: 274, endPoint x: 0, endPoint y: 231, distance: 134.0
click at [0, 231] on div "Acompanhamento Acompanhe a situação das marcações correntes e finalizadas Relat…" at bounding box center [502, 277] width 1005 height 416
type input "700108935471112"
click at [909, 264] on button "Filtrar" at bounding box center [929, 274] width 40 height 21
click at [45, 203] on div "person_add" at bounding box center [50, 202] width 14 height 14
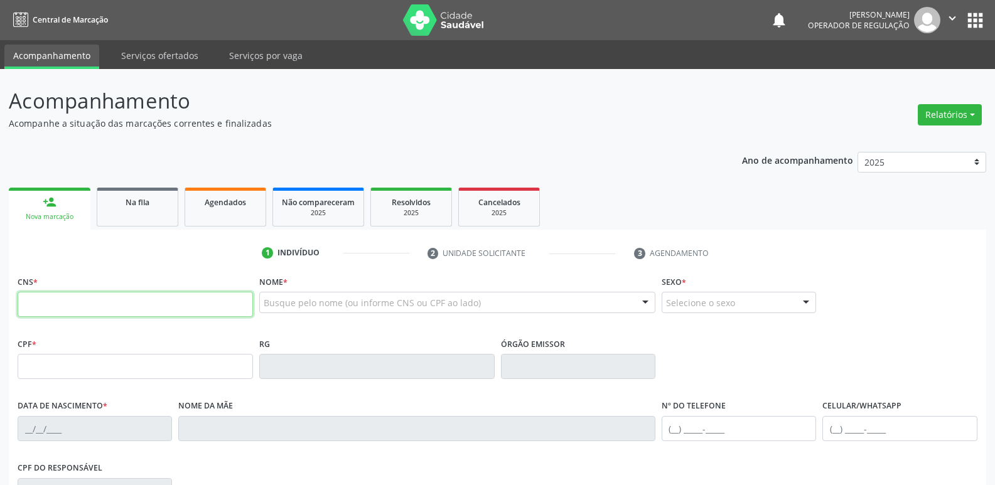
click at [67, 296] on input "text" at bounding box center [135, 304] width 235 height 25
type input "700 1089 3547 1112"
type input "135.870.334-55"
type input "22/05/2007"
type input "Mirele da Silva de Santana Pereira"
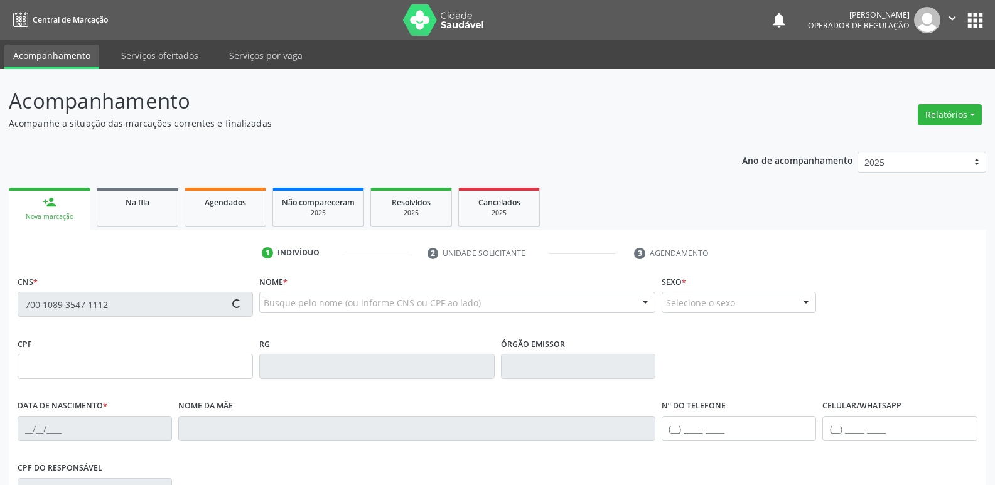
type input "(83) 99144-3709"
type input "072.366.284-33"
type input "S/N"
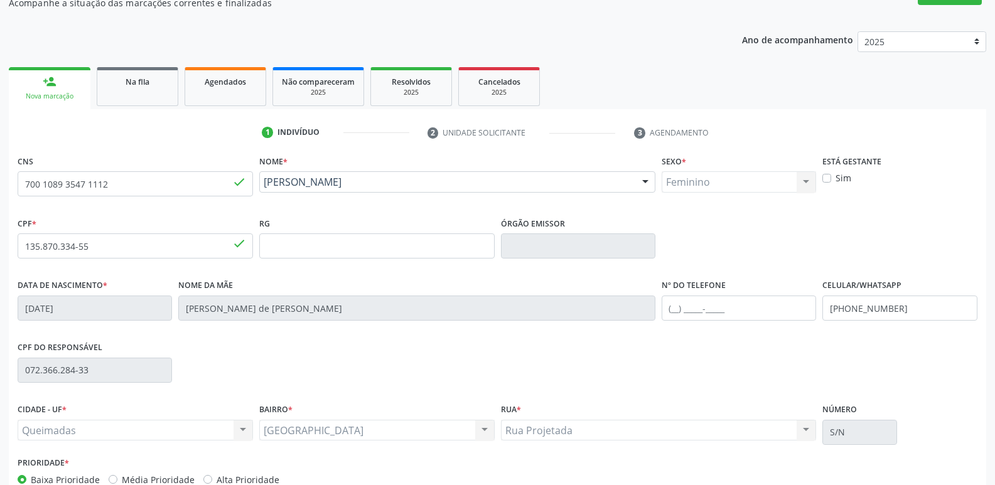
scroll to position [195, 0]
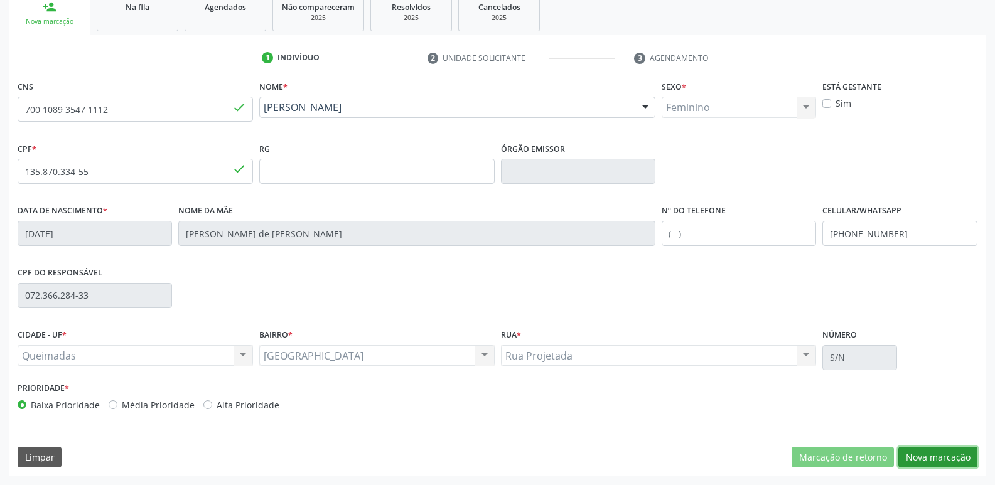
click at [933, 458] on button "Nova marcação" at bounding box center [938, 457] width 79 height 21
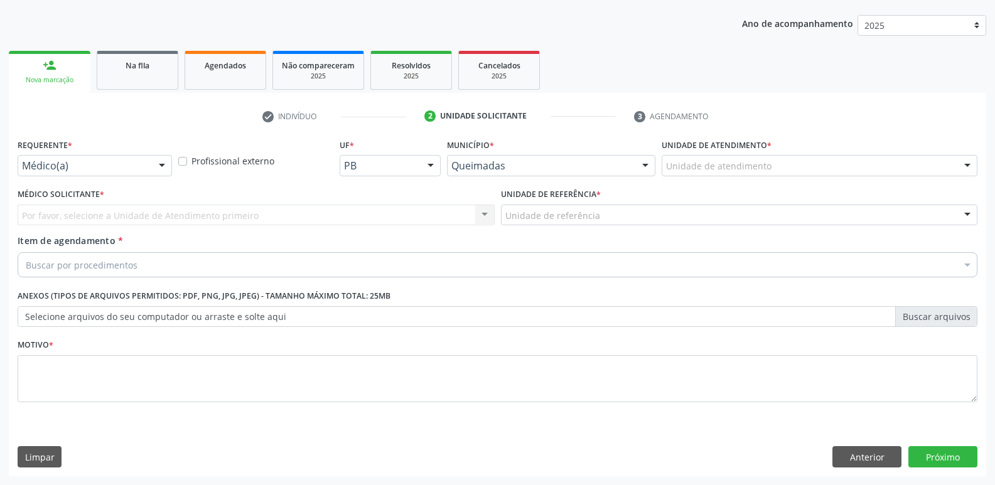
scroll to position [137, 0]
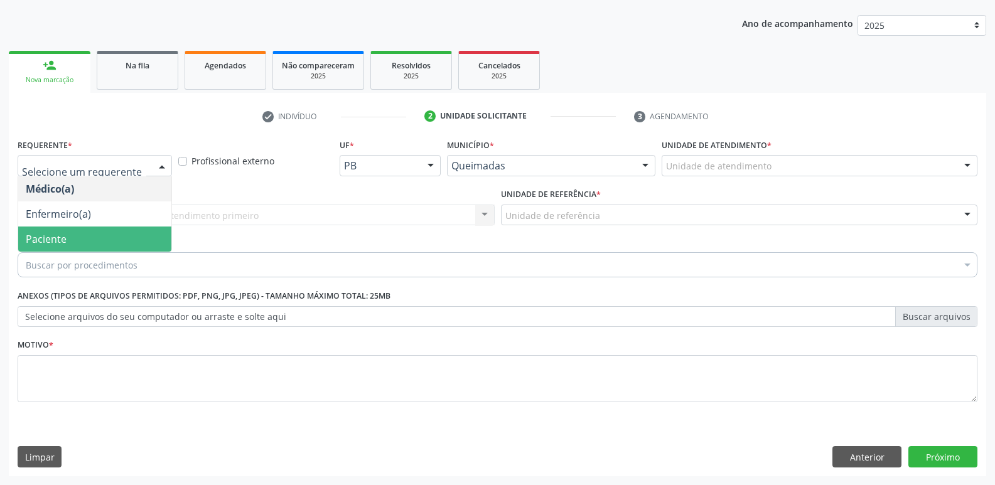
click at [57, 233] on span "Paciente" at bounding box center [46, 239] width 41 height 14
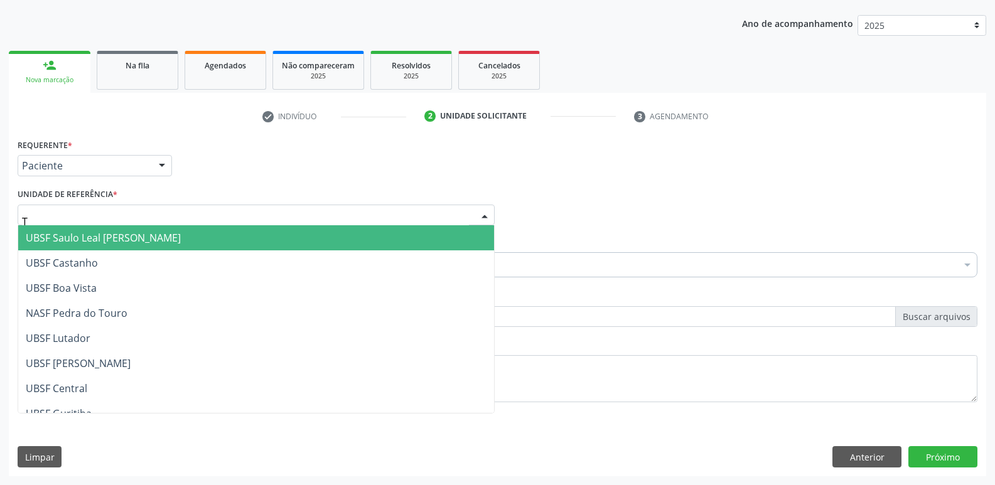
type input "TI"
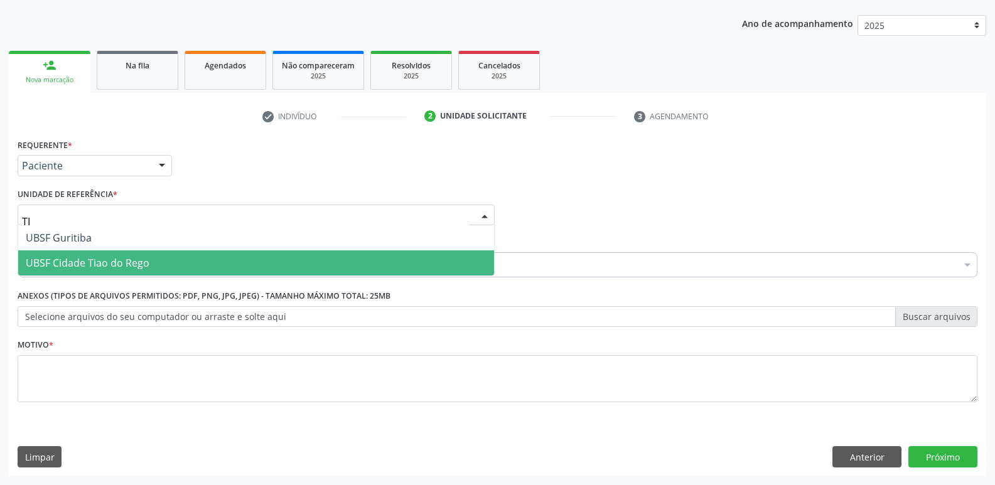
click at [72, 268] on span "UBSF Cidade Tiao do Rego" at bounding box center [88, 263] width 124 height 14
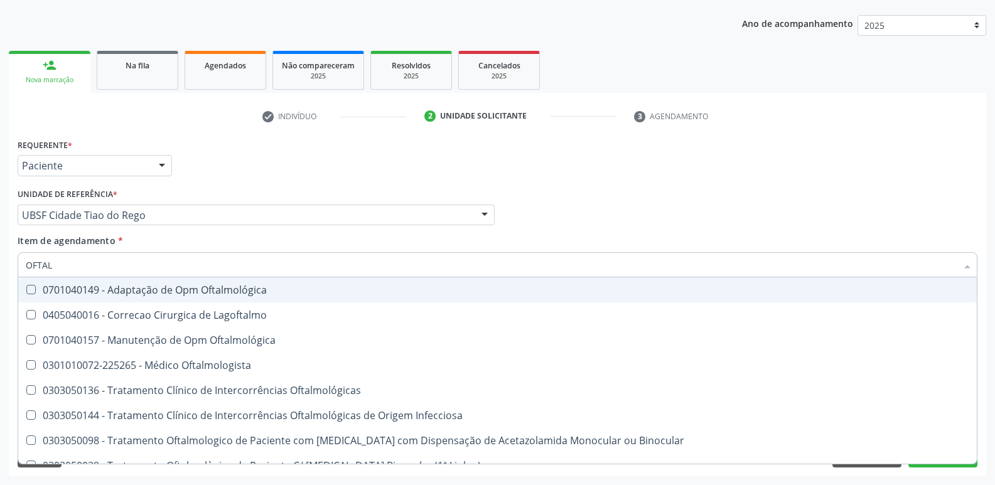
type input "OFTALM"
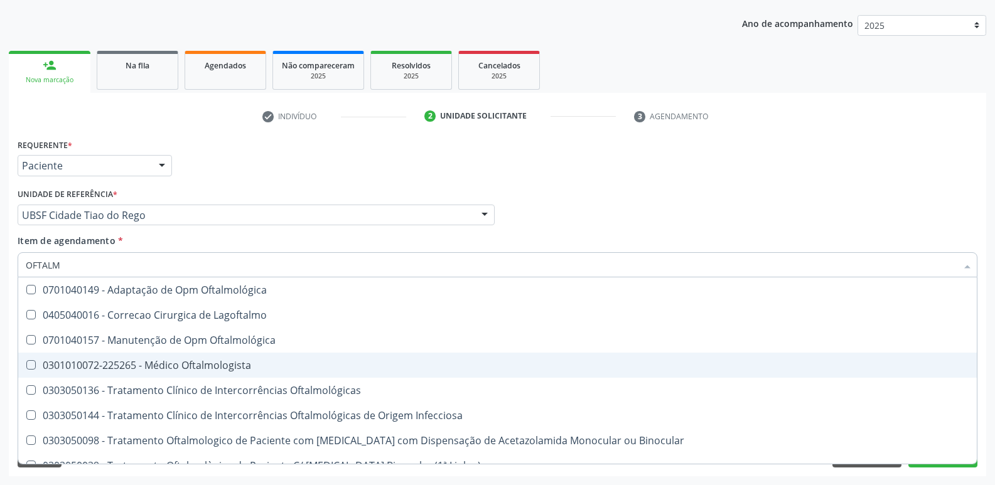
click at [174, 366] on div "0301010072-225265 - Médico Oftalmologista" at bounding box center [498, 365] width 944 height 10
checkbox Oftalmologista "true"
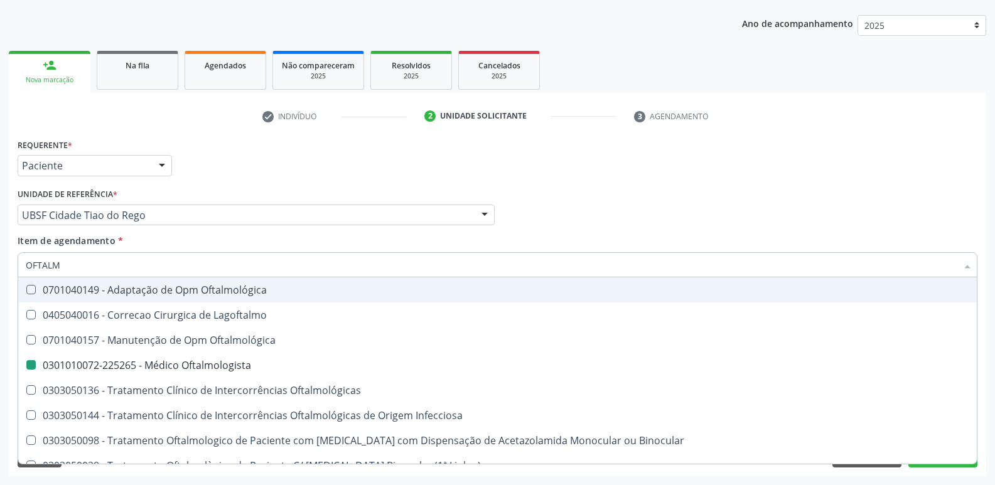
click at [685, 217] on div "Médico Solicitante Por favor, selecione a Unidade de Atendimento primeiro Nenhu…" at bounding box center [497, 209] width 966 height 49
checkbox Lagoftalmo "true"
checkbox Oftalmologista "false"
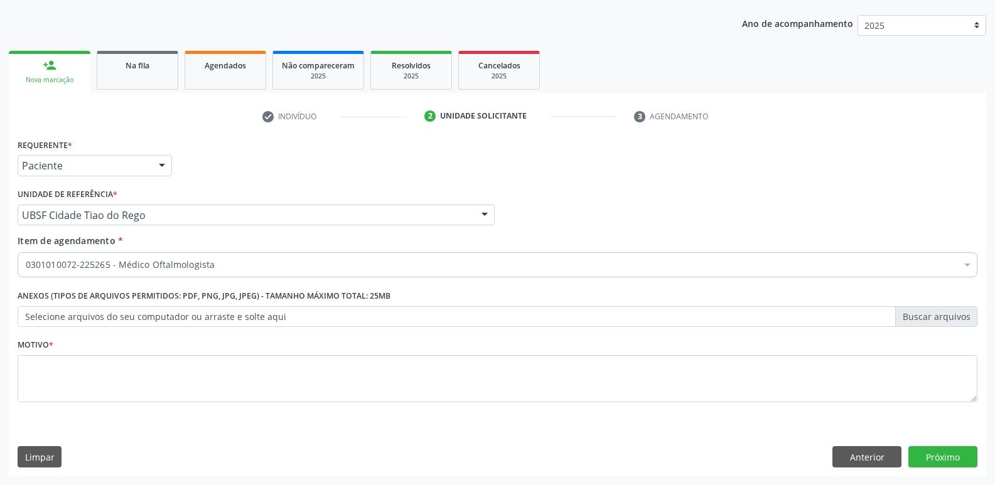
scroll to position [0, 0]
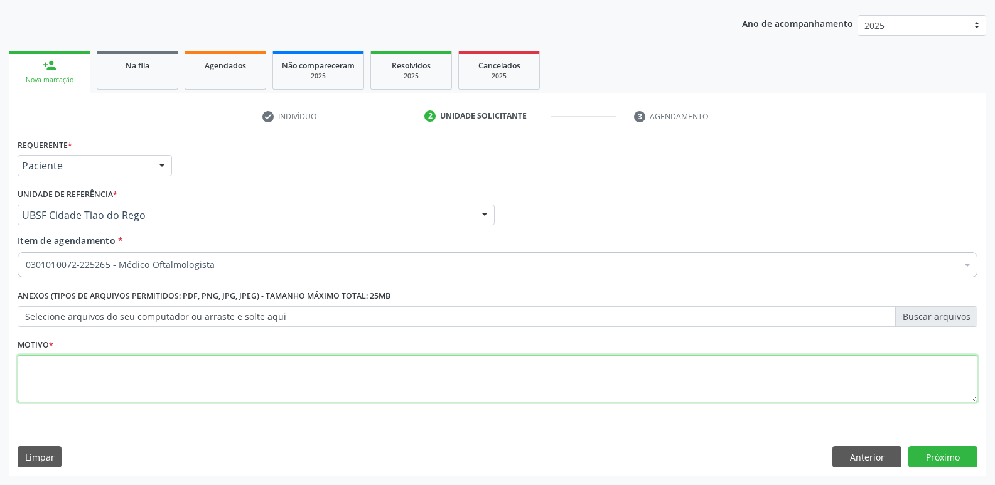
click at [72, 376] on textarea at bounding box center [498, 379] width 960 height 48
paste textarea "A"
type textarea "AVALIAÇÃO"
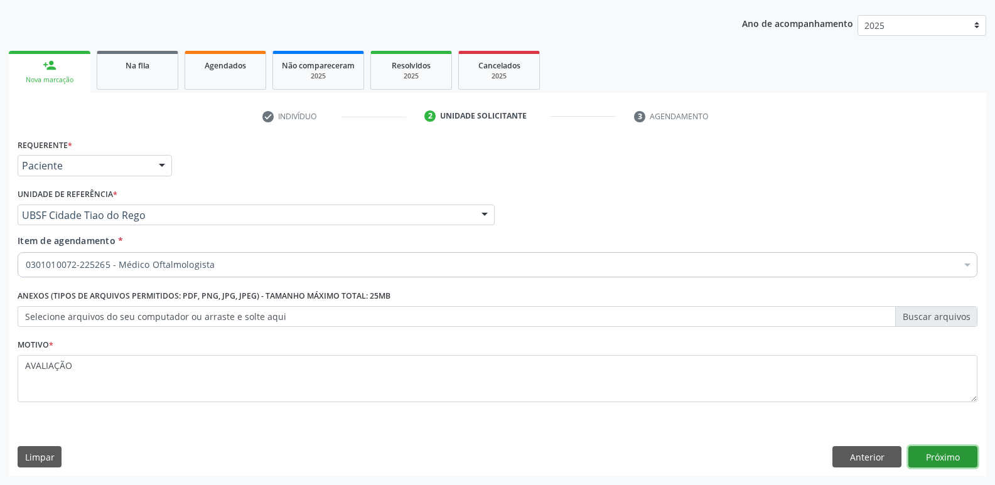
click at [968, 453] on button "Próximo" at bounding box center [943, 456] width 69 height 21
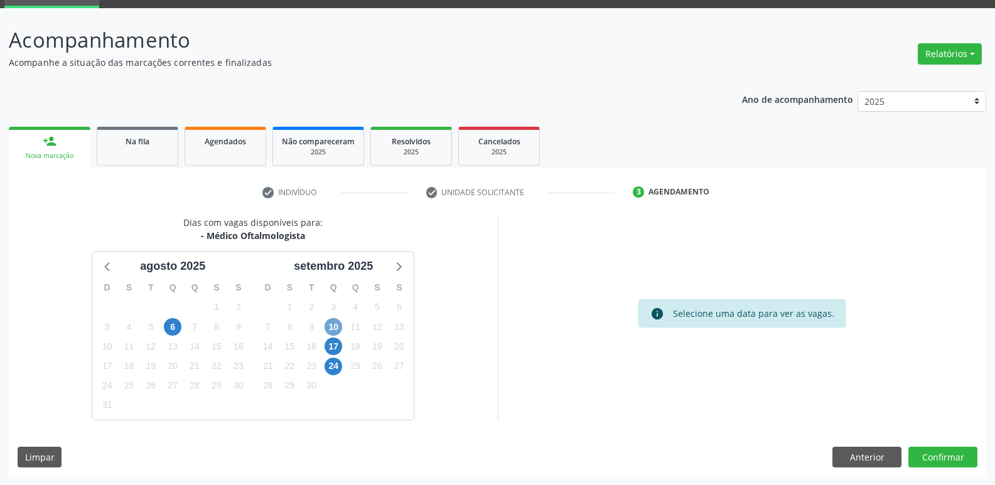
click at [332, 323] on span "10" at bounding box center [334, 327] width 18 height 18
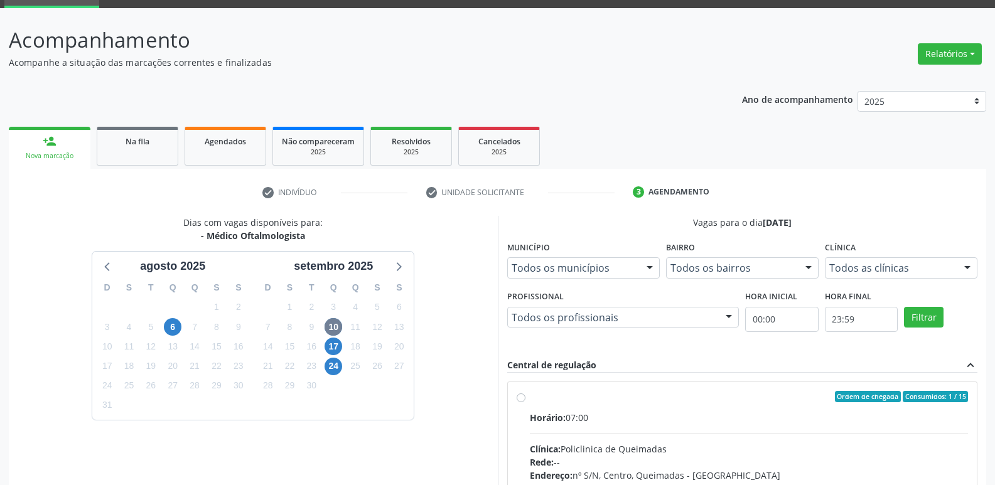
radio input "true"
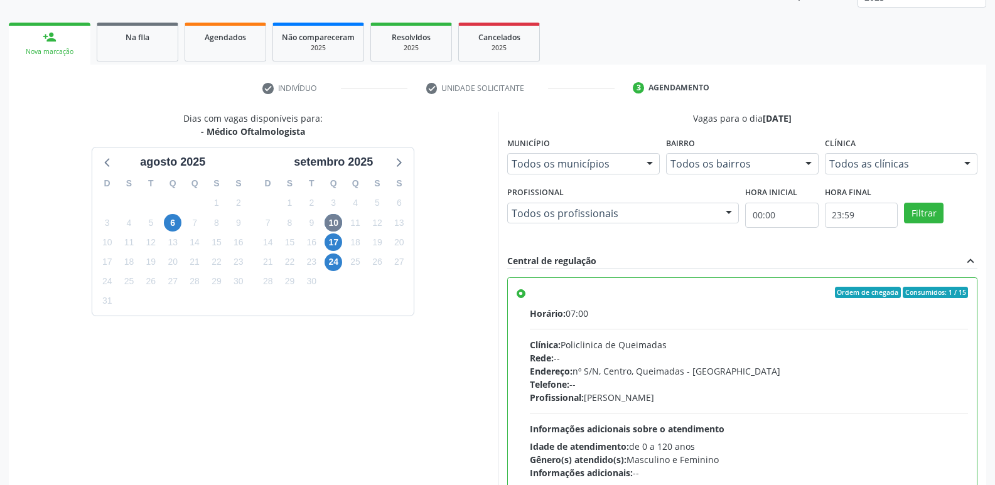
scroll to position [265, 0]
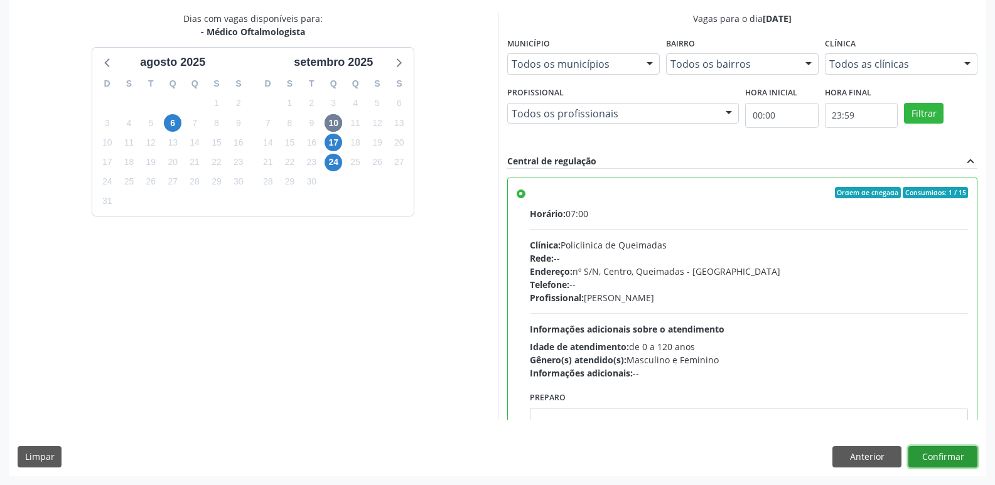
click at [926, 462] on button "Confirmar" at bounding box center [943, 456] width 69 height 21
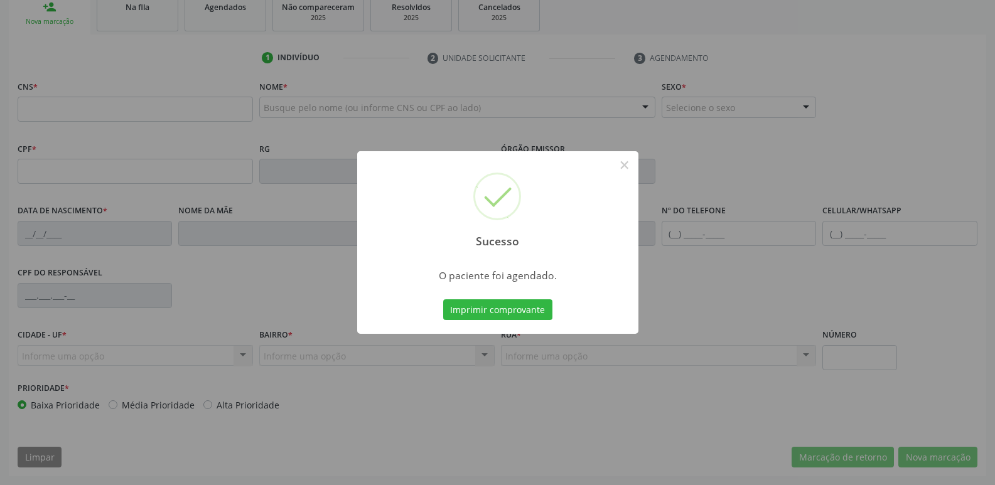
scroll to position [195, 0]
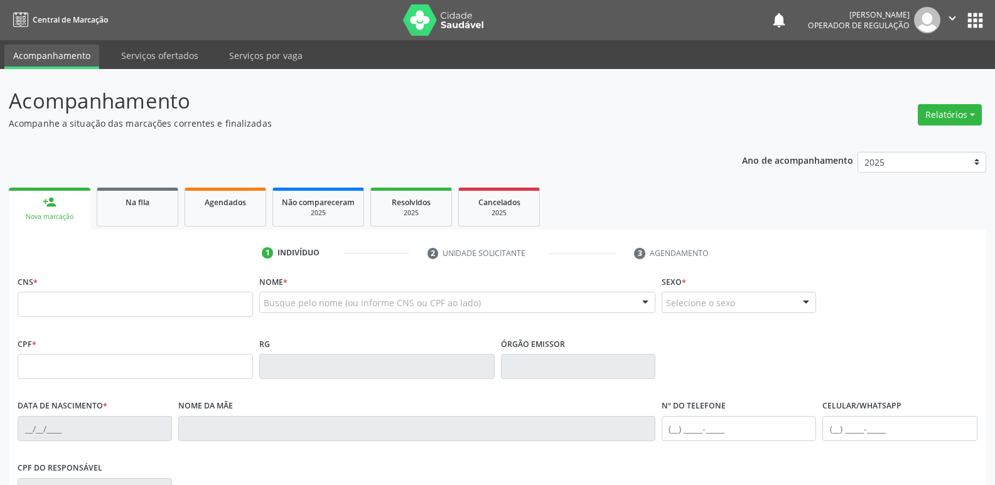
click at [980, 16] on button "apps" at bounding box center [976, 20] width 22 height 22
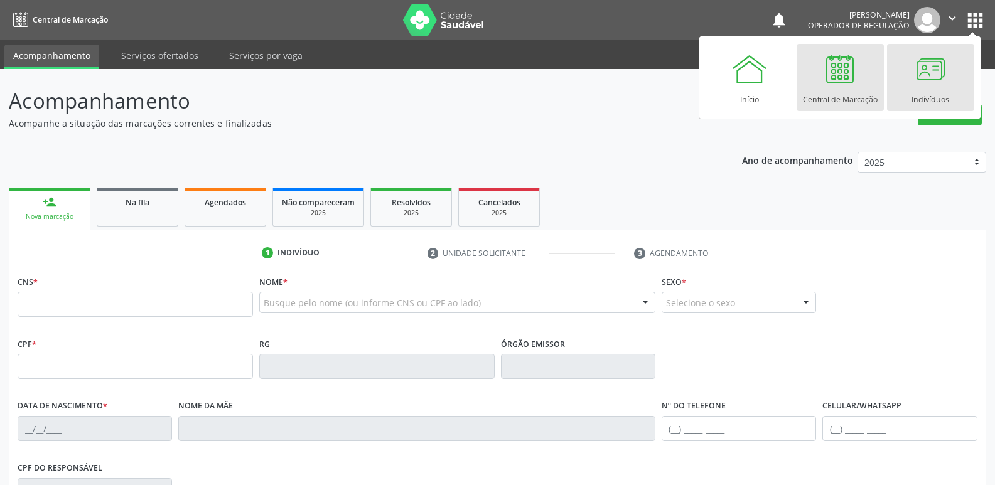
click at [935, 79] on div at bounding box center [931, 69] width 38 height 38
